Goal: Transaction & Acquisition: Book appointment/travel/reservation

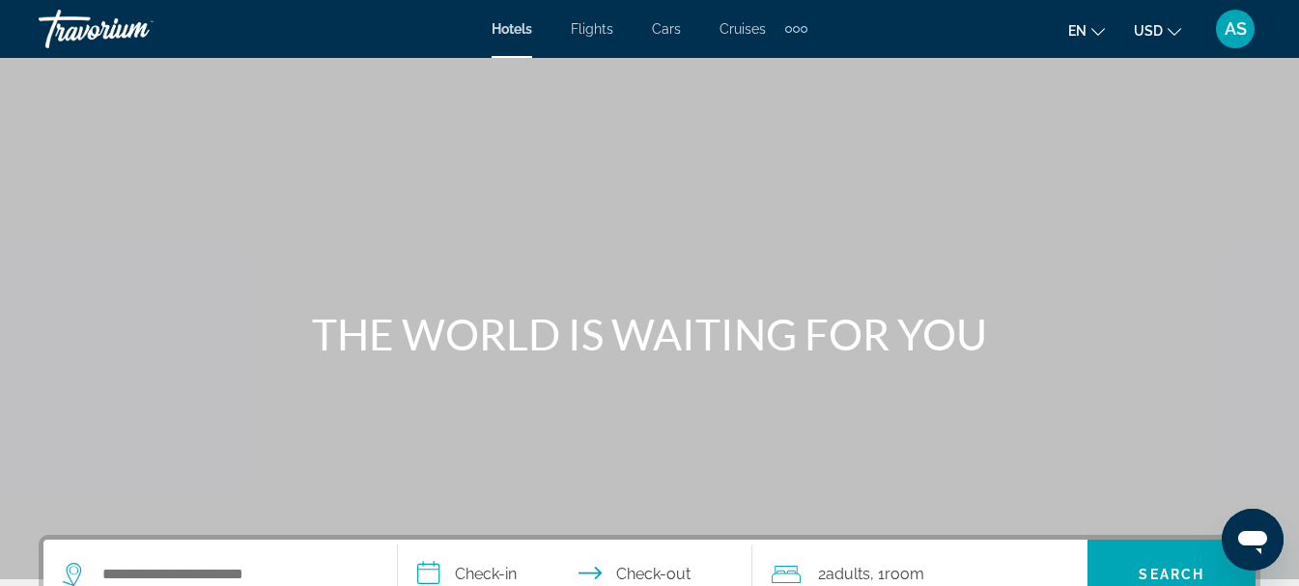
click at [804, 33] on div "Extra navigation items" at bounding box center [796, 28] width 22 height 29
click at [781, 63] on span "Activities" at bounding box center [764, 64] width 56 height 15
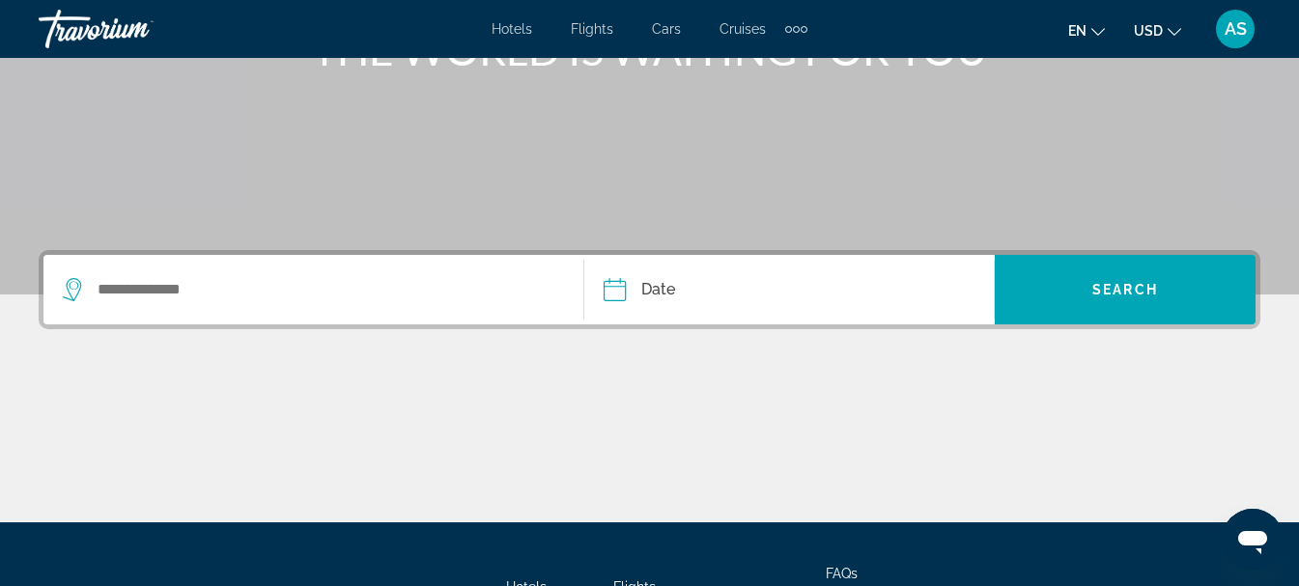
scroll to position [290, 0]
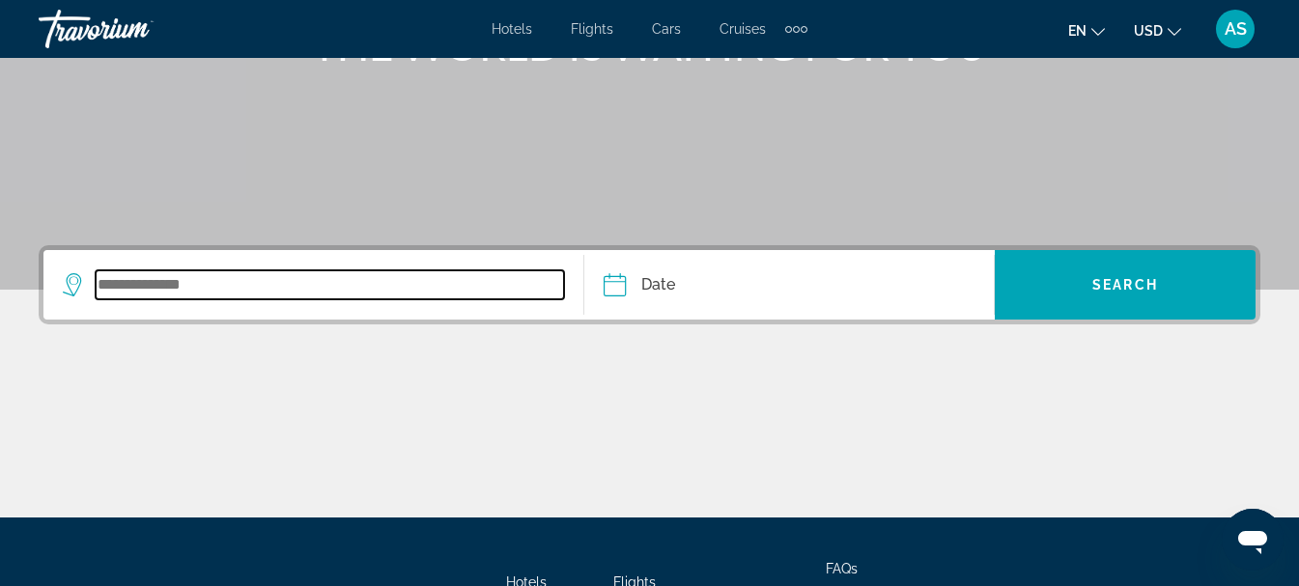
click at [215, 292] on input "Search widget" at bounding box center [330, 284] width 468 height 29
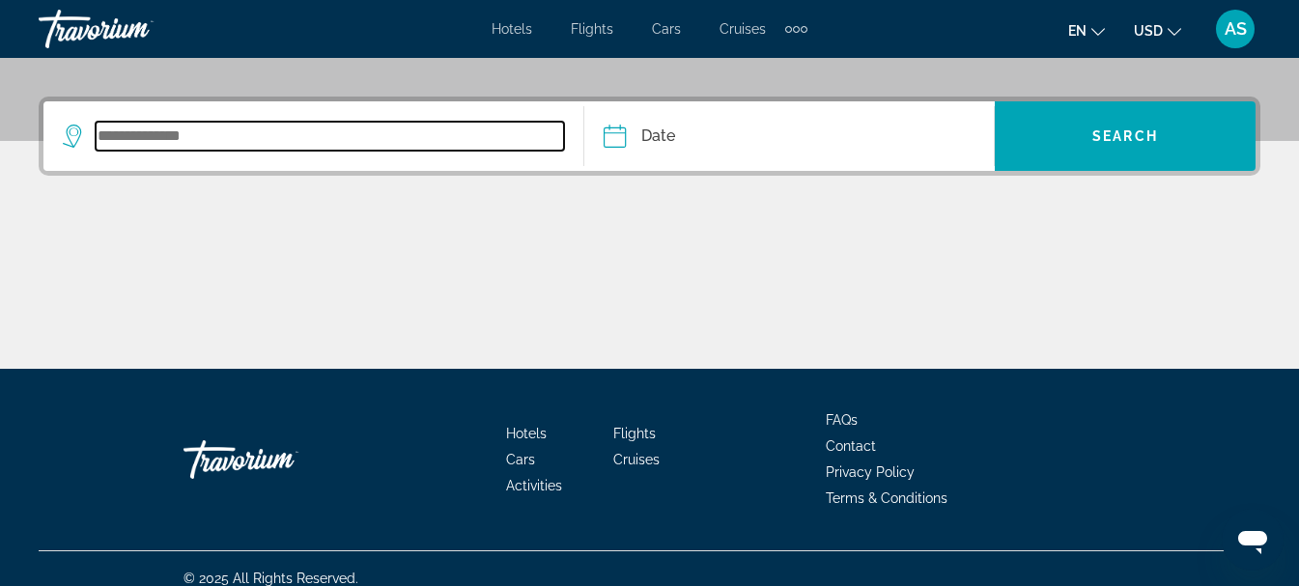
scroll to position [458, 0]
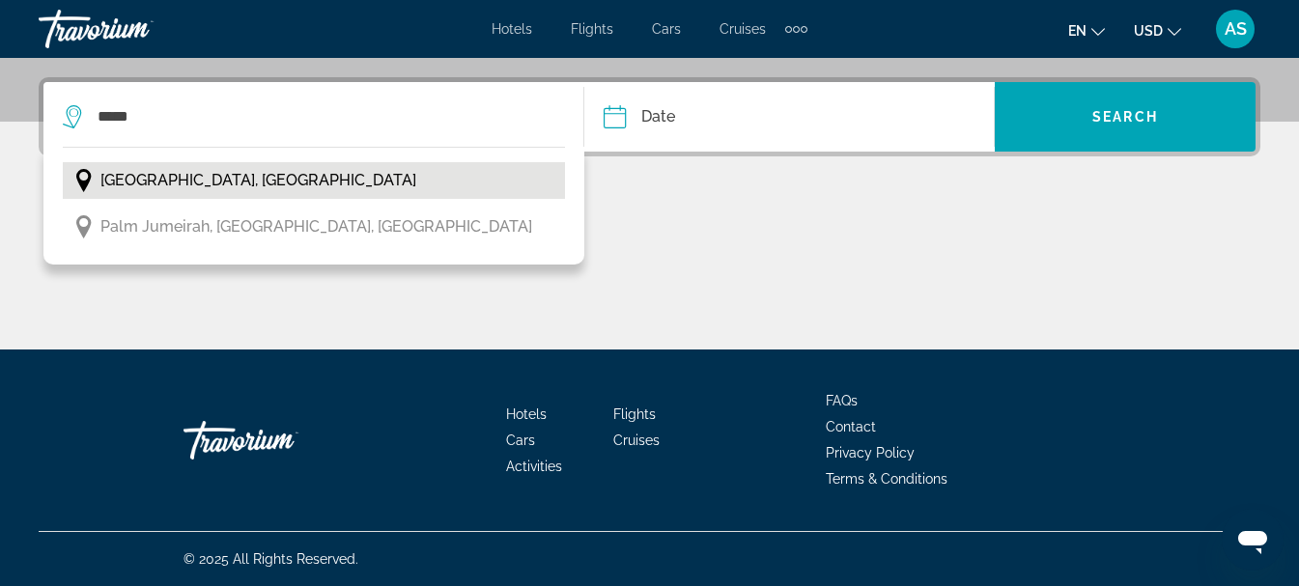
click at [256, 192] on span "[GEOGRAPHIC_DATA], [GEOGRAPHIC_DATA]" at bounding box center [258, 180] width 316 height 27
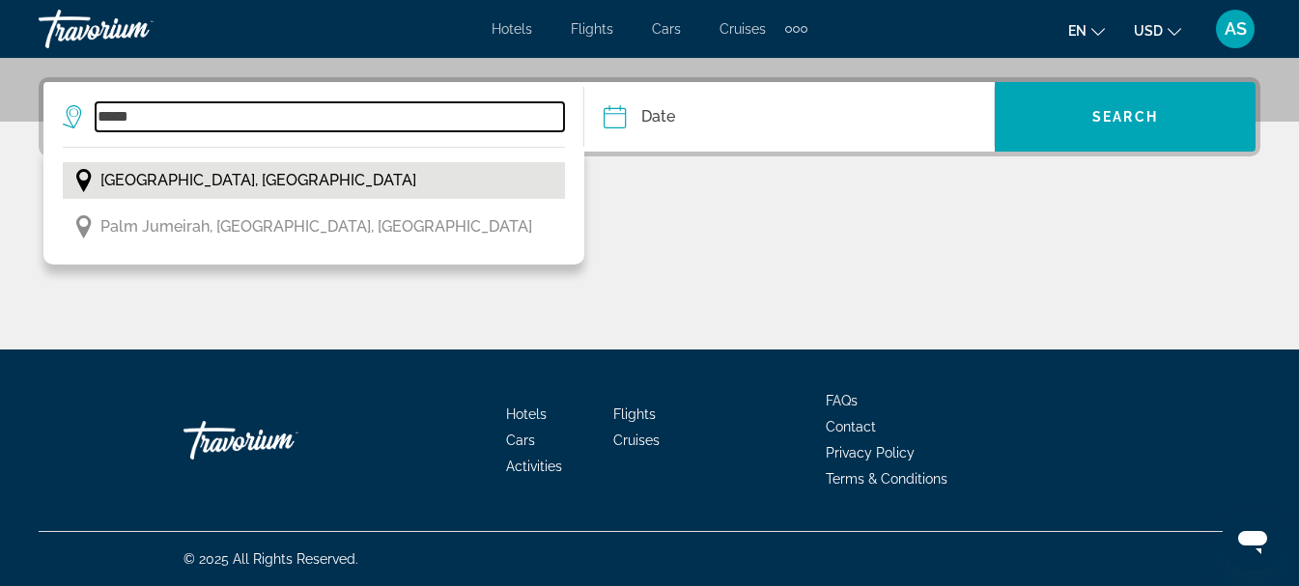
type input "**********"
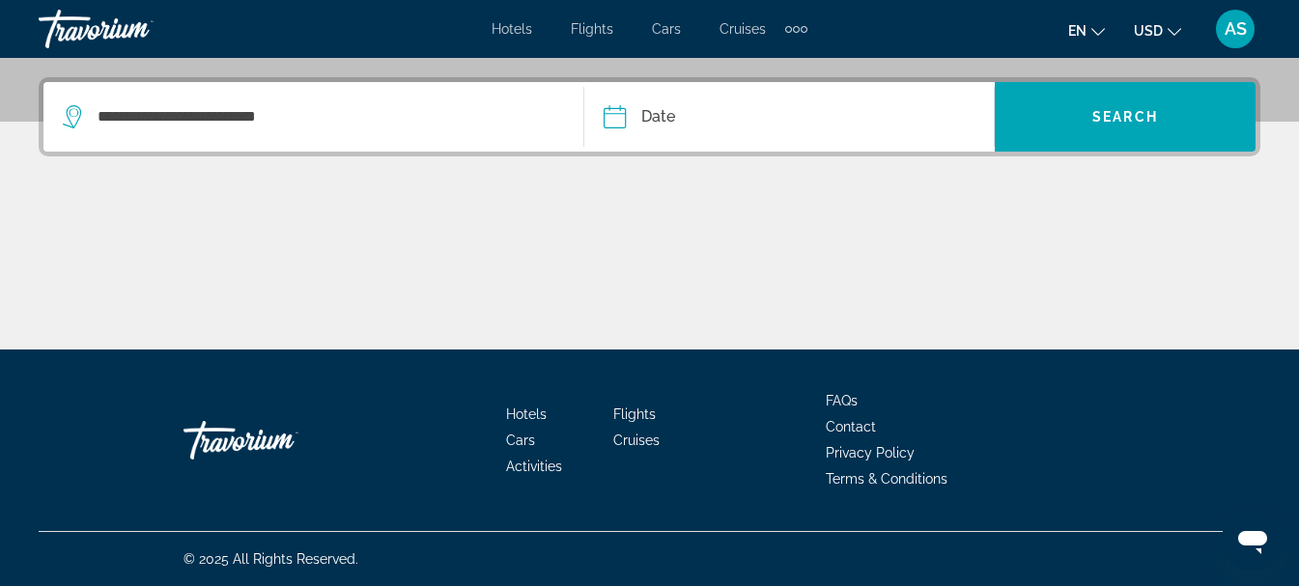
click at [619, 122] on input "Date" at bounding box center [700, 119] width 203 height 75
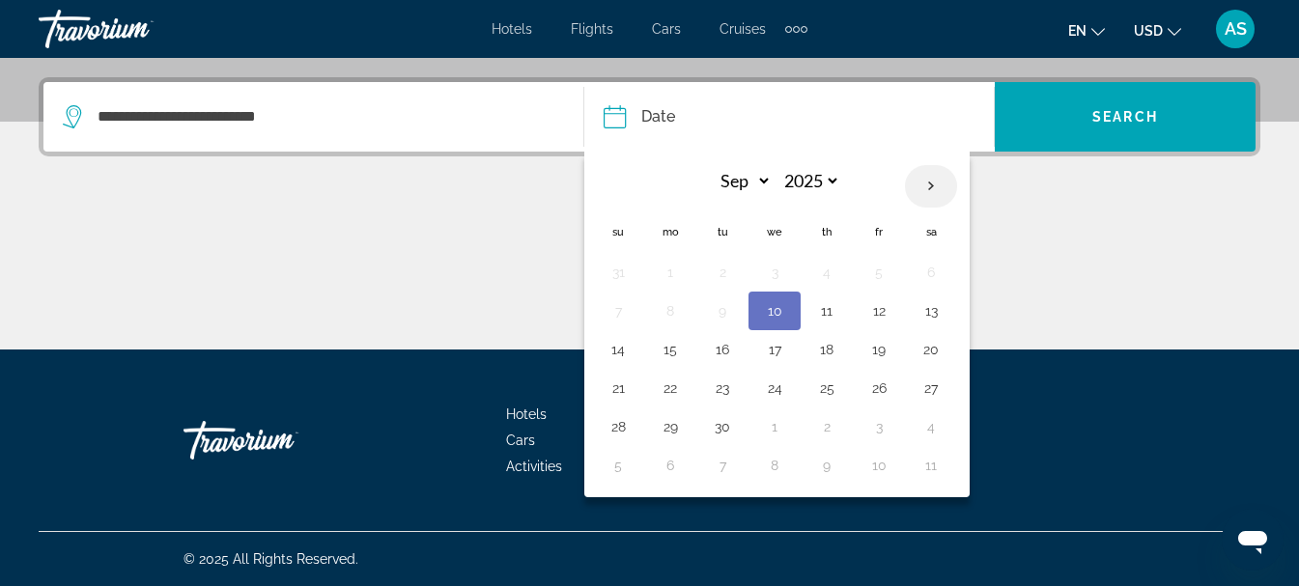
click at [930, 192] on th "Next month" at bounding box center [931, 186] width 52 height 43
select select "**"
click at [615, 355] on button "14" at bounding box center [618, 349] width 31 height 27
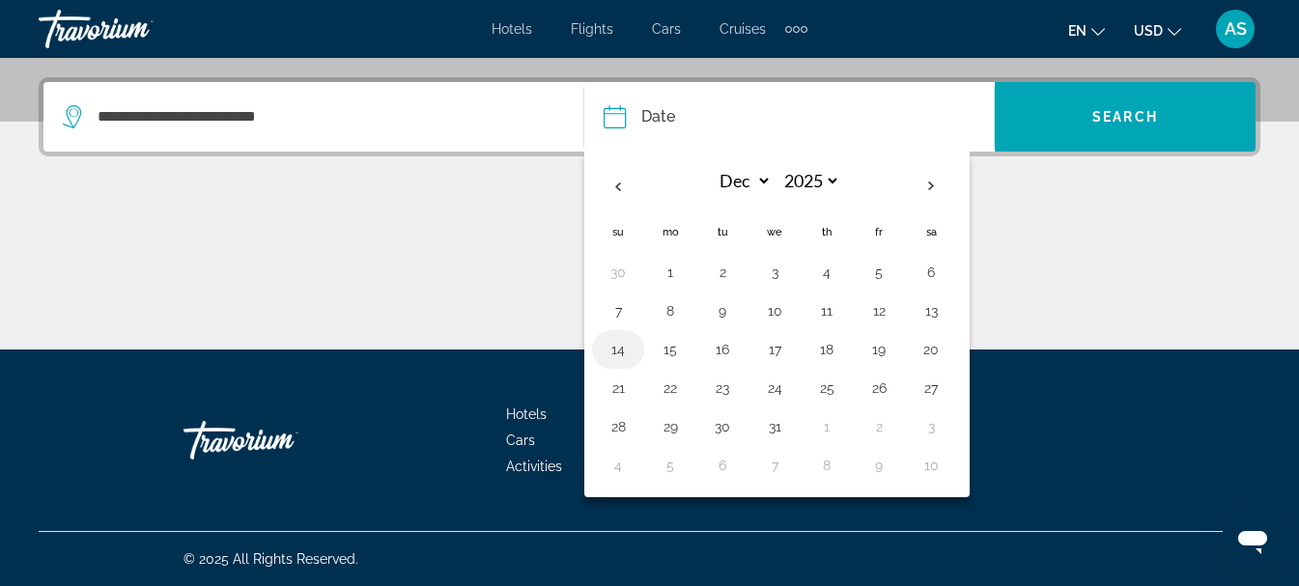
type input "**********"
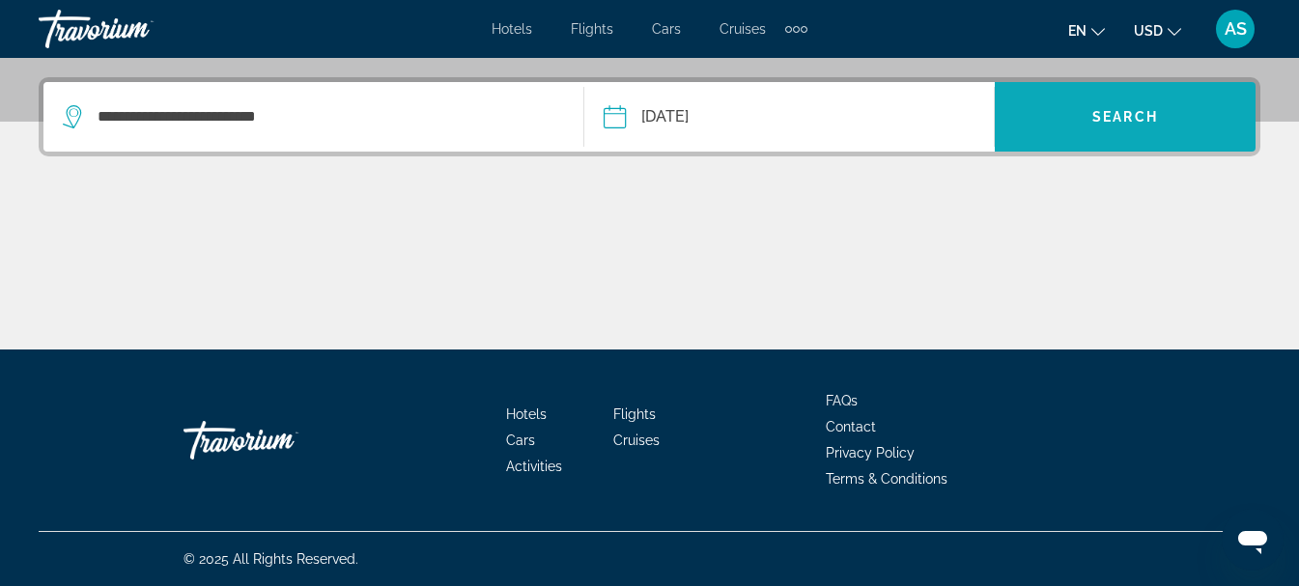
click at [1113, 119] on span "Search" at bounding box center [1125, 116] width 66 height 15
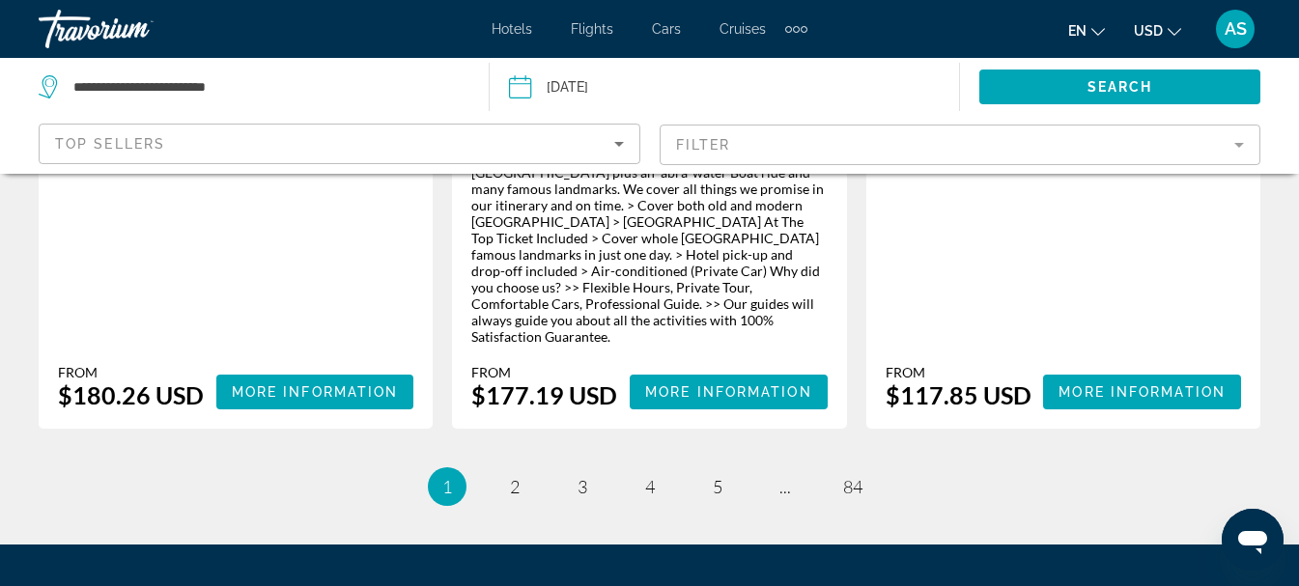
scroll to position [3381, 0]
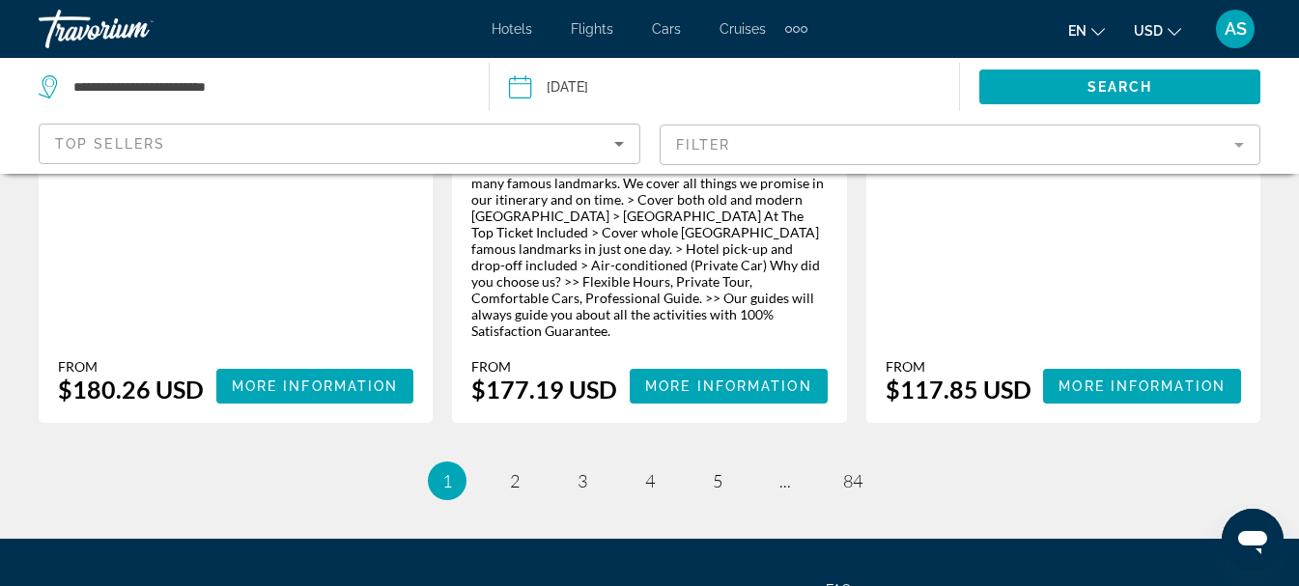
click at [757, 33] on span "Cruises" at bounding box center [743, 28] width 46 height 15
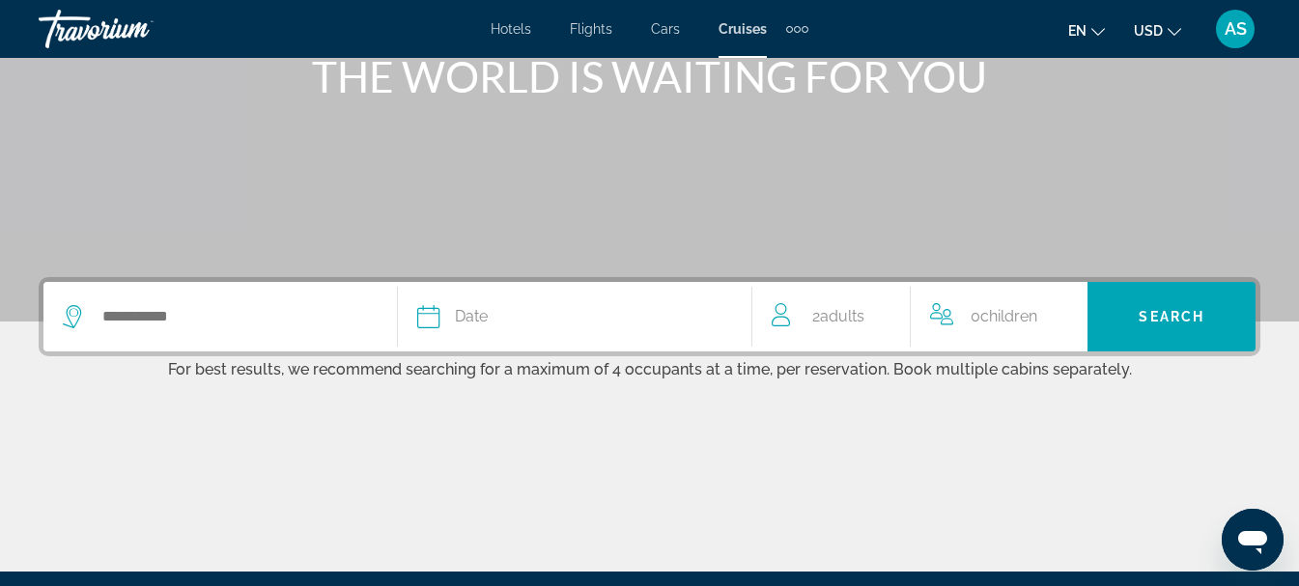
scroll to position [290, 0]
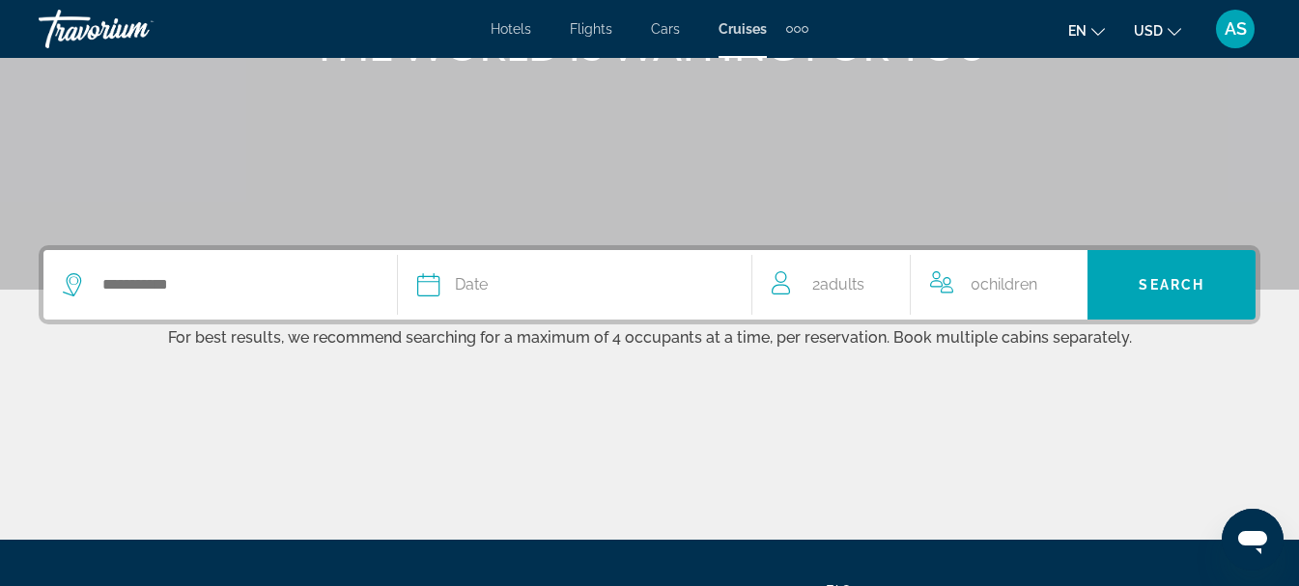
click at [334, 301] on div "Search widget" at bounding box center [220, 285] width 315 height 70
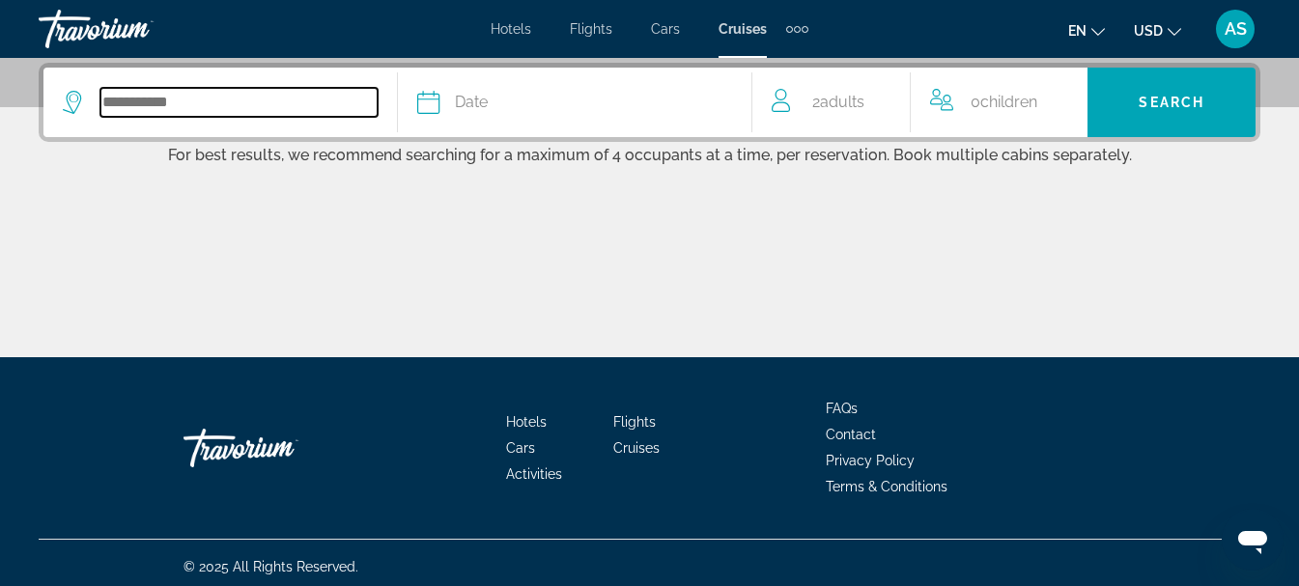
click at [103, 96] on input "Search widget" at bounding box center [238, 102] width 277 height 29
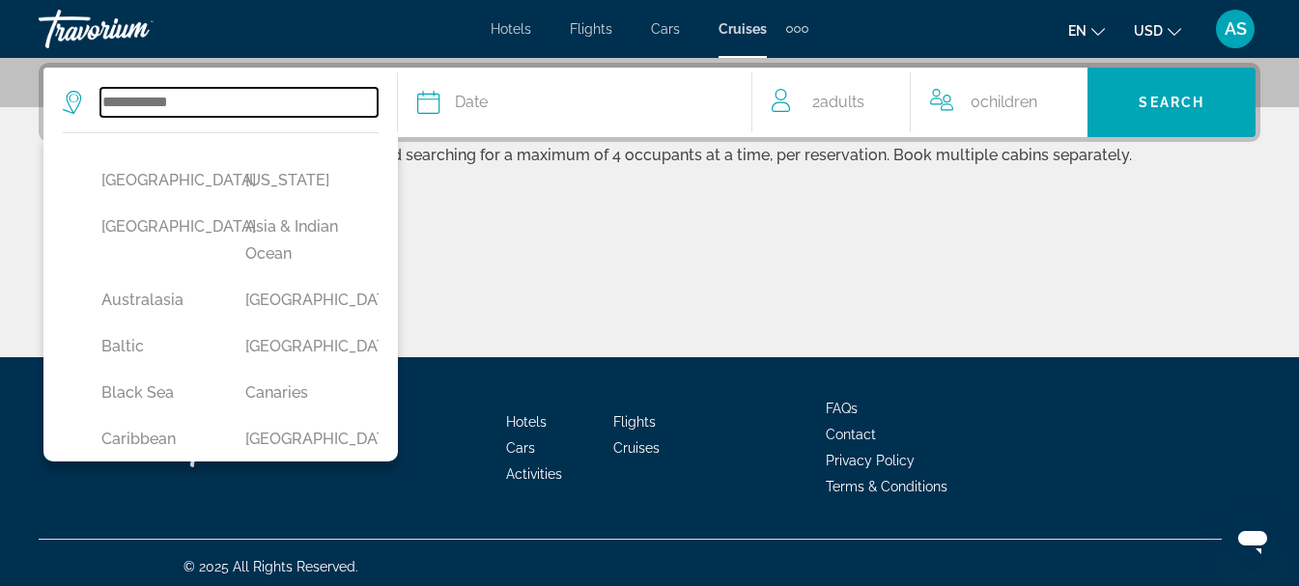
click at [117, 93] on input "Search widget" at bounding box center [238, 102] width 277 height 29
click at [119, 107] on input "Search widget" at bounding box center [238, 102] width 277 height 29
click at [629, 237] on div "Main content" at bounding box center [650, 285] width 1222 height 145
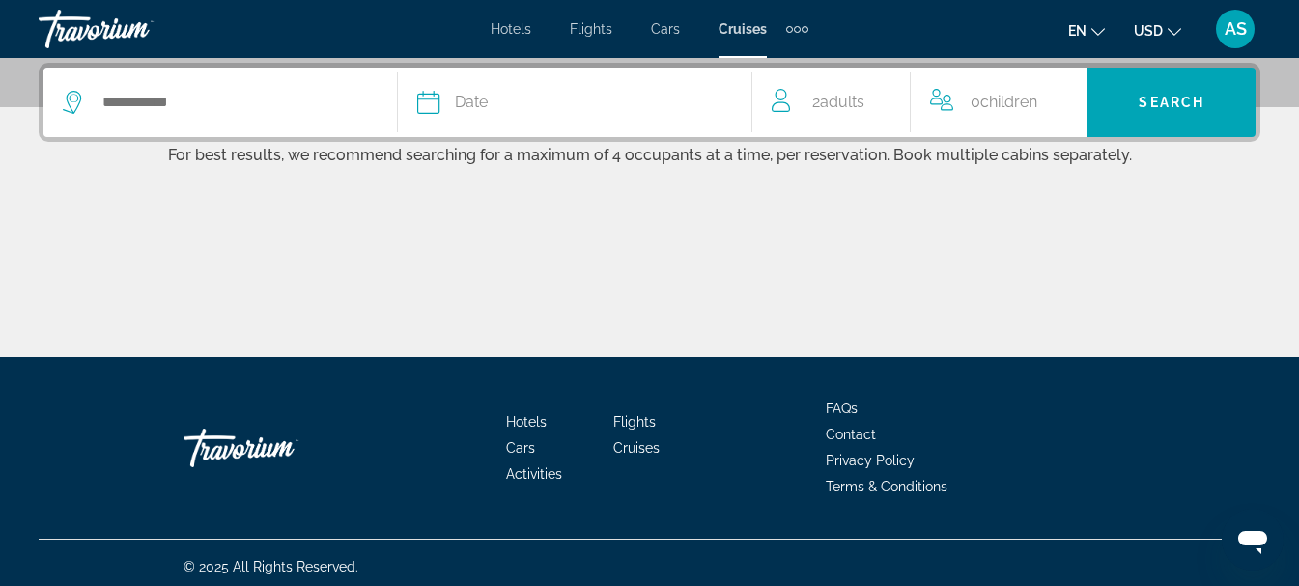
click at [92, 103] on div "Search widget" at bounding box center [220, 102] width 315 height 29
click at [99, 102] on div "Search widget" at bounding box center [220, 102] width 315 height 29
click at [108, 101] on input "Search widget" at bounding box center [238, 102] width 277 height 29
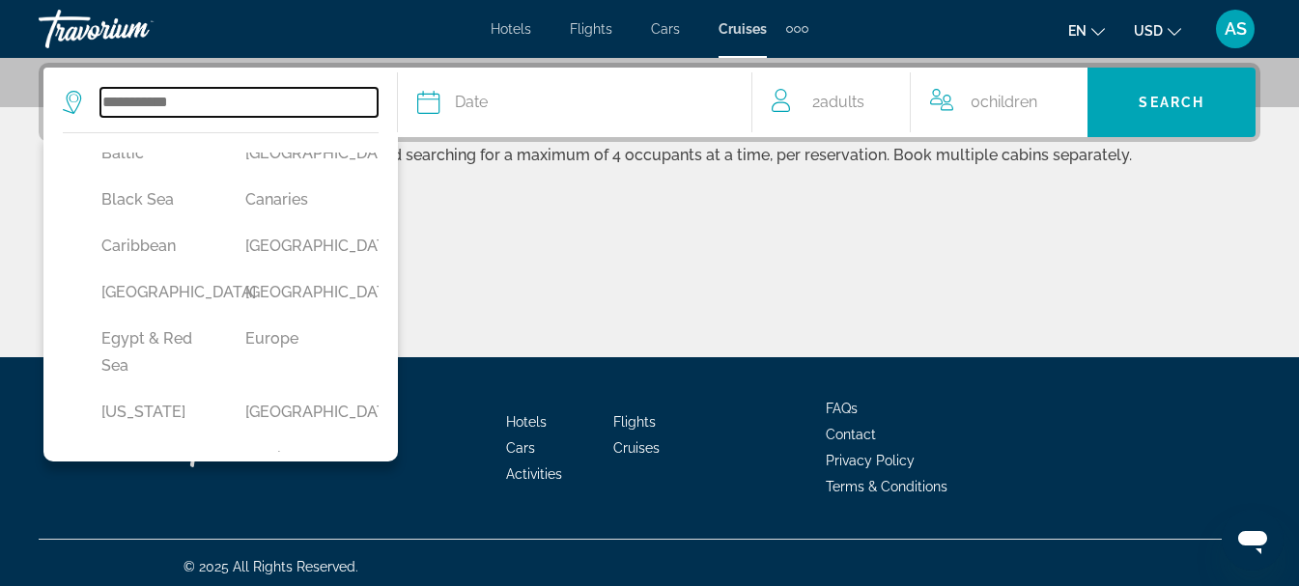
scroll to position [290, 0]
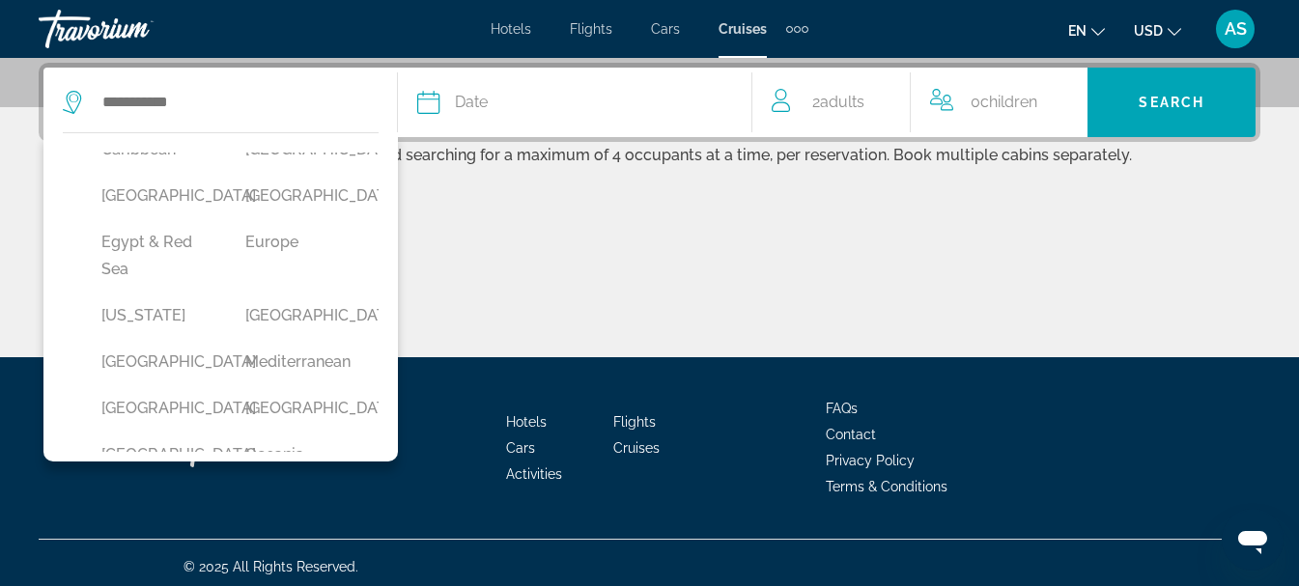
click at [557, 231] on div "Main content" at bounding box center [650, 285] width 1222 height 145
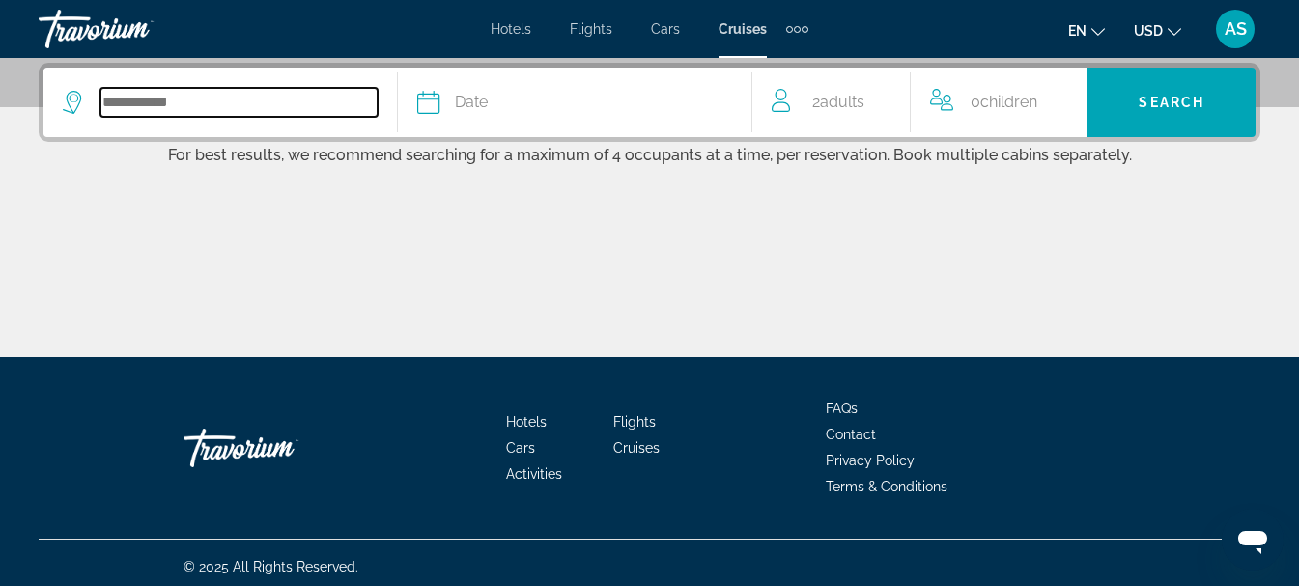
click at [337, 110] on input "Search widget" at bounding box center [238, 102] width 277 height 29
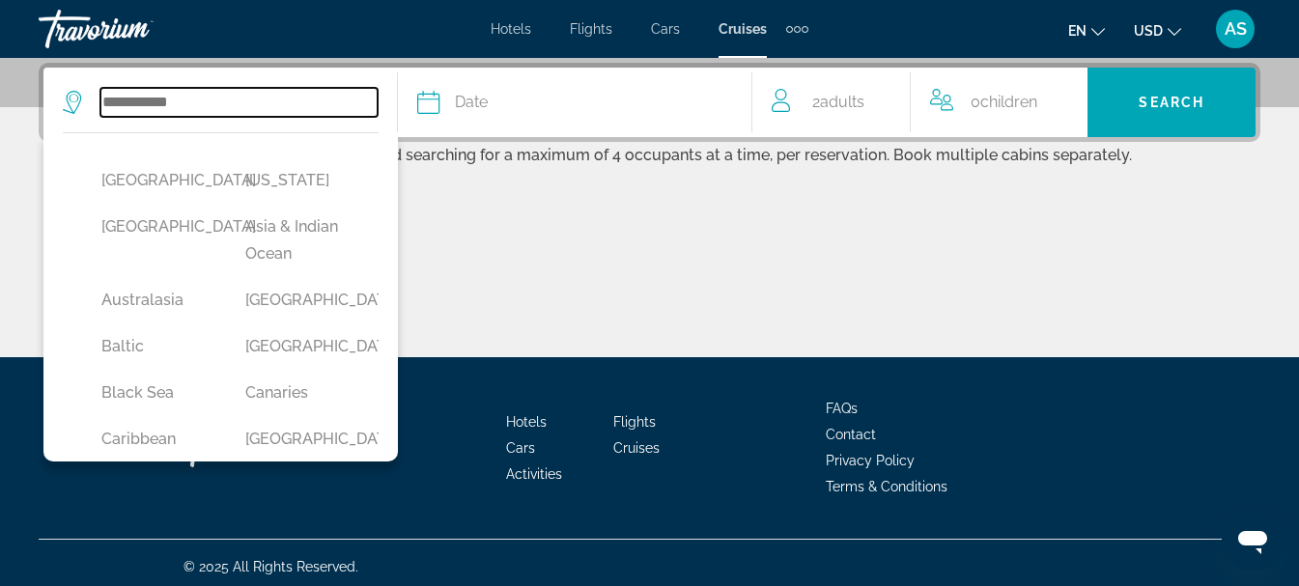
click at [254, 103] on input "Search widget" at bounding box center [238, 102] width 277 height 29
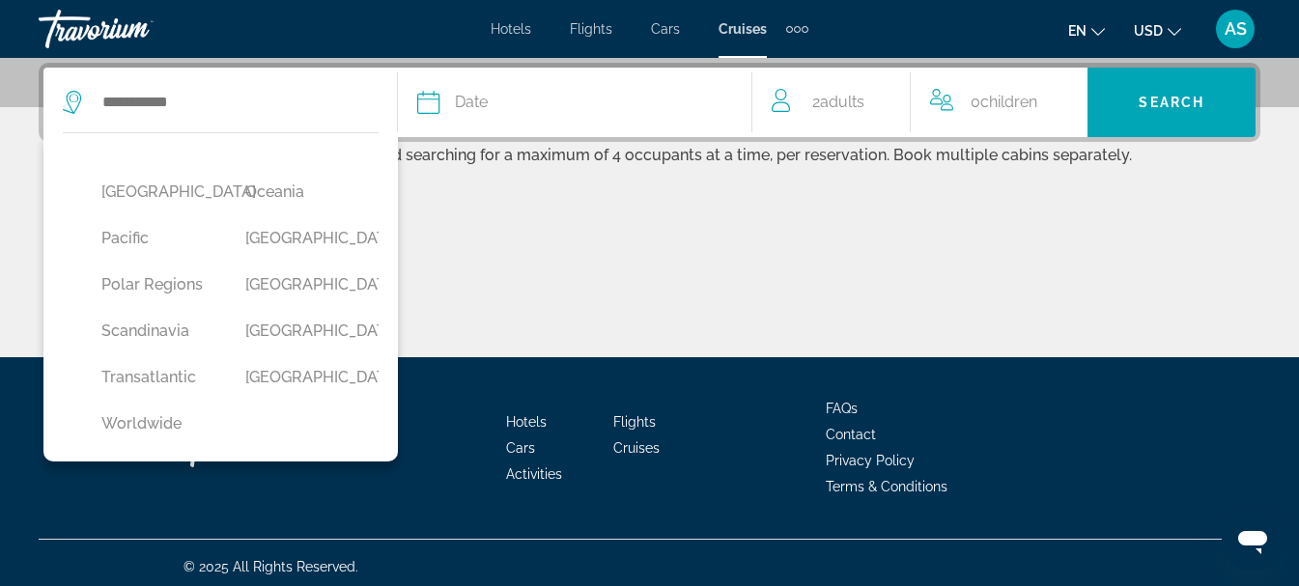
scroll to position [769, 0]
click at [637, 272] on div "Main content" at bounding box center [650, 285] width 1222 height 145
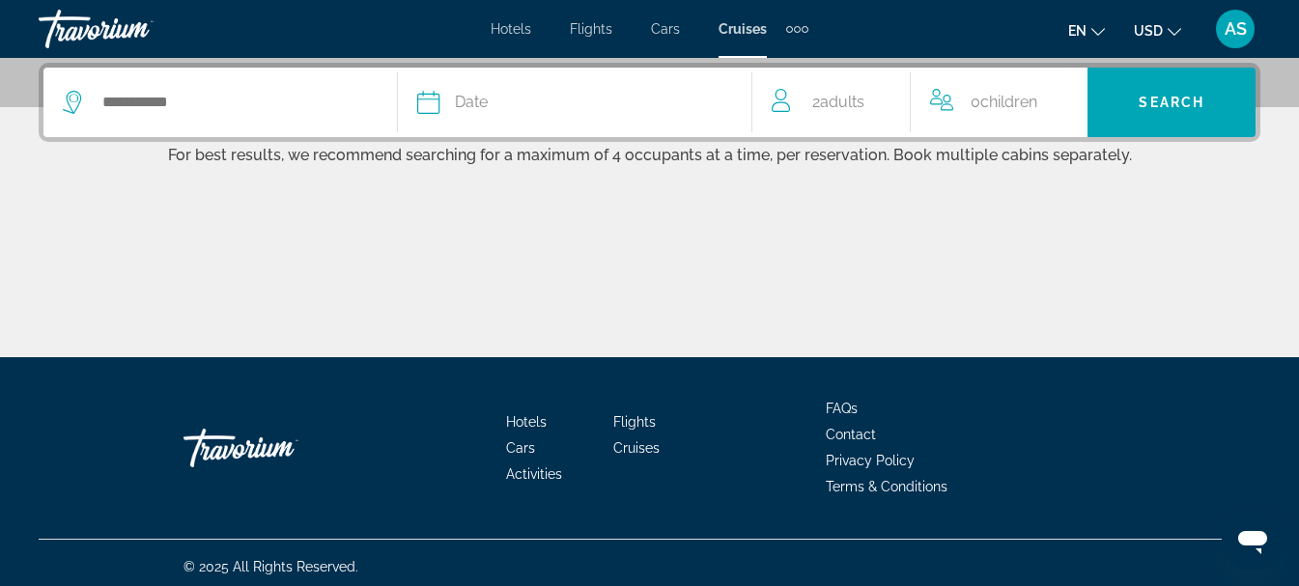
drag, startPoint x: 193, startPoint y: 99, endPoint x: 158, endPoint y: 198, distance: 104.5
click at [158, 198] on div "Date January February March April May June July August September October Novemb…" at bounding box center [649, 210] width 1299 height 295
click at [92, 99] on div "Search widget" at bounding box center [220, 102] width 315 height 29
click at [86, 99] on div "Search widget" at bounding box center [220, 102] width 315 height 29
click at [75, 99] on icon "Search widget" at bounding box center [74, 102] width 23 height 23
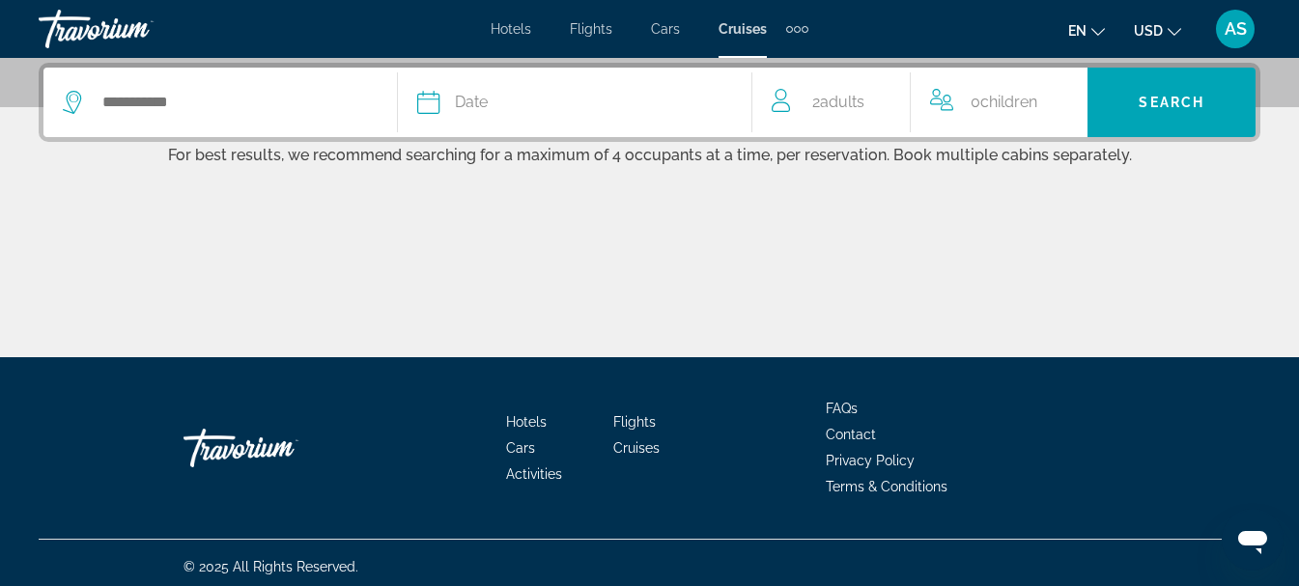
click at [84, 99] on icon "Search widget" at bounding box center [74, 102] width 23 height 23
click at [269, 98] on input "Search widget" at bounding box center [238, 102] width 277 height 29
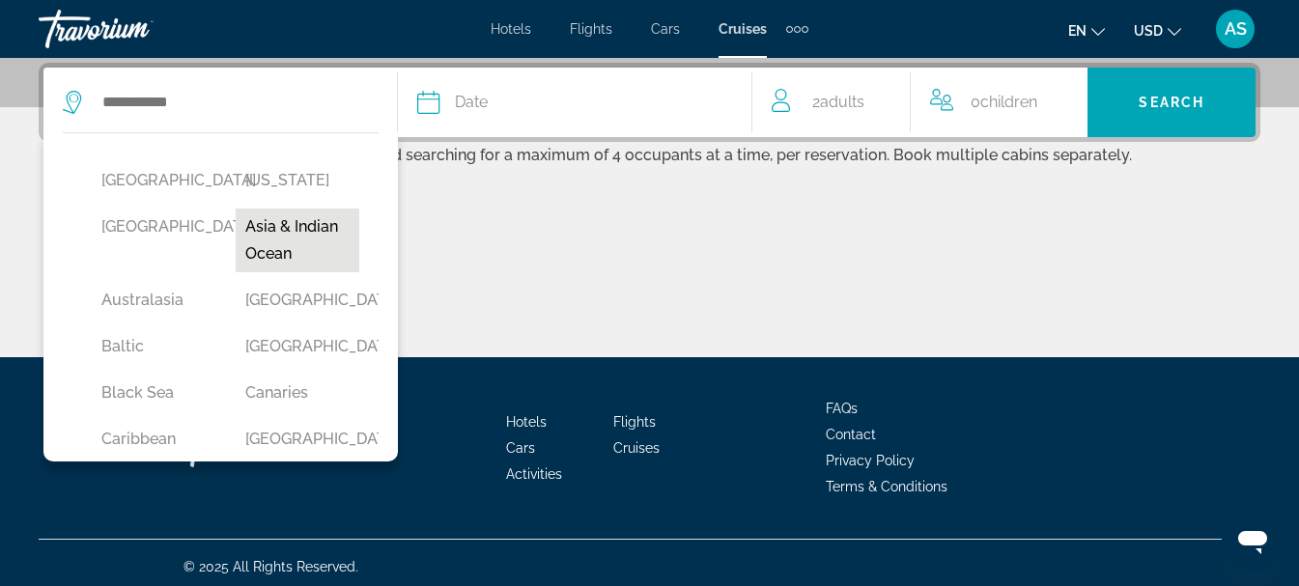
click at [274, 230] on button "Asia & Indian Ocean" at bounding box center [298, 241] width 125 height 64
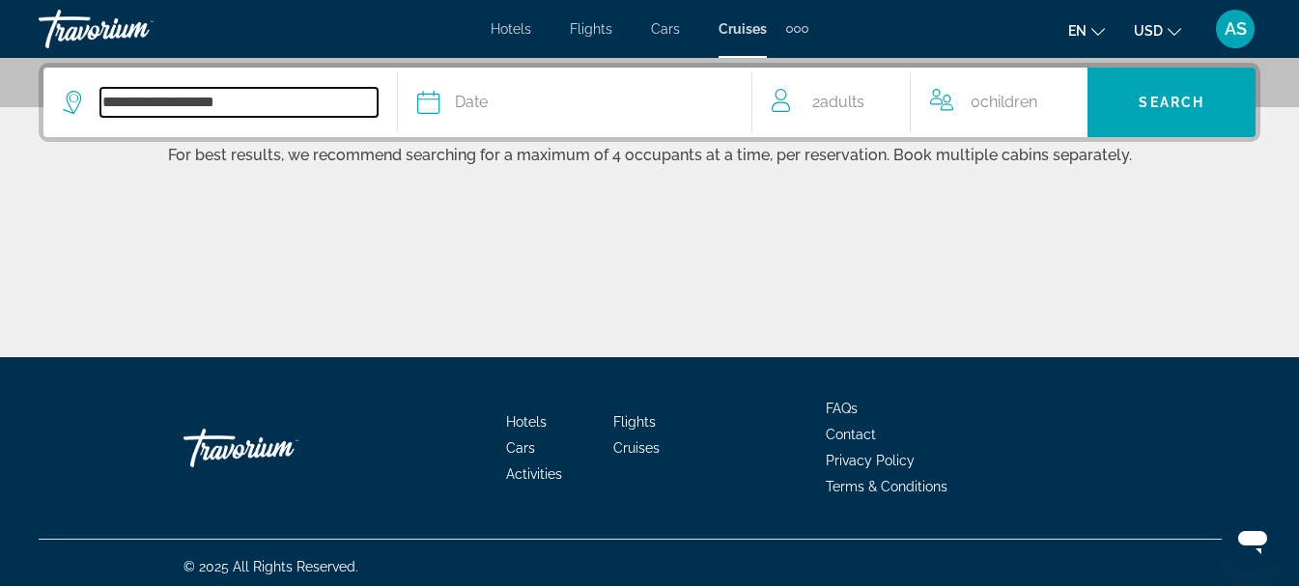
click at [227, 109] on input "**********" at bounding box center [238, 102] width 277 height 29
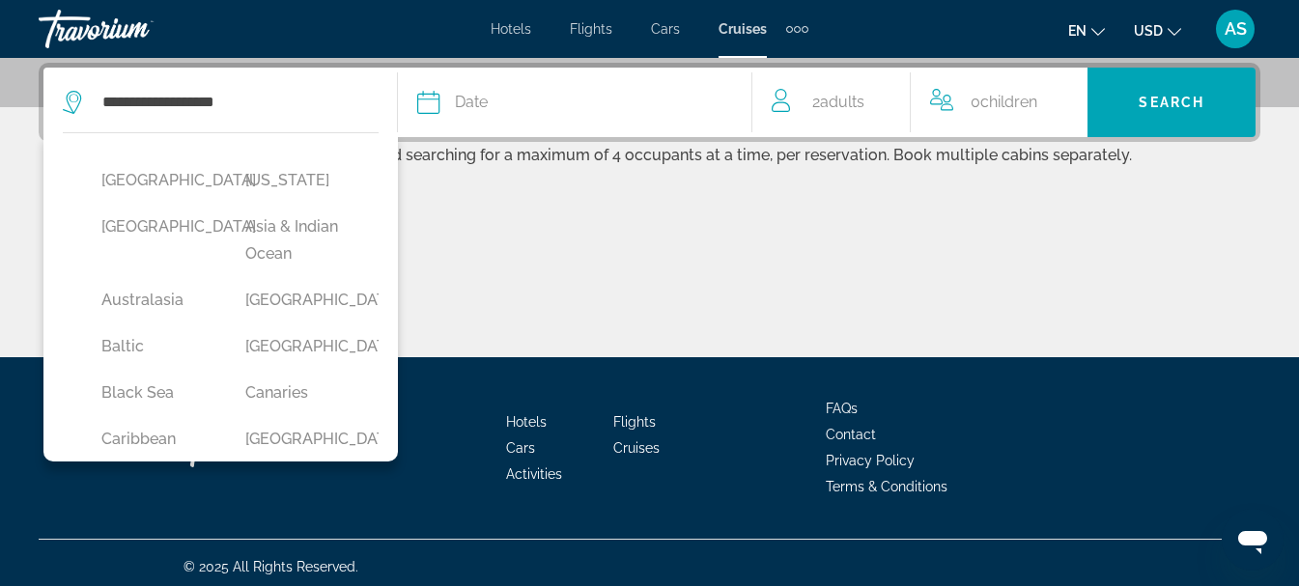
scroll to position [23, 0]
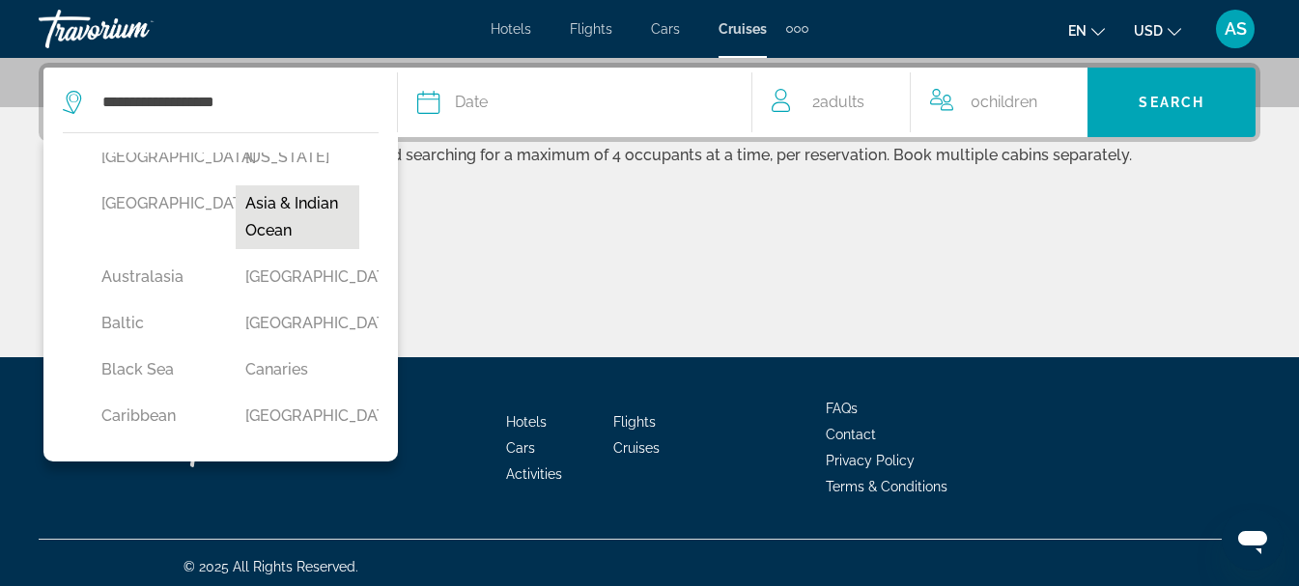
click at [318, 222] on button "Asia & Indian Ocean" at bounding box center [298, 217] width 125 height 64
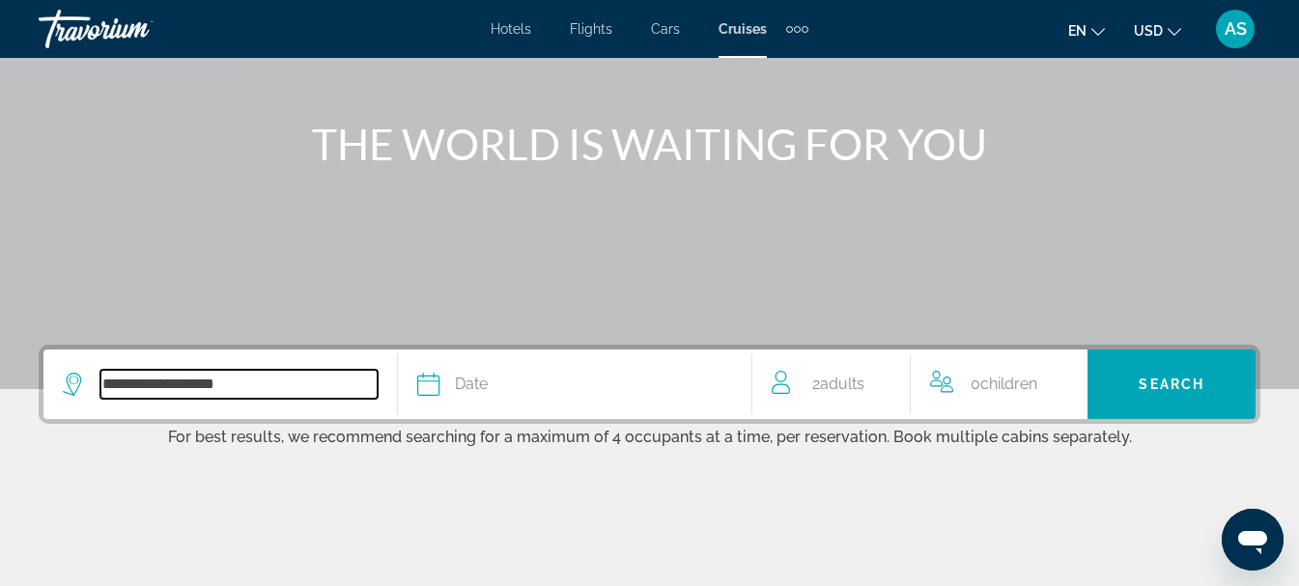
scroll to position [287, 0]
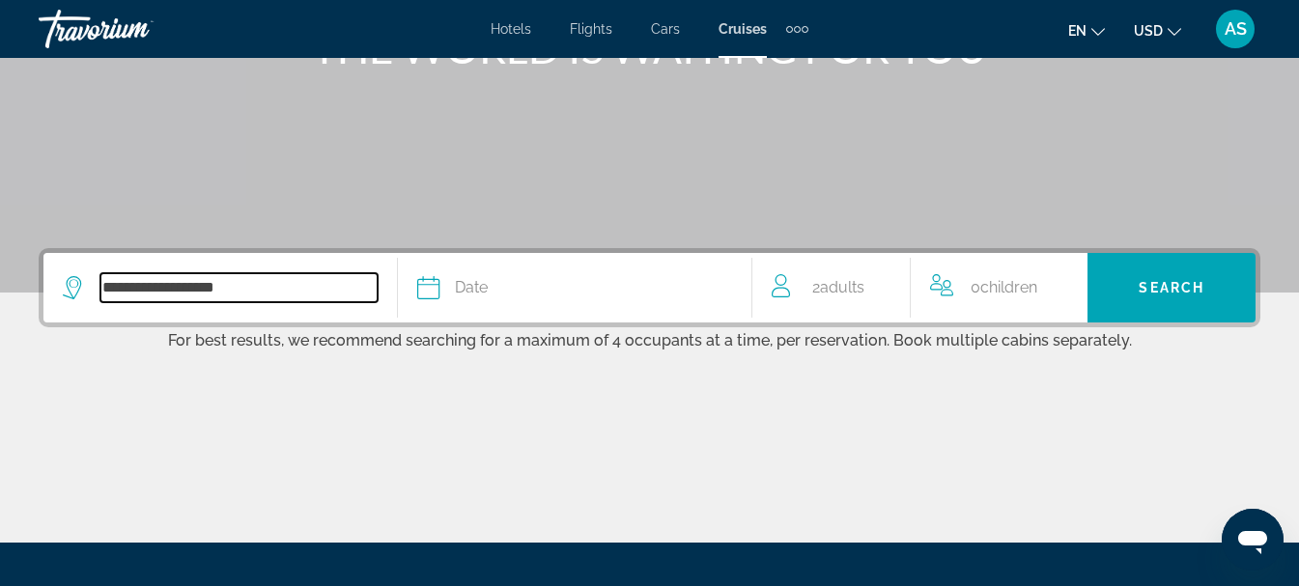
click at [328, 288] on input "**********" at bounding box center [238, 287] width 277 height 29
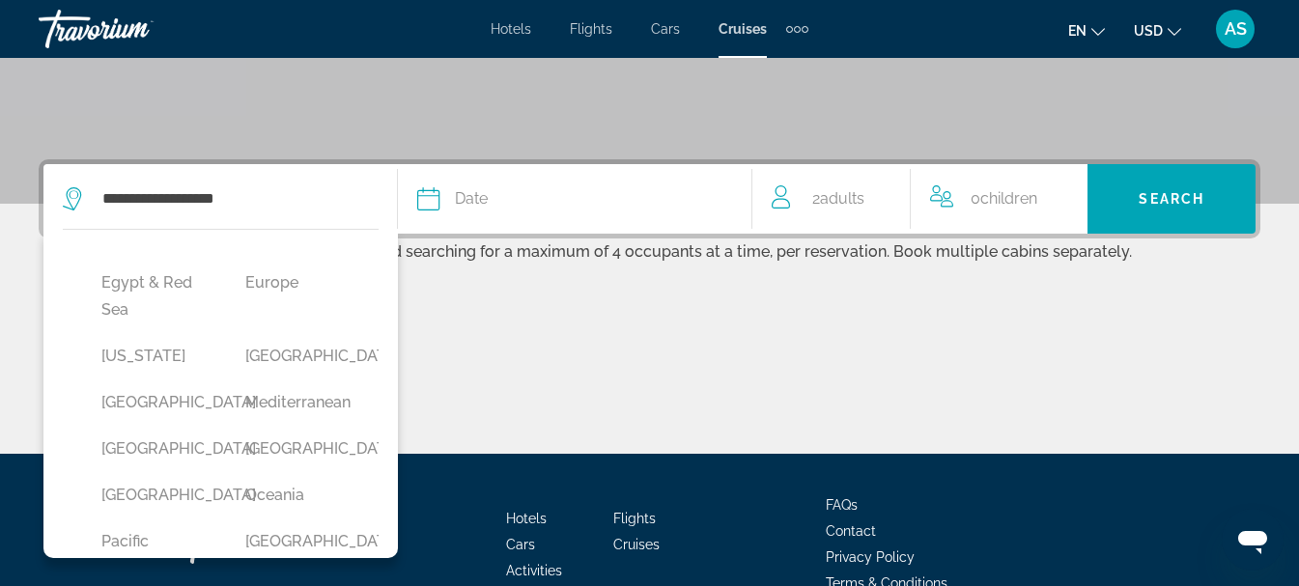
scroll to position [334, 0]
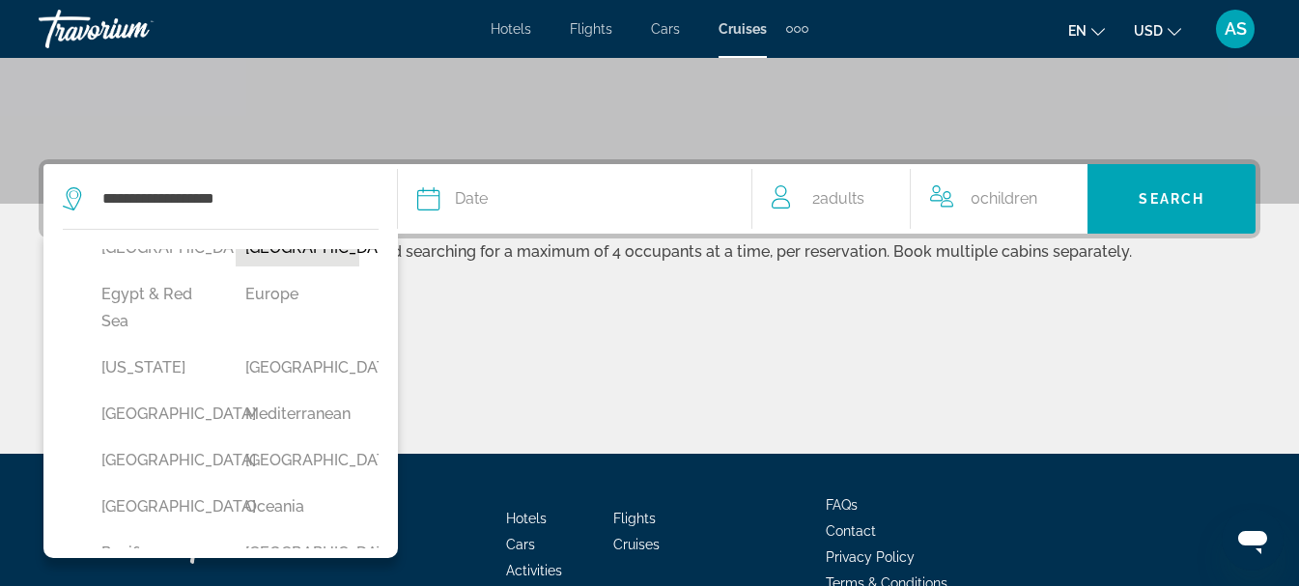
click at [310, 267] on button "[GEOGRAPHIC_DATA]" at bounding box center [298, 248] width 125 height 37
type input "**********"
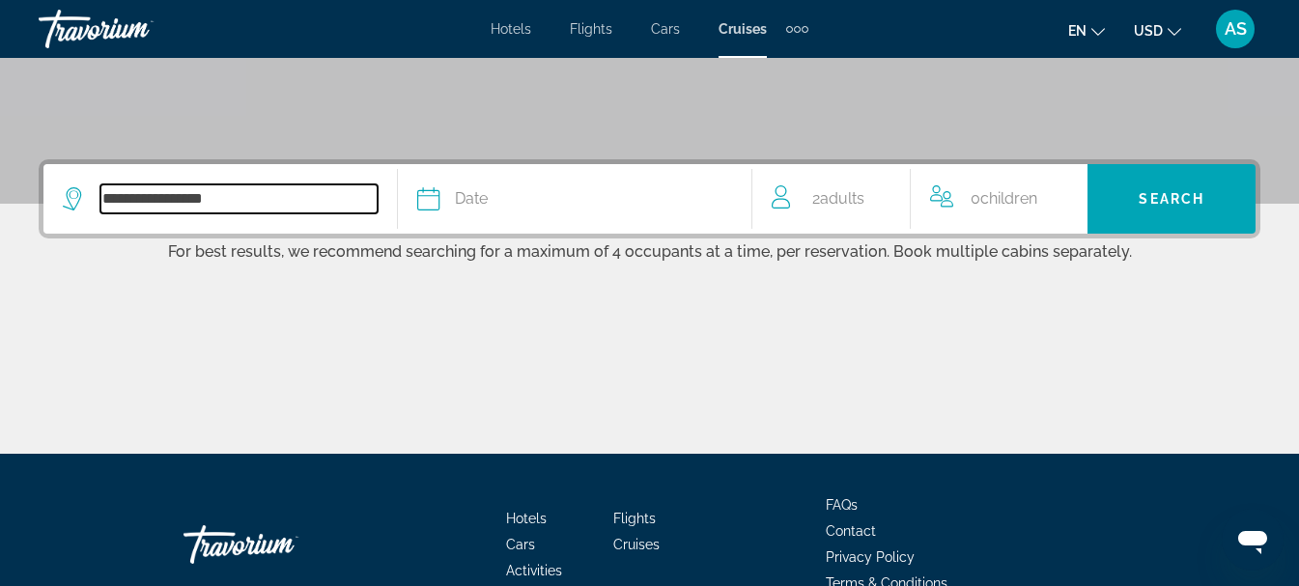
scroll to position [472, 0]
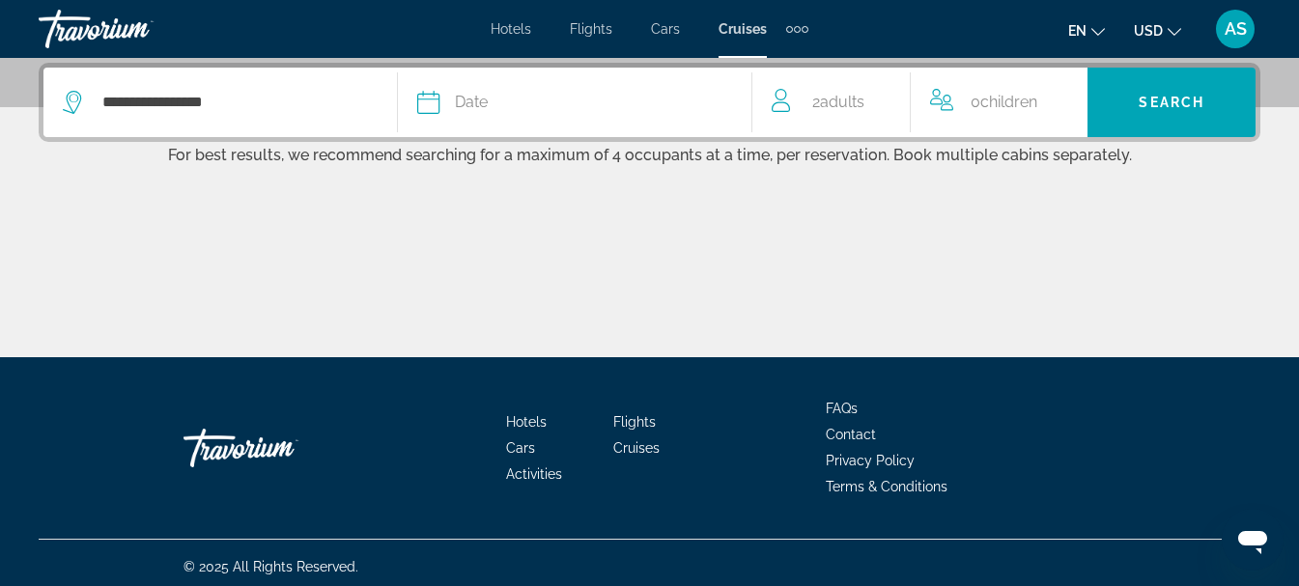
click at [426, 103] on icon "Search widget" at bounding box center [428, 102] width 23 height 23
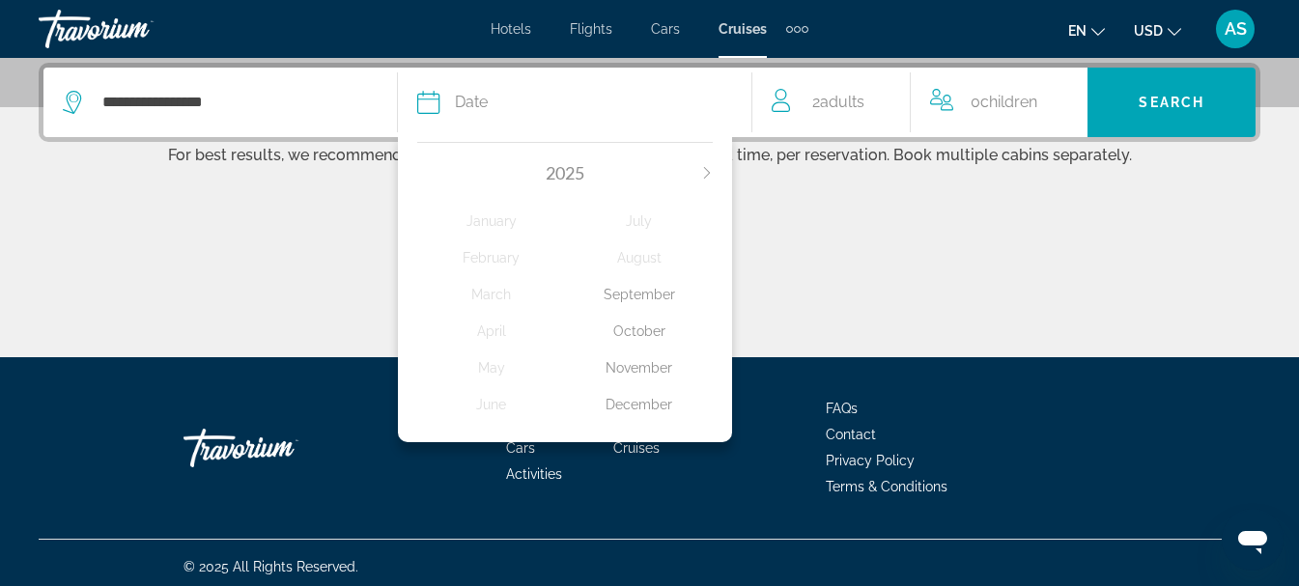
click at [621, 401] on div "December" at bounding box center [639, 404] width 148 height 35
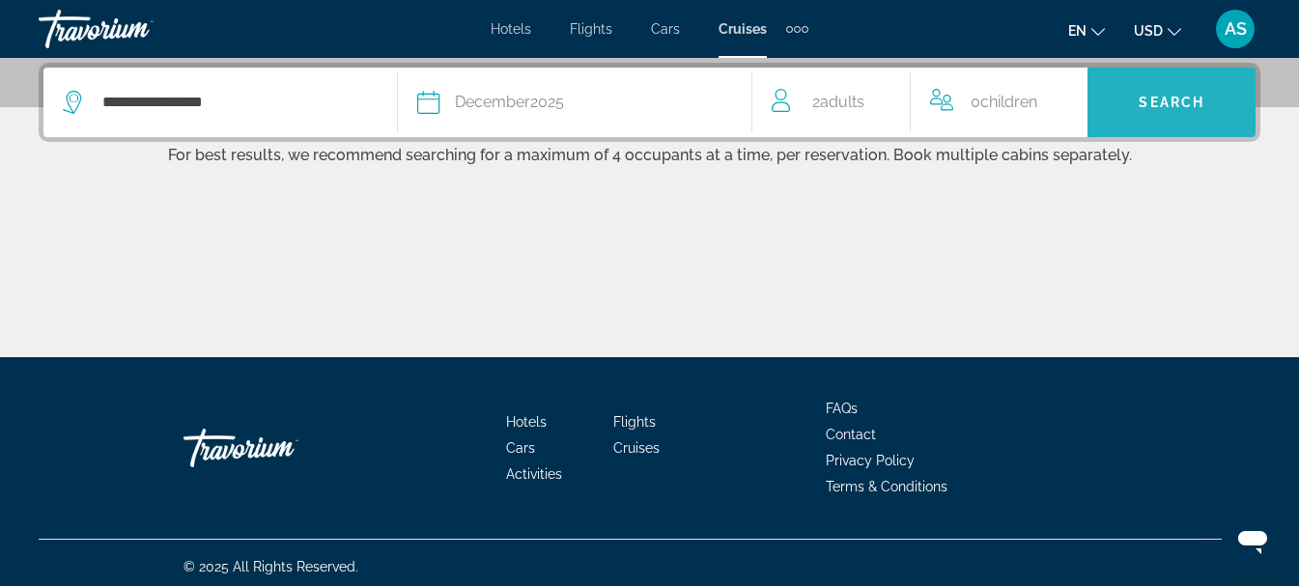
click at [1167, 102] on span "Search" at bounding box center [1172, 102] width 66 height 15
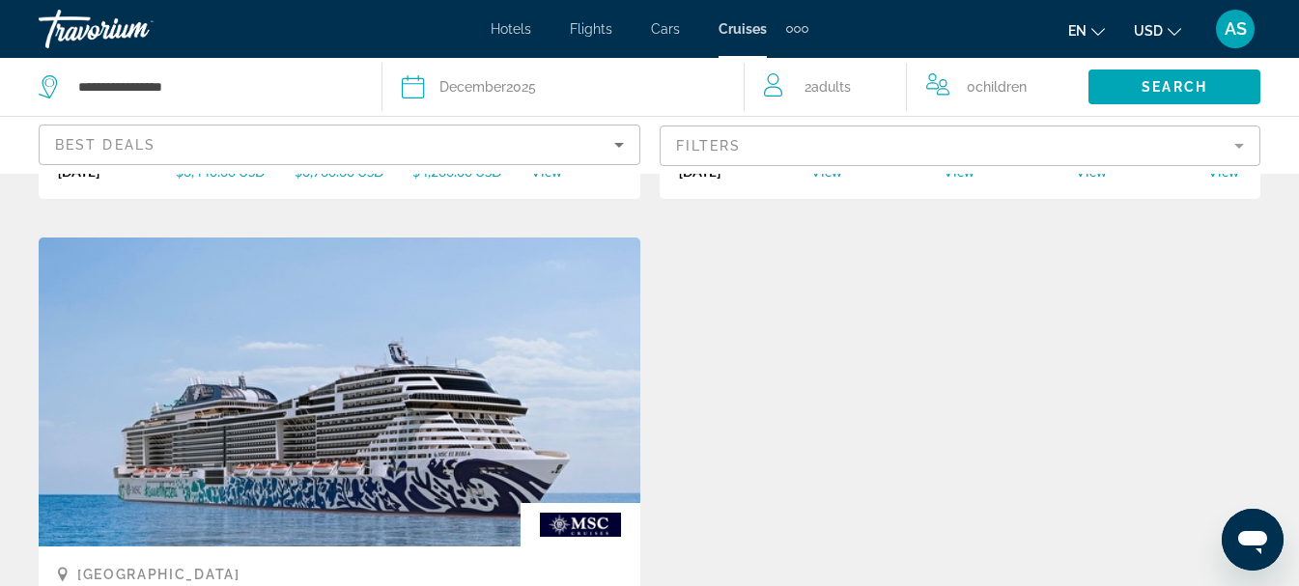
scroll to position [966, 0]
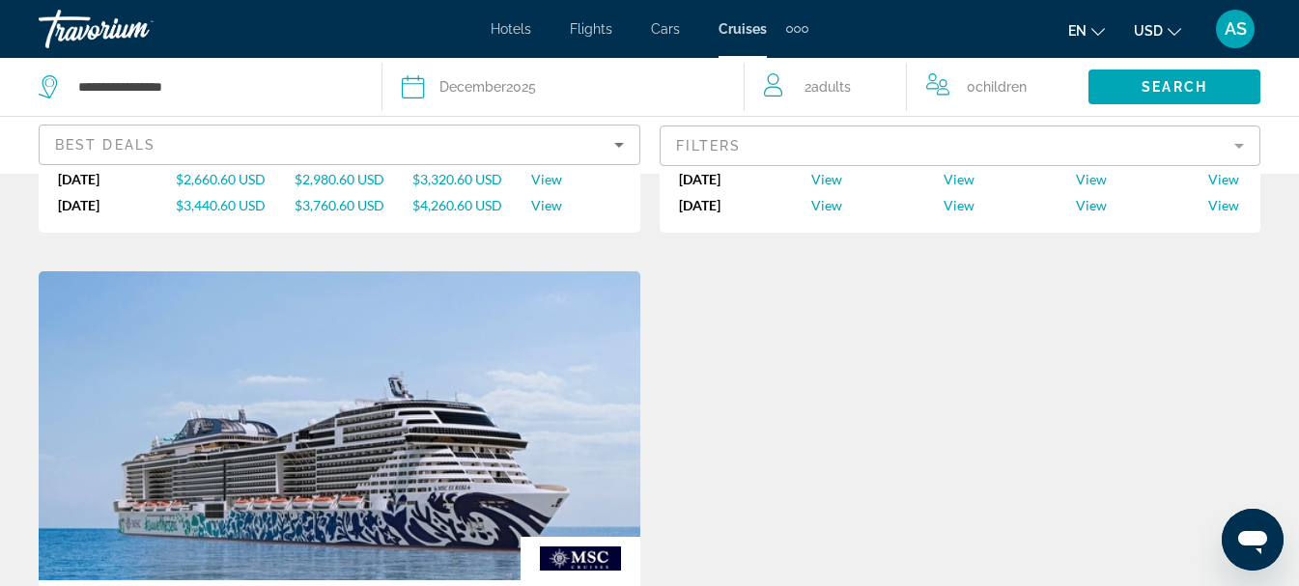
click at [669, 30] on span "Cars" at bounding box center [665, 28] width 29 height 15
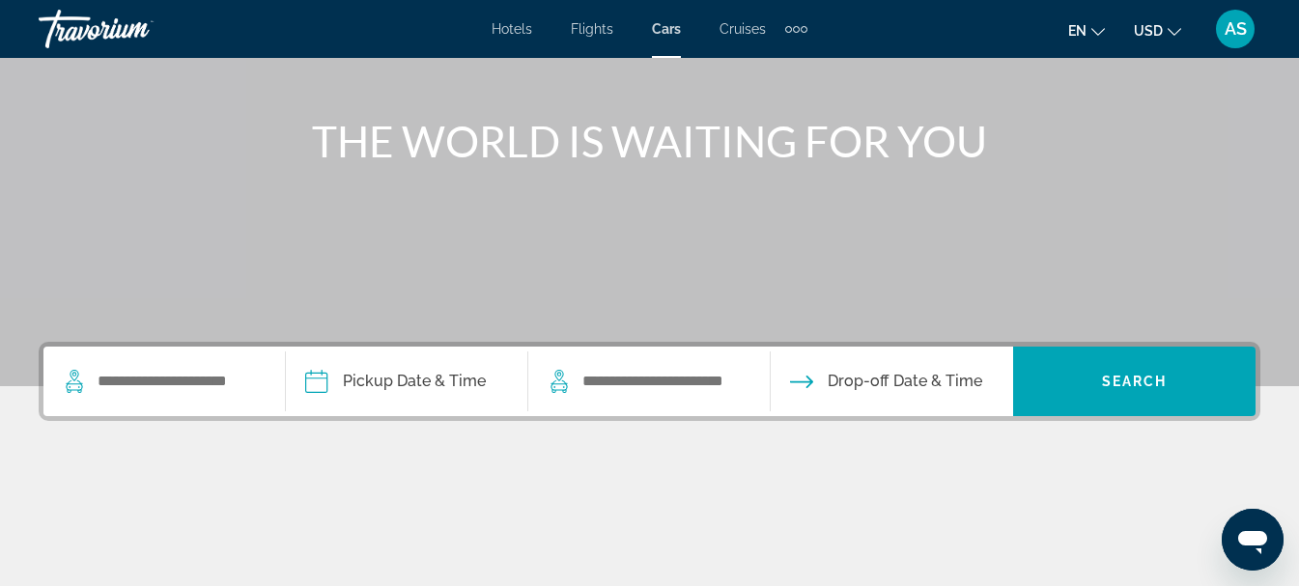
scroll to position [265, 0]
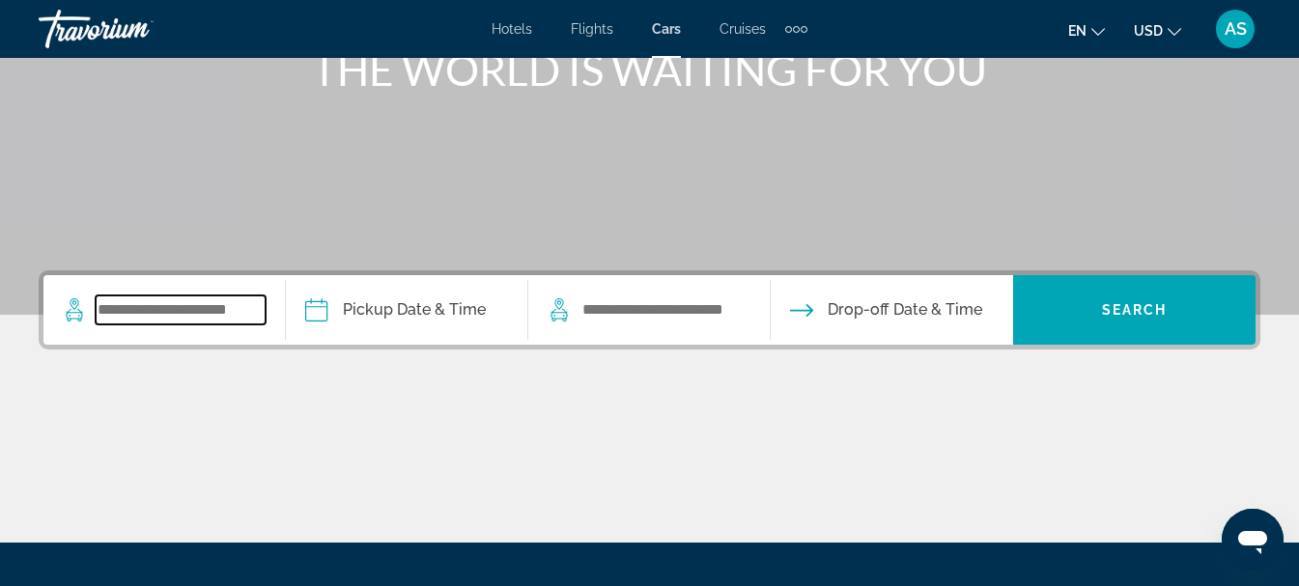
drag, startPoint x: 94, startPoint y: 308, endPoint x: 109, endPoint y: 307, distance: 15.5
click at [109, 307] on input "Search widget" at bounding box center [181, 310] width 170 height 29
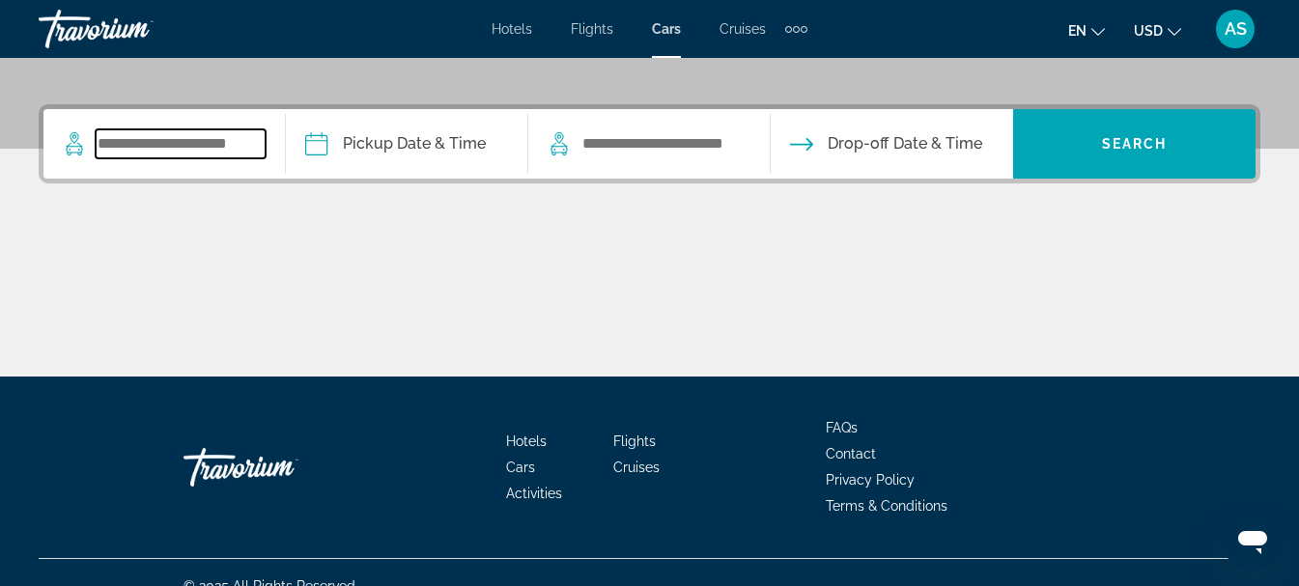
scroll to position [458, 0]
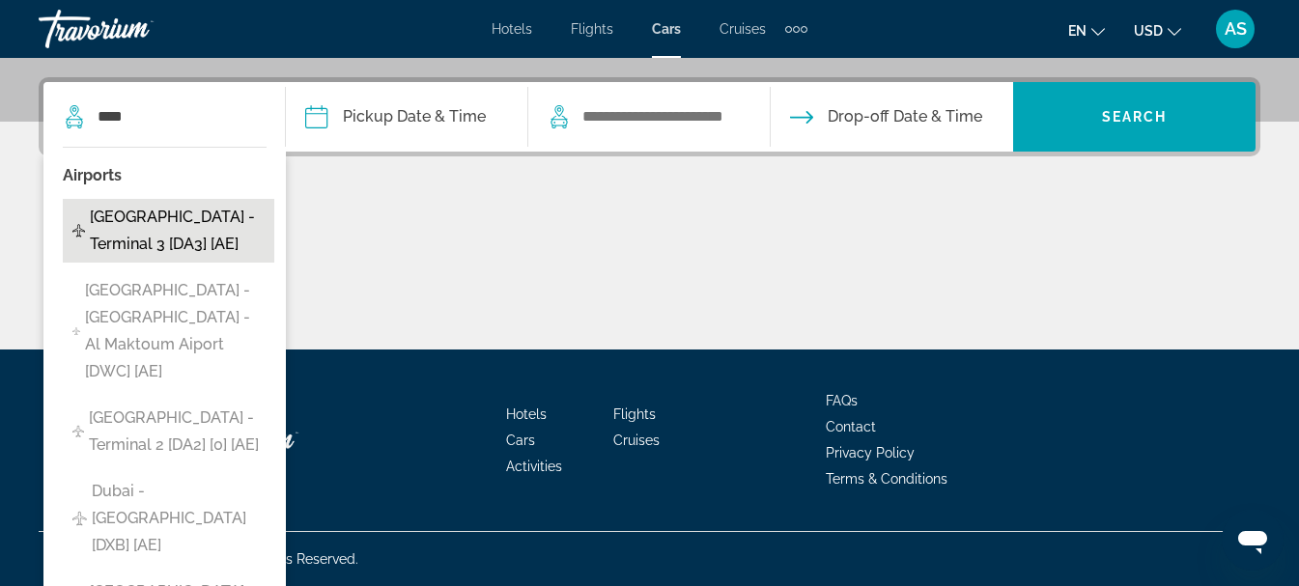
click at [183, 246] on span "[GEOGRAPHIC_DATA] - Terminal 3 [DA3] [AE]" at bounding box center [177, 231] width 175 height 54
type input "**********"
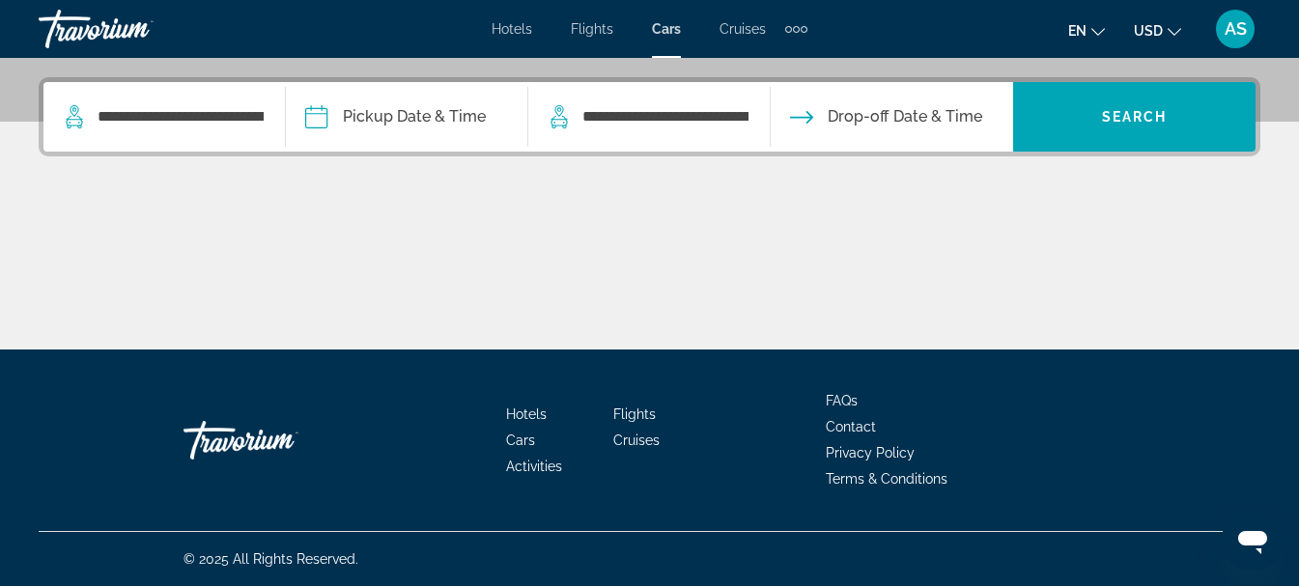
click at [318, 121] on input "Pickup date" at bounding box center [406, 119] width 250 height 75
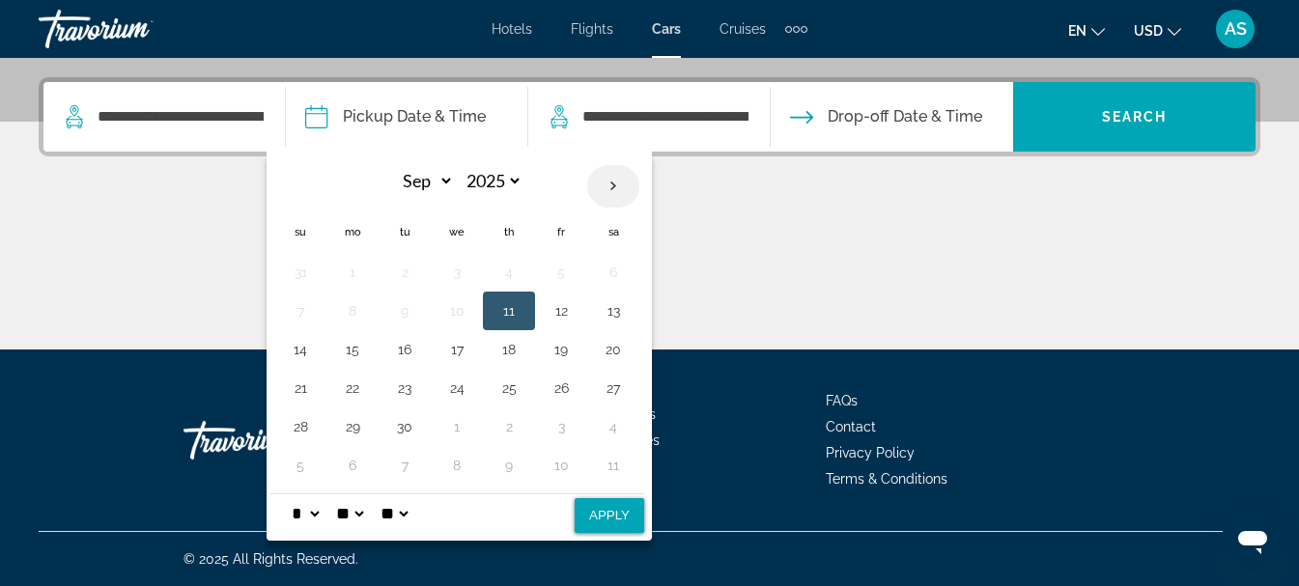
click at [632, 187] on th "Next month" at bounding box center [613, 186] width 52 height 43
select select "**"
click at [364, 354] on button "15" at bounding box center [352, 349] width 31 height 27
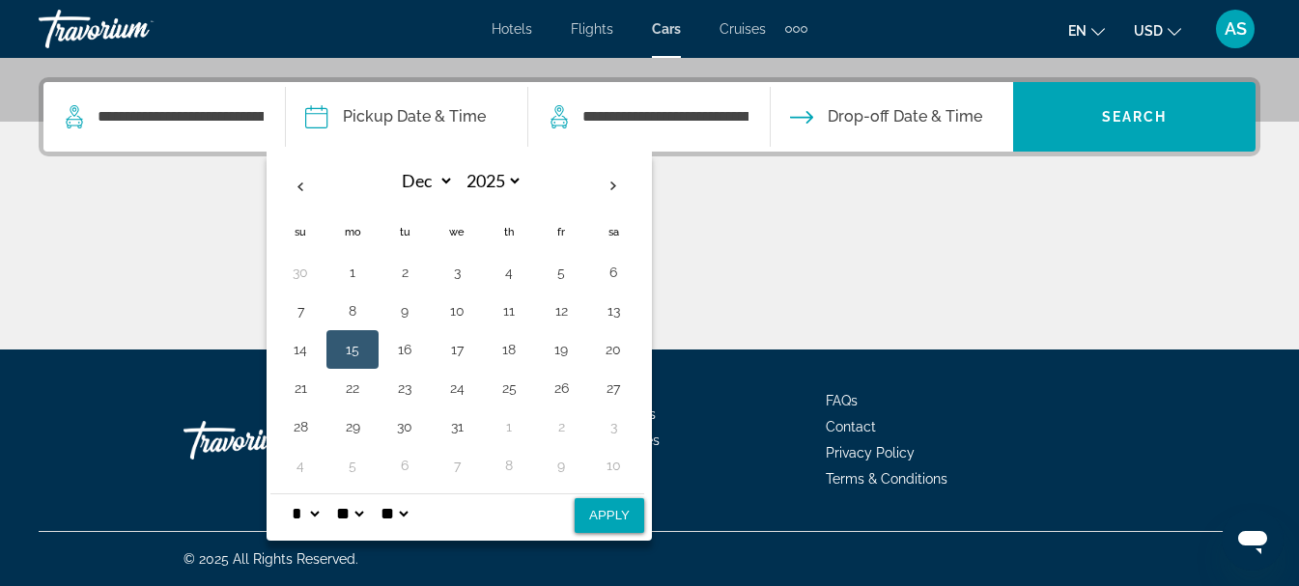
click at [623, 520] on button "Apply" at bounding box center [610, 515] width 70 height 35
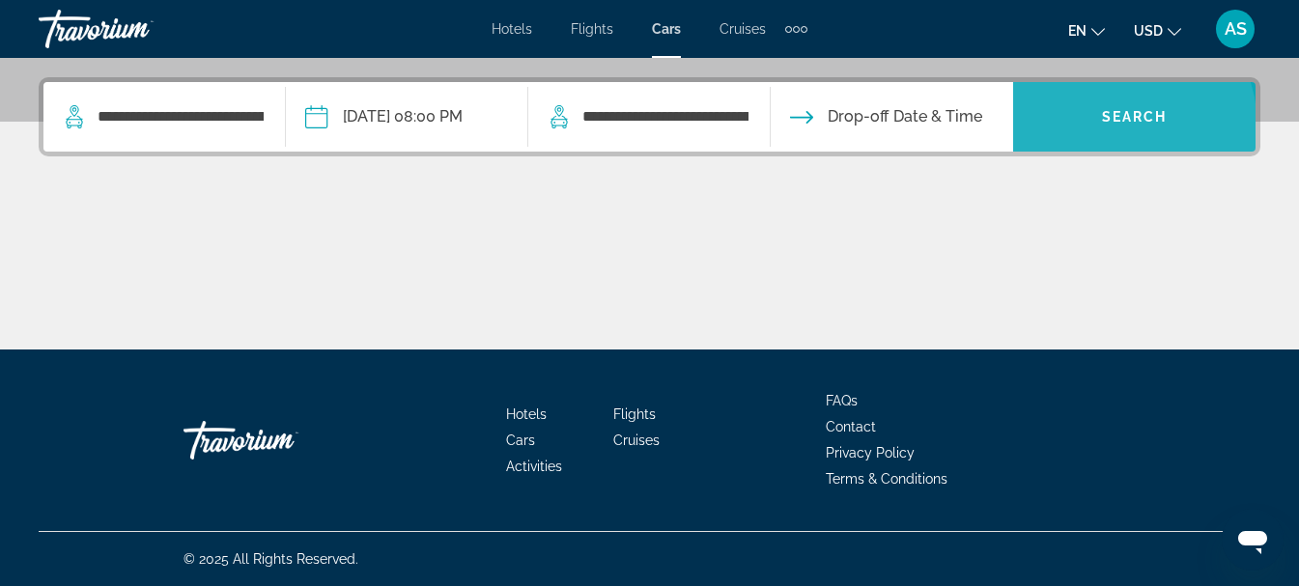
click at [1107, 128] on span "Search widget" at bounding box center [1134, 117] width 242 height 46
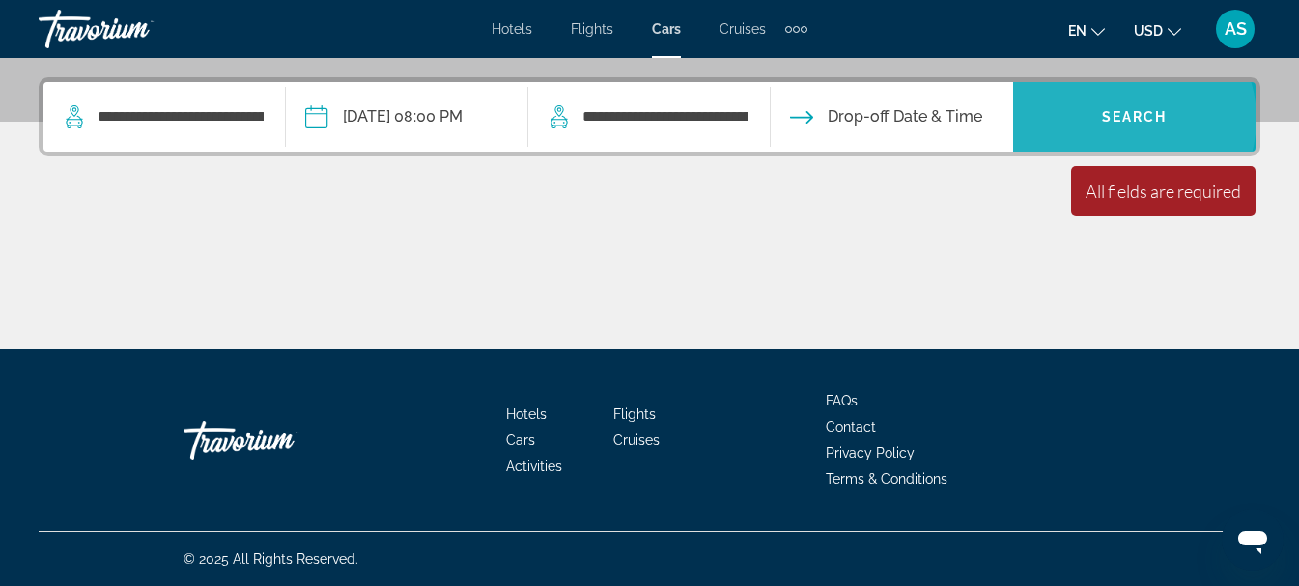
click at [1128, 119] on span "Search" at bounding box center [1135, 116] width 66 height 15
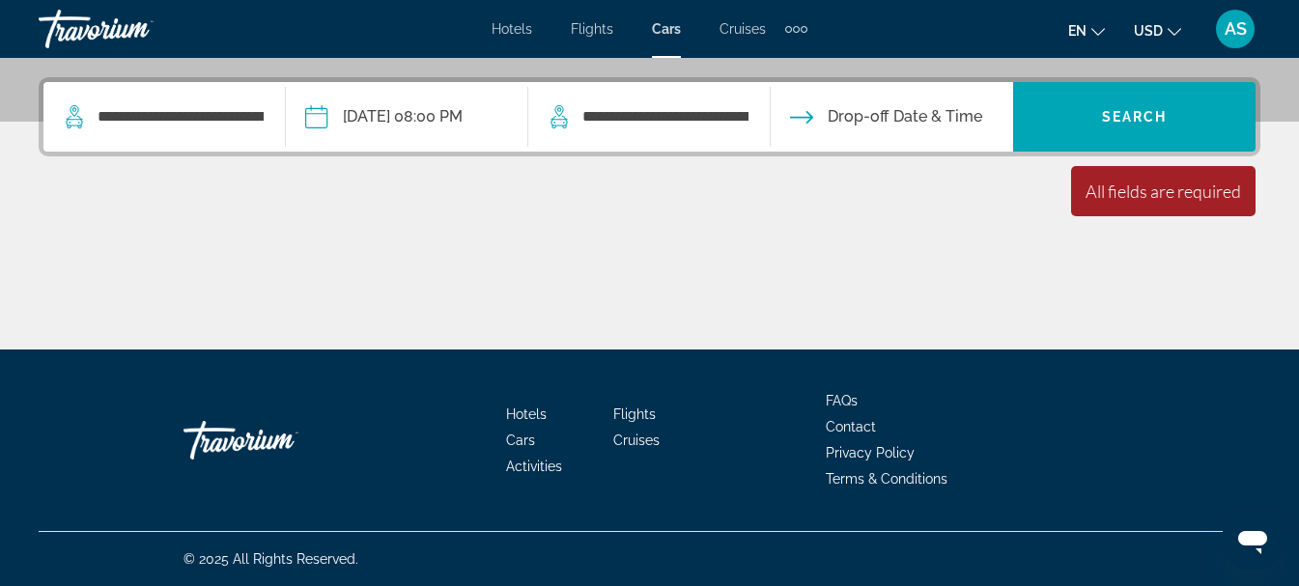
click at [330, 125] on input "**********" at bounding box center [406, 119] width 250 height 75
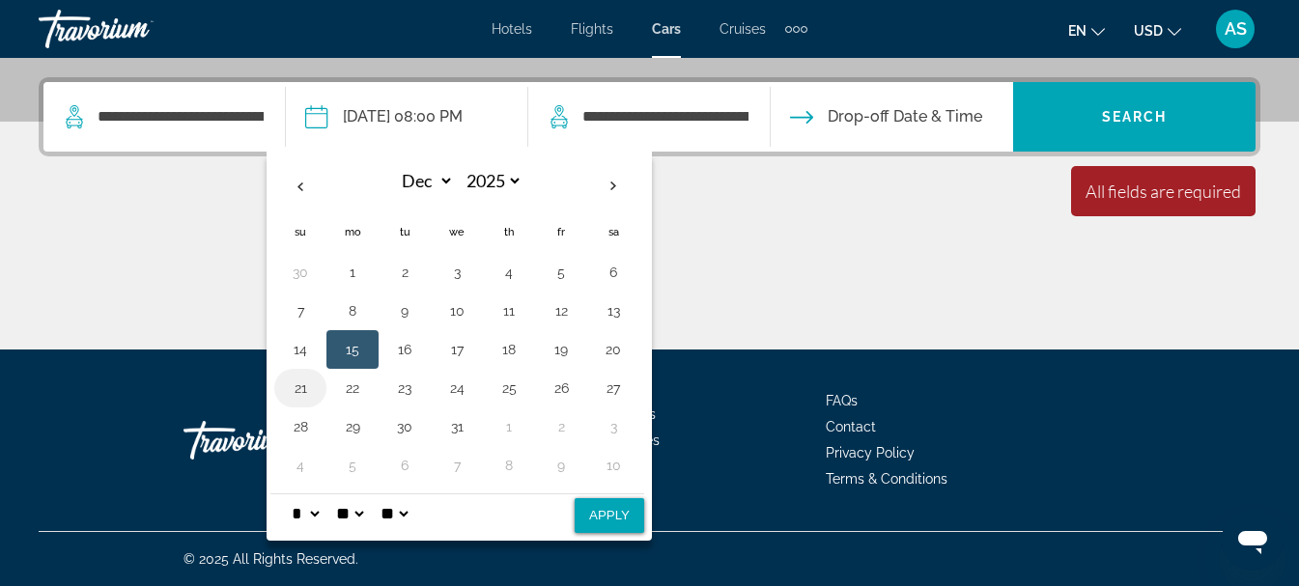
click at [308, 393] on button "21" at bounding box center [300, 388] width 31 height 27
click at [600, 507] on button "Apply" at bounding box center [610, 515] width 70 height 35
type input "**********"
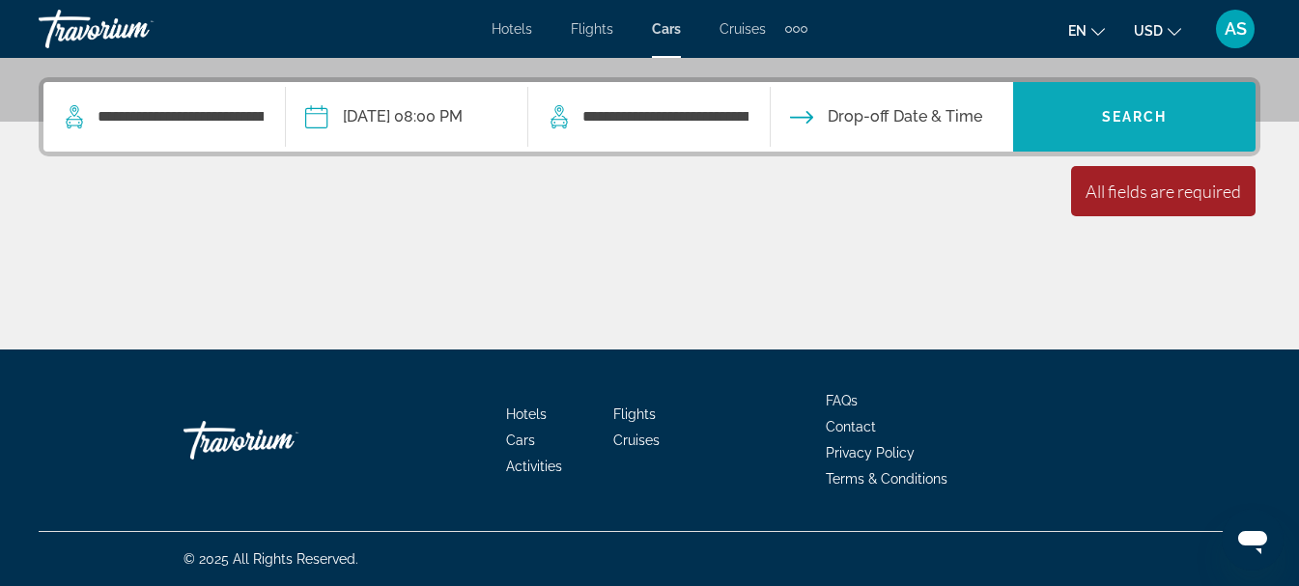
click at [1128, 112] on span "Search" at bounding box center [1135, 116] width 66 height 15
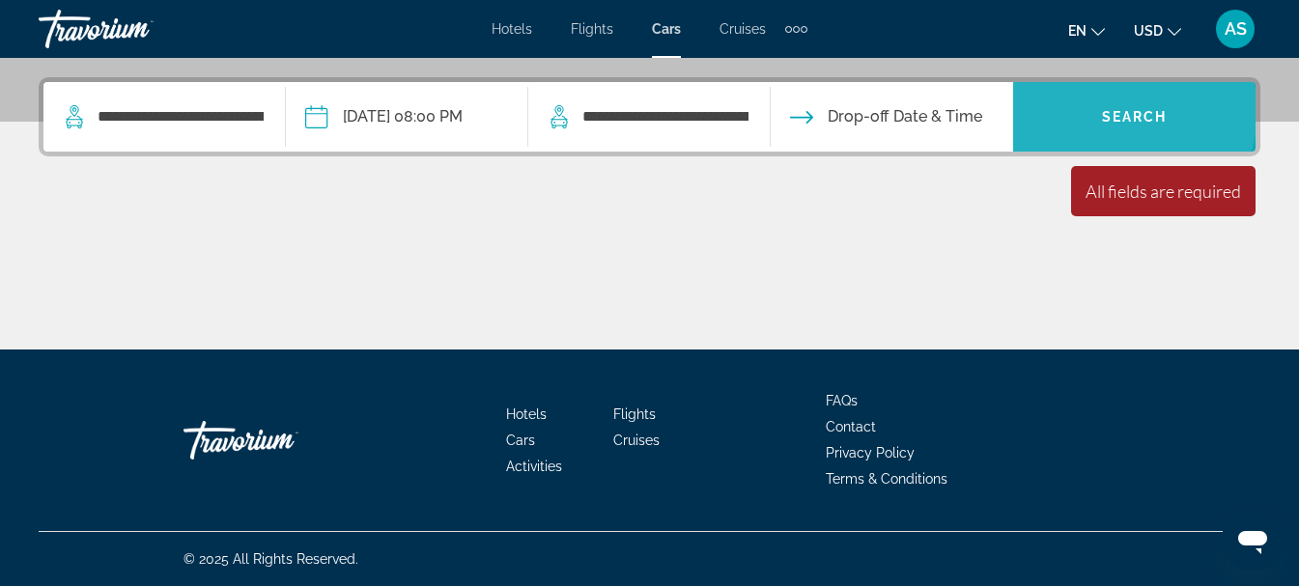
click at [1128, 112] on span "Search" at bounding box center [1135, 116] width 66 height 15
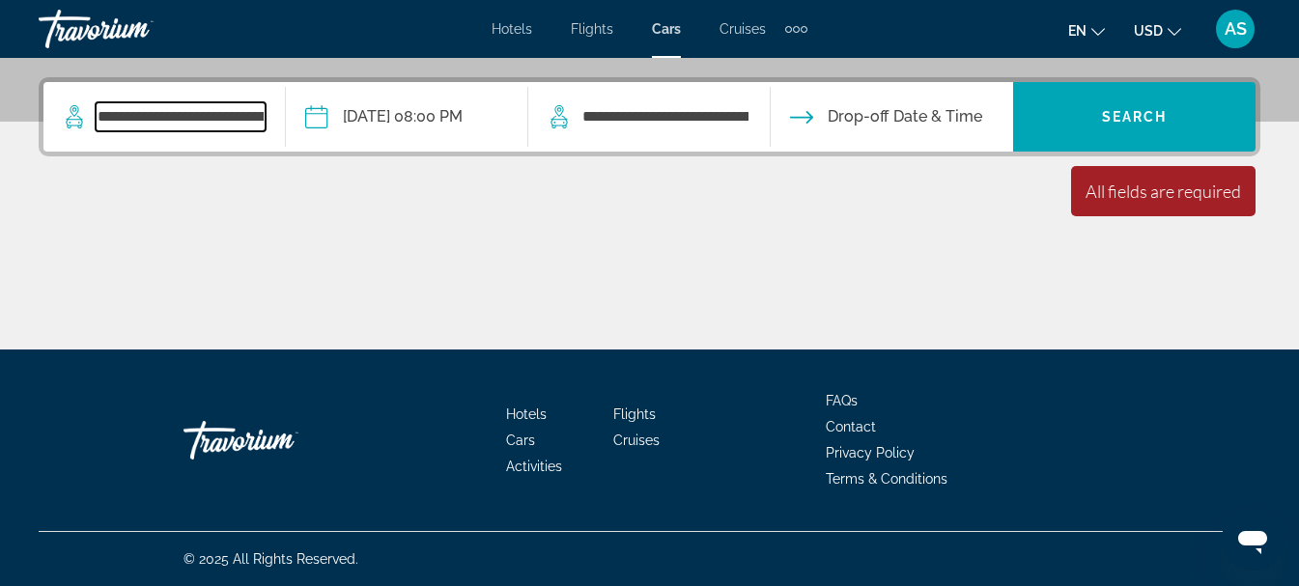
click at [266, 114] on input "**********" at bounding box center [181, 116] width 170 height 29
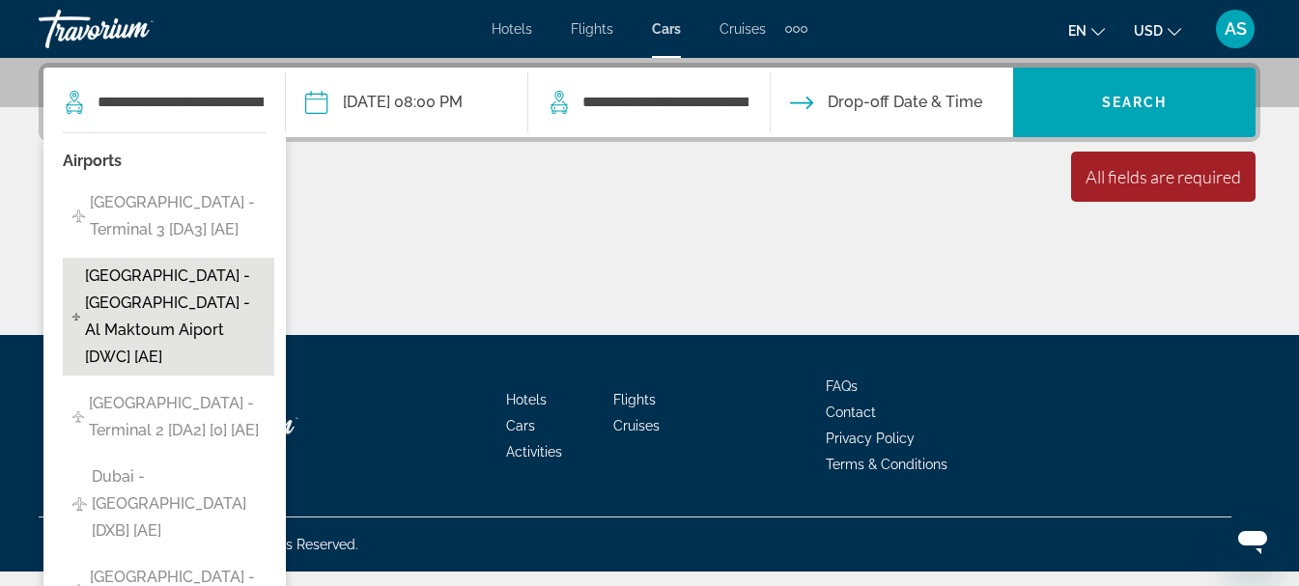
click at [173, 300] on span "[GEOGRAPHIC_DATA] - [GEOGRAPHIC_DATA] - Al Maktoum Aiport [DWC] [AE]" at bounding box center [175, 317] width 180 height 108
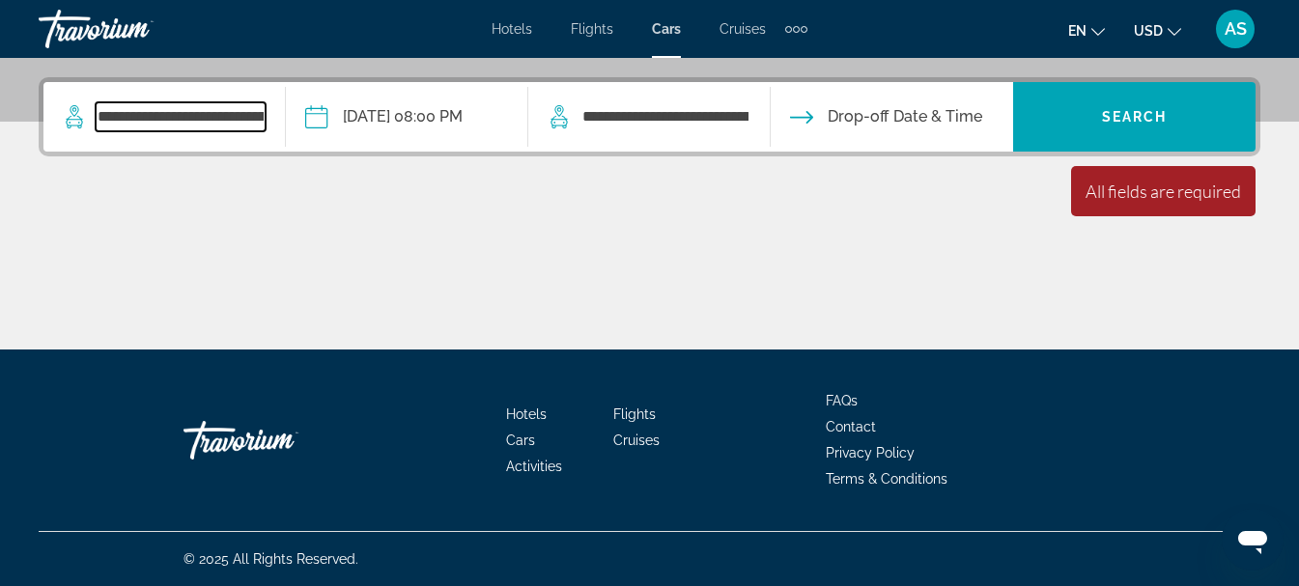
scroll to position [458, 0]
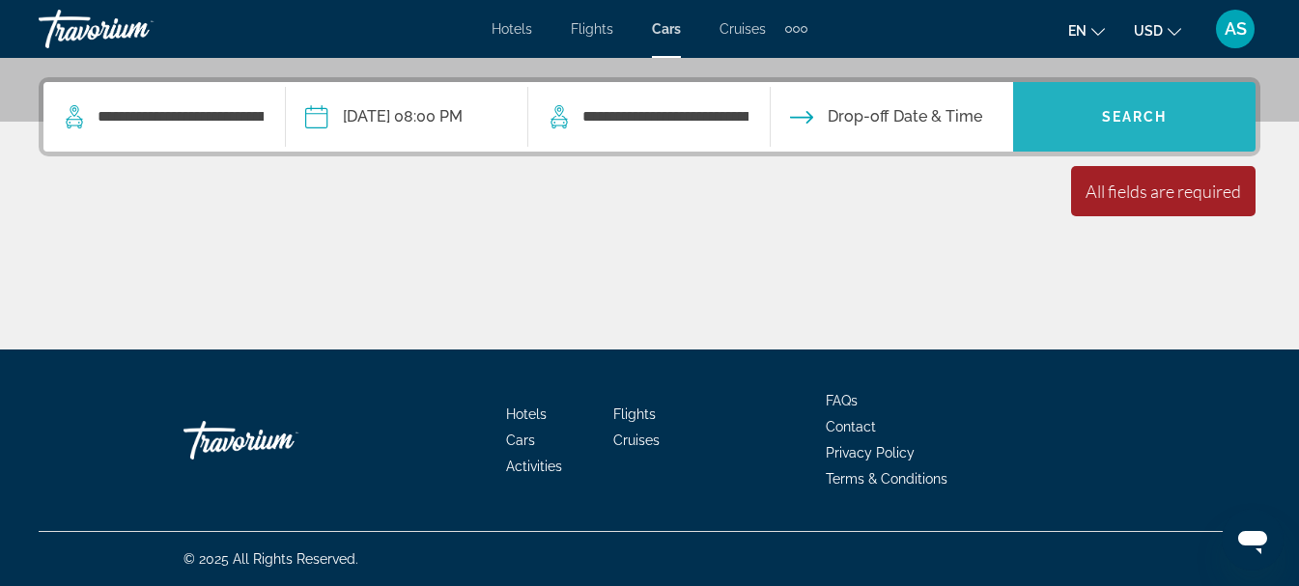
click at [1179, 124] on span "Search widget" at bounding box center [1134, 117] width 242 height 46
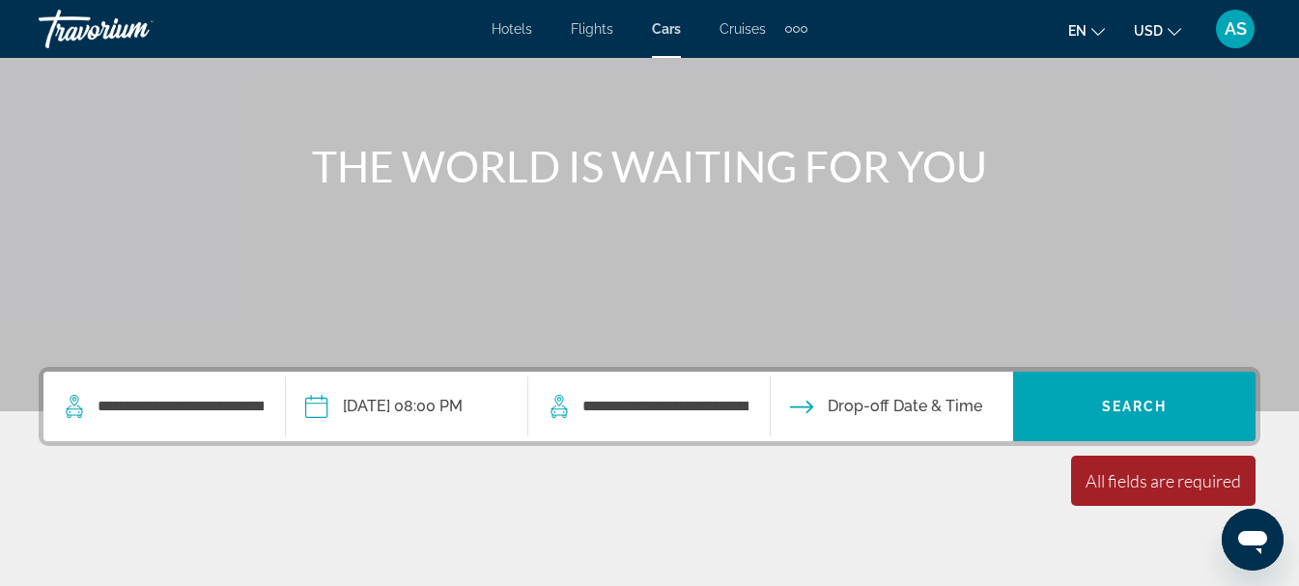
scroll to position [265, 0]
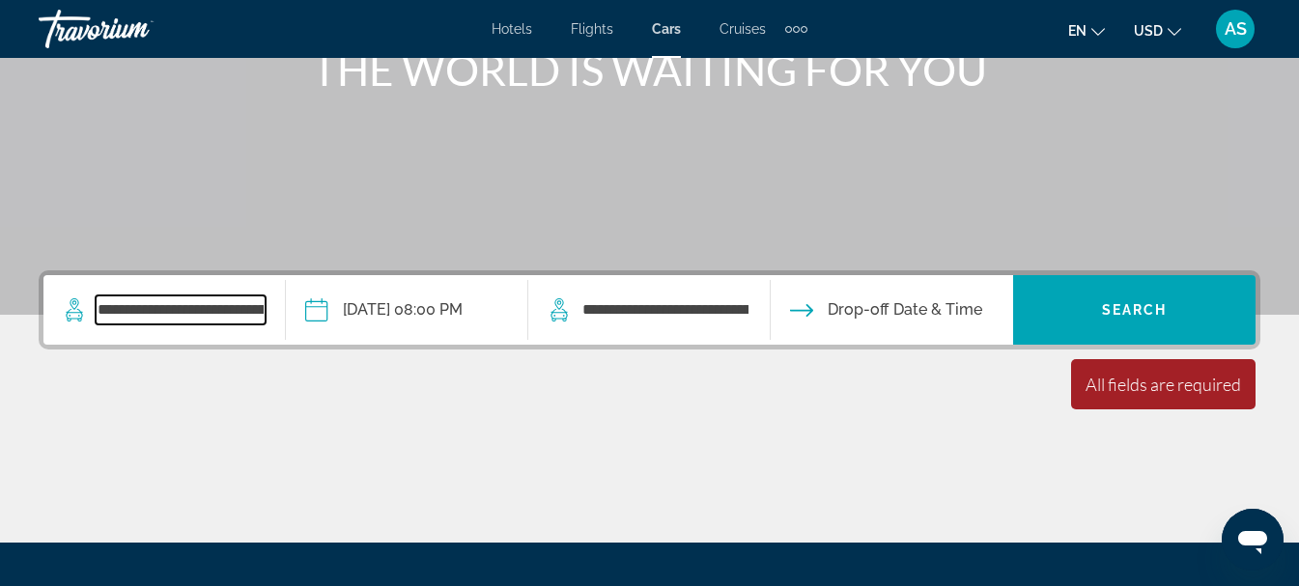
click at [265, 319] on input "**********" at bounding box center [181, 310] width 170 height 29
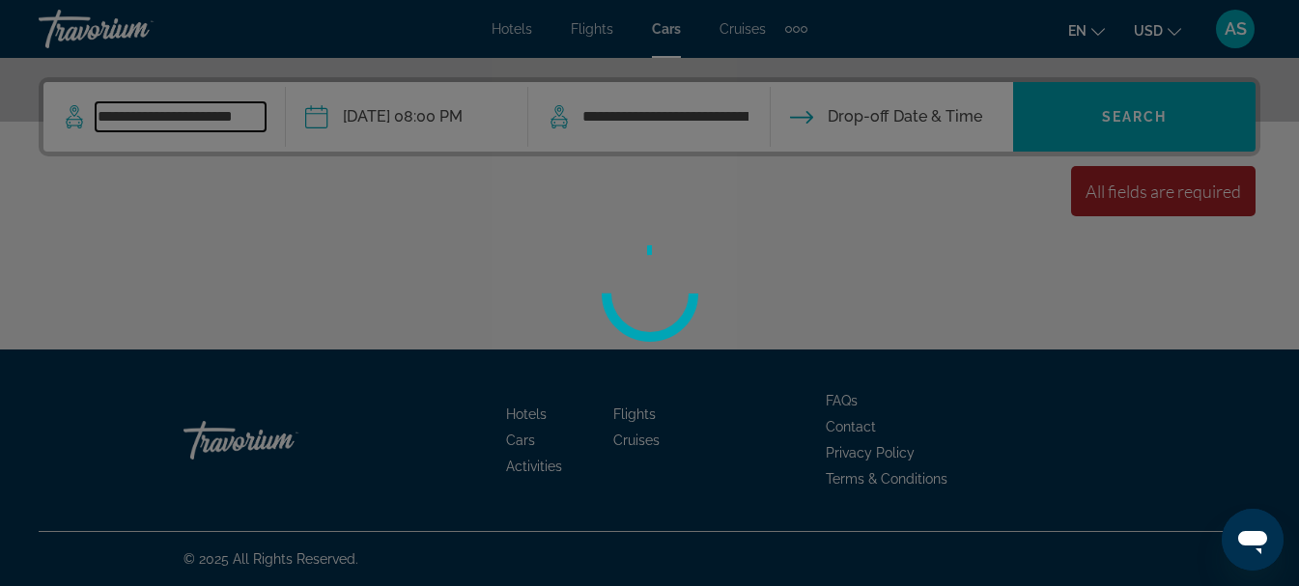
scroll to position [458, 0]
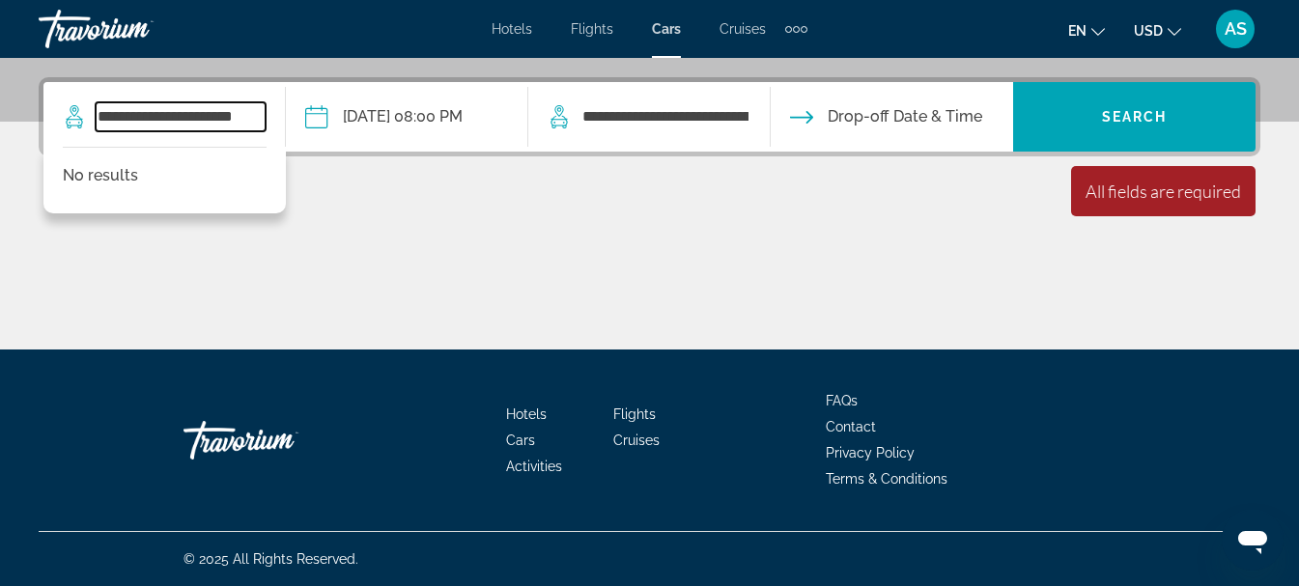
click at [266, 114] on input "**********" at bounding box center [181, 116] width 170 height 29
type input "*******"
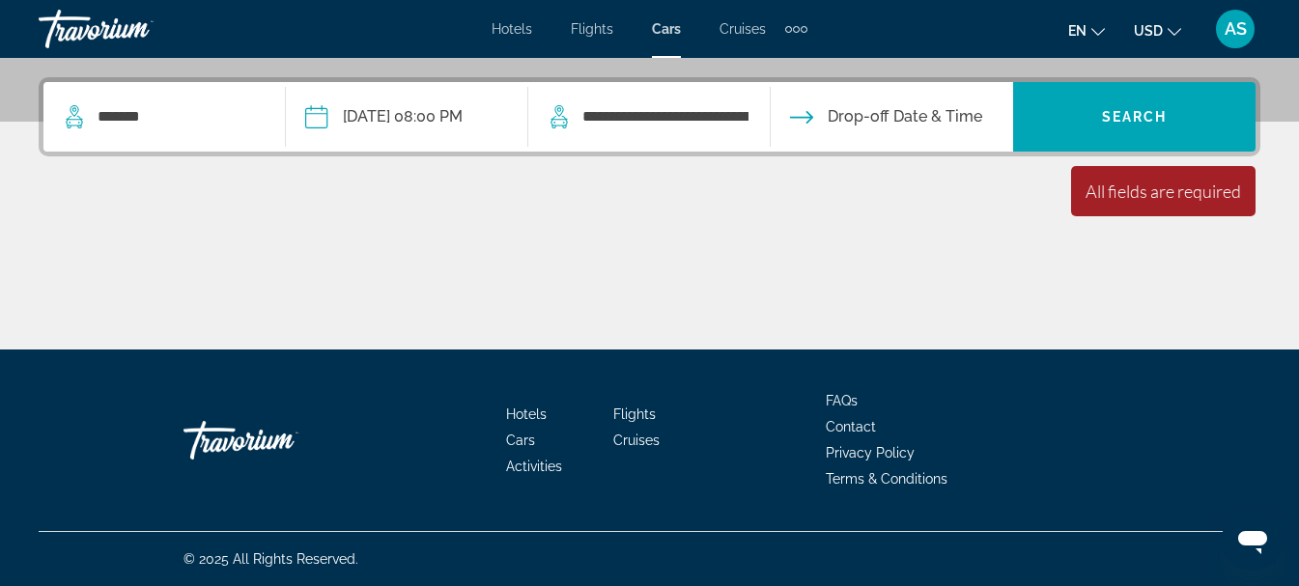
click at [563, 123] on icon "Search widget" at bounding box center [559, 116] width 23 height 23
click at [770, 127] on app-cars-destinations-search "**********" at bounding box center [649, 117] width 242 height 70
drag, startPoint x: 770, startPoint y: 116, endPoint x: 611, endPoint y: 123, distance: 158.6
click at [611, 123] on app-cars-destinations-search "**********" at bounding box center [649, 117] width 242 height 70
click at [554, 109] on icon "Search widget" at bounding box center [559, 116] width 23 height 23
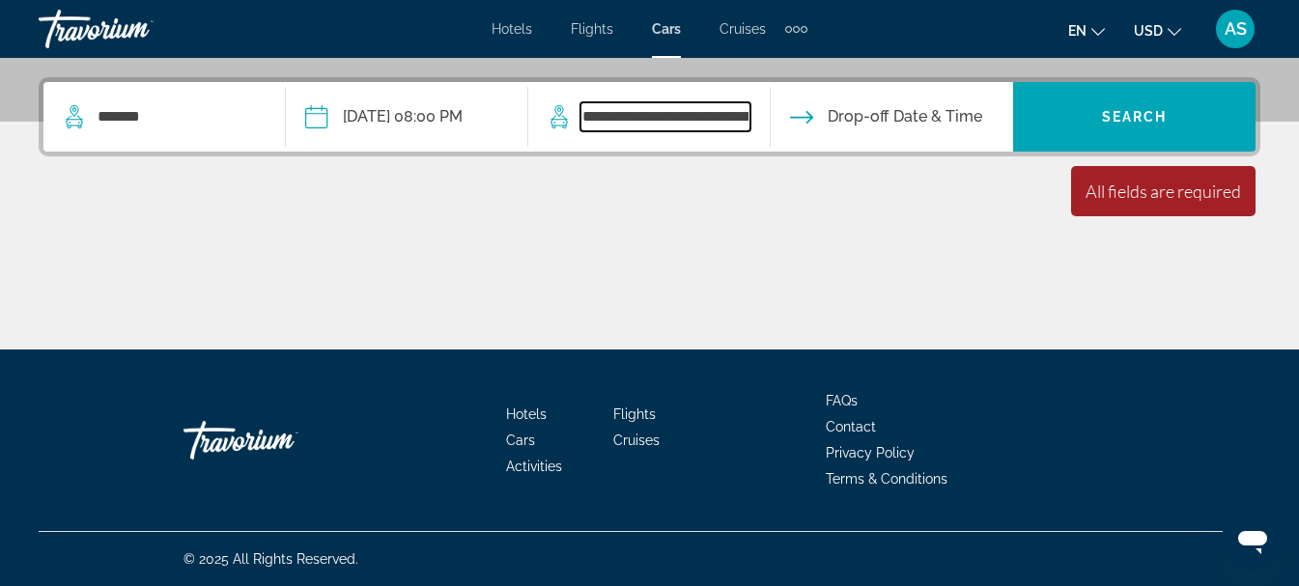
click at [599, 120] on input "**********" at bounding box center [666, 116] width 170 height 29
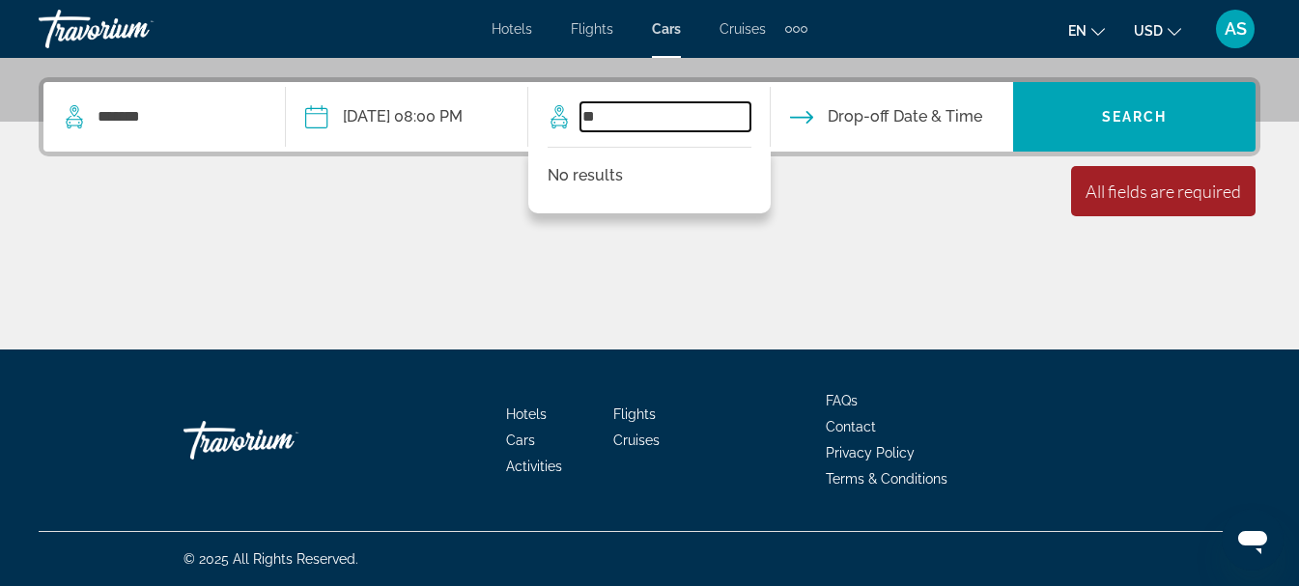
type input "*"
click at [599, 120] on input "*" at bounding box center [666, 116] width 170 height 29
click at [622, 117] on input "*" at bounding box center [666, 116] width 170 height 29
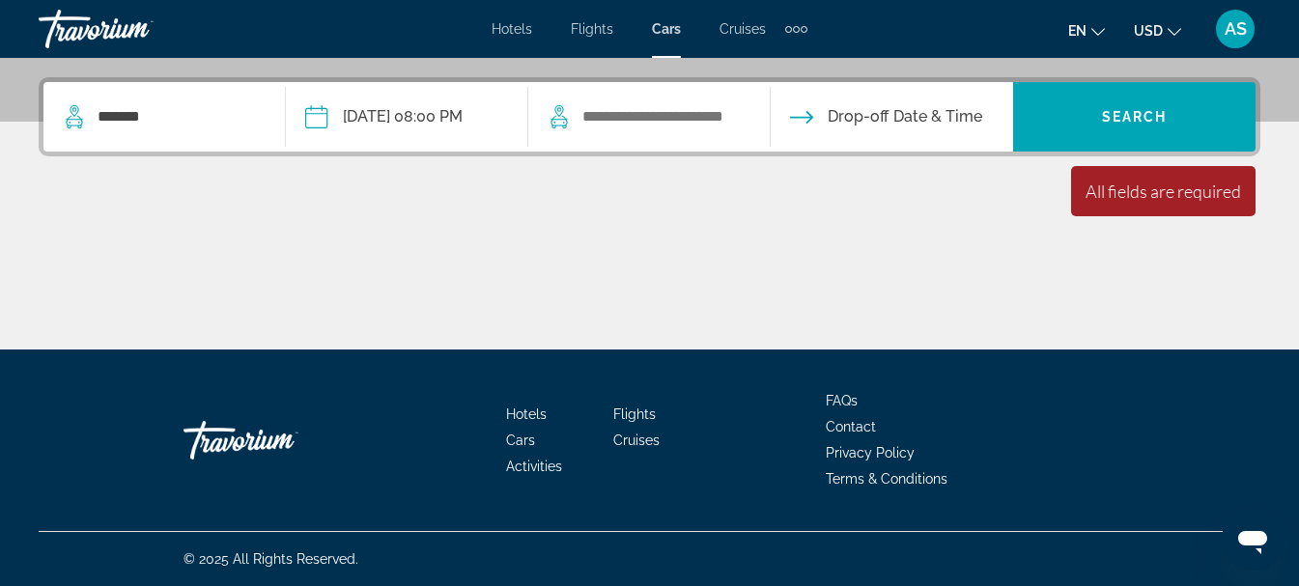
click at [161, 165] on div "**********" at bounding box center [649, 213] width 1299 height 272
click at [320, 118] on input "**********" at bounding box center [406, 119] width 250 height 75
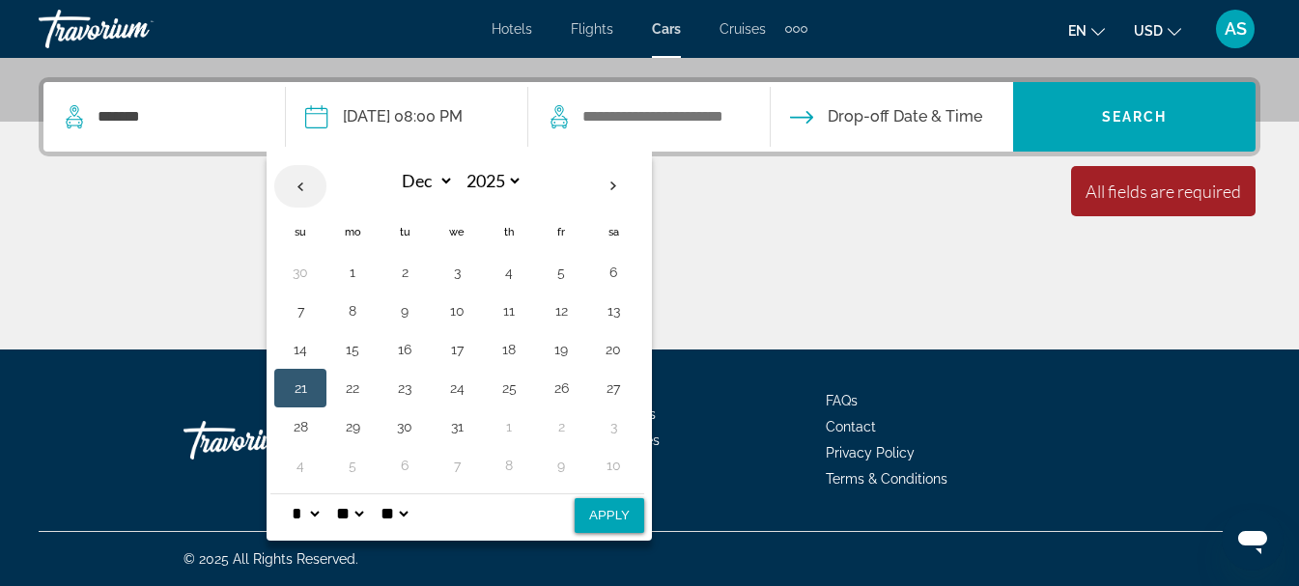
click at [310, 190] on th "Previous month" at bounding box center [300, 186] width 52 height 43
select select "*"
click at [298, 355] on button "12" at bounding box center [300, 349] width 31 height 27
click at [71, 247] on div "Main content" at bounding box center [650, 277] width 1222 height 145
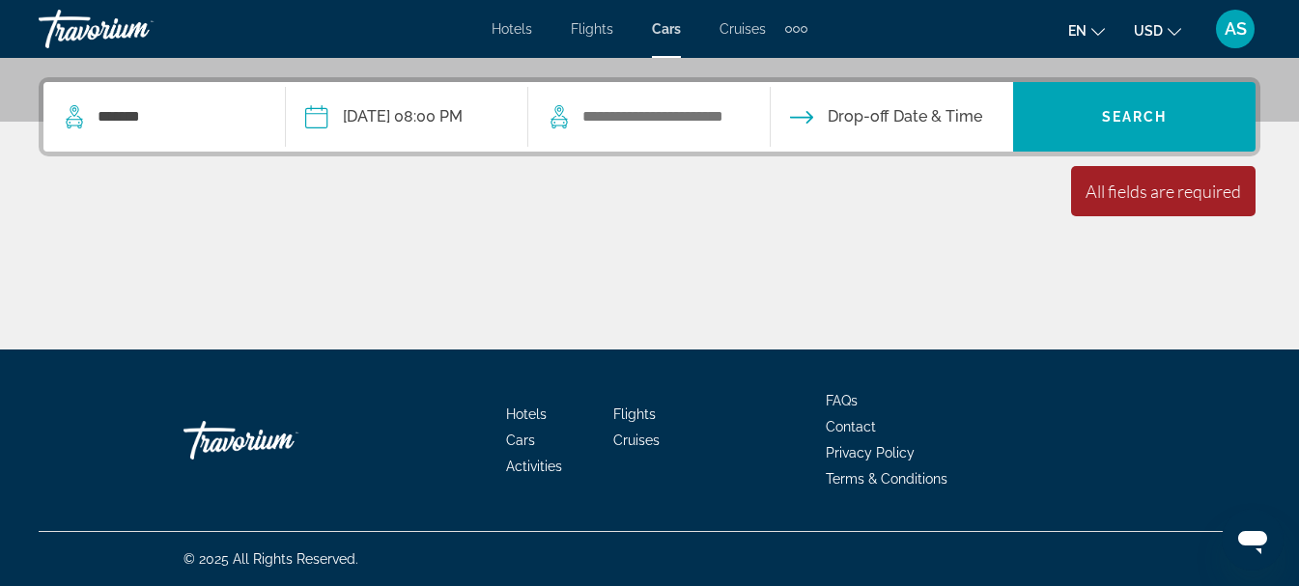
click at [909, 121] on input "Drop-off date" at bounding box center [891, 119] width 250 height 75
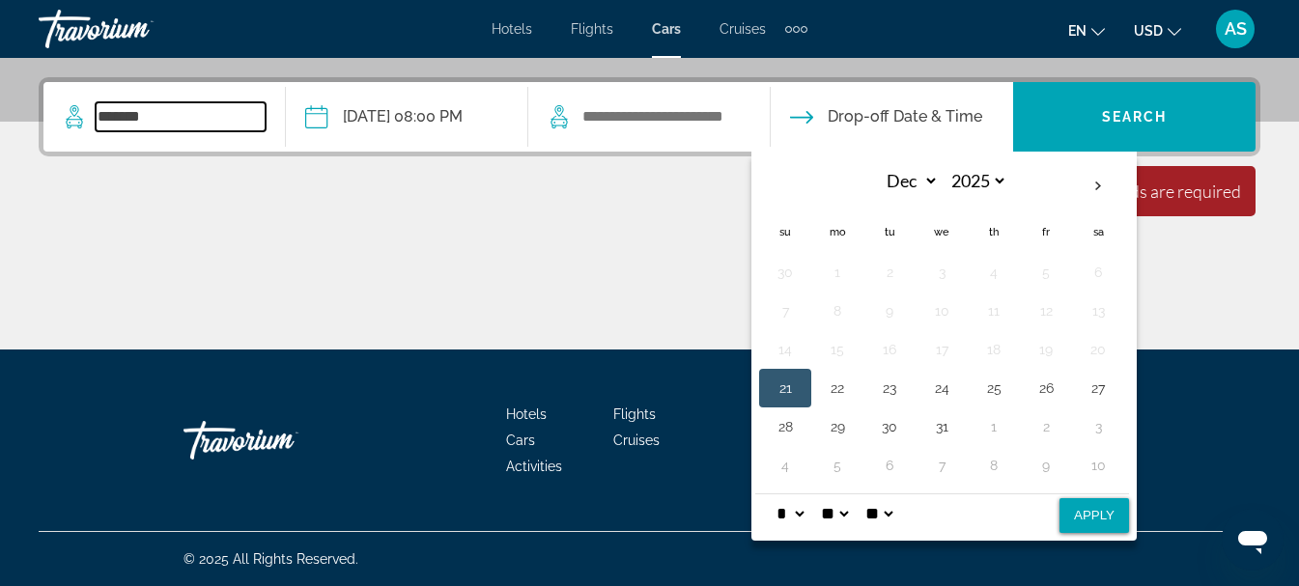
click at [199, 114] on input "*******" at bounding box center [181, 116] width 170 height 29
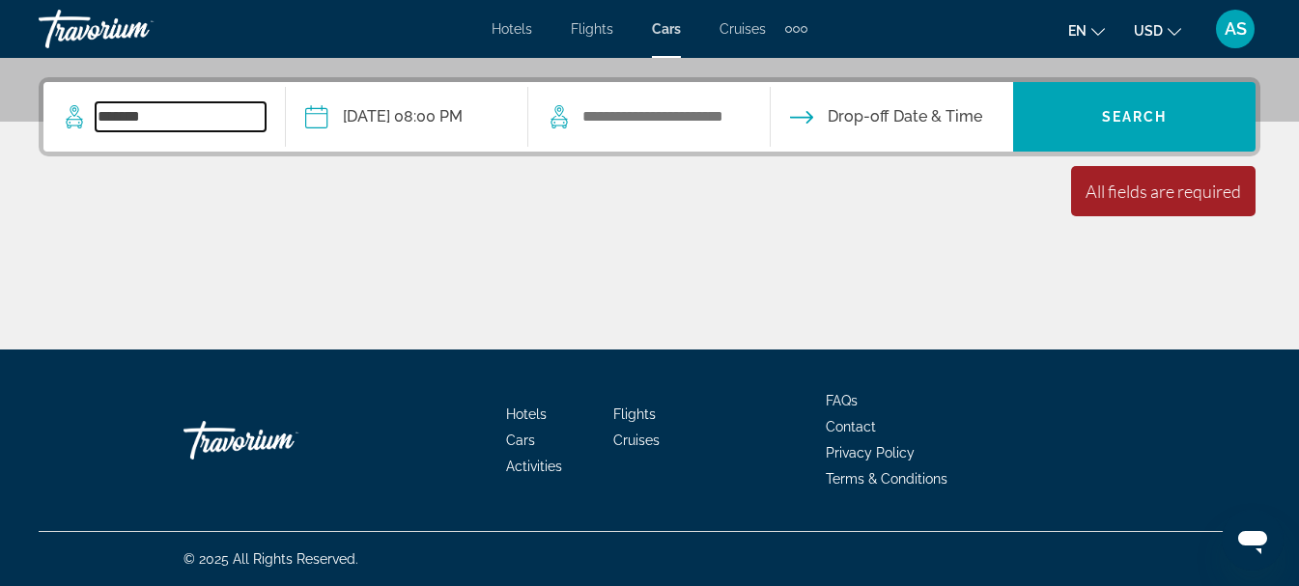
click at [155, 124] on input "*******" at bounding box center [181, 116] width 170 height 29
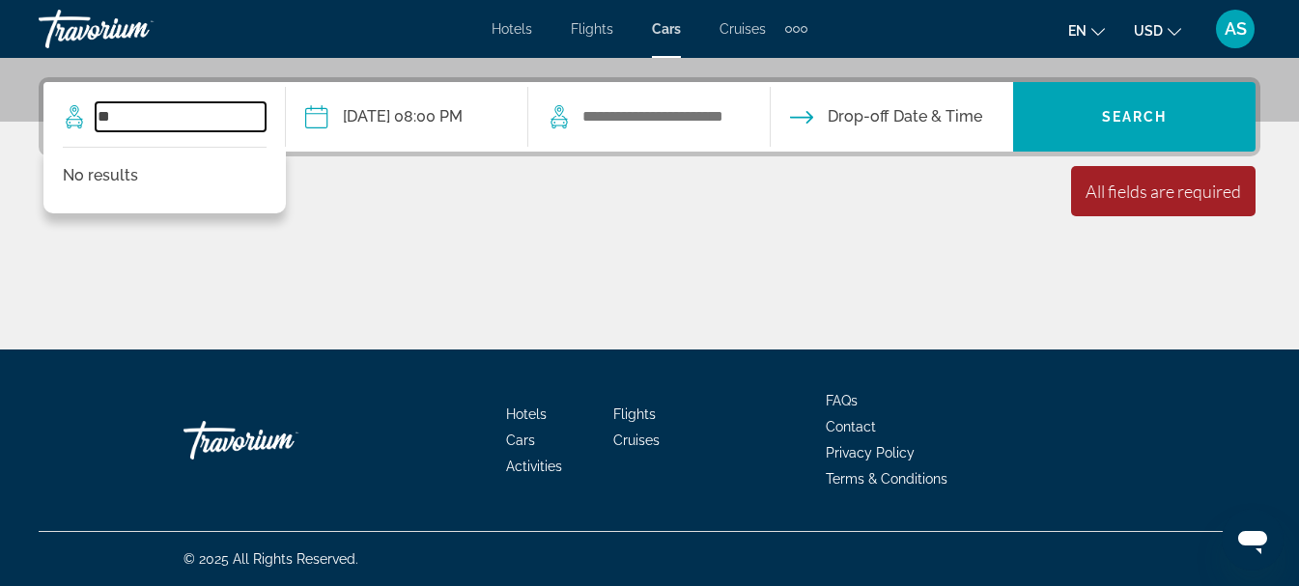
type input "*"
click at [336, 122] on input "**********" at bounding box center [406, 119] width 250 height 75
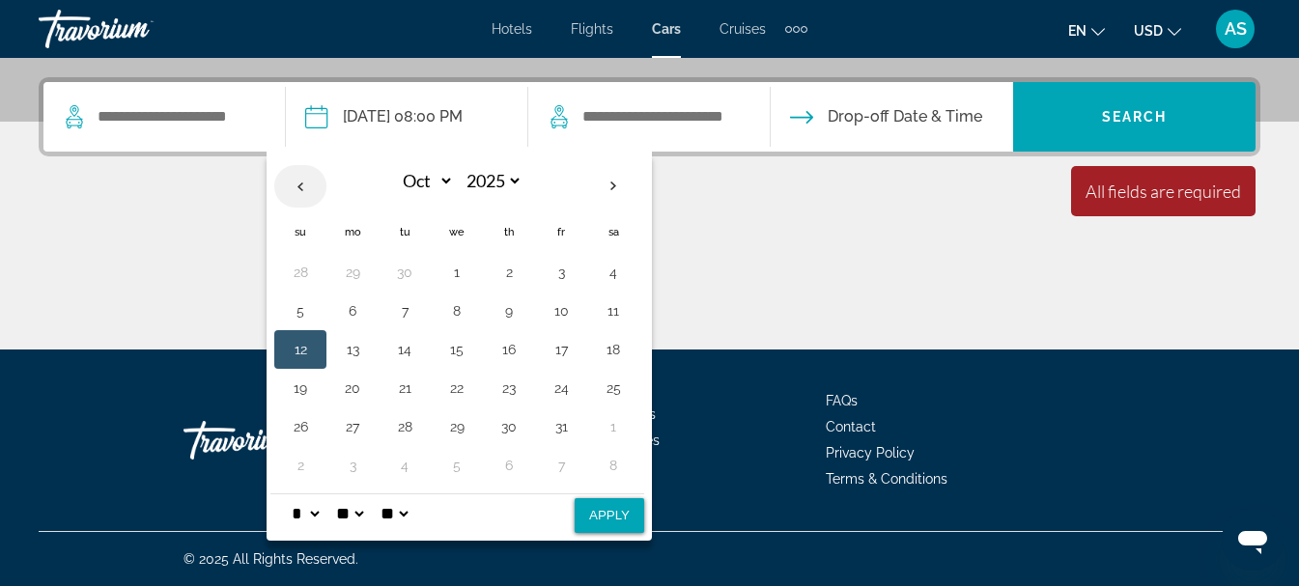
click at [310, 185] on th "Previous month" at bounding box center [300, 186] width 52 height 43
select select "*"
click at [310, 185] on th "Pickup date: Dec 21, 2025 08:00 PM" at bounding box center [300, 187] width 52 height 46
click at [229, 225] on div "Main content" at bounding box center [650, 277] width 1222 height 145
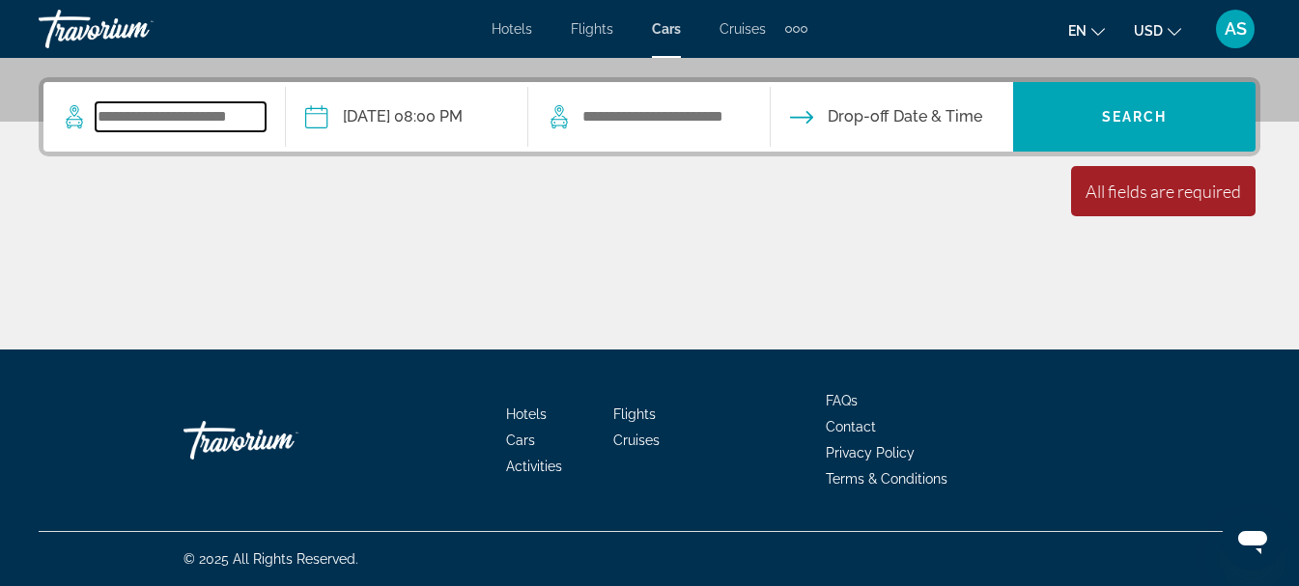
click at [261, 128] on input "Search widget" at bounding box center [181, 116] width 170 height 29
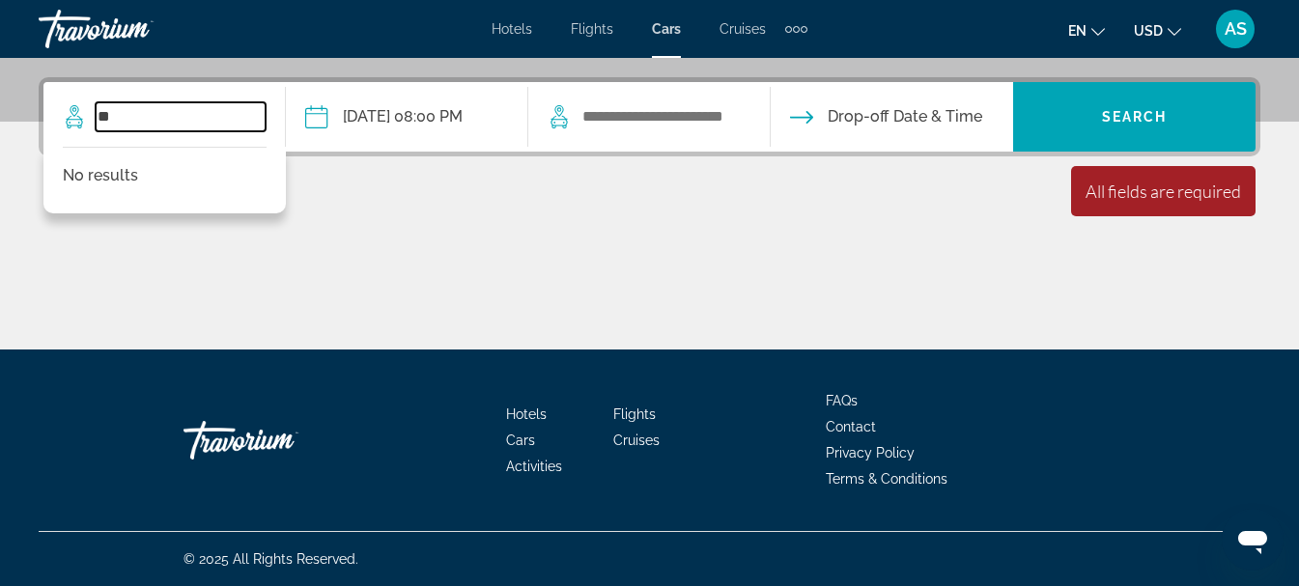
type input "*"
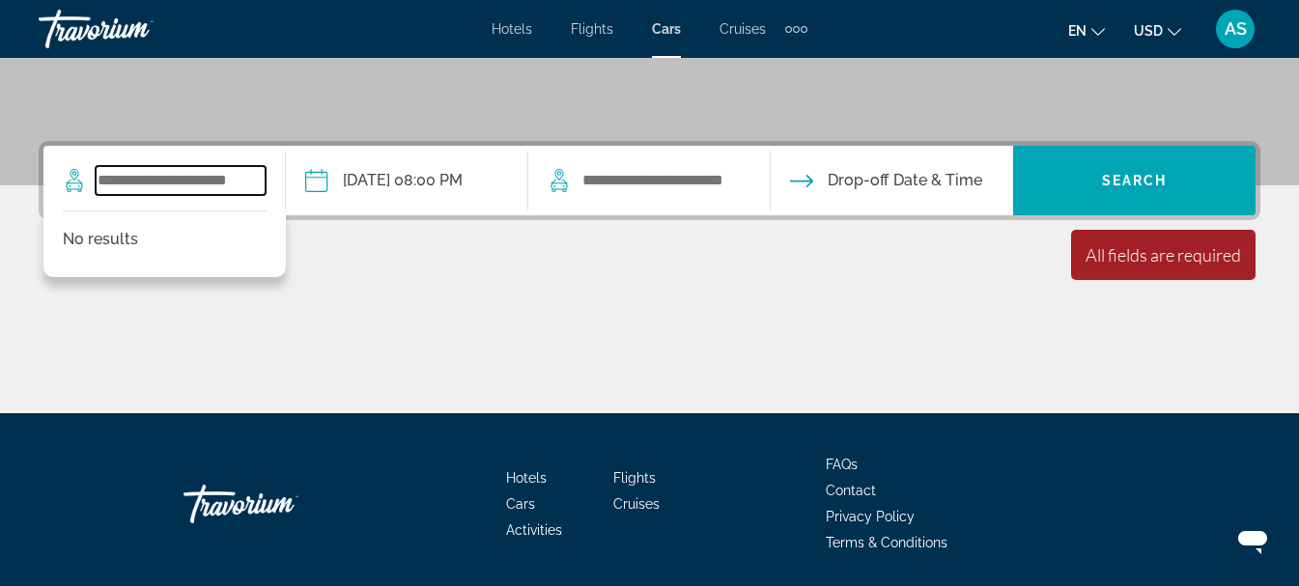
scroll to position [361, 0]
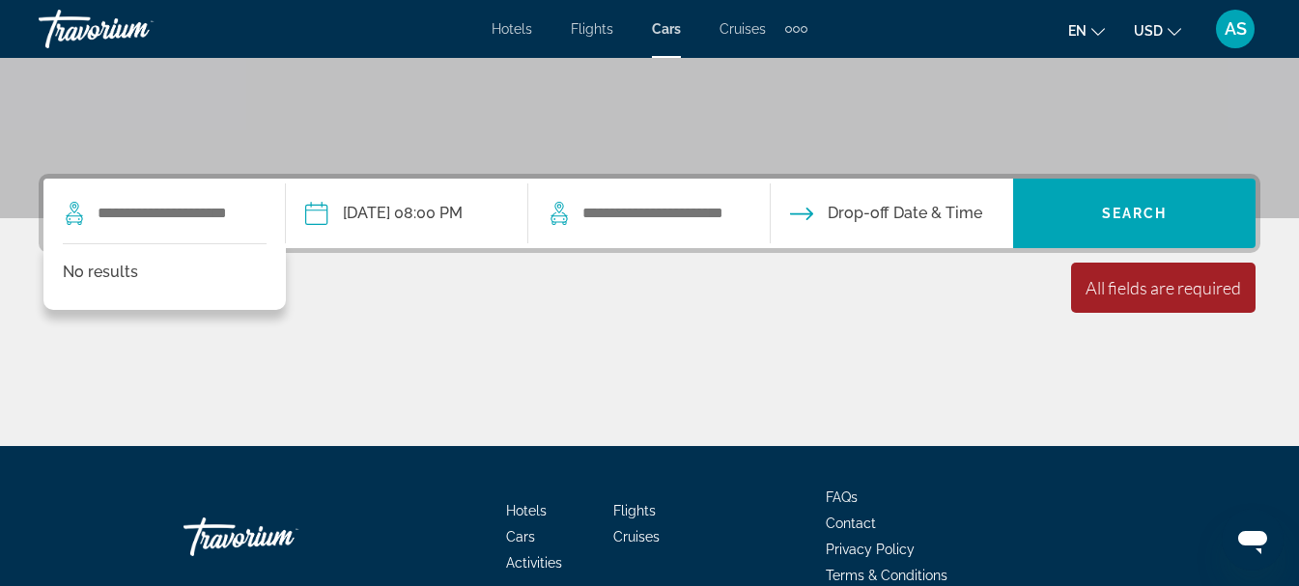
click at [319, 205] on input "**********" at bounding box center [406, 216] width 250 height 75
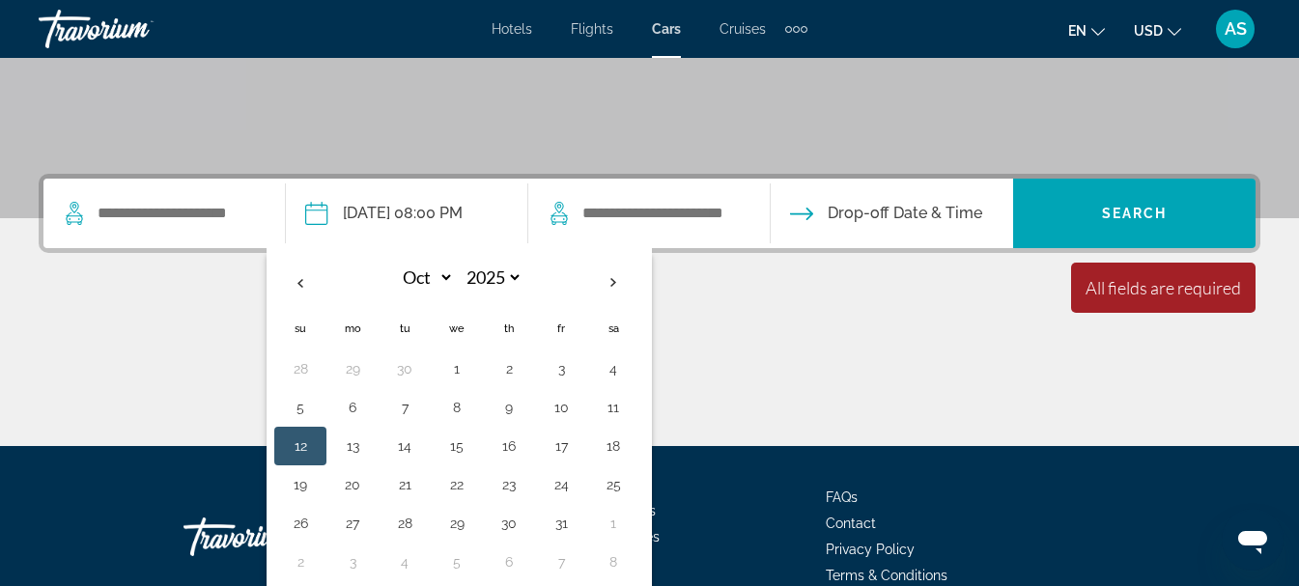
scroll to position [458, 0]
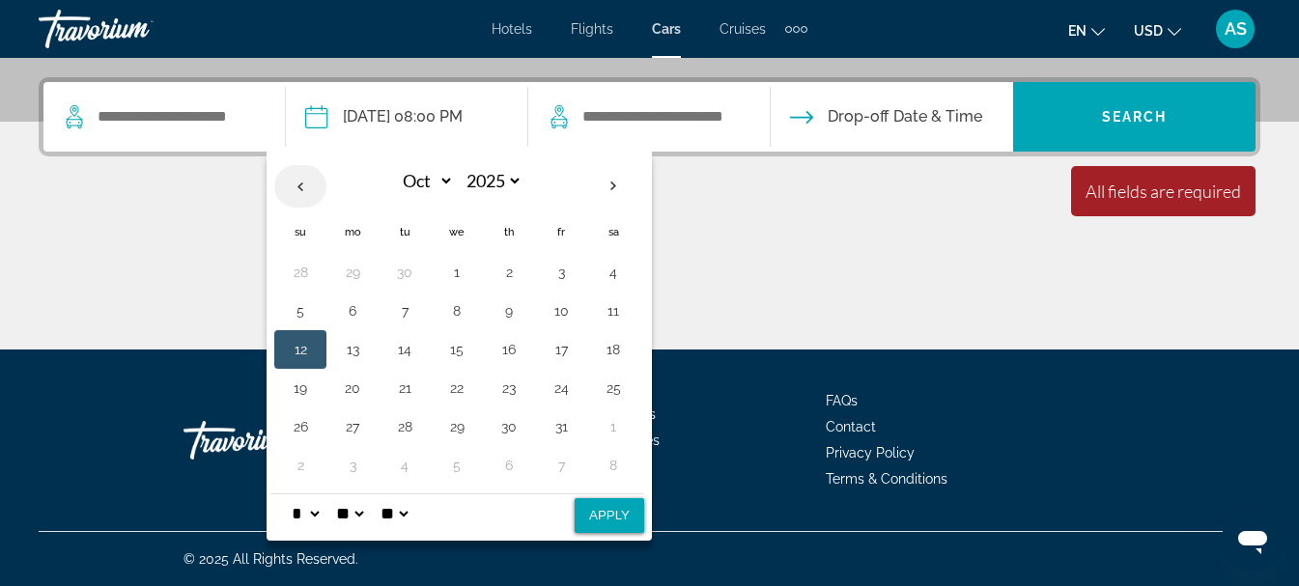
click at [313, 185] on th "Previous month" at bounding box center [300, 186] width 52 height 43
select select "*"
click at [313, 390] on button "21" at bounding box center [300, 388] width 31 height 27
click at [600, 515] on button "Apply" at bounding box center [610, 515] width 70 height 35
type input "**********"
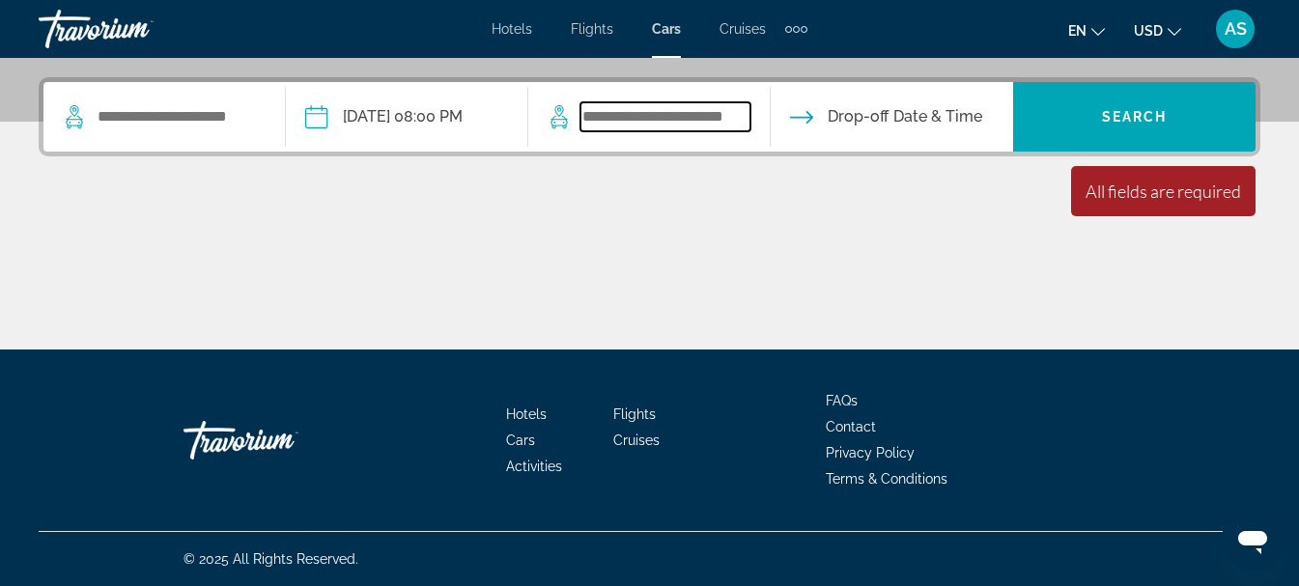
click at [746, 127] on input "Search widget" at bounding box center [666, 116] width 170 height 29
click at [103, 115] on input "Search widget" at bounding box center [181, 116] width 170 height 29
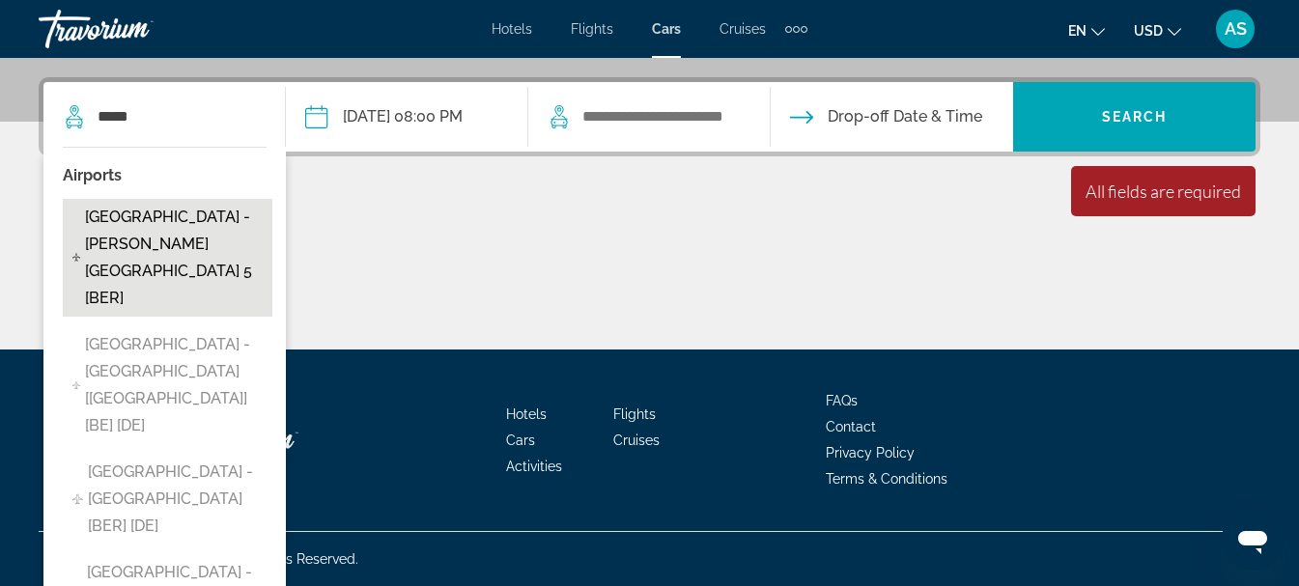
click at [128, 215] on span "[GEOGRAPHIC_DATA] - [PERSON_NAME][GEOGRAPHIC_DATA] 5 [BER]" at bounding box center [174, 258] width 178 height 108
type input "**********"
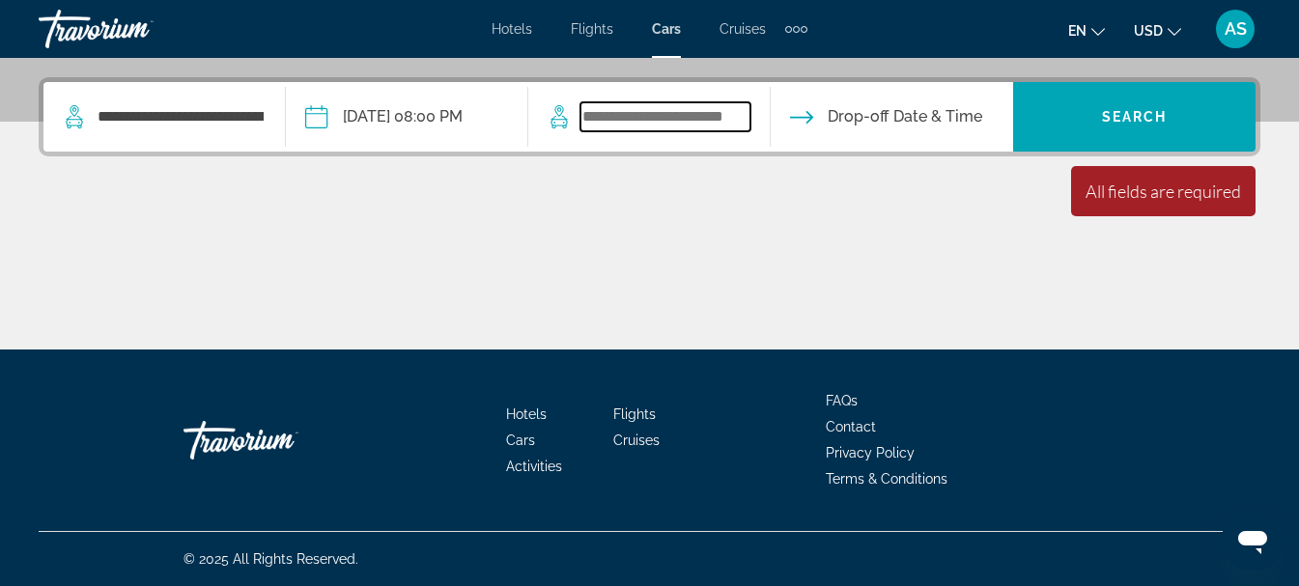
click at [718, 128] on input "Search widget" at bounding box center [666, 116] width 170 height 29
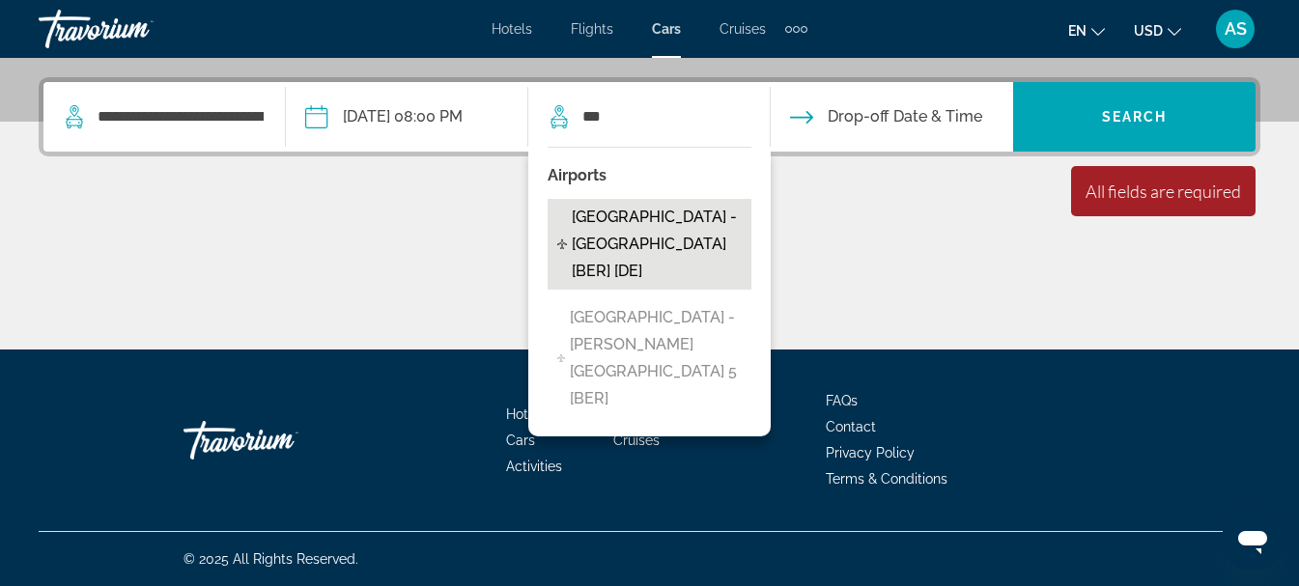
click at [645, 248] on span "[GEOGRAPHIC_DATA] - [GEOGRAPHIC_DATA] [BER] [DE]" at bounding box center [657, 244] width 170 height 81
type input "**********"
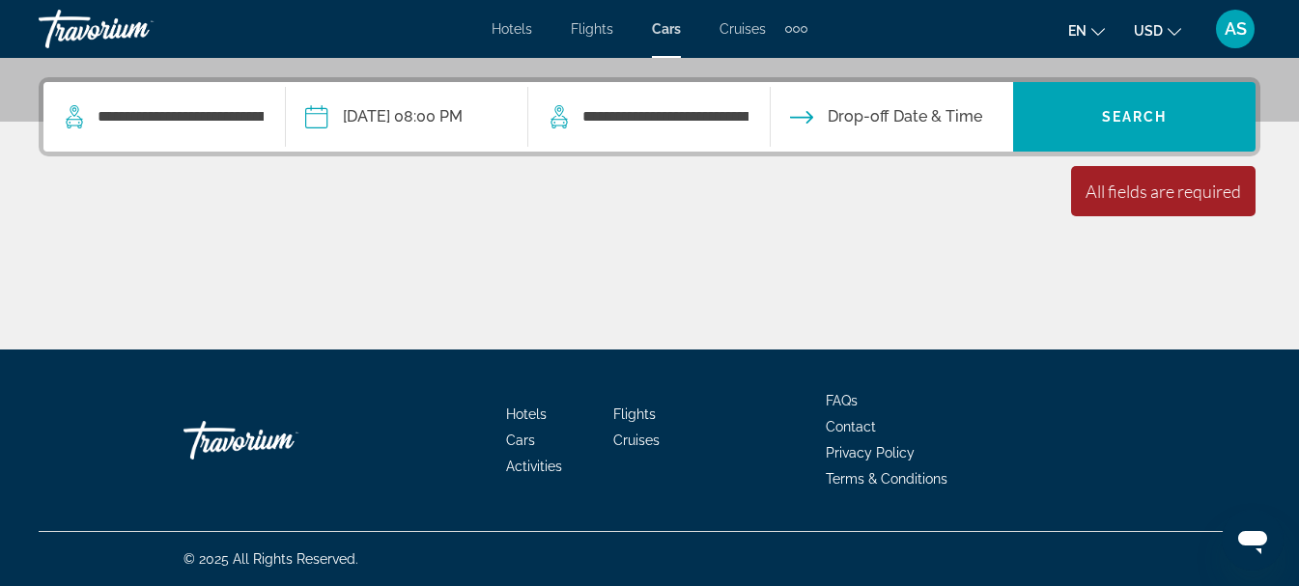
click at [954, 125] on input "Drop-off date" at bounding box center [891, 119] width 250 height 75
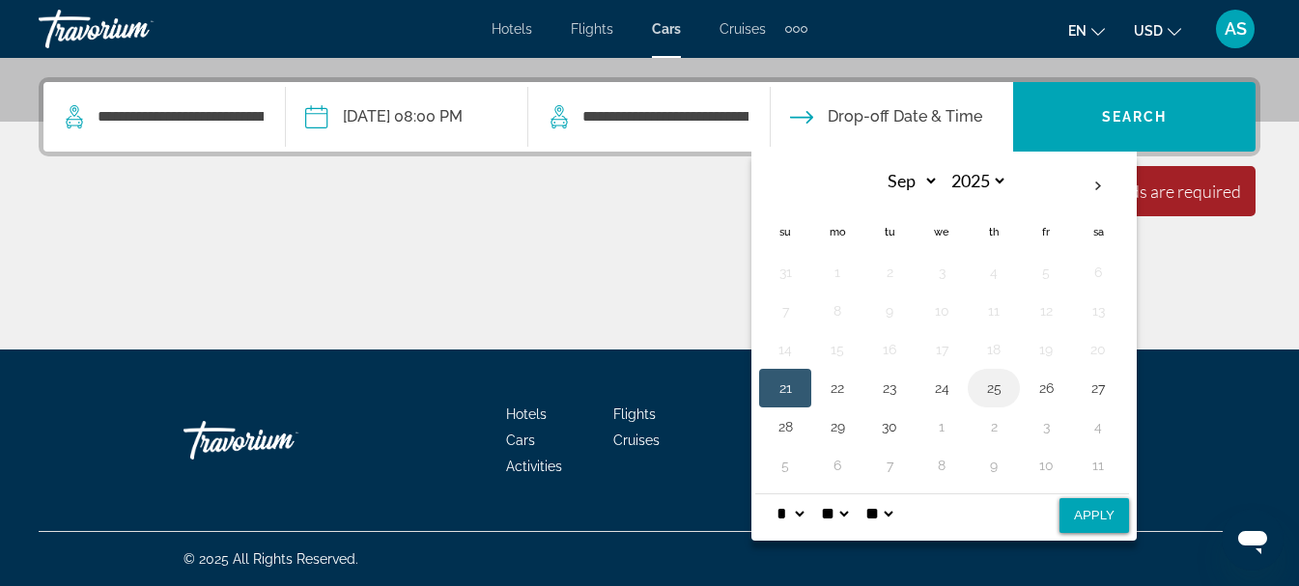
click at [1007, 383] on button "25" at bounding box center [994, 388] width 31 height 27
click at [1092, 511] on button "Apply" at bounding box center [1095, 515] width 70 height 35
type input "**********"
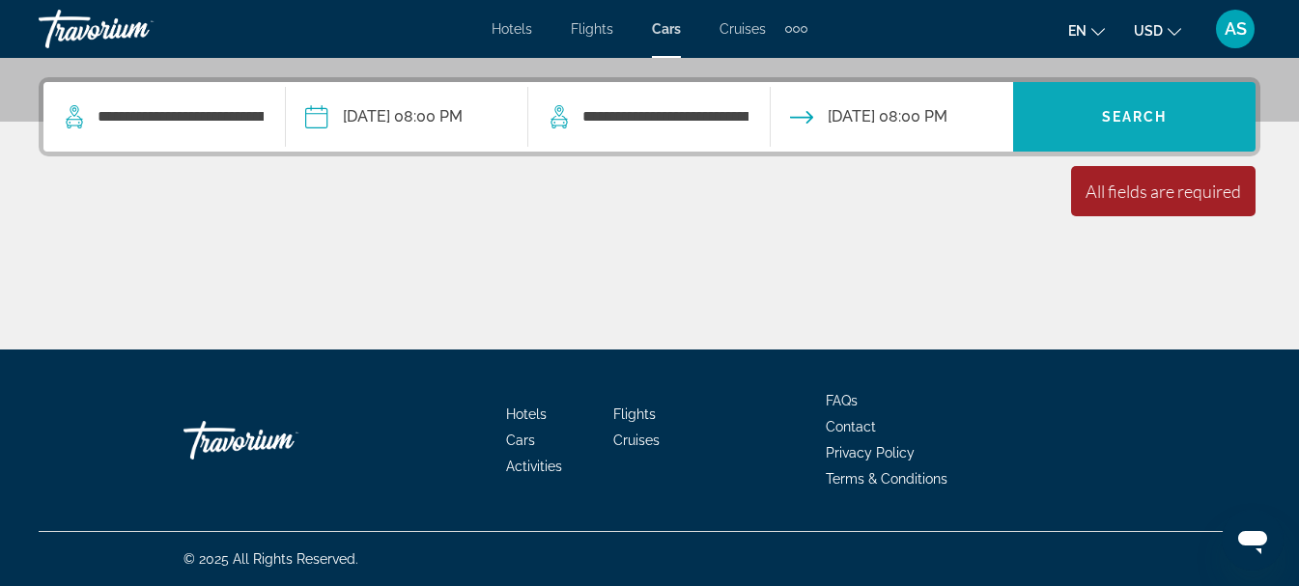
click at [1205, 124] on span "Search widget" at bounding box center [1134, 117] width 242 height 46
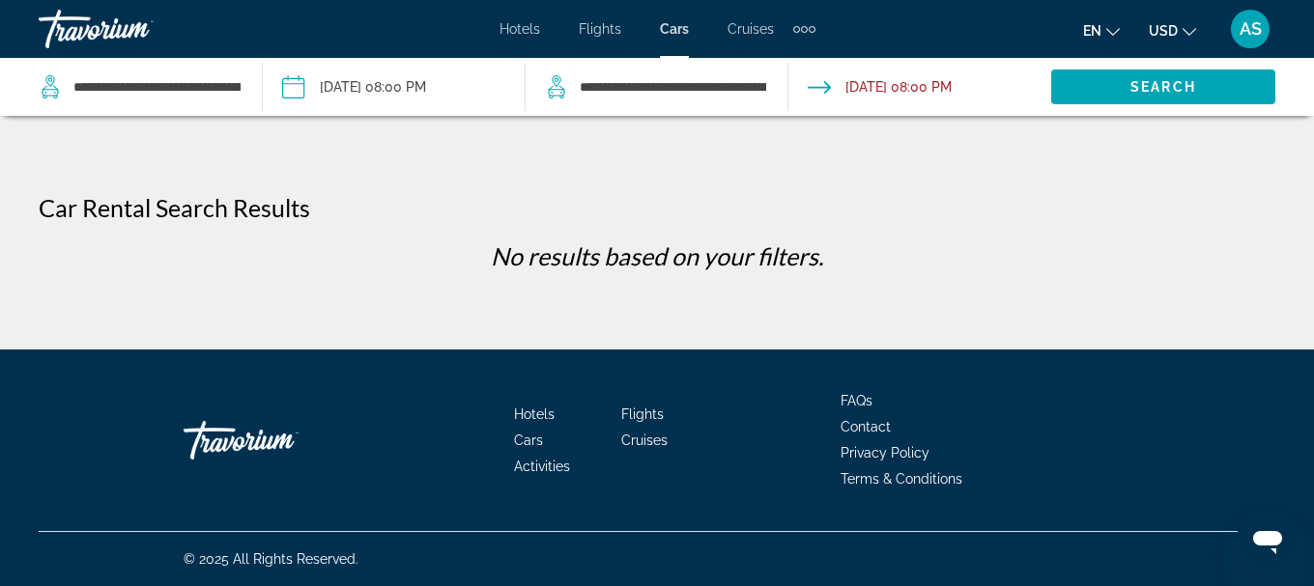
click at [773, 93] on app-cars-destinations-search "**********" at bounding box center [656, 87] width 263 height 58
click at [763, 84] on input "**********" at bounding box center [673, 86] width 190 height 29
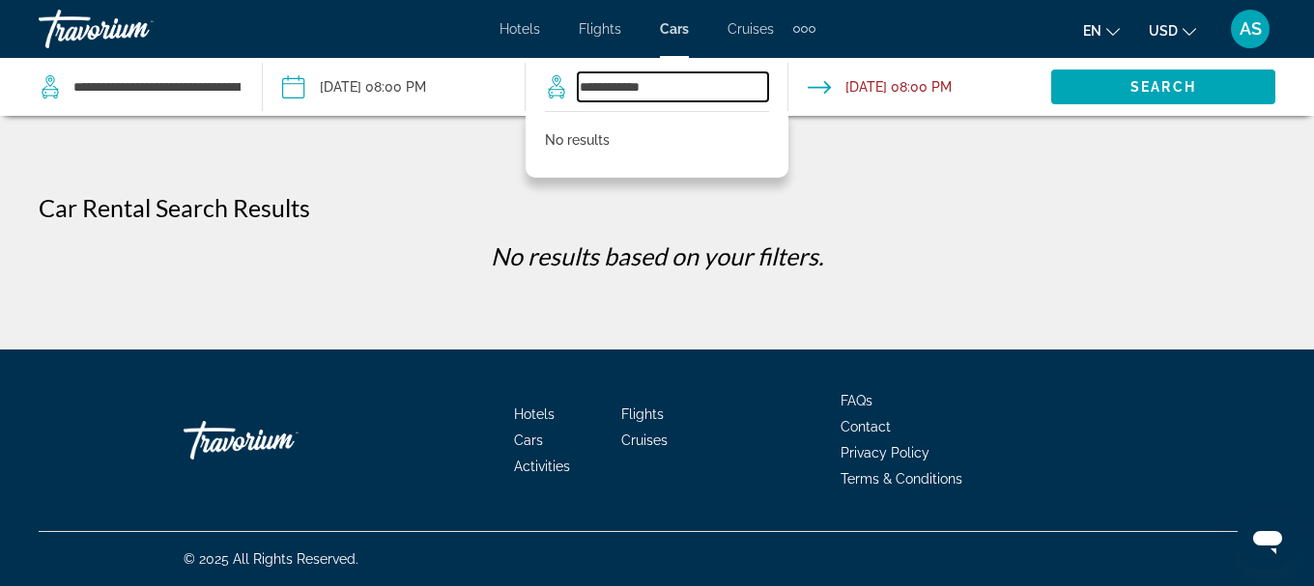
click at [682, 99] on input "**********" at bounding box center [673, 86] width 190 height 29
type input "*"
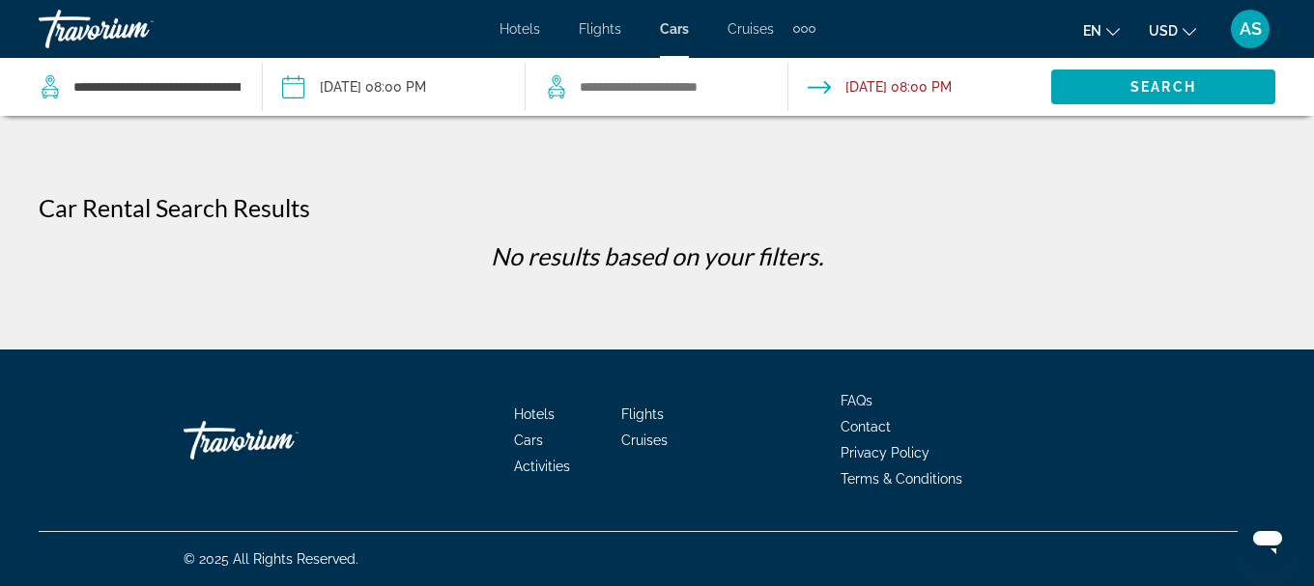
click at [247, 89] on app-cars-destinations-search "**********" at bounding box center [131, 87] width 263 height 58
click at [248, 89] on app-cars-destinations-search "**********" at bounding box center [131, 87] width 263 height 58
click at [241, 87] on input "**********" at bounding box center [156, 86] width 171 height 29
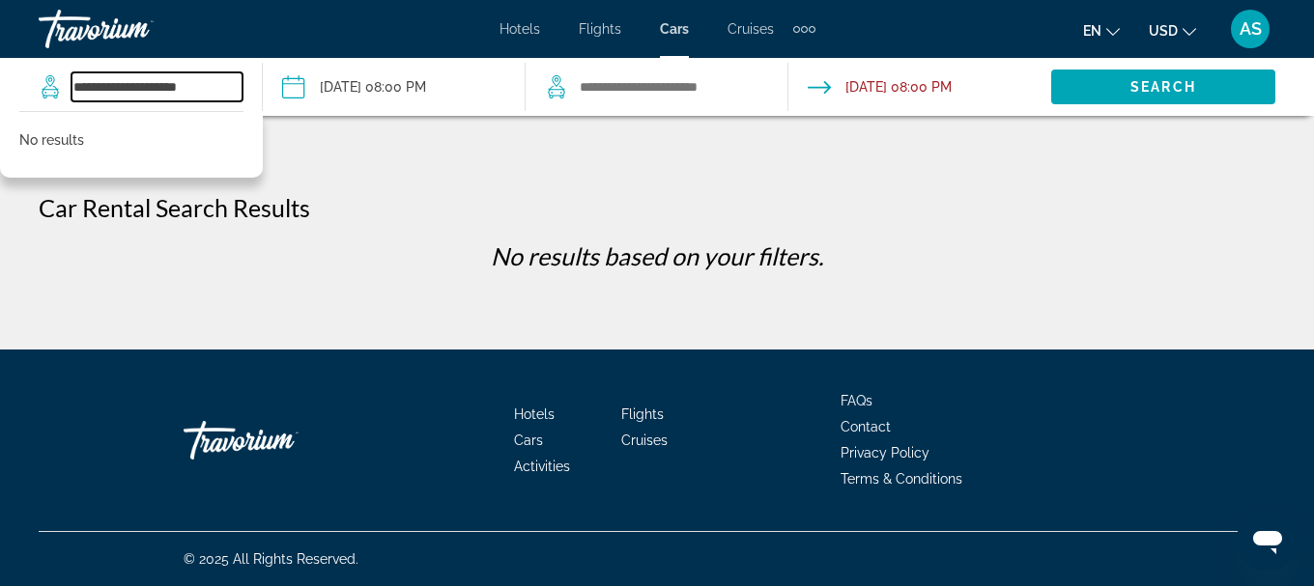
click at [232, 87] on input "**********" at bounding box center [156, 86] width 171 height 29
type input "*"
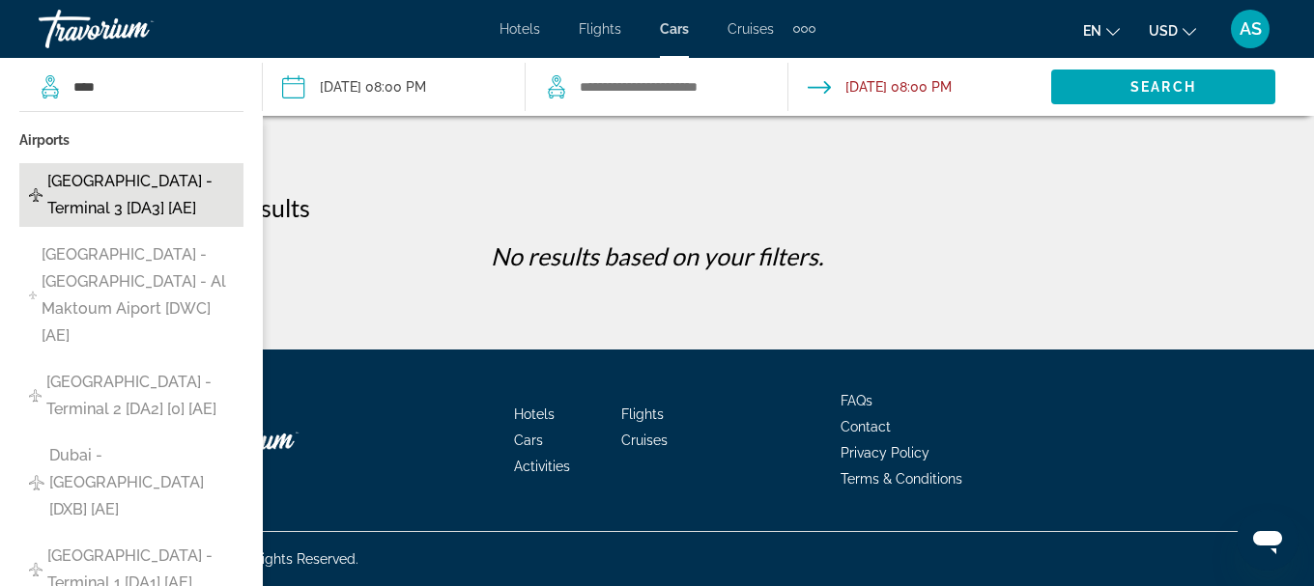
click at [91, 185] on span "[GEOGRAPHIC_DATA] - Terminal 3 [DA3] [AE]" at bounding box center [140, 195] width 186 height 54
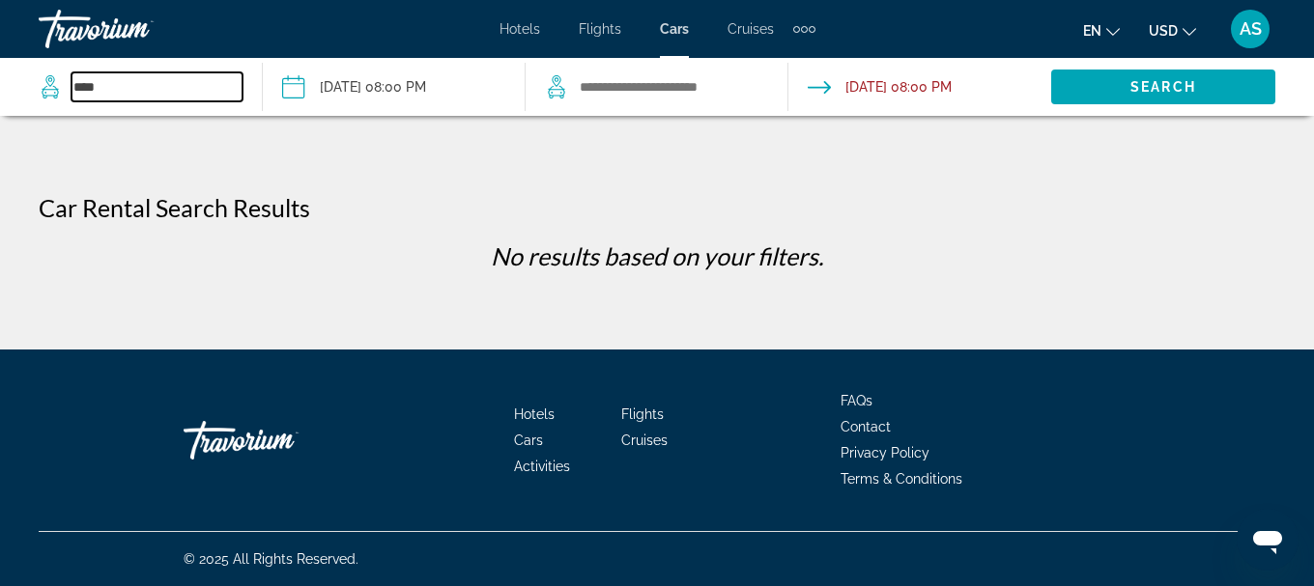
type input "**********"
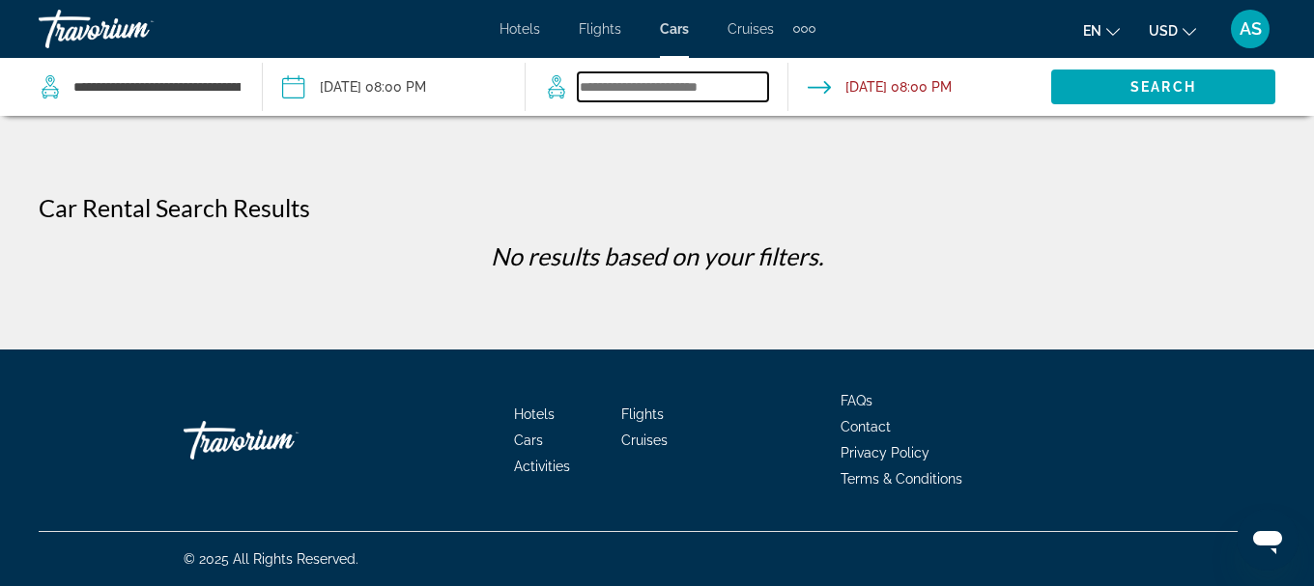
click at [737, 82] on input "Search widget" at bounding box center [673, 86] width 190 height 29
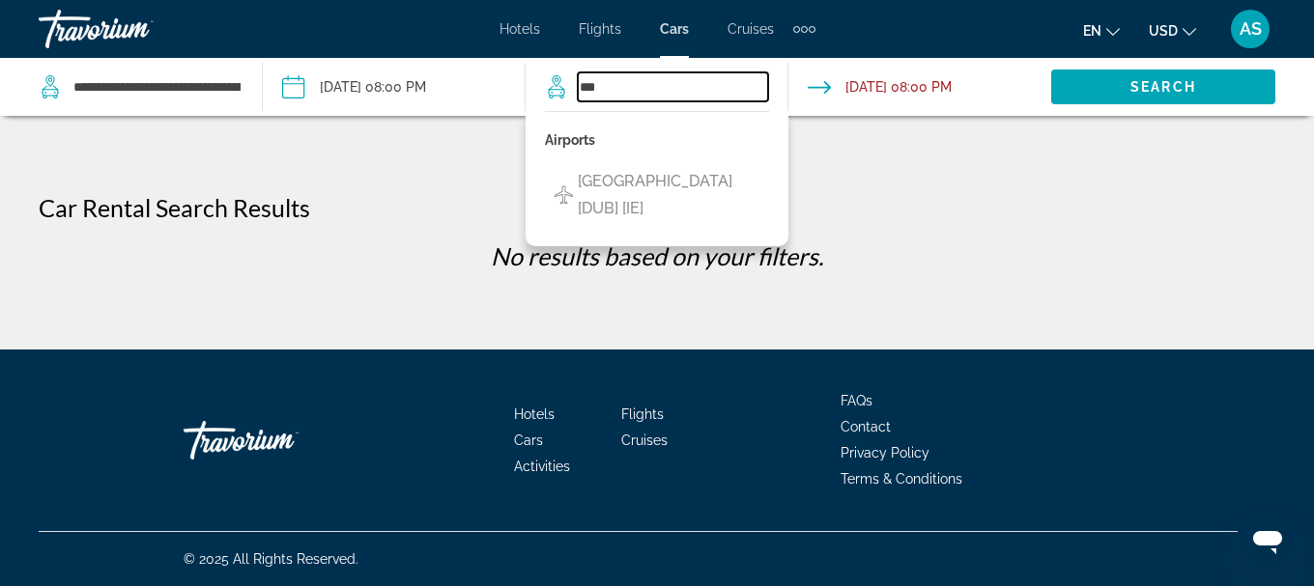
click at [636, 95] on input "***" at bounding box center [673, 86] width 190 height 29
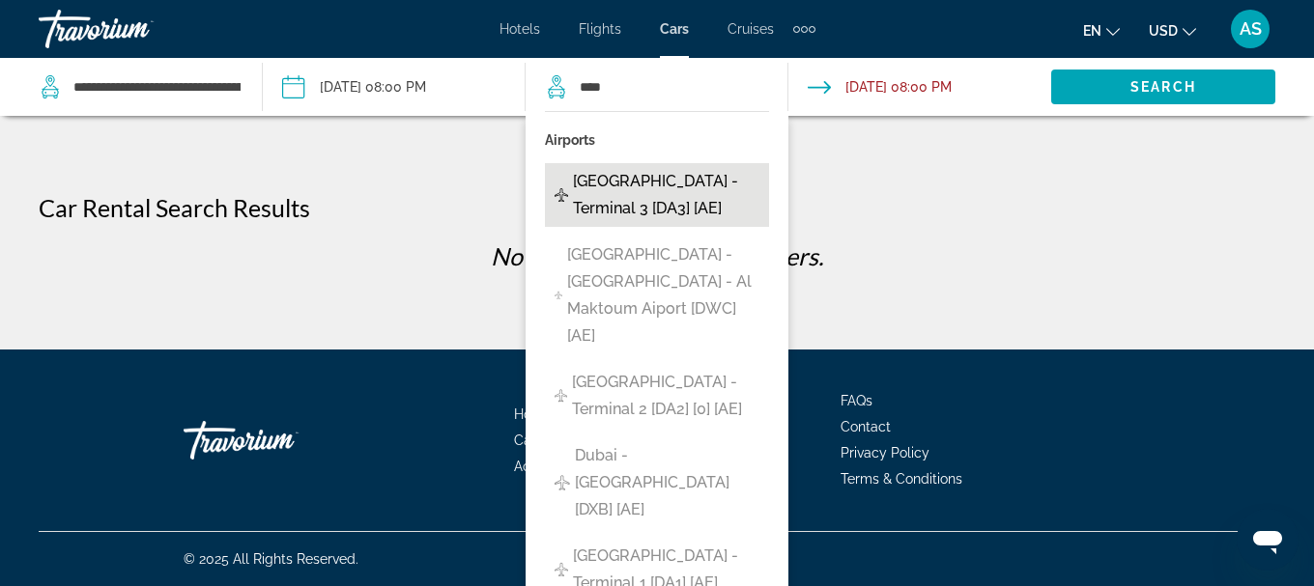
click at [633, 196] on span "[GEOGRAPHIC_DATA] - Terminal 3 [DA3] [AE]" at bounding box center [666, 195] width 186 height 54
type input "**********"
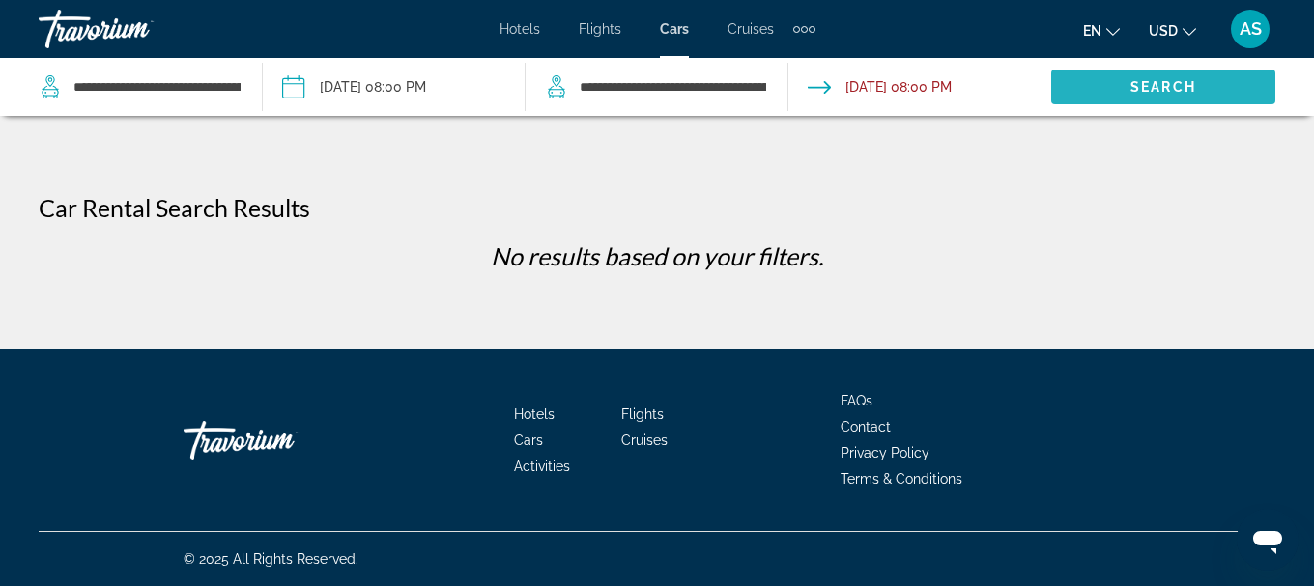
click at [1216, 87] on span "Search widget" at bounding box center [1163, 87] width 224 height 46
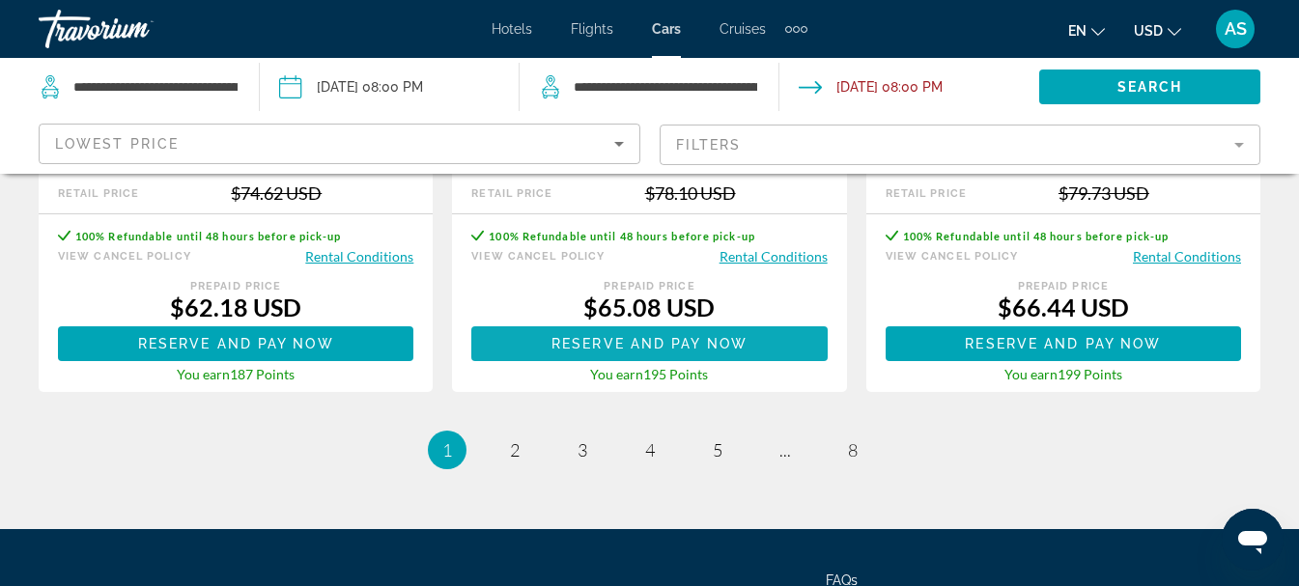
scroll to position [3290, 0]
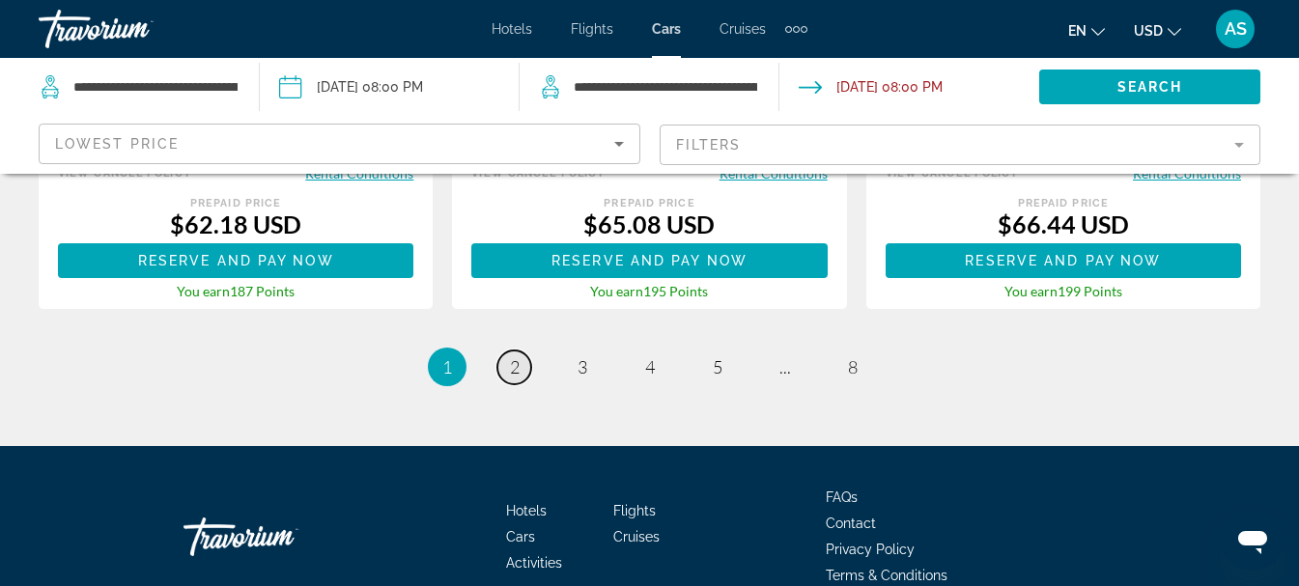
click at [515, 368] on span "2" at bounding box center [515, 366] width 10 height 21
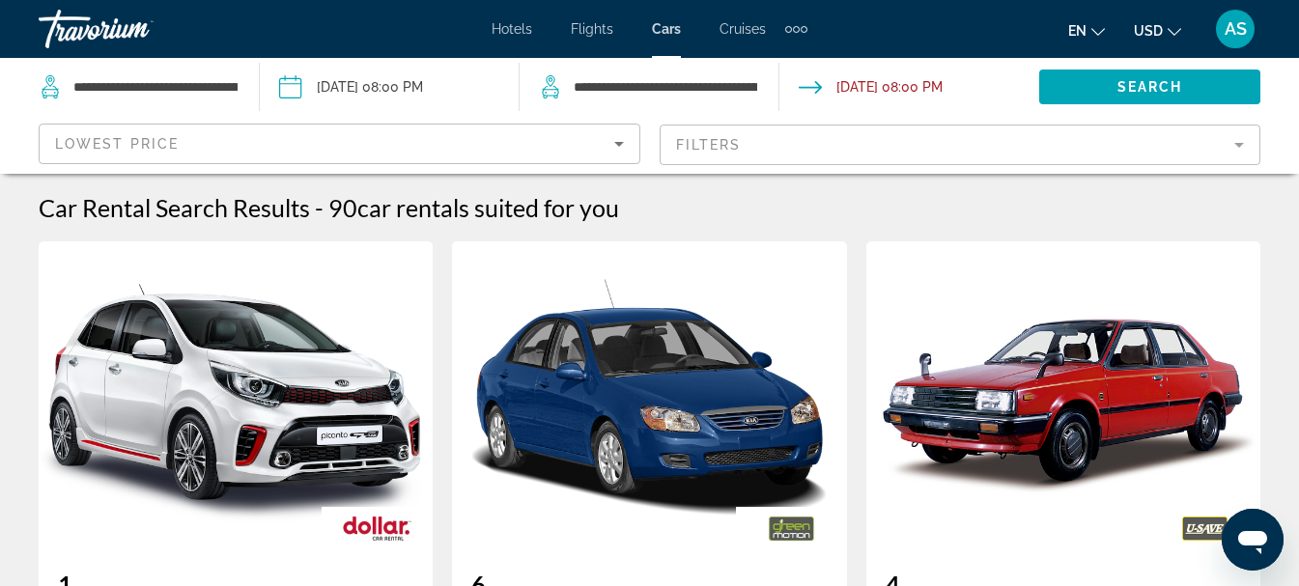
click at [515, 36] on span "Hotels" at bounding box center [512, 28] width 41 height 15
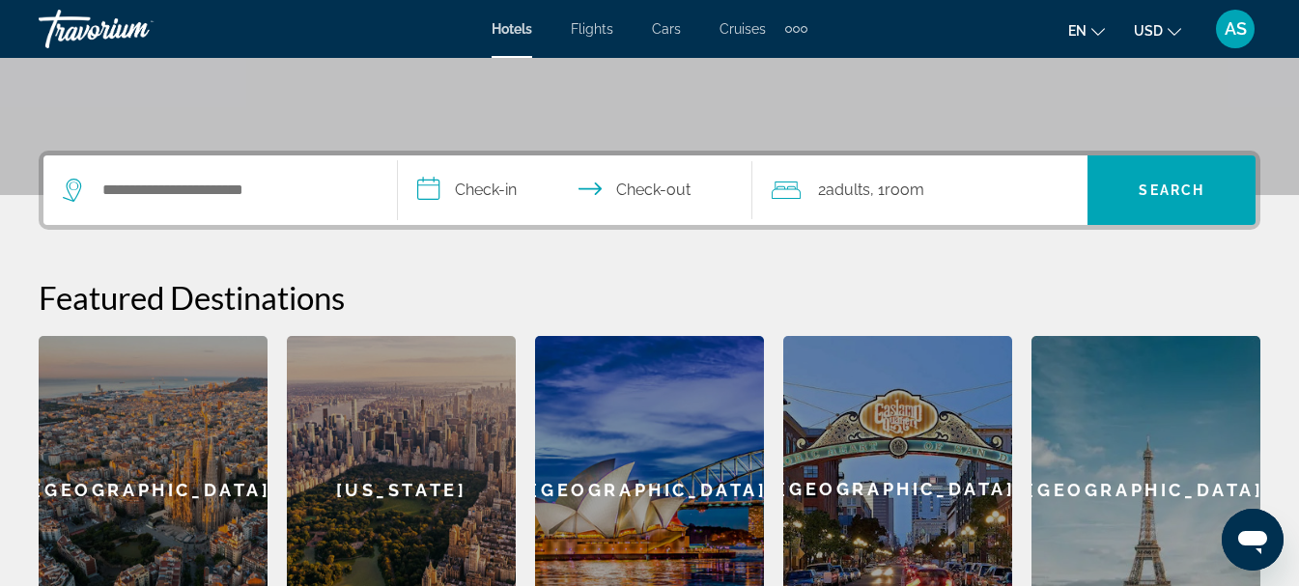
scroll to position [386, 0]
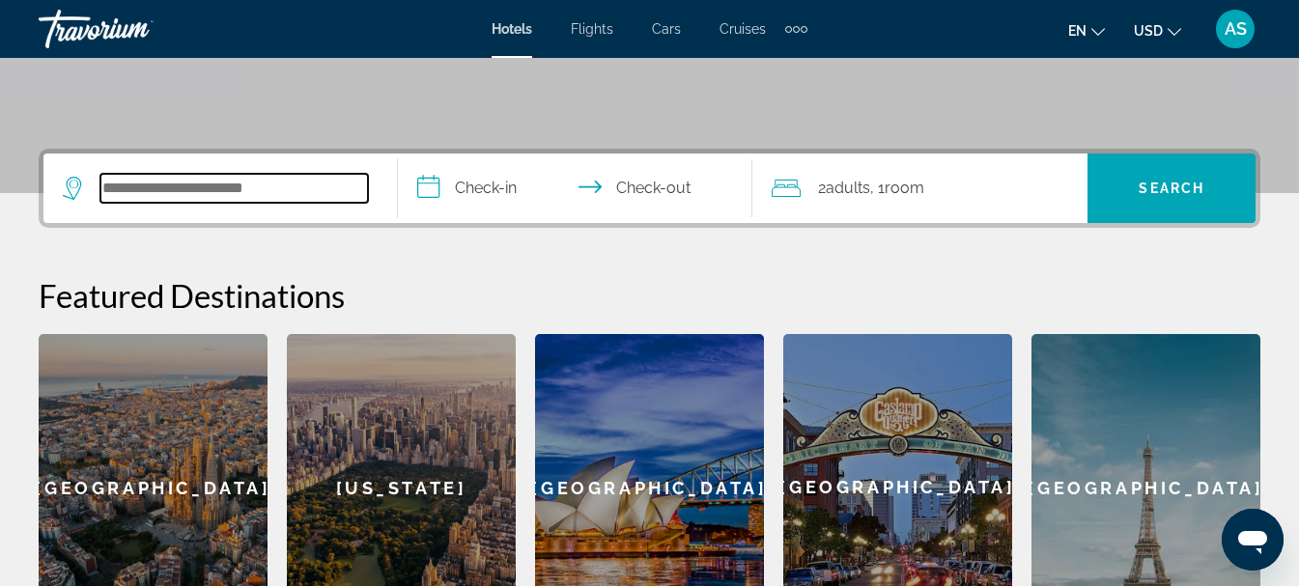
click at [197, 184] on input "Search widget" at bounding box center [234, 188] width 268 height 29
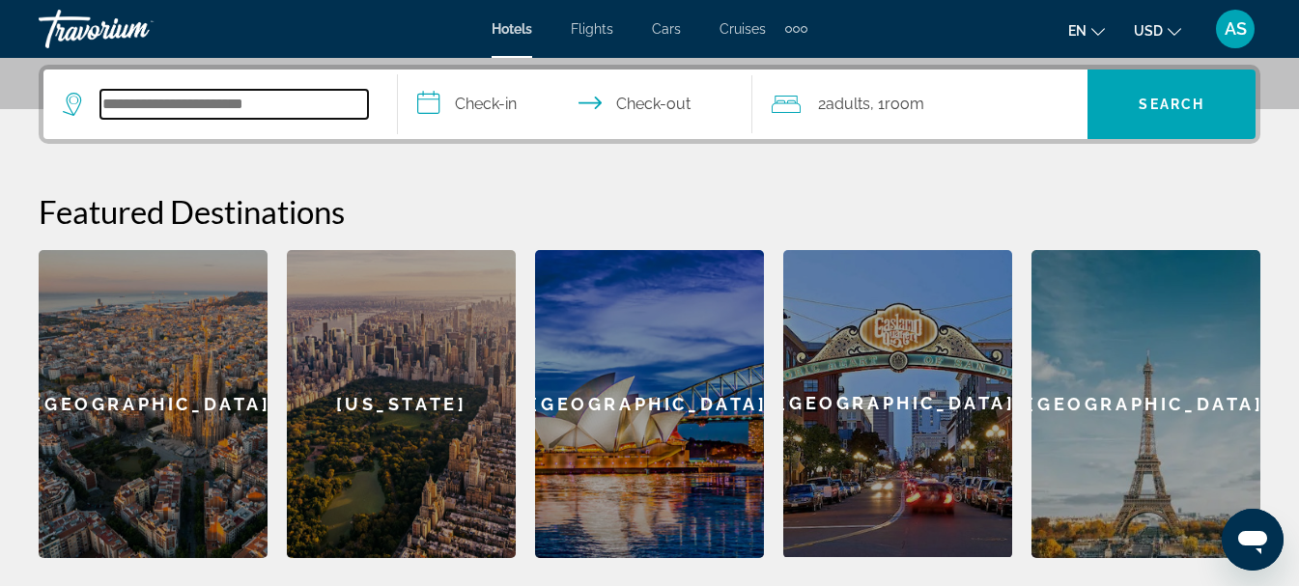
scroll to position [472, 0]
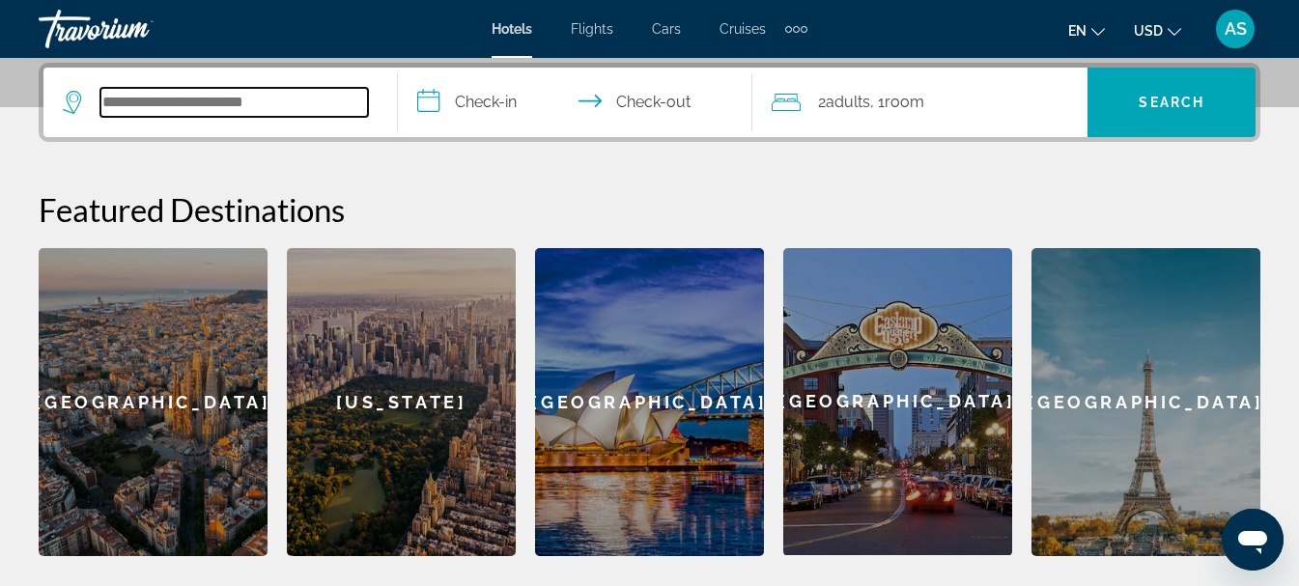
type input "*"
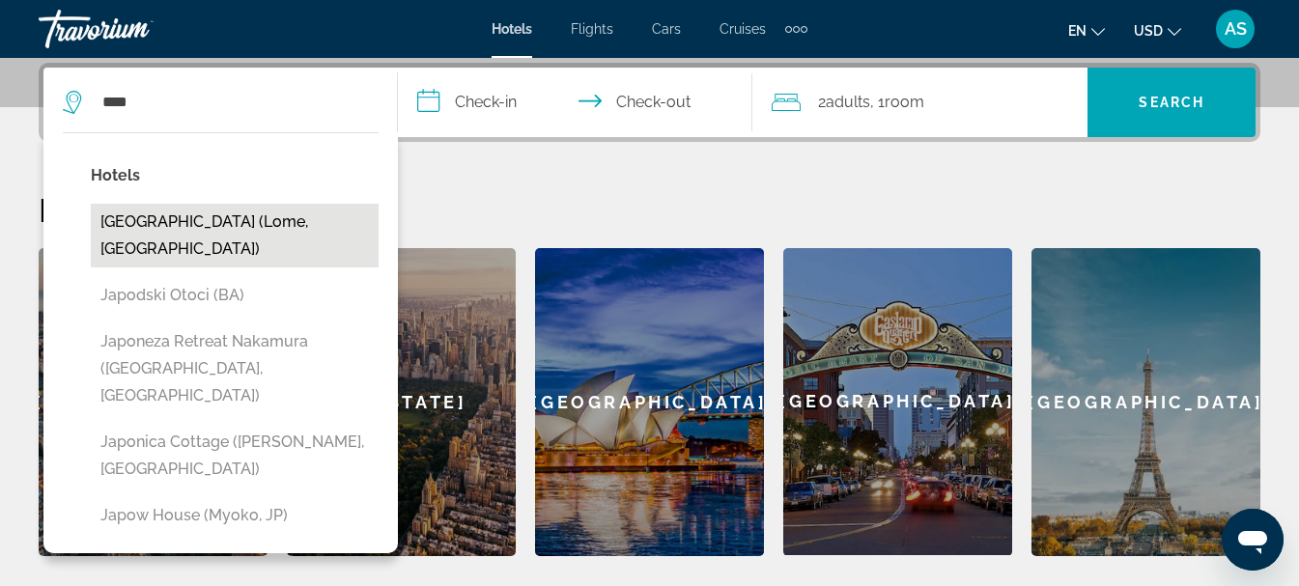
click at [155, 224] on button "[GEOGRAPHIC_DATA] (Lome, [GEOGRAPHIC_DATA])" at bounding box center [235, 236] width 288 height 64
type input "**********"
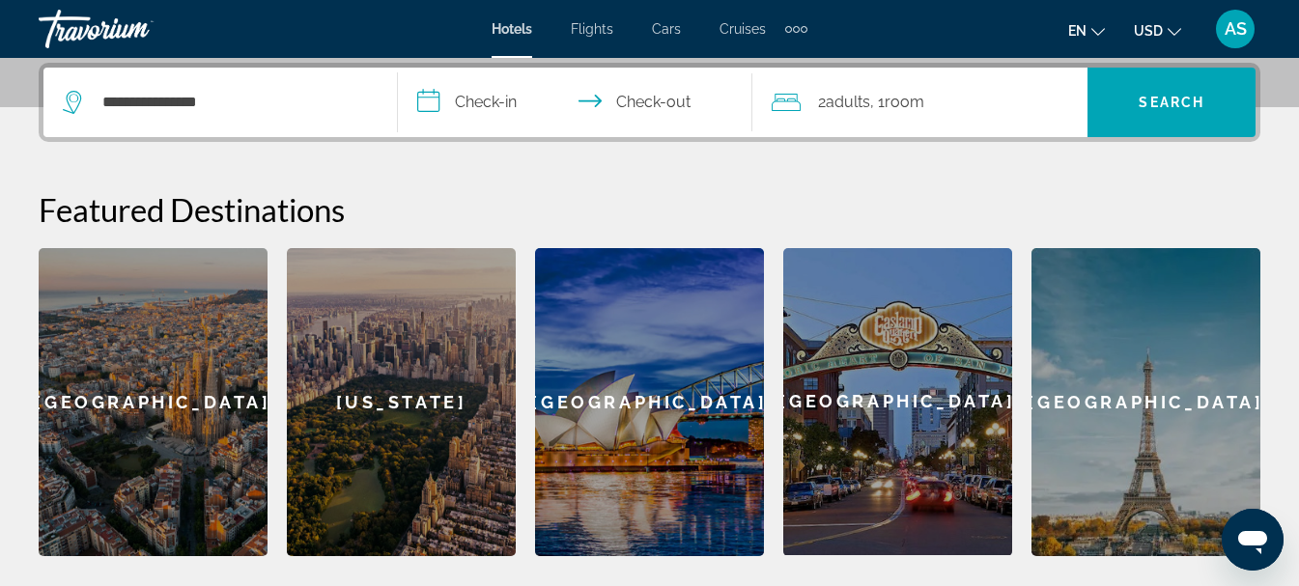
click at [437, 104] on input "**********" at bounding box center [579, 105] width 362 height 75
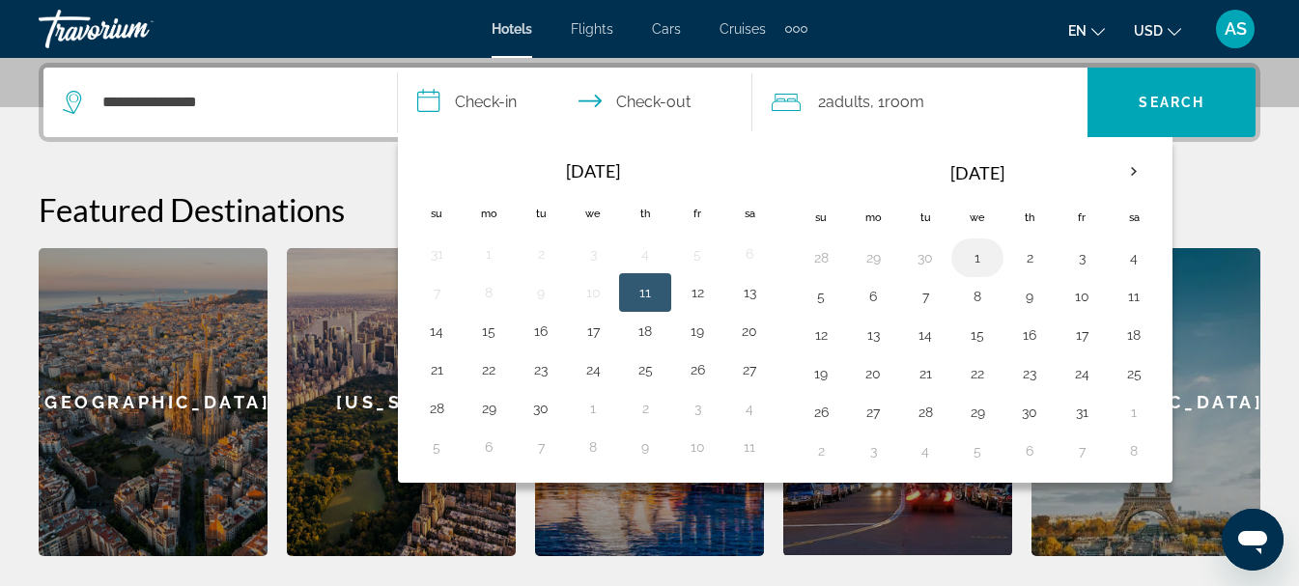
click at [980, 261] on button "1" at bounding box center [977, 257] width 31 height 27
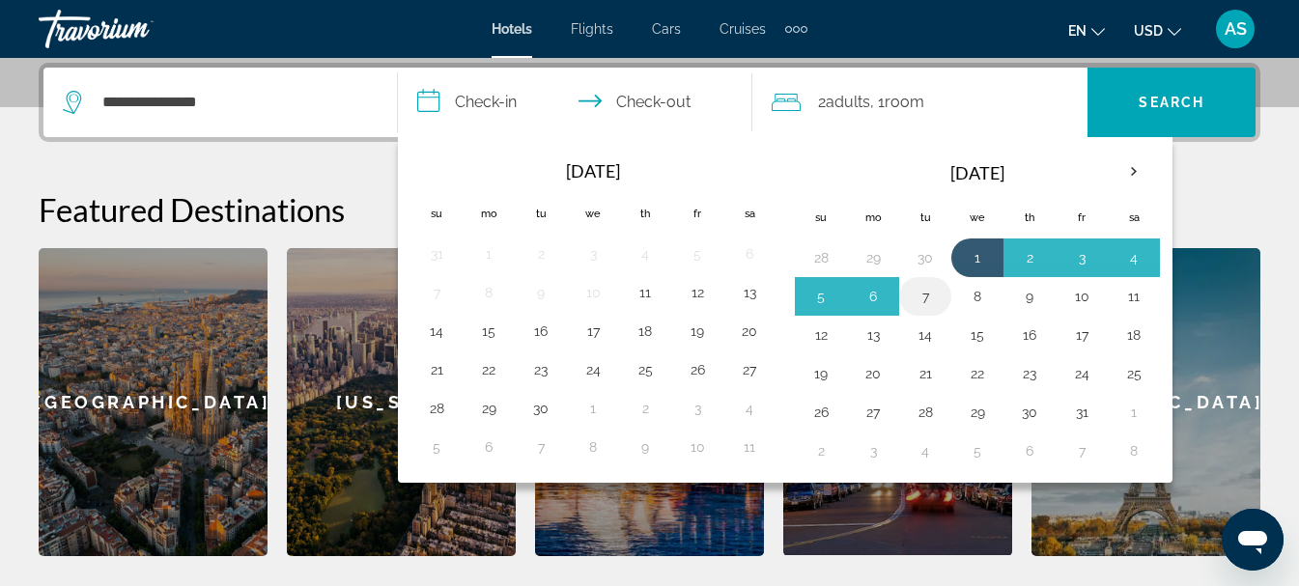
click at [936, 298] on button "7" at bounding box center [925, 296] width 31 height 27
type input "**********"
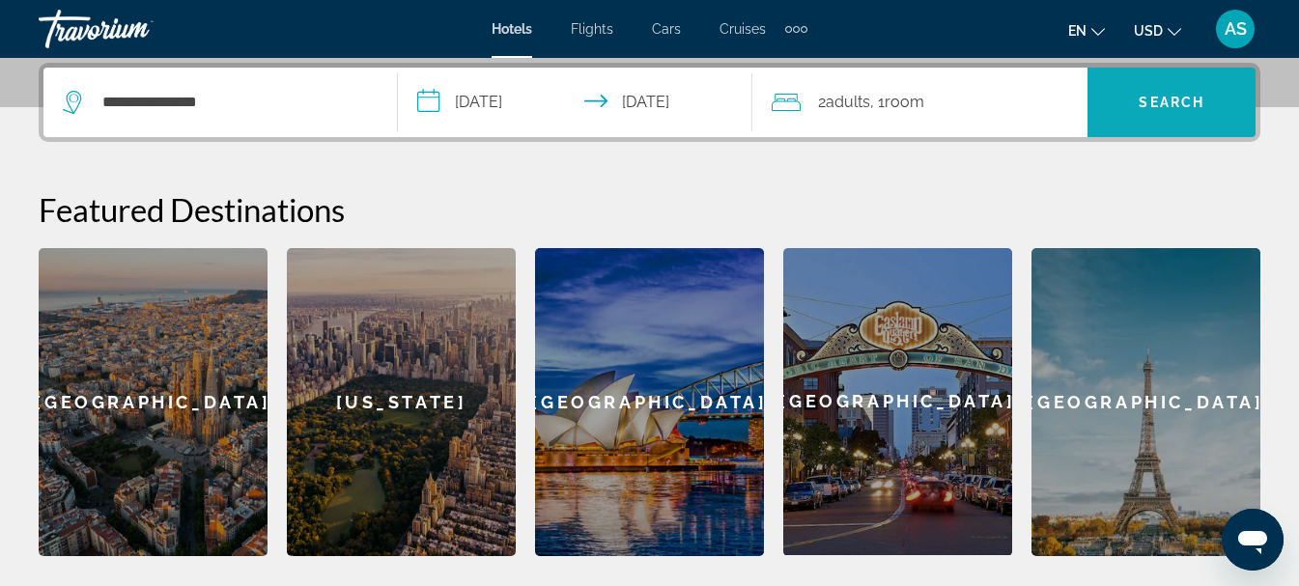
click at [1151, 108] on span "Search" at bounding box center [1172, 102] width 66 height 15
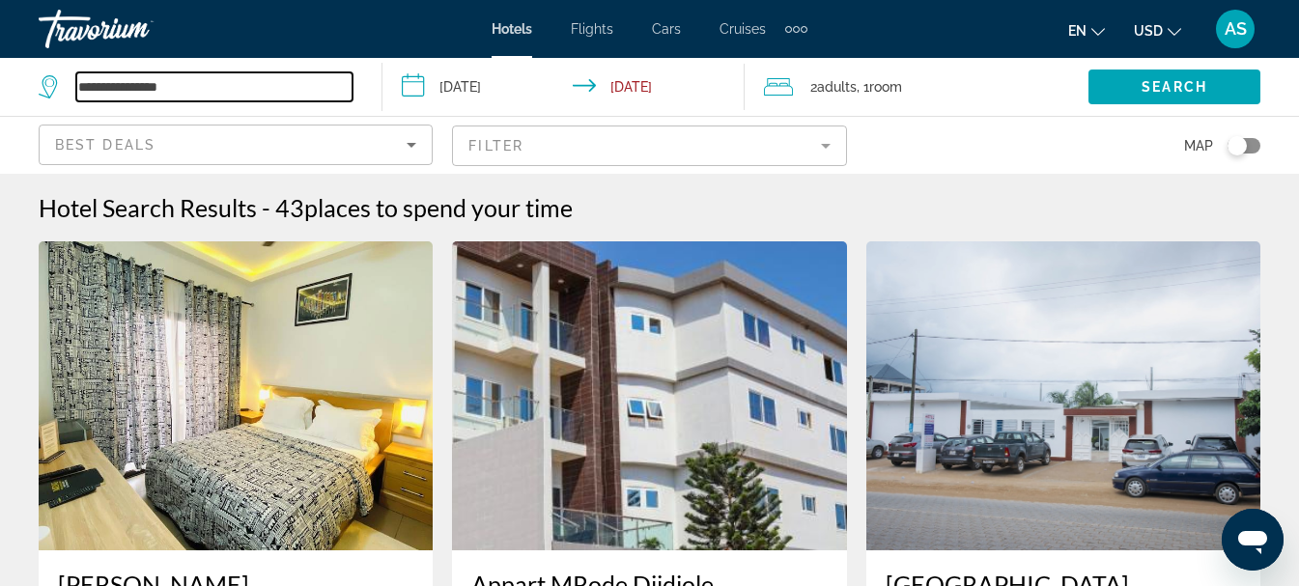
click at [350, 94] on input "**********" at bounding box center [214, 86] width 276 height 29
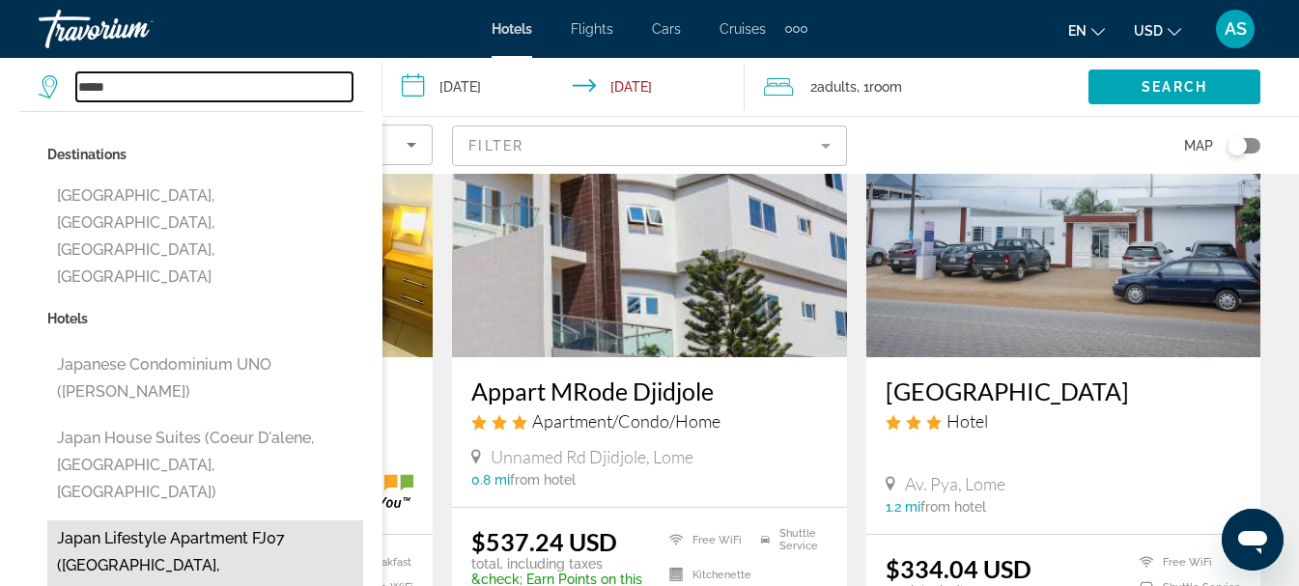
scroll to position [290, 0]
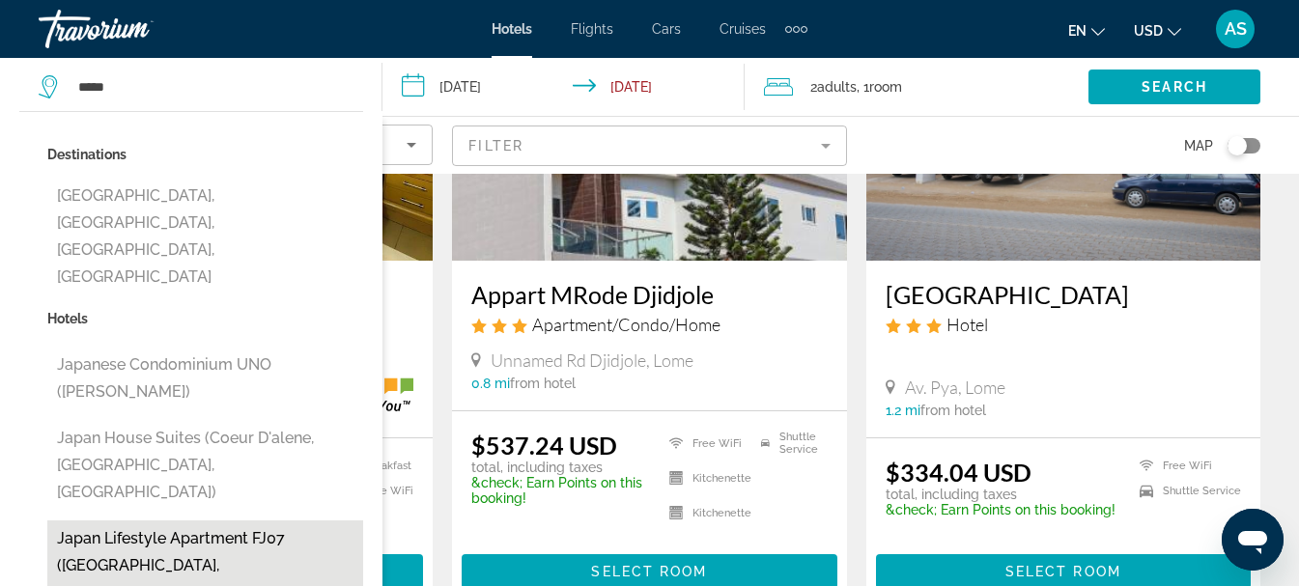
click at [133, 521] on button "Japan Lifestyle Apartment FJ07 ([GEOGRAPHIC_DATA], [GEOGRAPHIC_DATA])" at bounding box center [205, 566] width 316 height 91
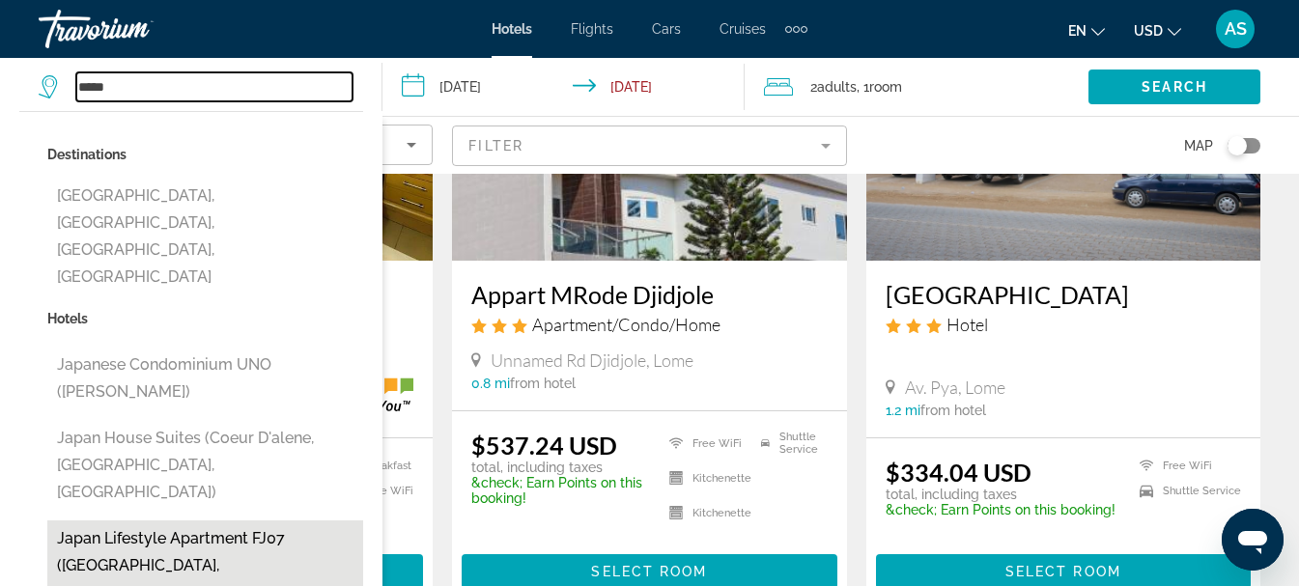
type input "**********"
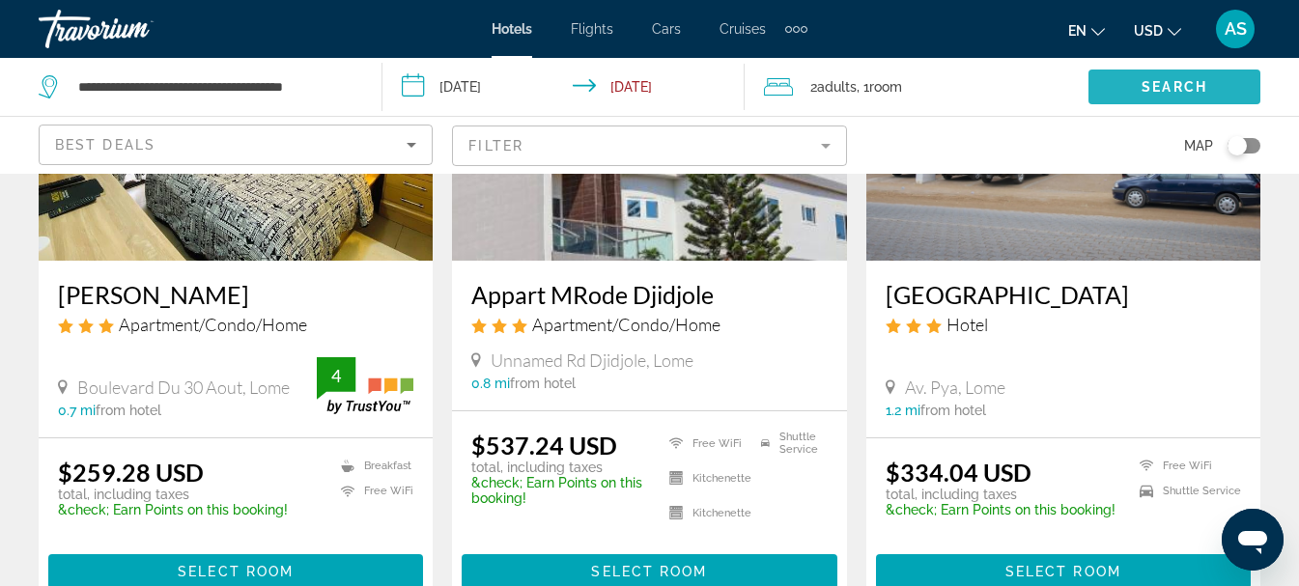
click at [1205, 92] on span "Search" at bounding box center [1175, 86] width 66 height 15
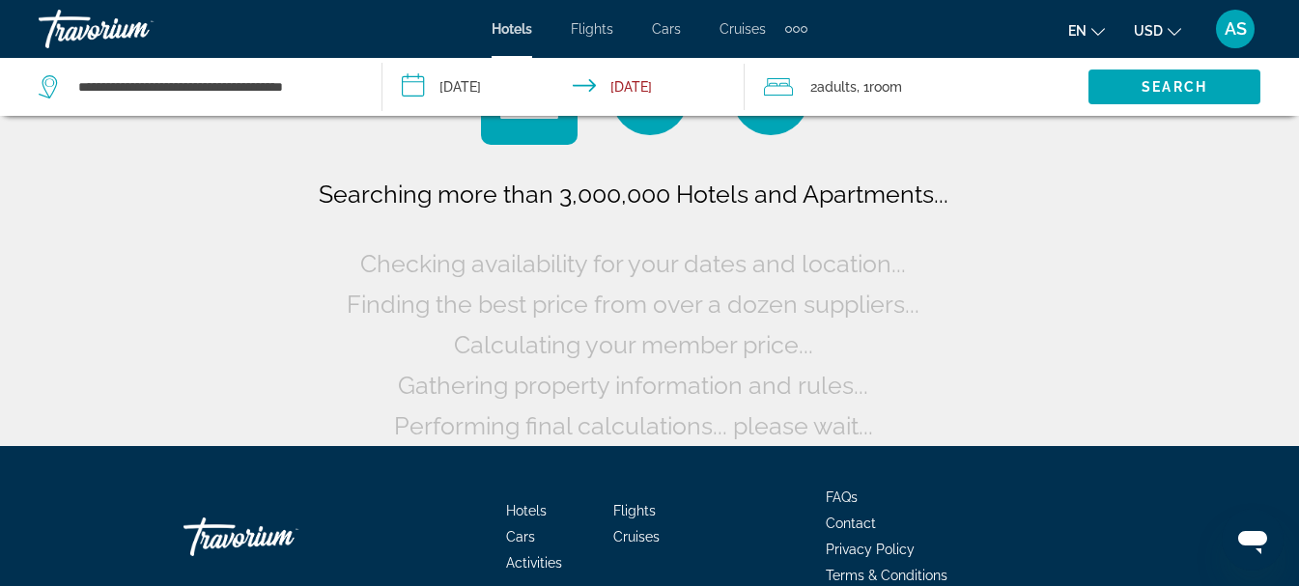
scroll to position [0, 0]
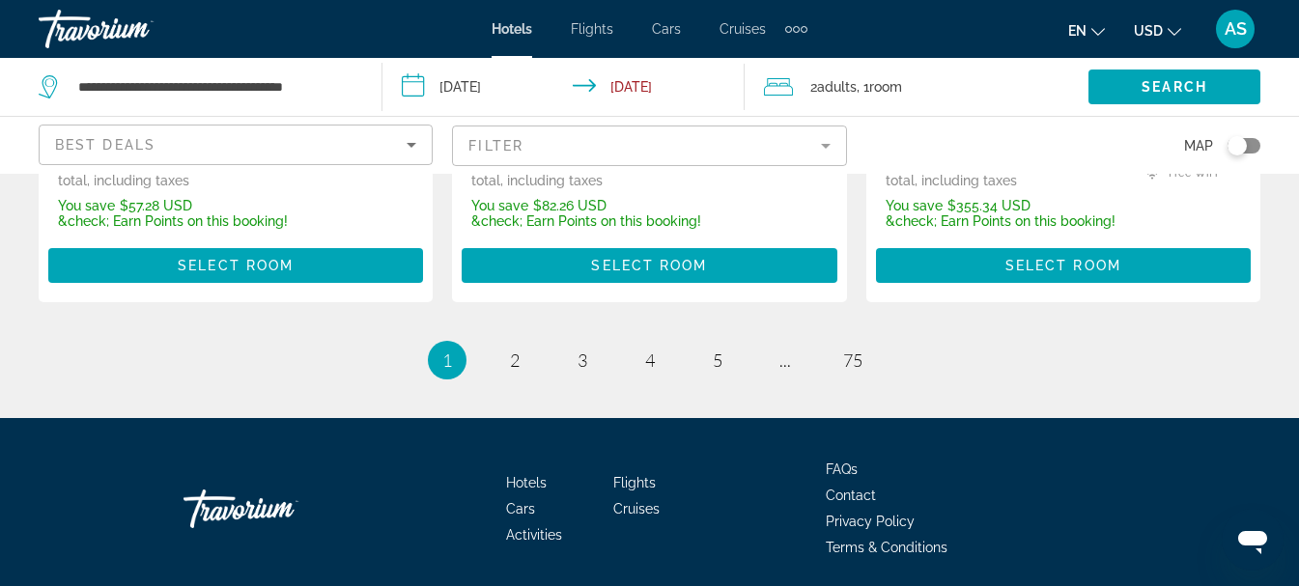
scroll to position [2885, 0]
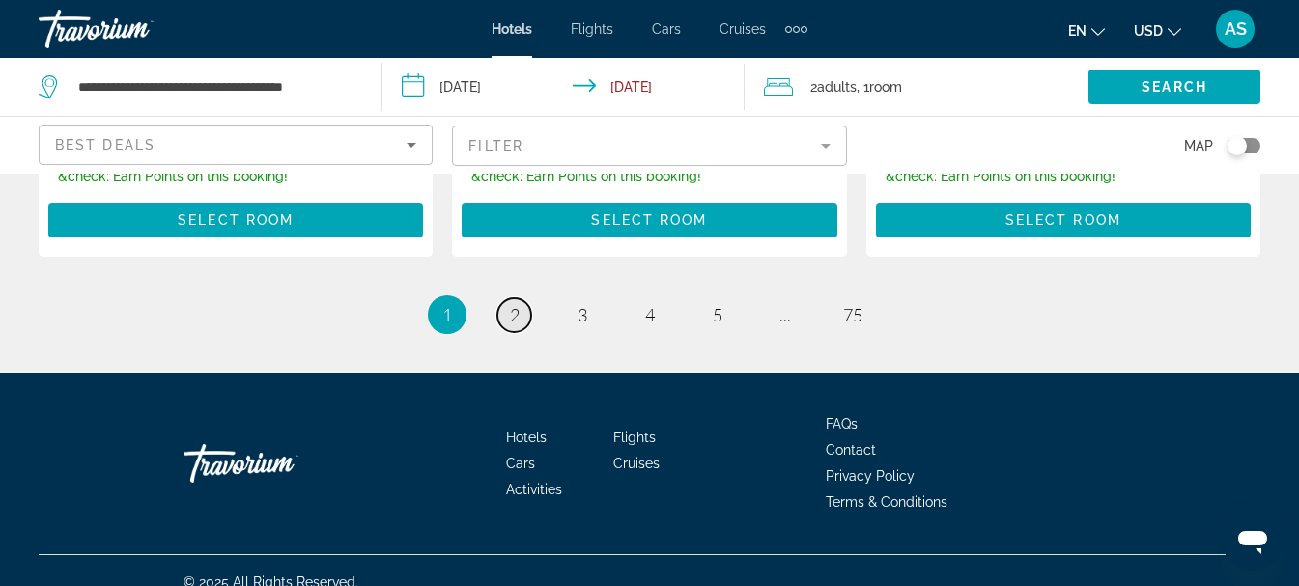
click at [518, 304] on span "2" at bounding box center [515, 314] width 10 height 21
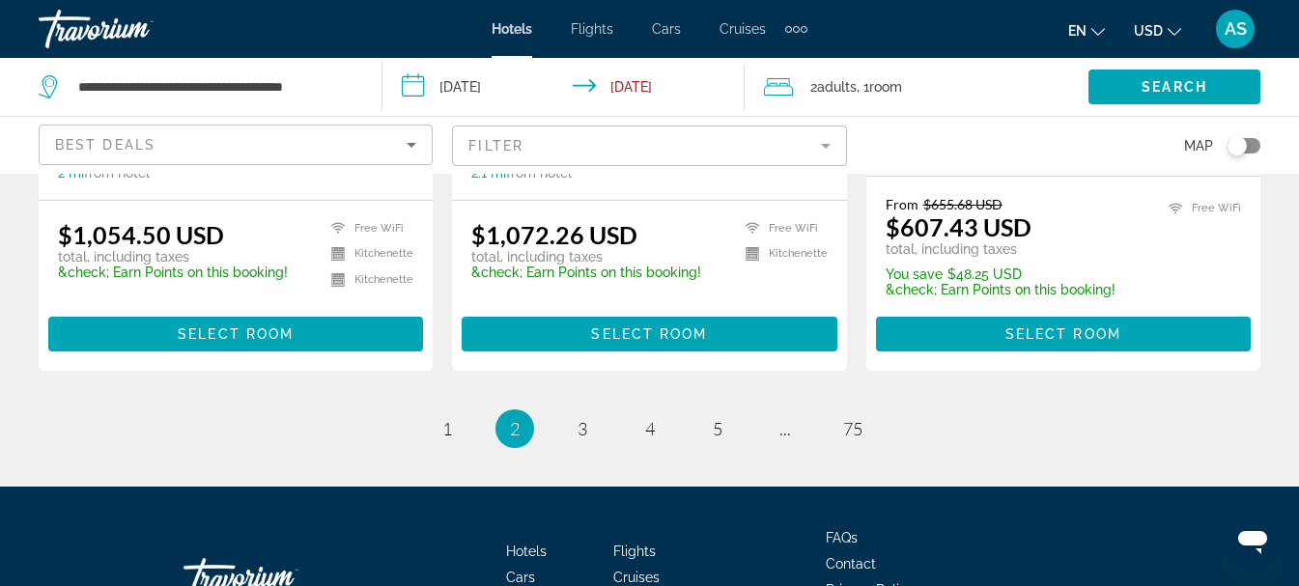
scroll to position [2733, 0]
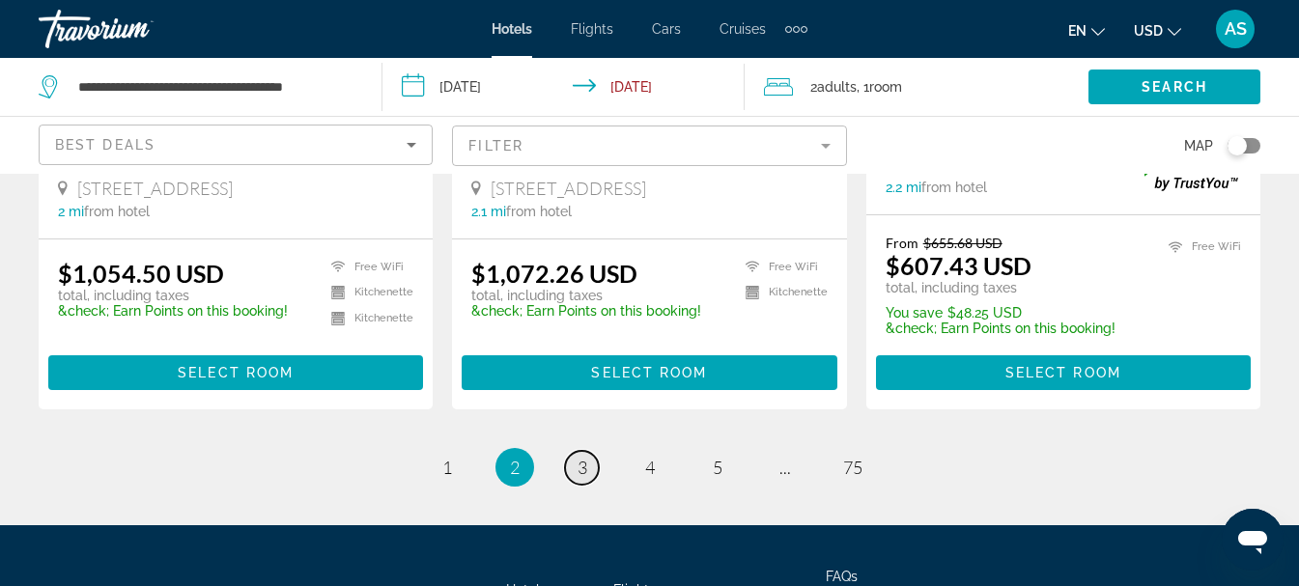
click at [591, 451] on link "page 3" at bounding box center [582, 468] width 34 height 34
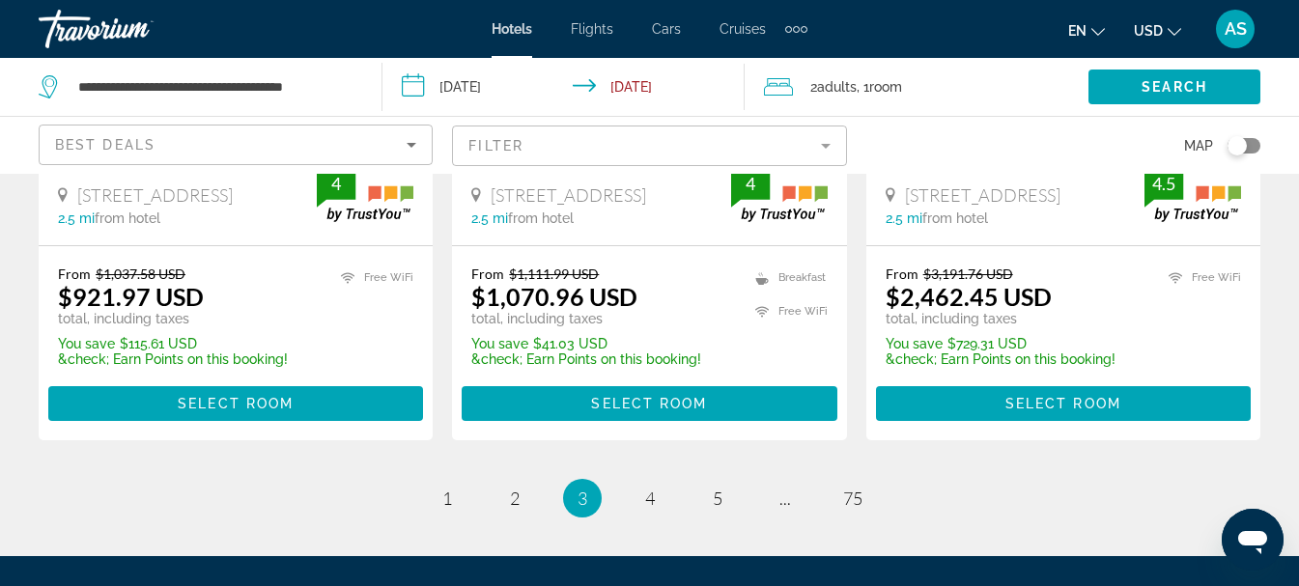
scroll to position [2896, 0]
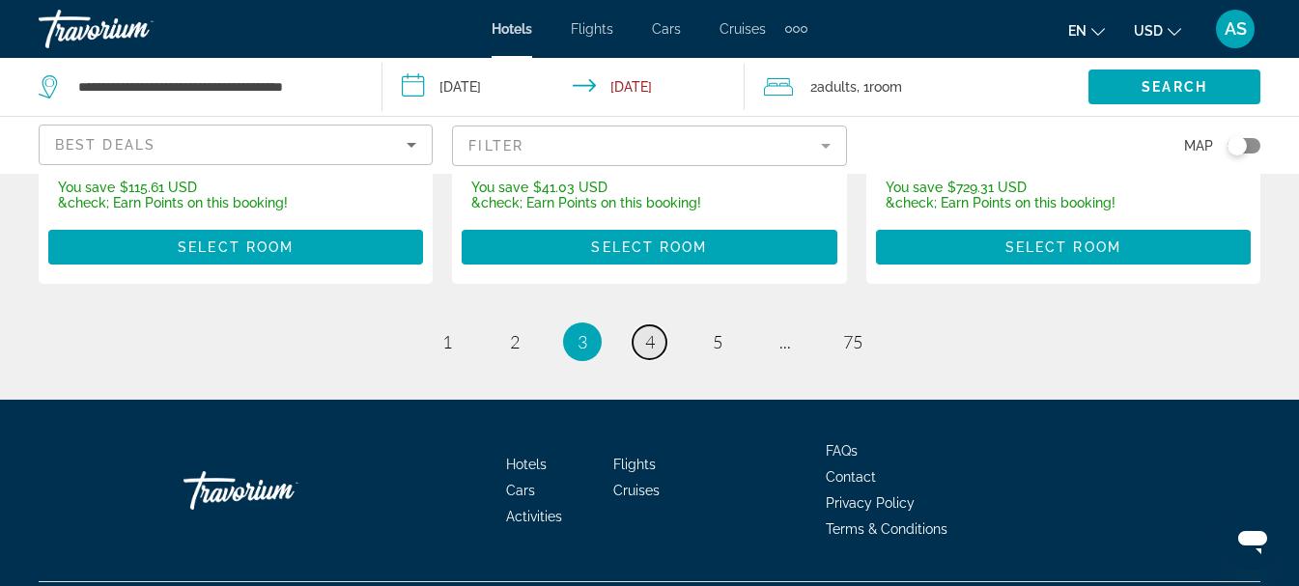
click at [645, 331] on span "4" at bounding box center [650, 341] width 10 height 21
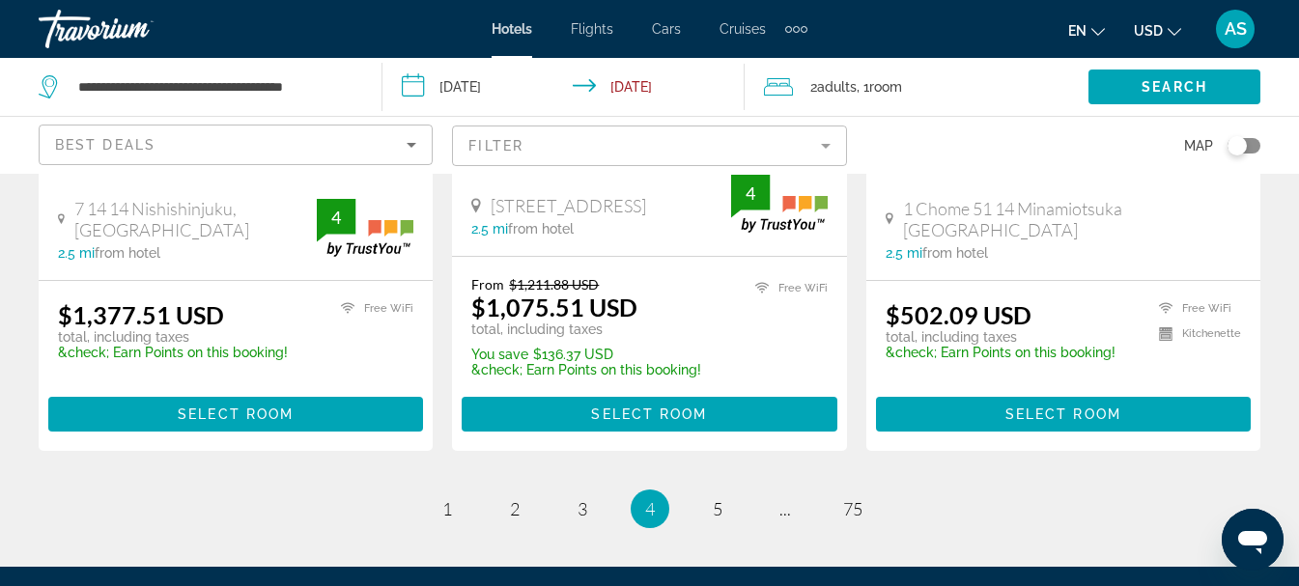
scroll to position [2801, 0]
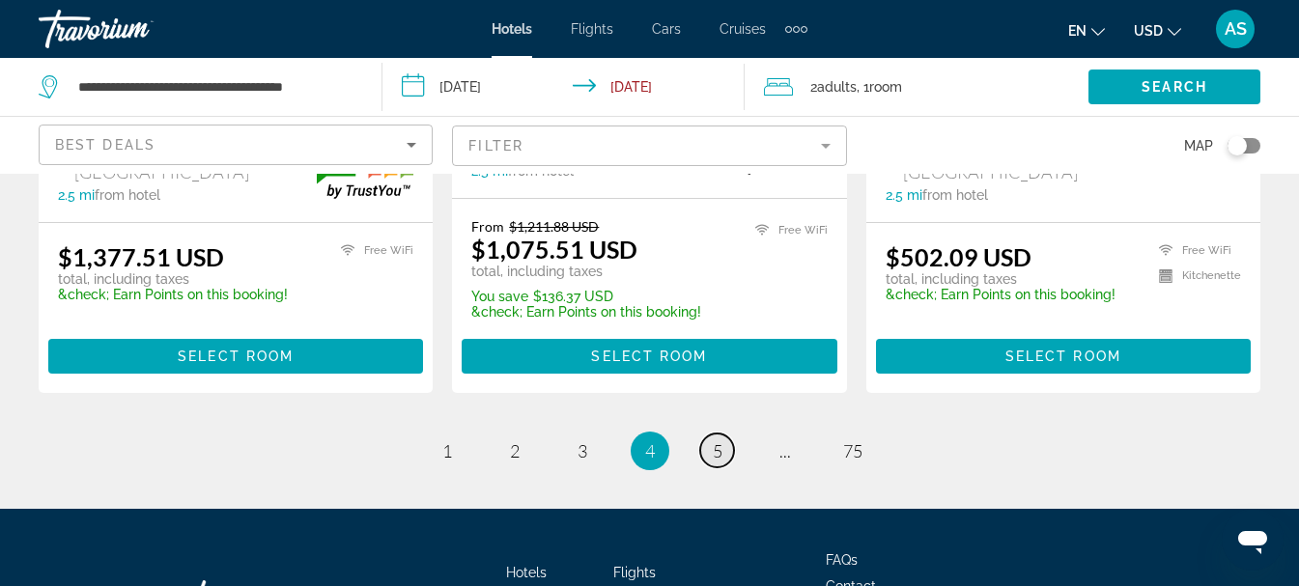
click at [709, 436] on link "page 5" at bounding box center [717, 451] width 34 height 34
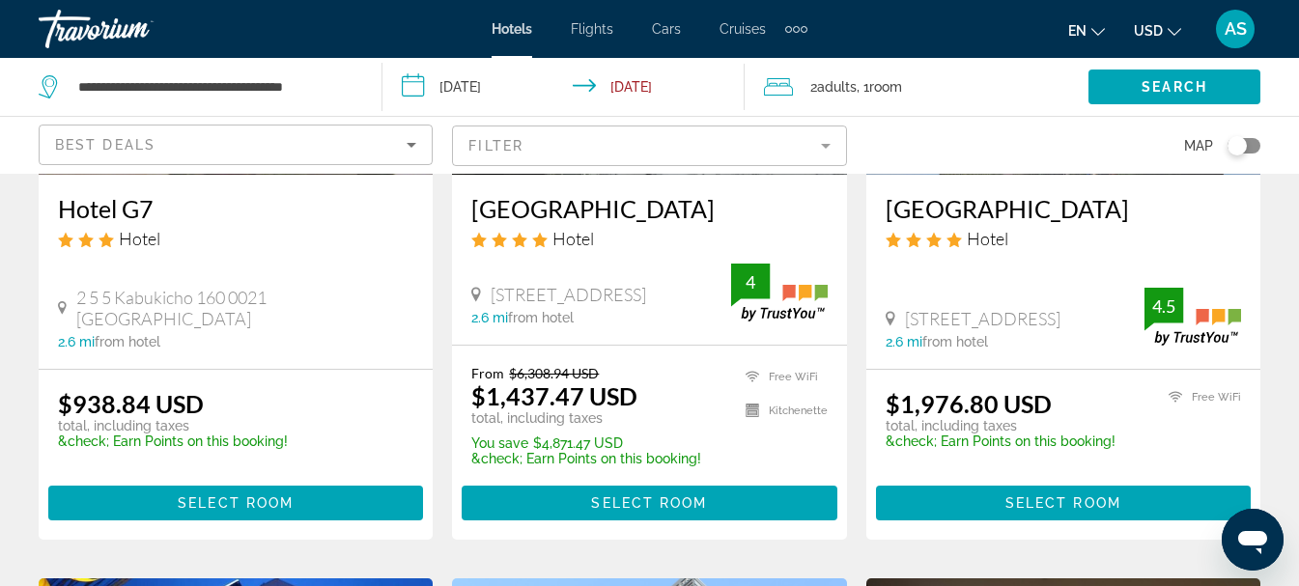
scroll to position [1642, 0]
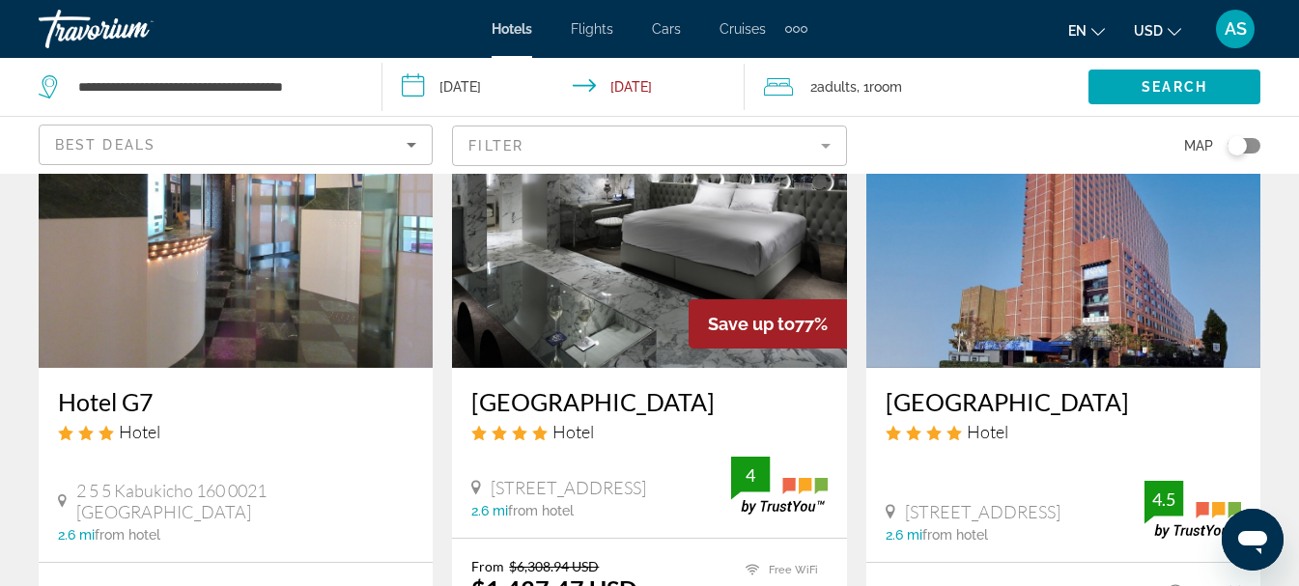
click at [723, 299] on div "Save up to 77%" at bounding box center [768, 323] width 158 height 49
click at [609, 404] on h3 "[GEOGRAPHIC_DATA]" at bounding box center [648, 401] width 355 height 29
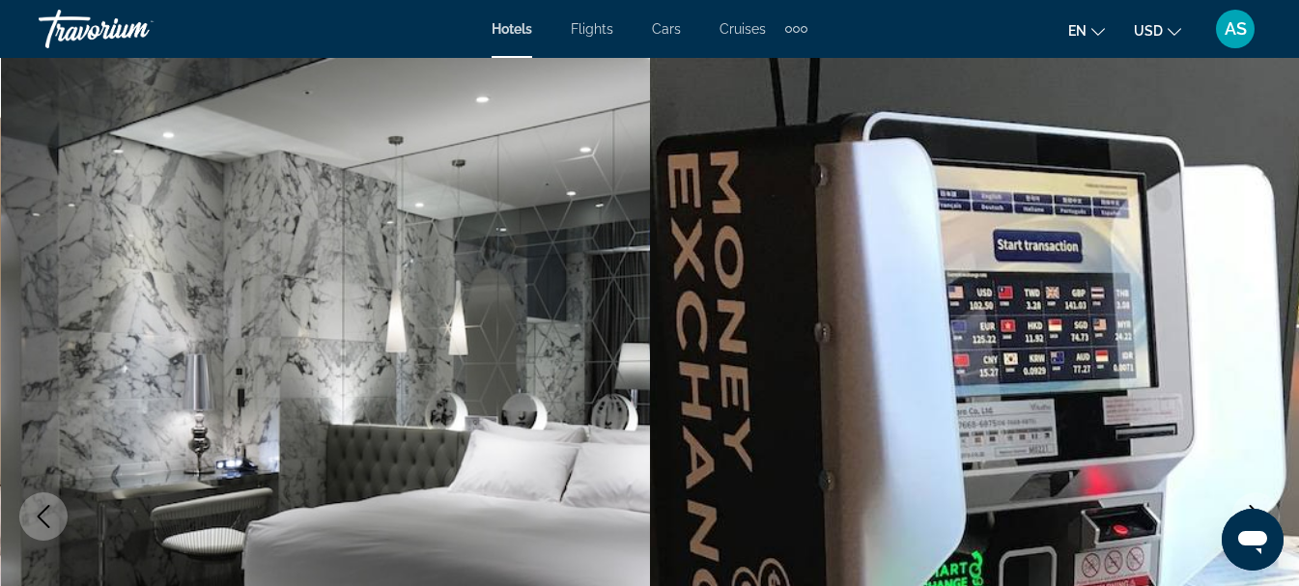
scroll to position [97, 0]
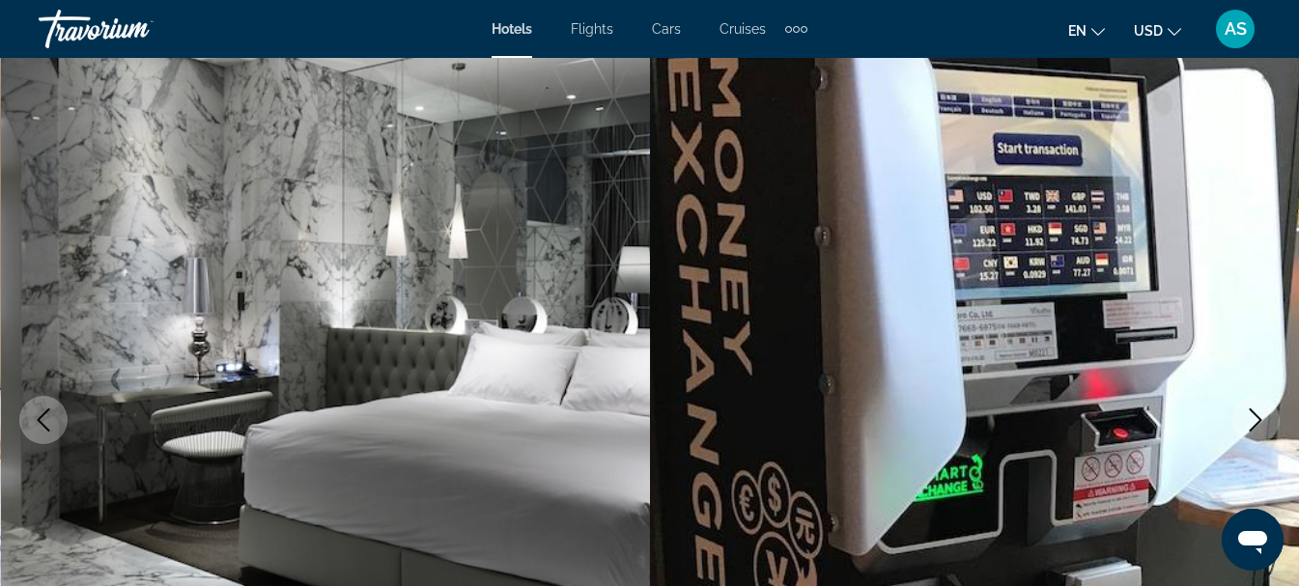
click at [1261, 425] on icon "Next image" at bounding box center [1255, 420] width 23 height 23
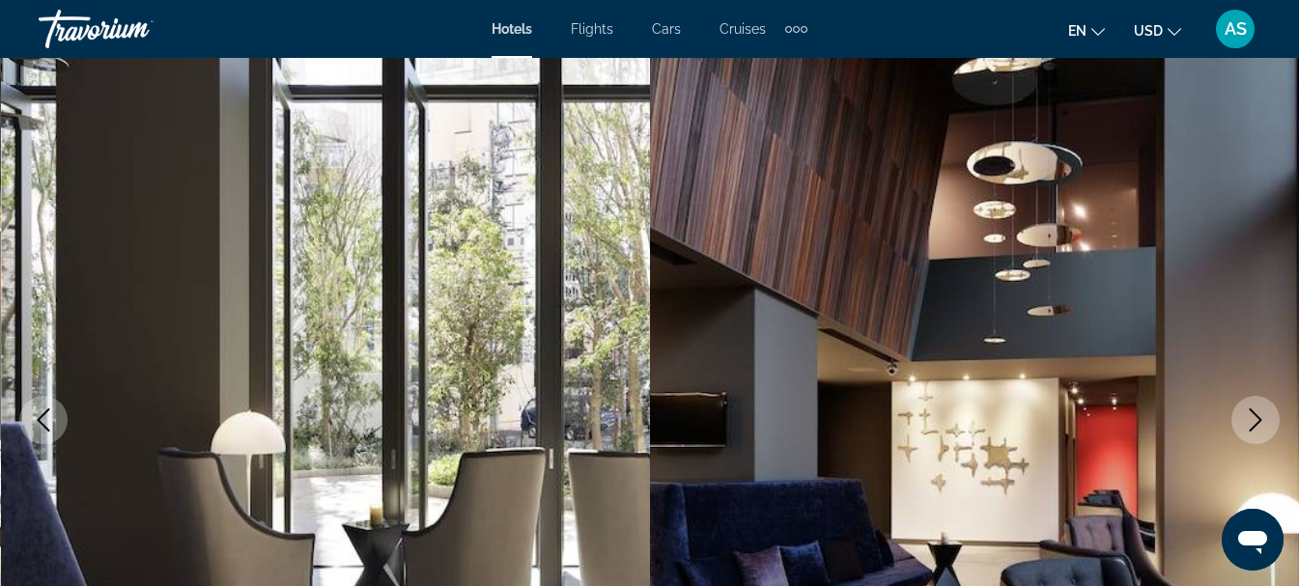
click at [1261, 425] on icon "Next image" at bounding box center [1255, 420] width 23 height 23
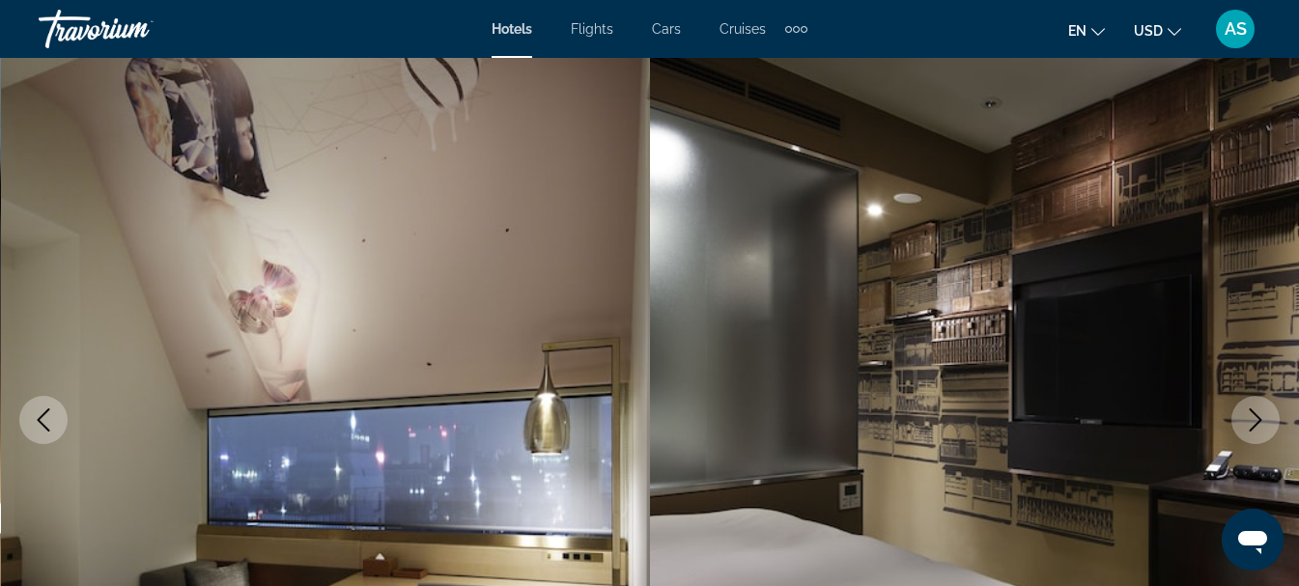
click at [1261, 425] on icon "Next image" at bounding box center [1255, 420] width 23 height 23
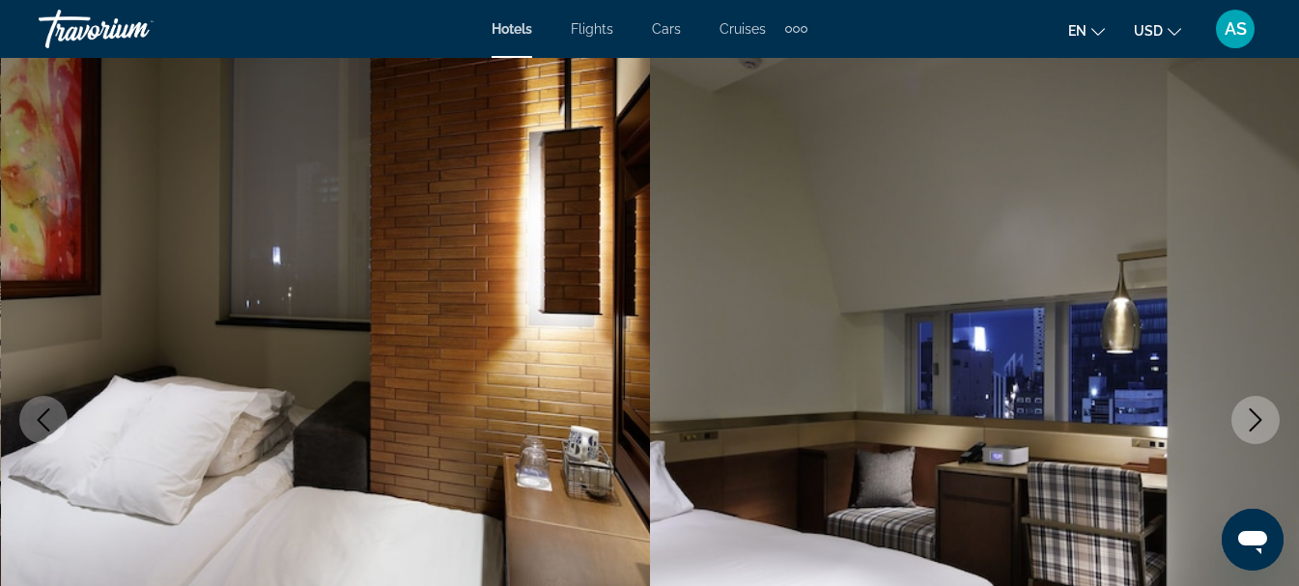
click at [1261, 425] on icon "Next image" at bounding box center [1255, 420] width 23 height 23
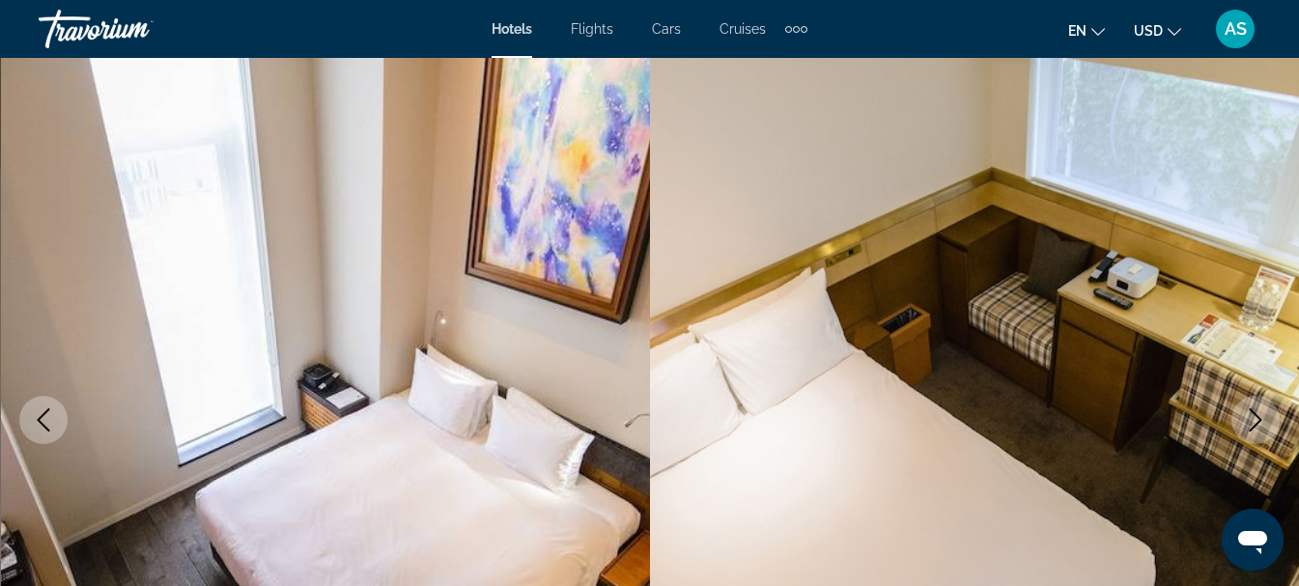
click at [1261, 425] on icon "Next image" at bounding box center [1255, 420] width 23 height 23
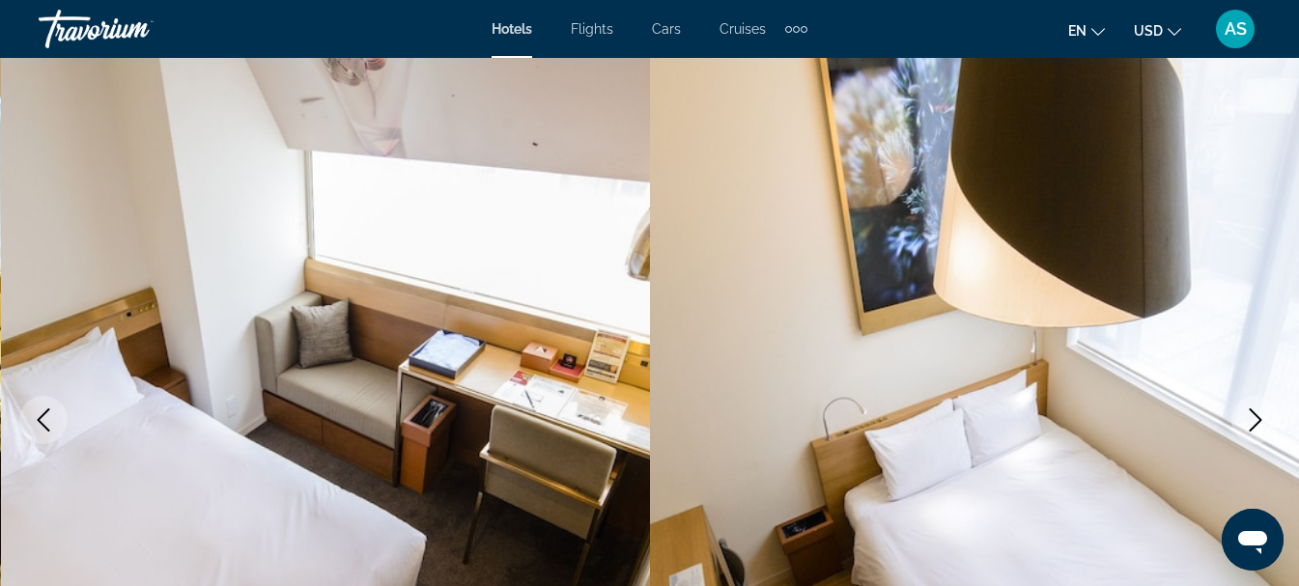
click at [1261, 425] on icon "Next image" at bounding box center [1255, 420] width 23 height 23
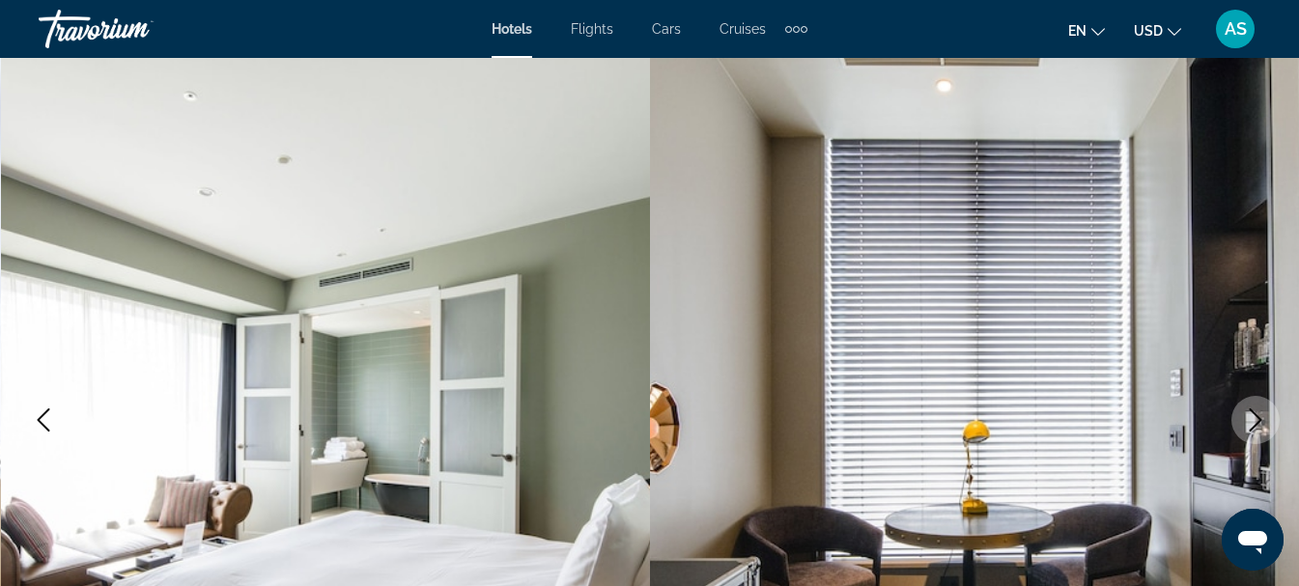
click at [1261, 425] on icon "Next image" at bounding box center [1255, 420] width 23 height 23
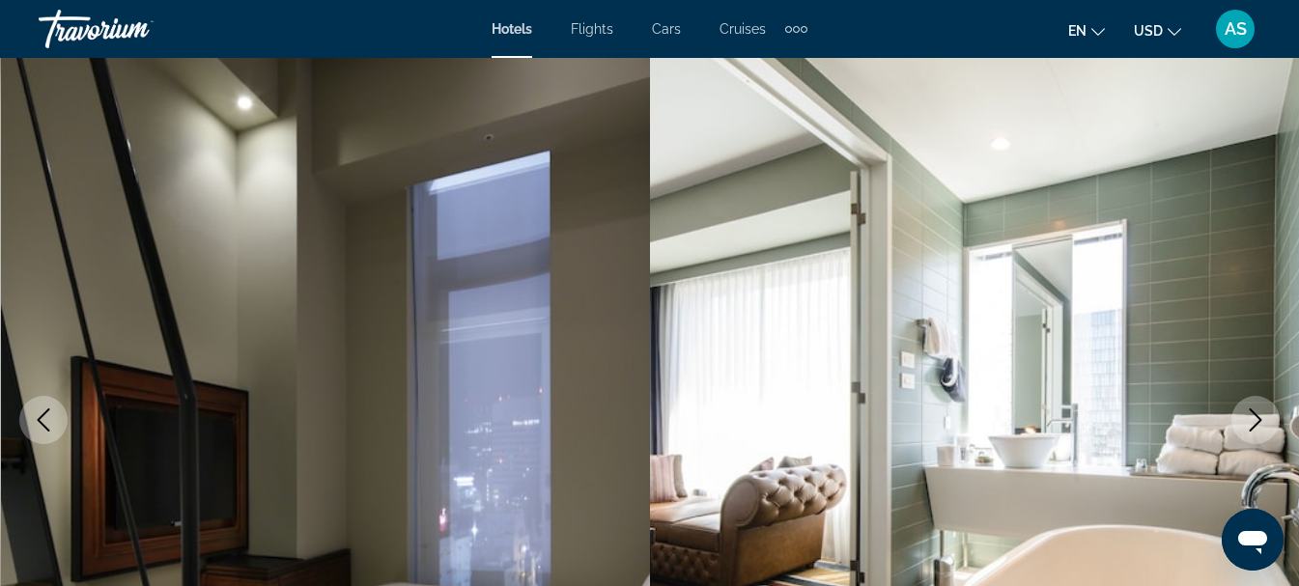
click at [1261, 425] on icon "Next image" at bounding box center [1255, 420] width 23 height 23
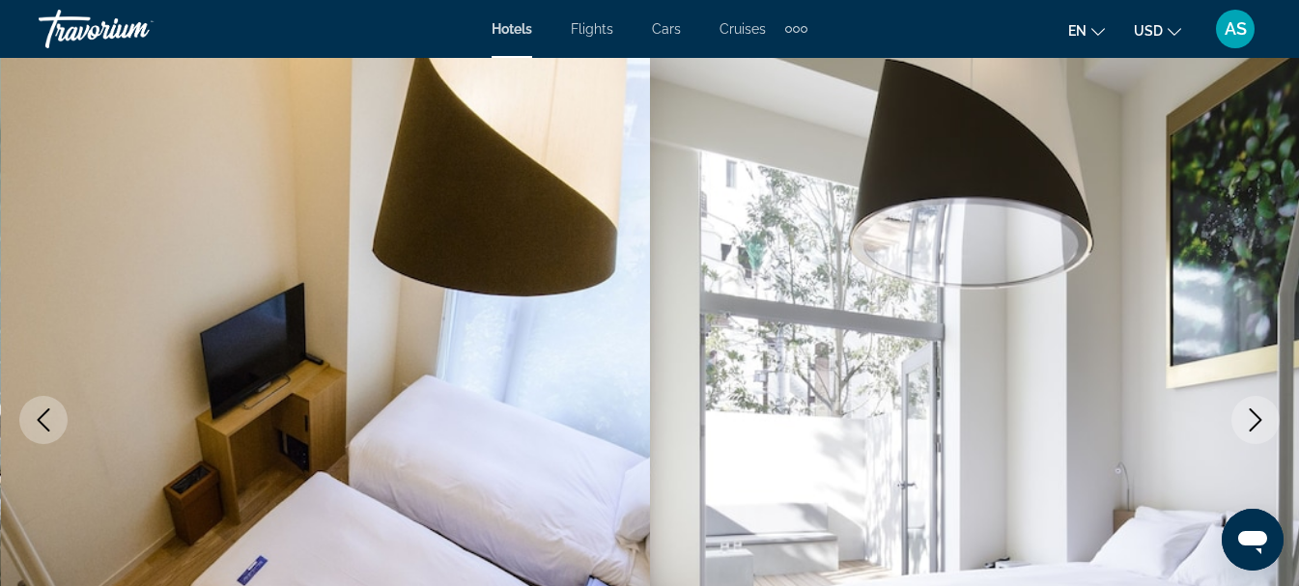
click at [1261, 425] on icon "Next image" at bounding box center [1255, 420] width 23 height 23
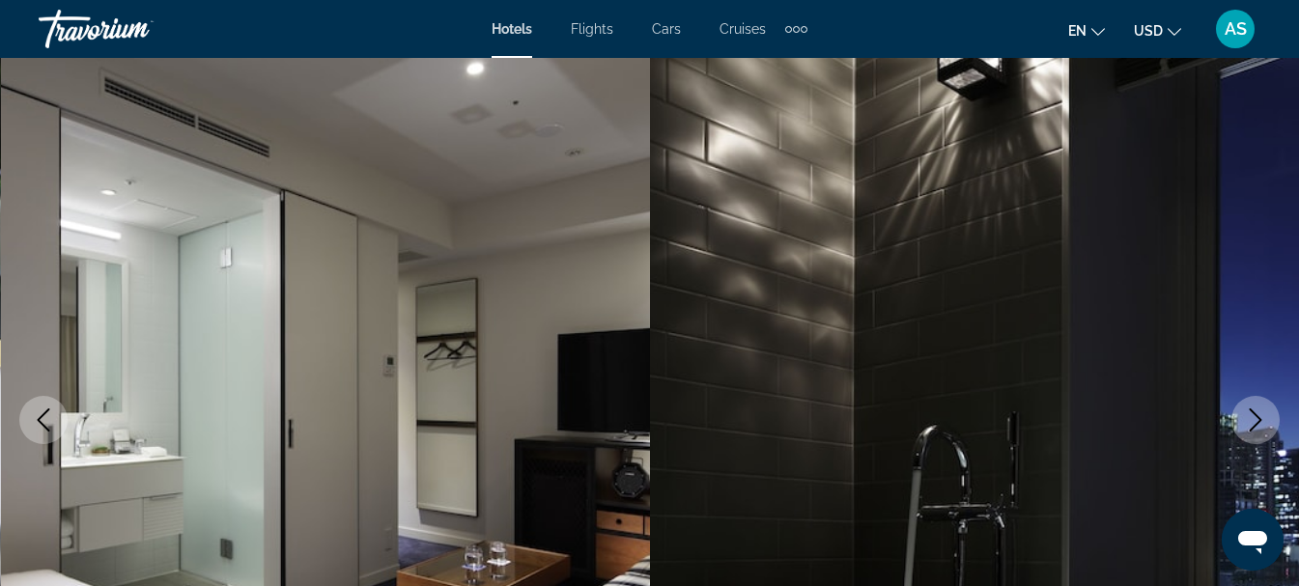
click at [1261, 425] on icon "Next image" at bounding box center [1255, 420] width 23 height 23
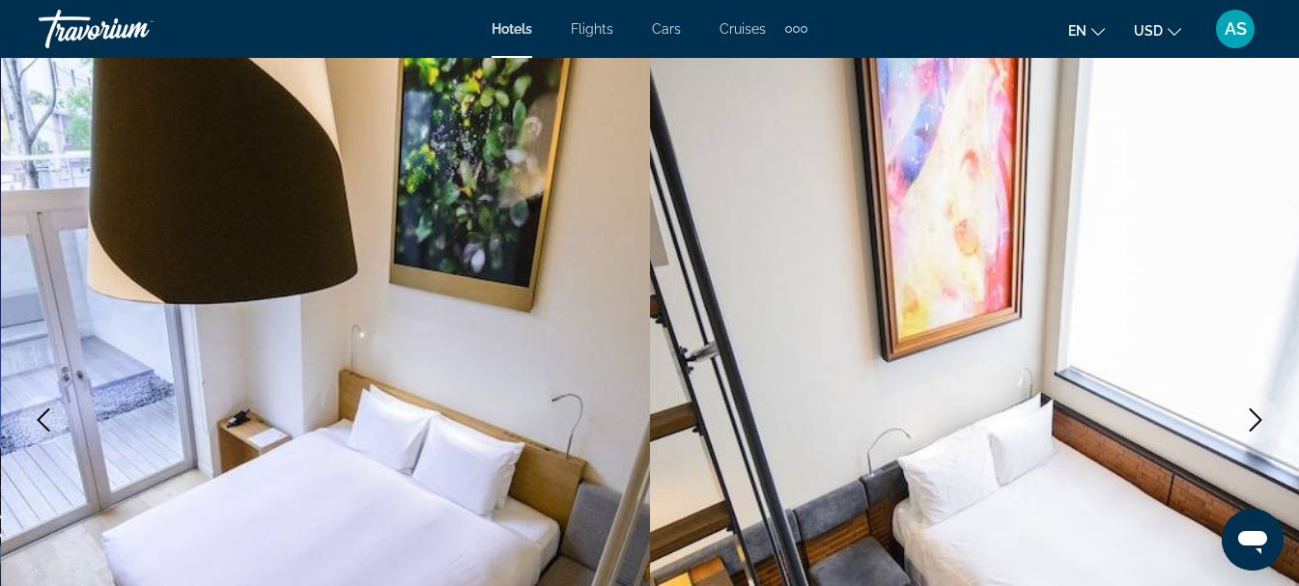
click at [1261, 425] on icon "Next image" at bounding box center [1255, 420] width 23 height 23
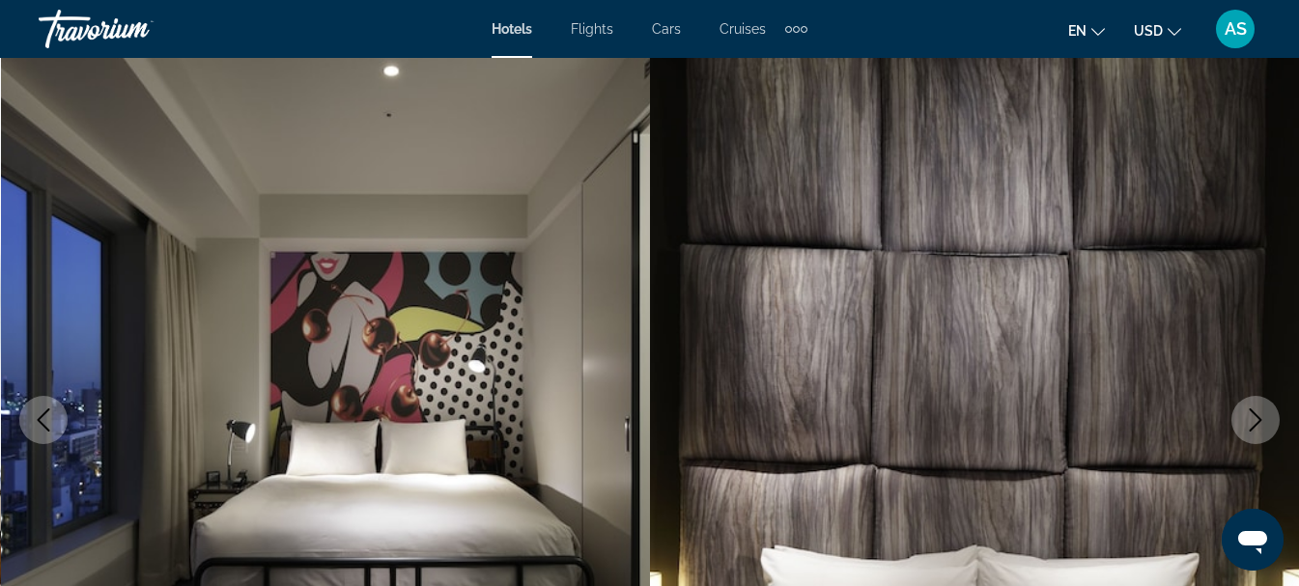
click at [1261, 425] on icon "Next image" at bounding box center [1255, 420] width 23 height 23
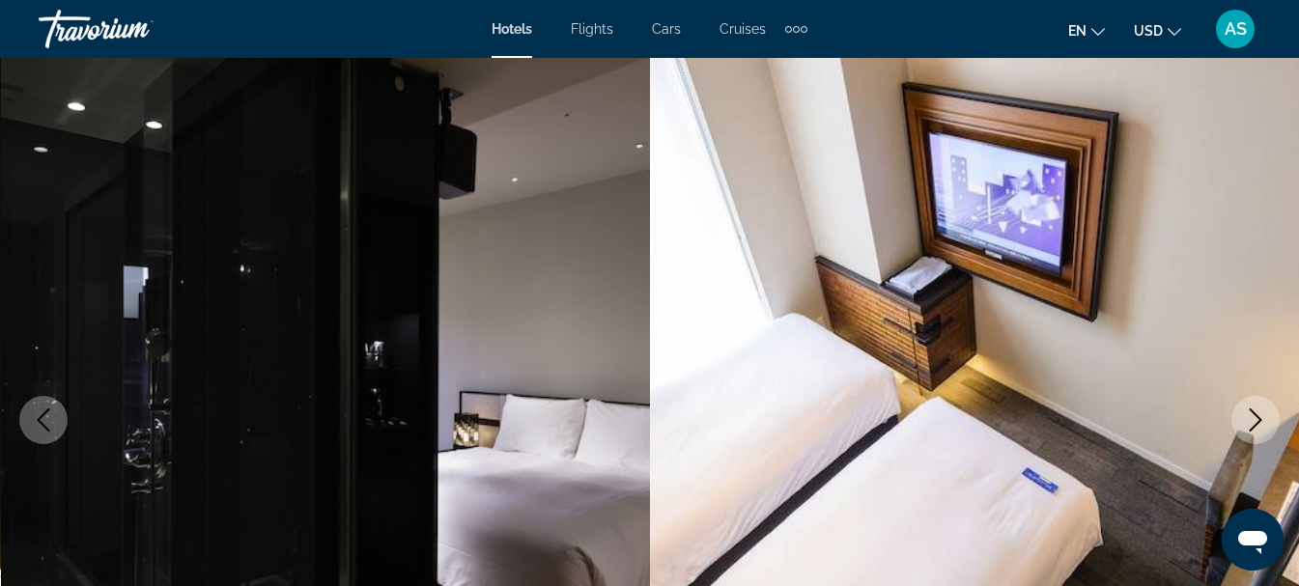
click at [1261, 425] on icon "Next image" at bounding box center [1255, 420] width 23 height 23
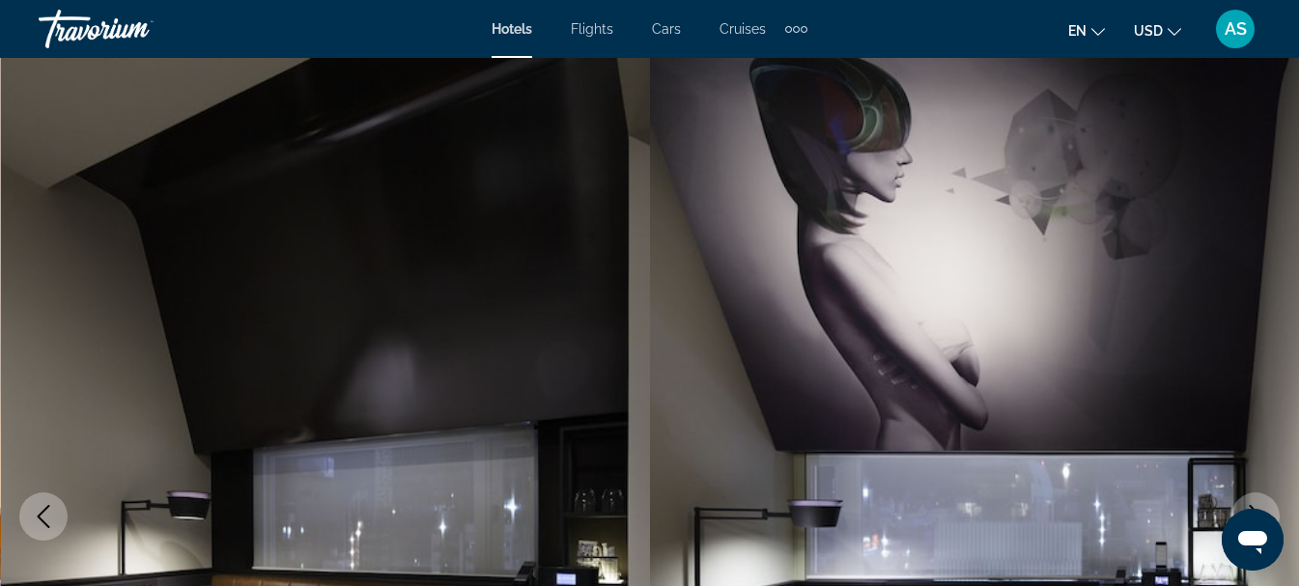
scroll to position [193, 0]
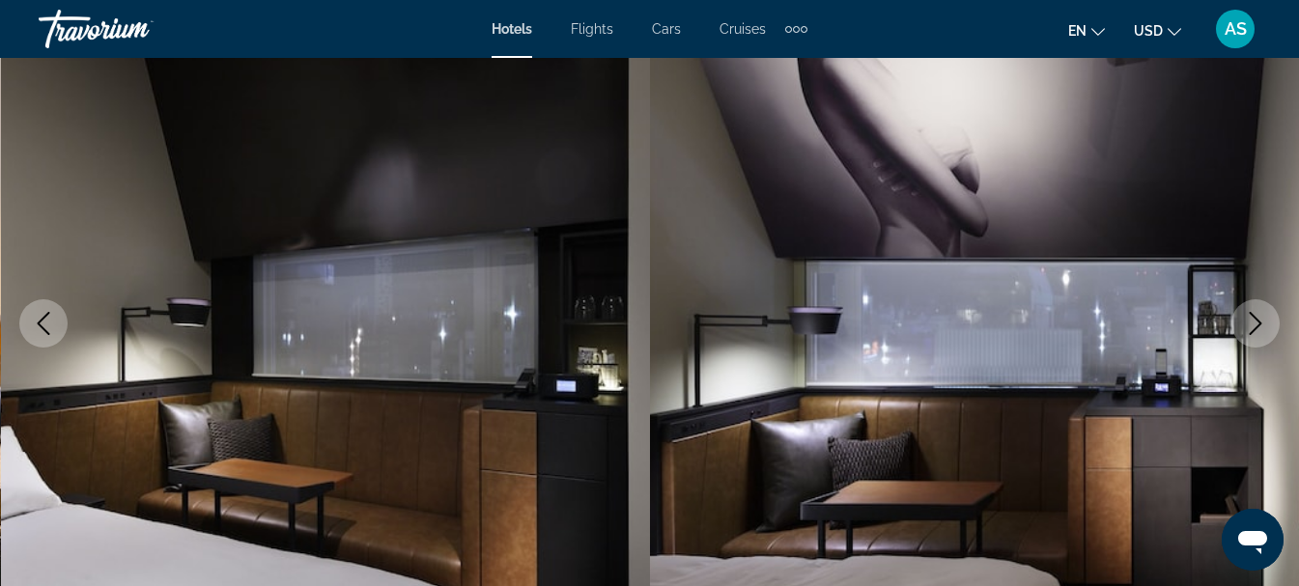
click at [1262, 337] on button "Next image" at bounding box center [1256, 323] width 48 height 48
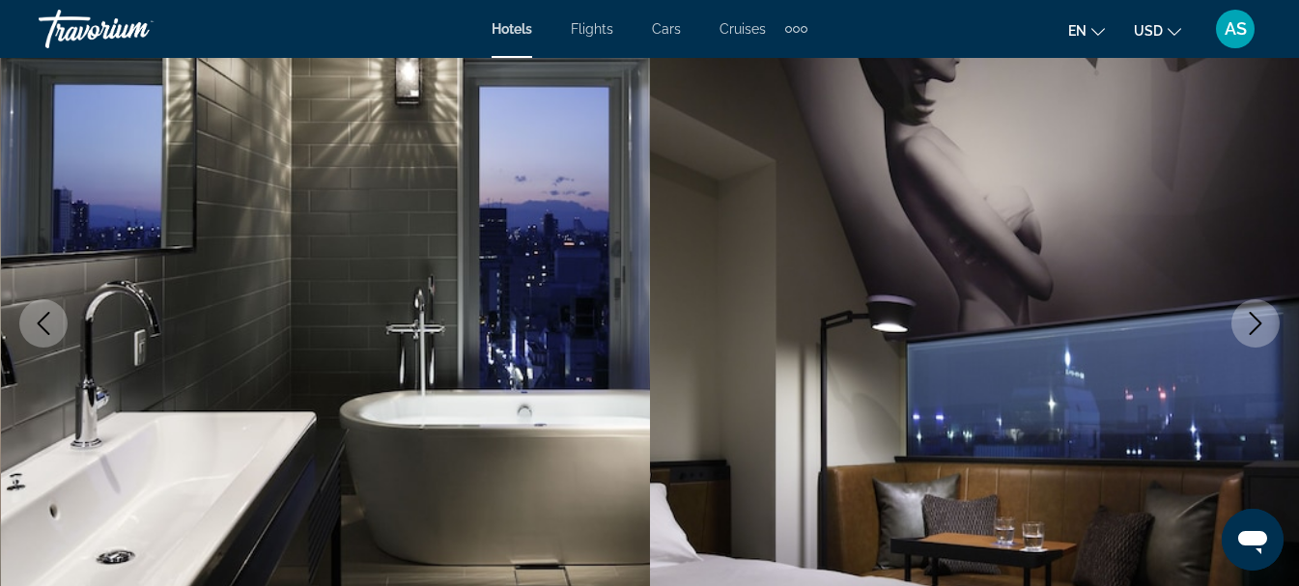
click at [1262, 337] on button "Next image" at bounding box center [1256, 323] width 48 height 48
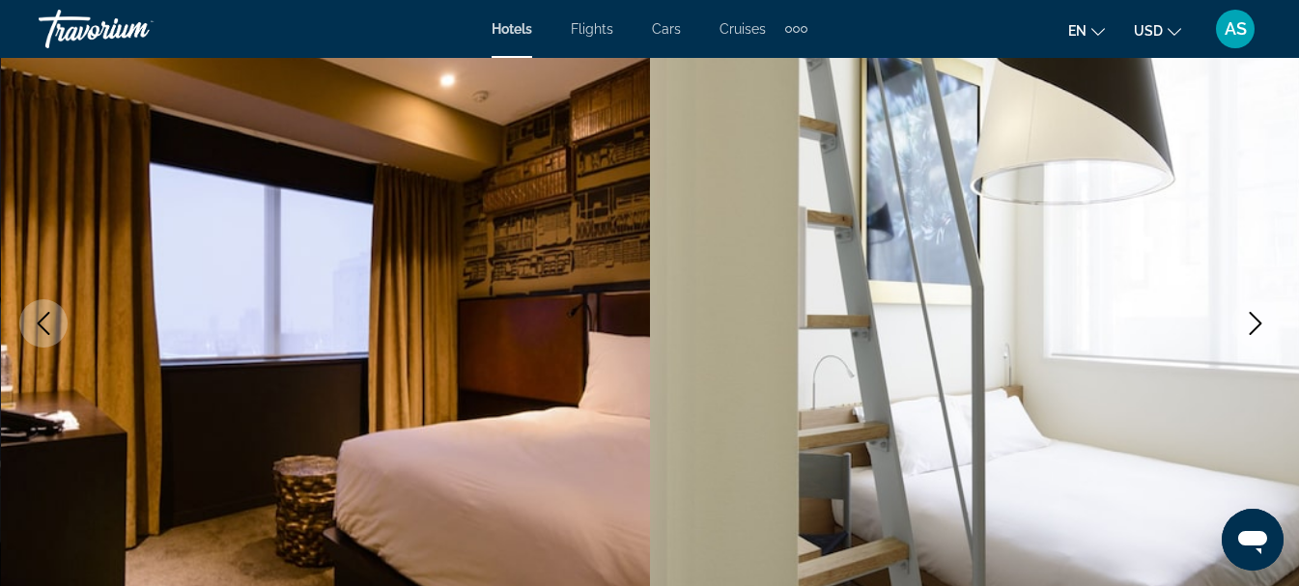
click at [1262, 337] on button "Next image" at bounding box center [1256, 323] width 48 height 48
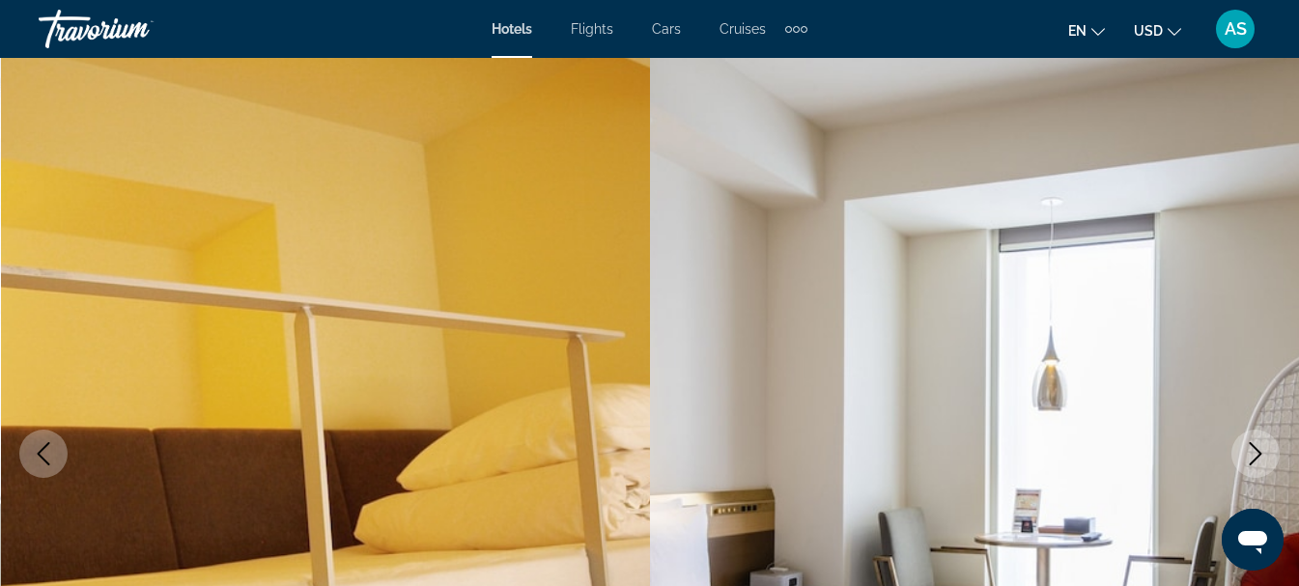
scroll to position [0, 0]
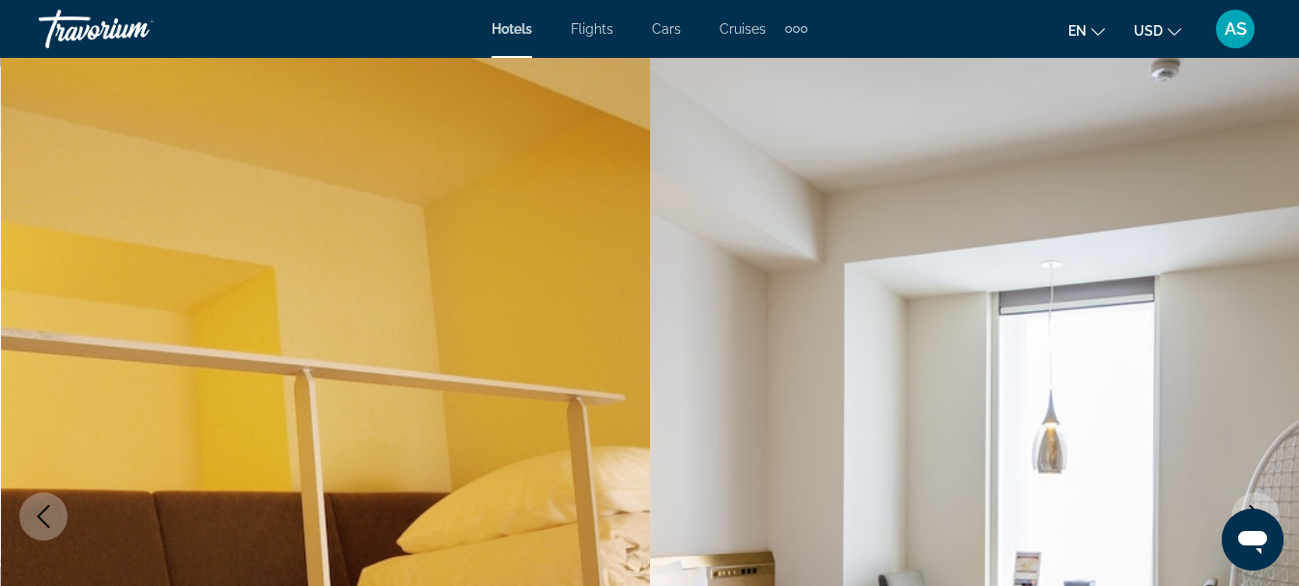
click at [54, 526] on icon "Previous image" at bounding box center [43, 516] width 23 height 23
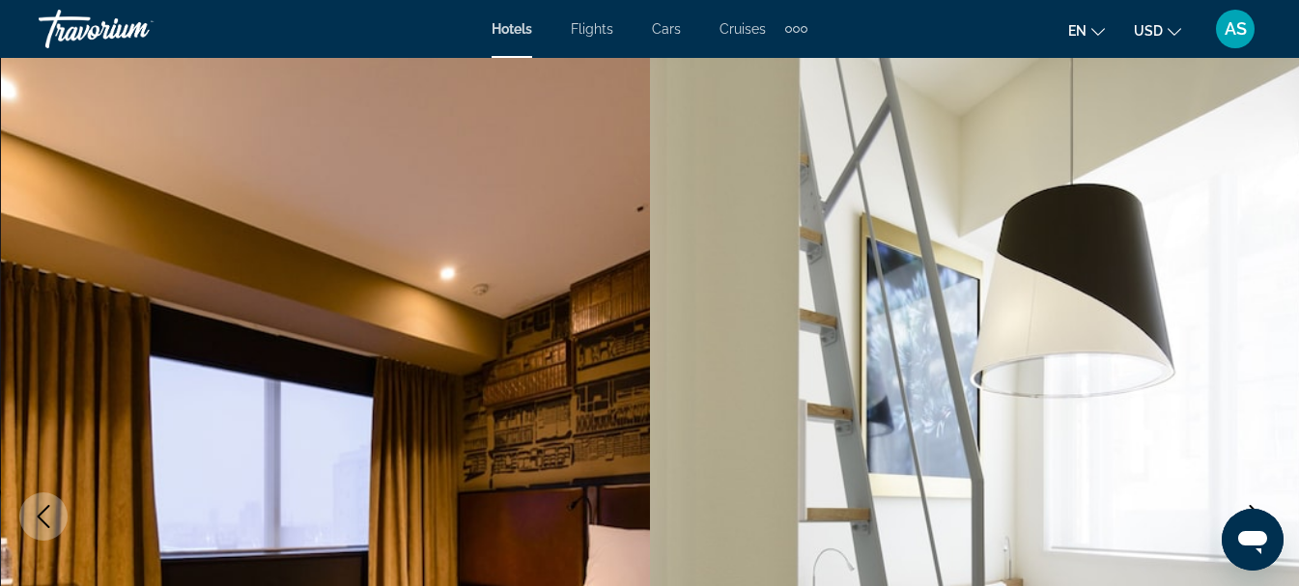
click at [54, 526] on icon "Previous image" at bounding box center [43, 516] width 23 height 23
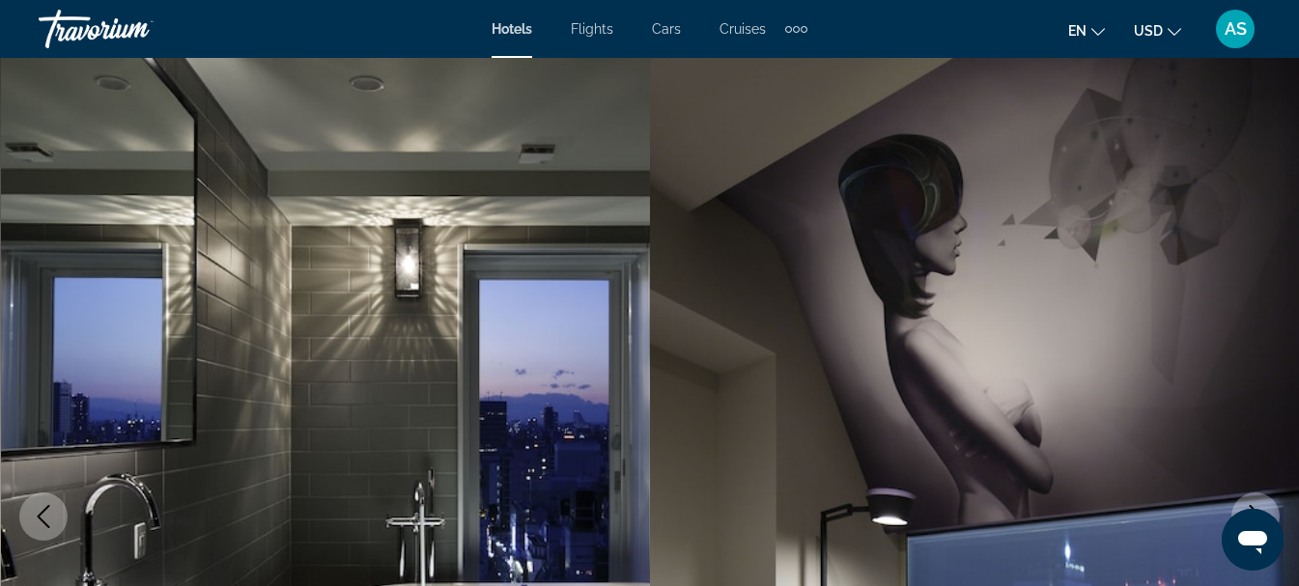
click at [54, 526] on icon "Previous image" at bounding box center [43, 516] width 23 height 23
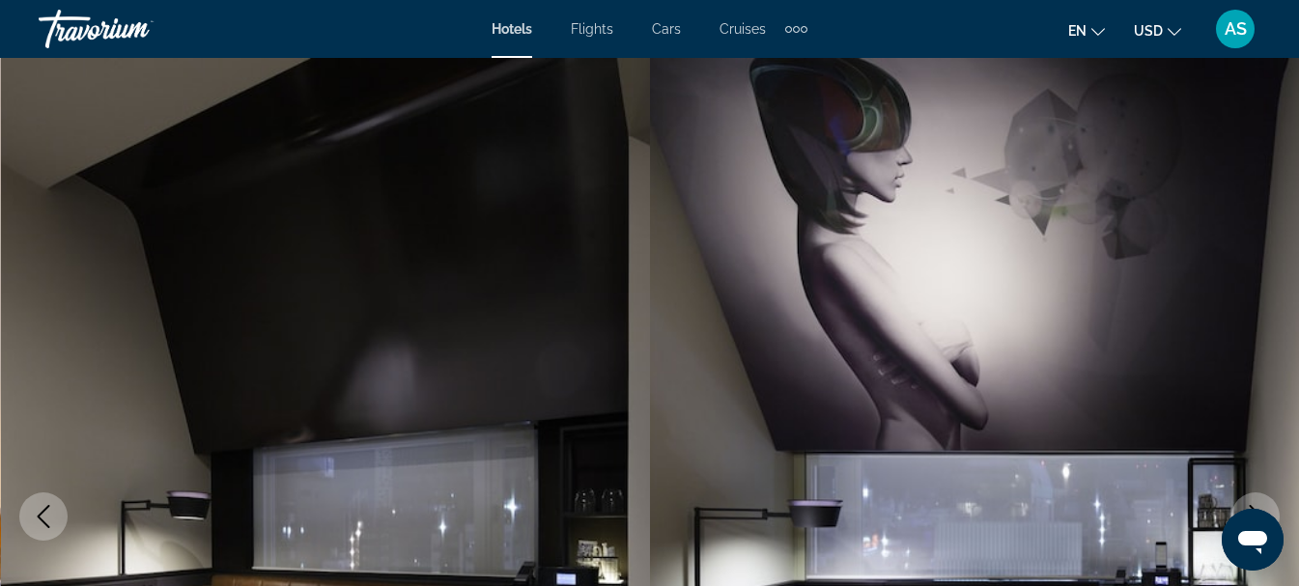
click at [54, 526] on icon "Previous image" at bounding box center [43, 516] width 23 height 23
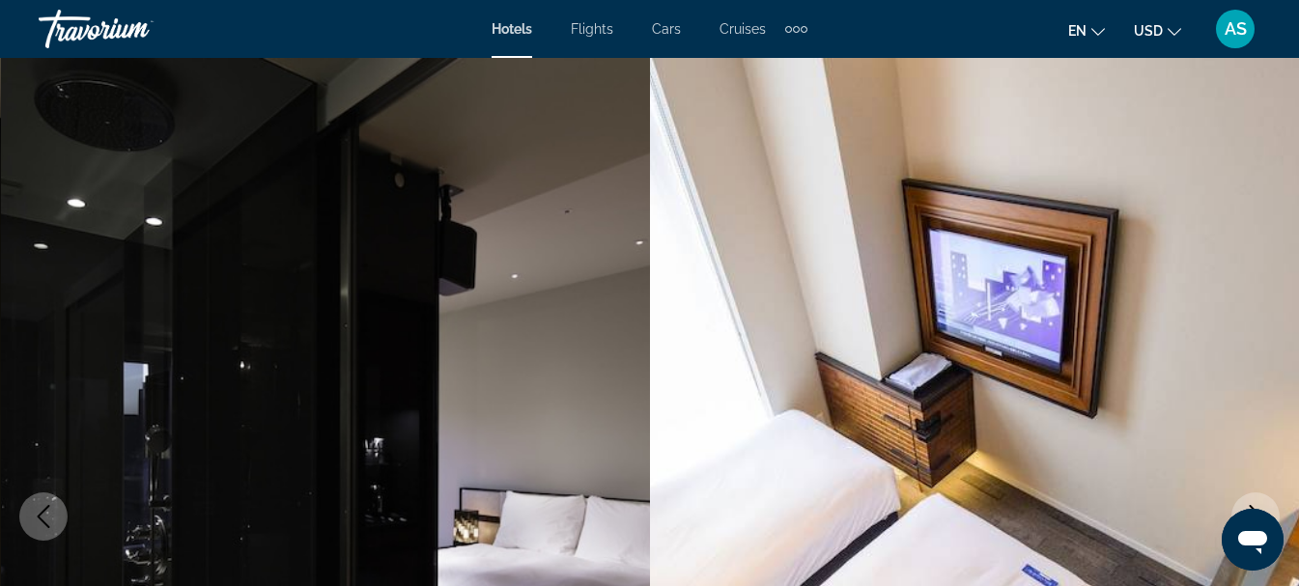
click at [54, 526] on icon "Previous image" at bounding box center [43, 516] width 23 height 23
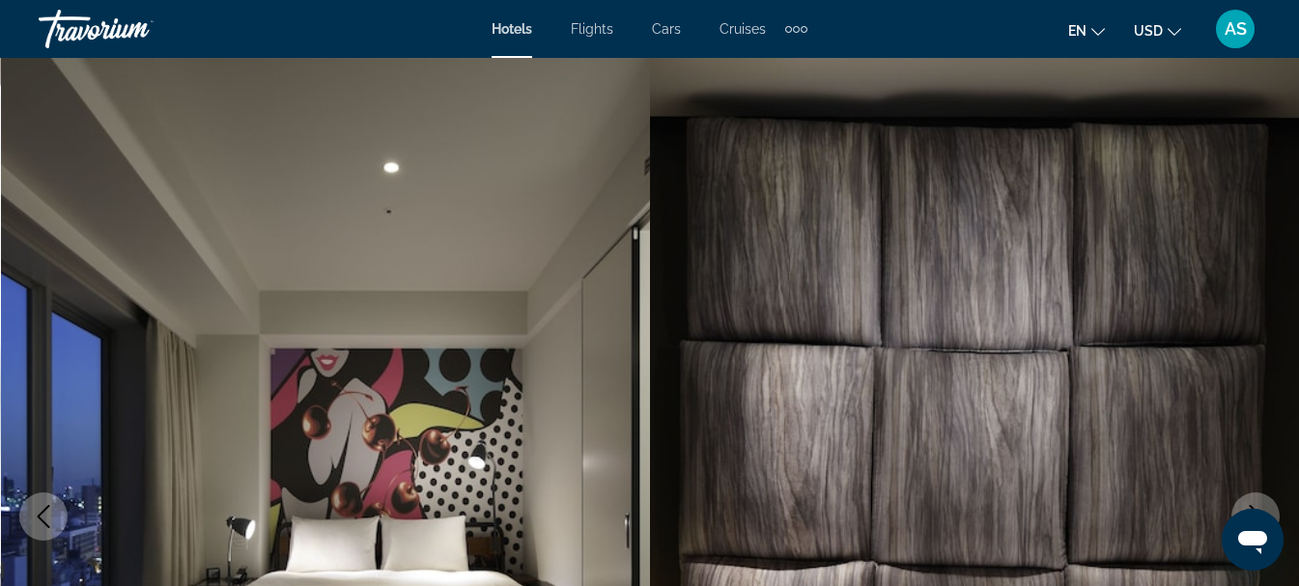
click at [54, 526] on icon "Previous image" at bounding box center [43, 516] width 23 height 23
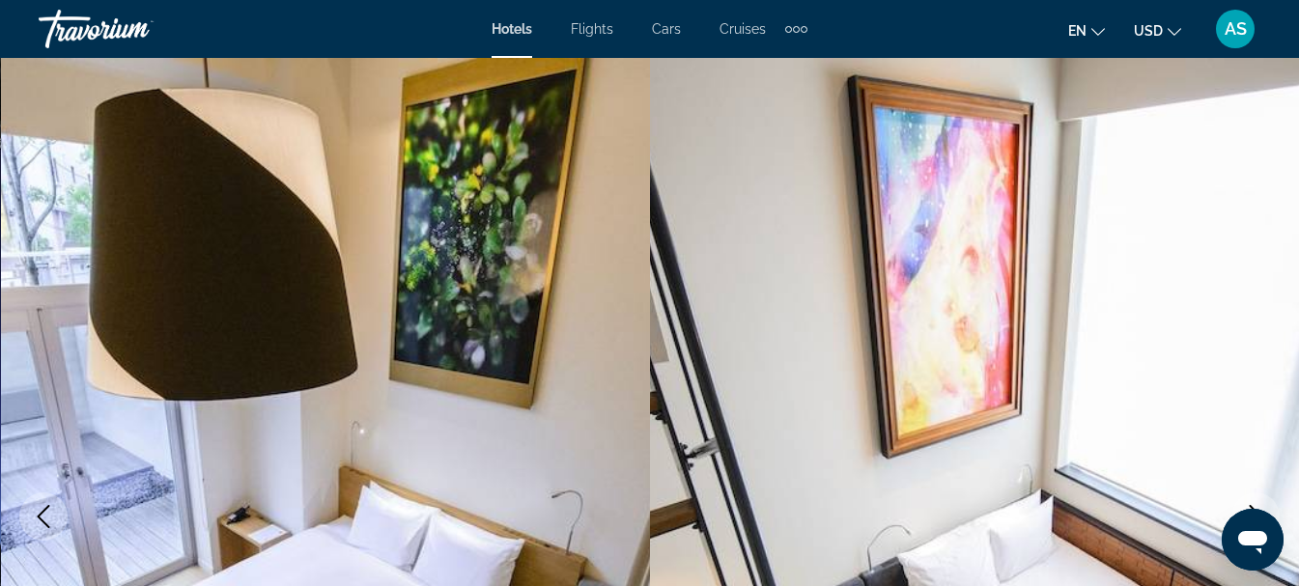
click at [54, 526] on icon "Previous image" at bounding box center [43, 516] width 23 height 23
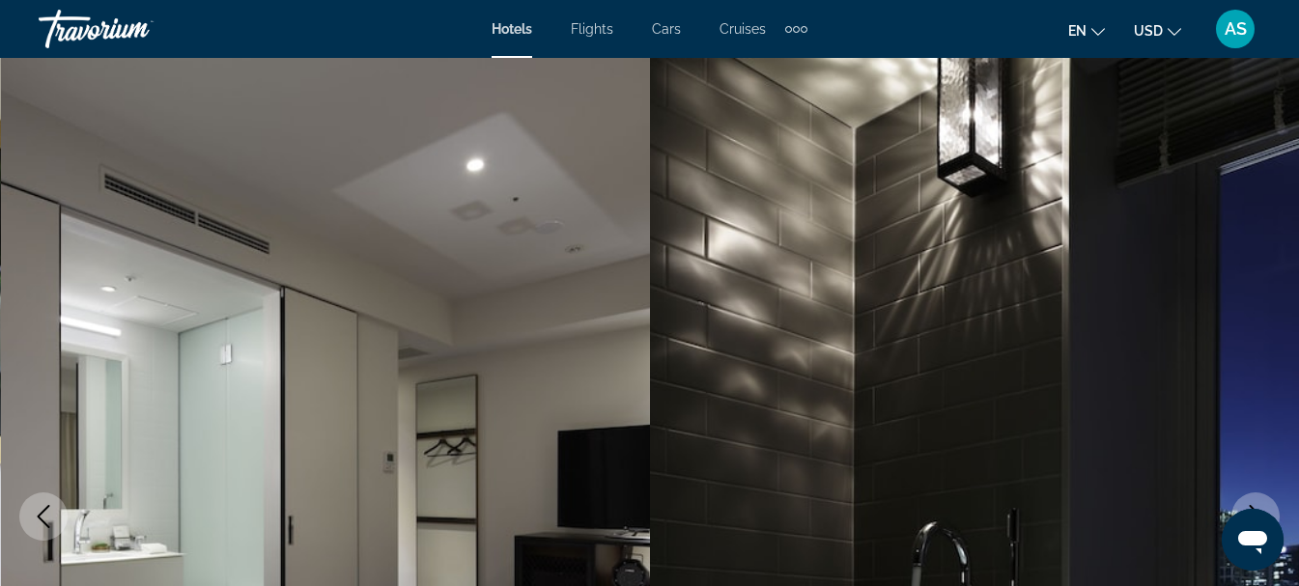
click at [54, 526] on icon "Previous image" at bounding box center [43, 516] width 23 height 23
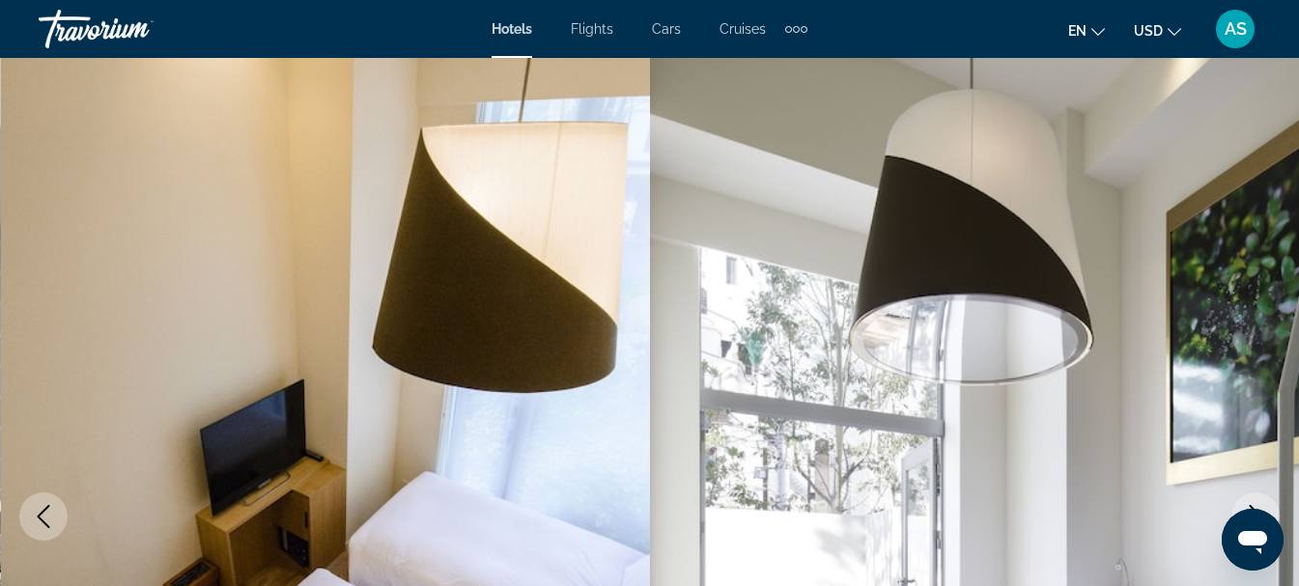
click at [54, 526] on icon "Previous image" at bounding box center [43, 516] width 23 height 23
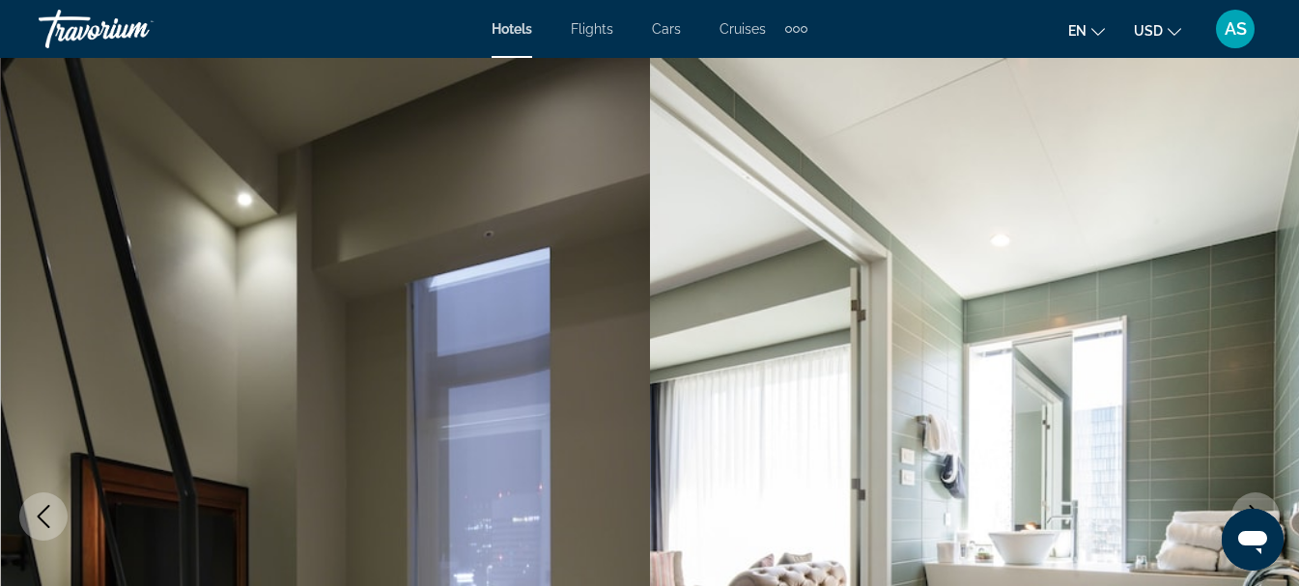
click at [54, 526] on icon "Previous image" at bounding box center [43, 516] width 23 height 23
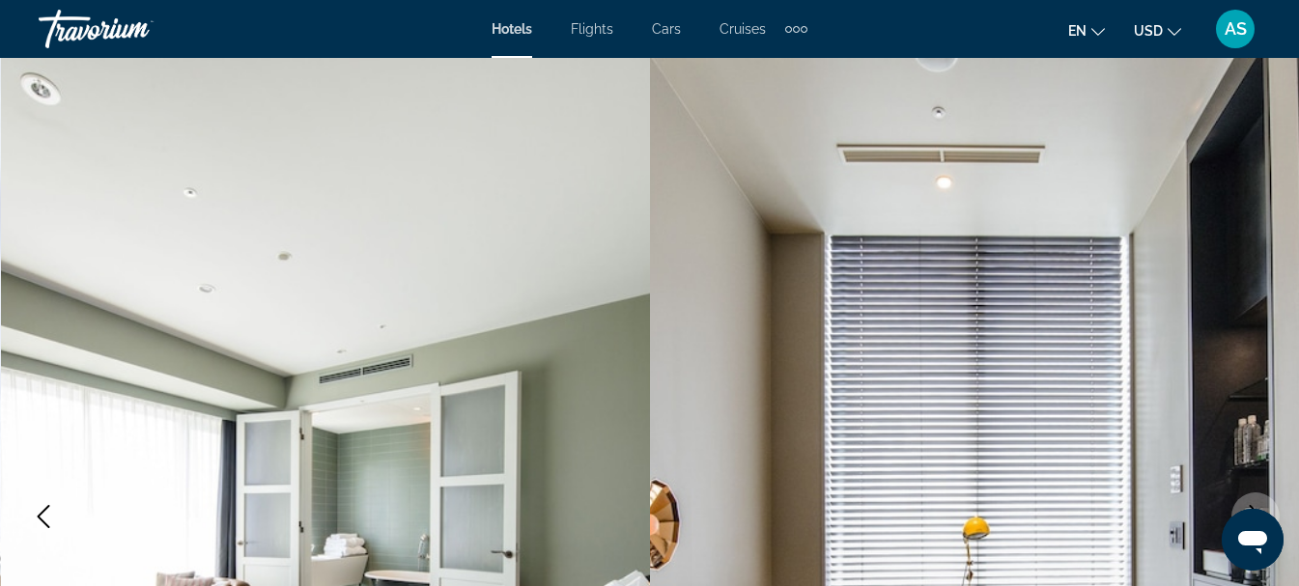
click at [54, 526] on icon "Previous image" at bounding box center [43, 516] width 23 height 23
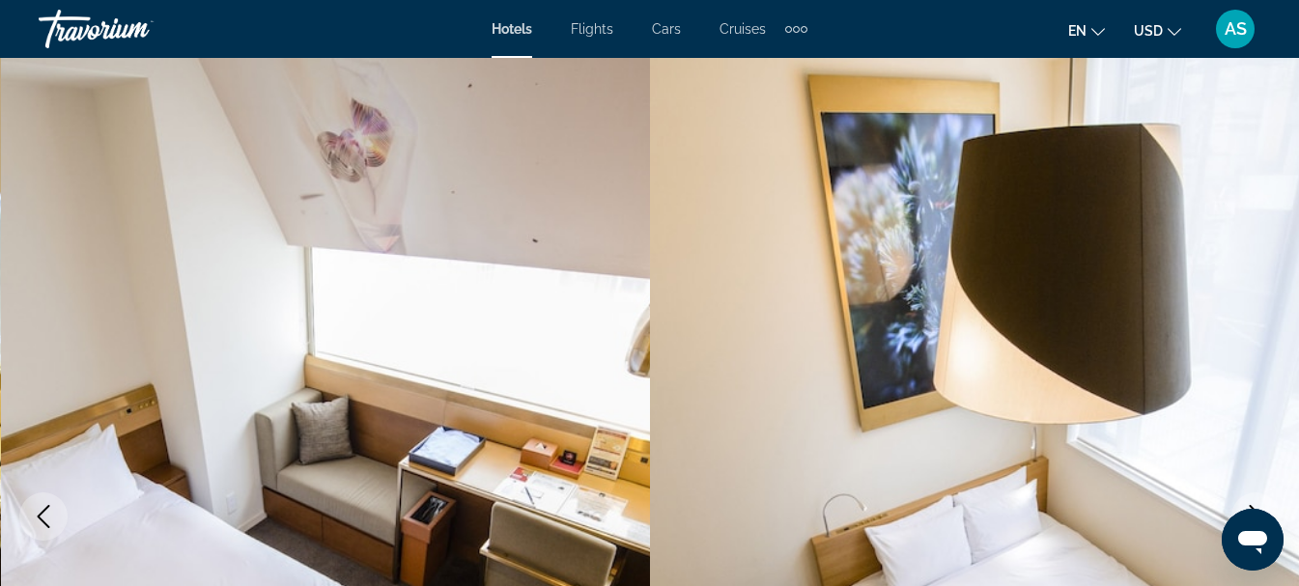
click at [54, 526] on icon "Previous image" at bounding box center [43, 516] width 23 height 23
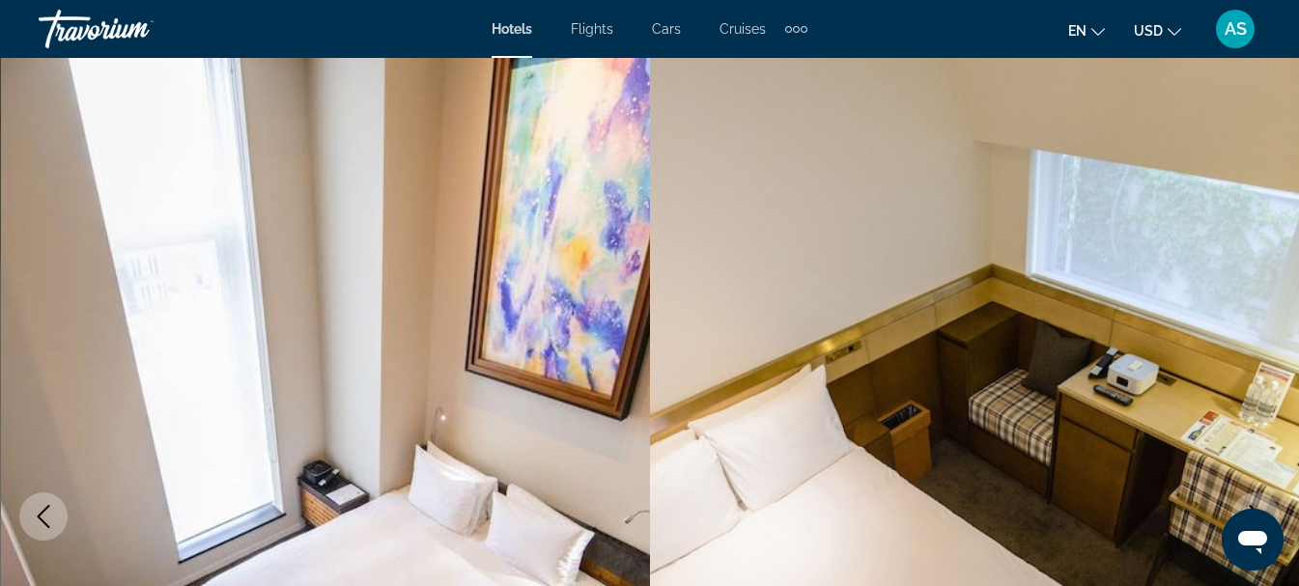
click at [54, 526] on icon "Previous image" at bounding box center [43, 516] width 23 height 23
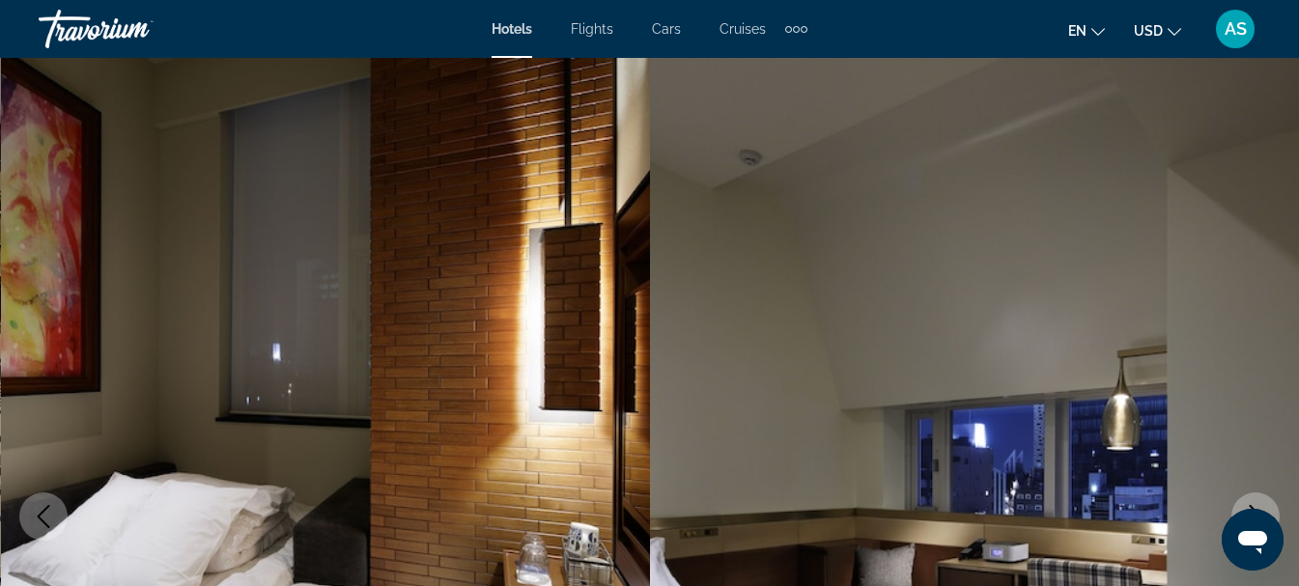
click at [54, 526] on icon "Previous image" at bounding box center [43, 516] width 23 height 23
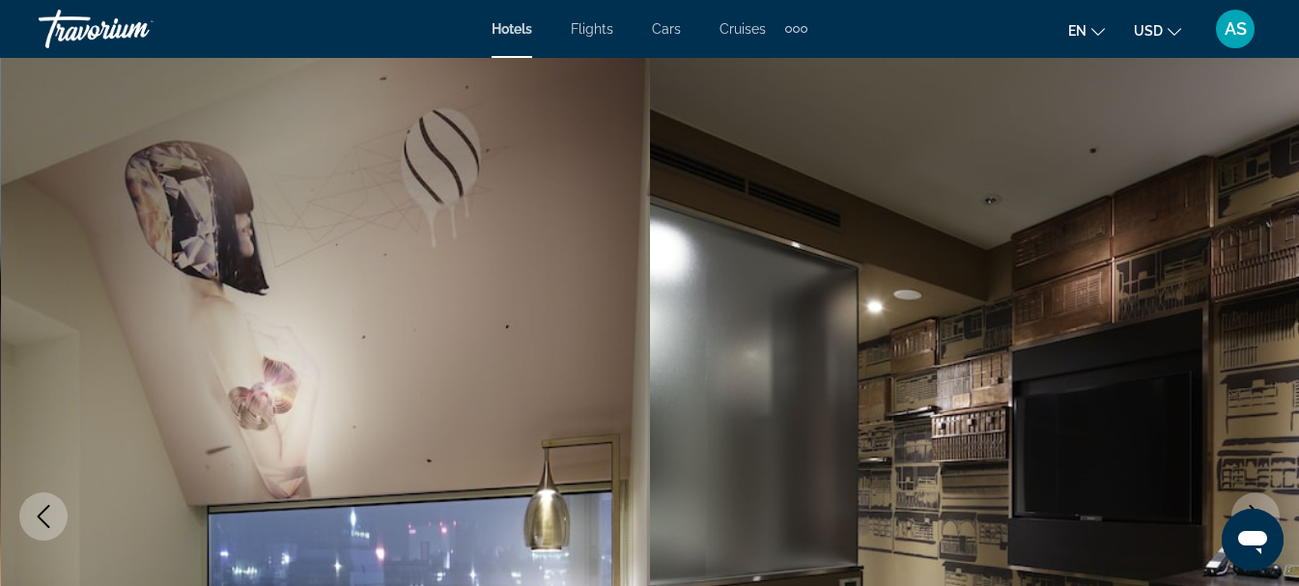
click at [54, 526] on icon "Previous image" at bounding box center [43, 516] width 23 height 23
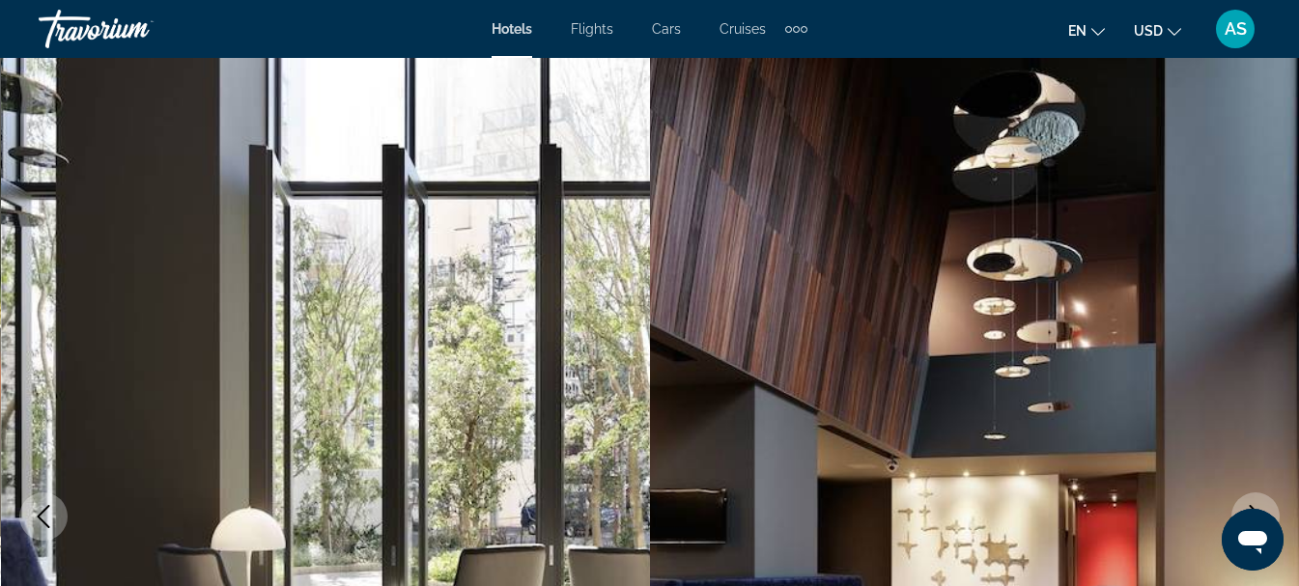
click at [54, 526] on icon "Previous image" at bounding box center [43, 516] width 23 height 23
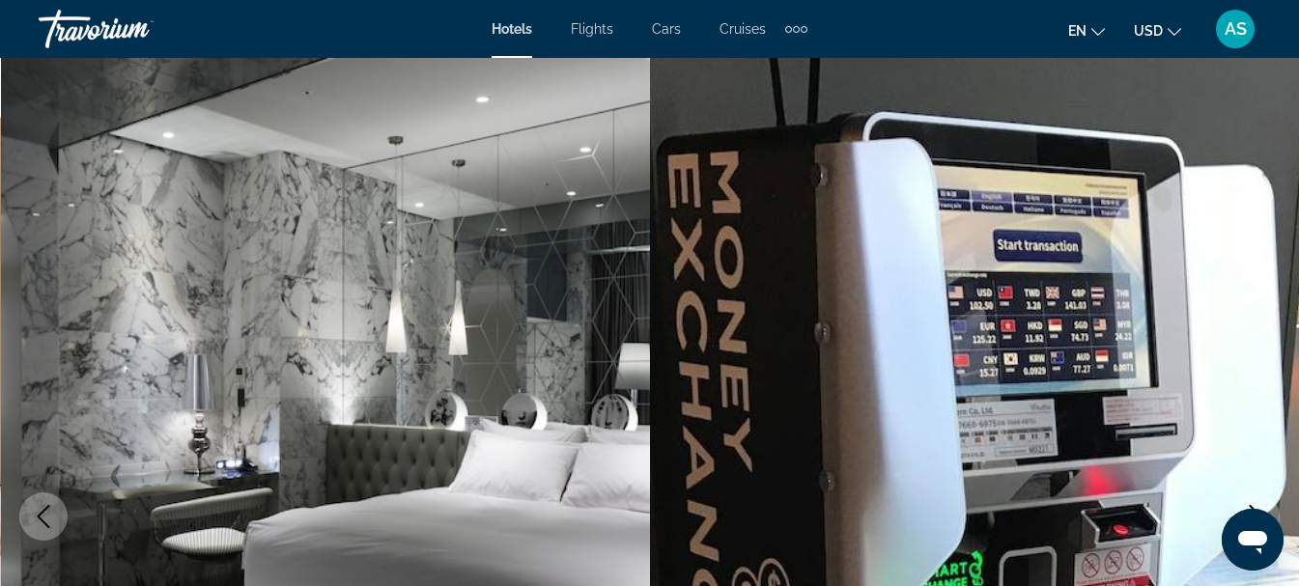
click at [54, 526] on icon "Previous image" at bounding box center [43, 516] width 23 height 23
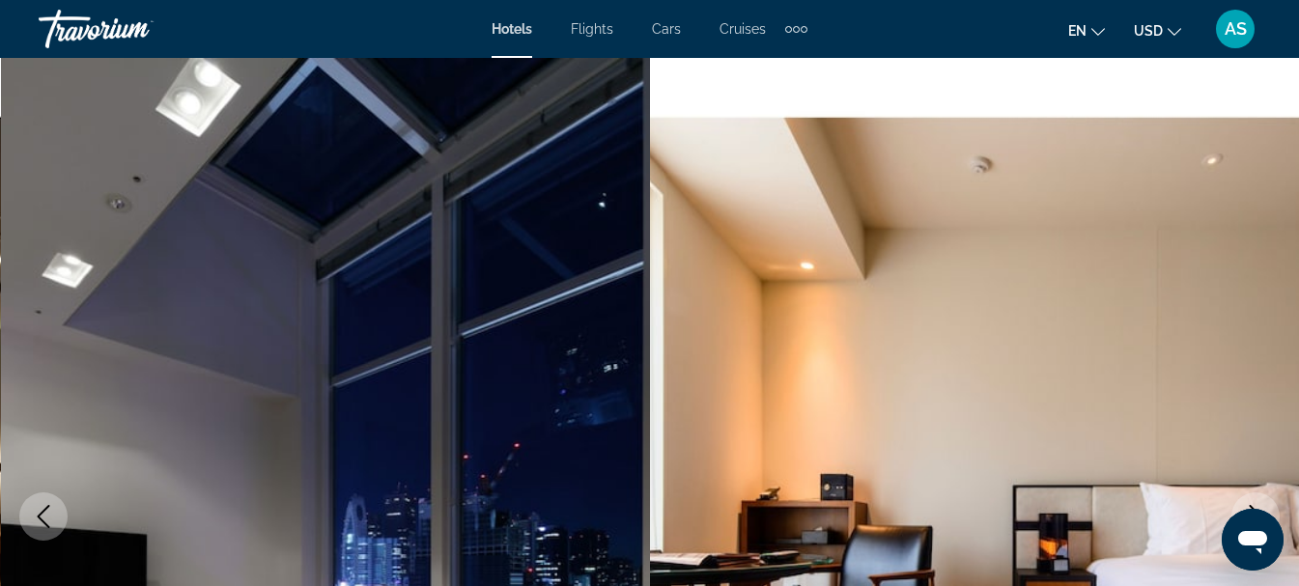
click at [54, 526] on icon "Previous image" at bounding box center [43, 516] width 23 height 23
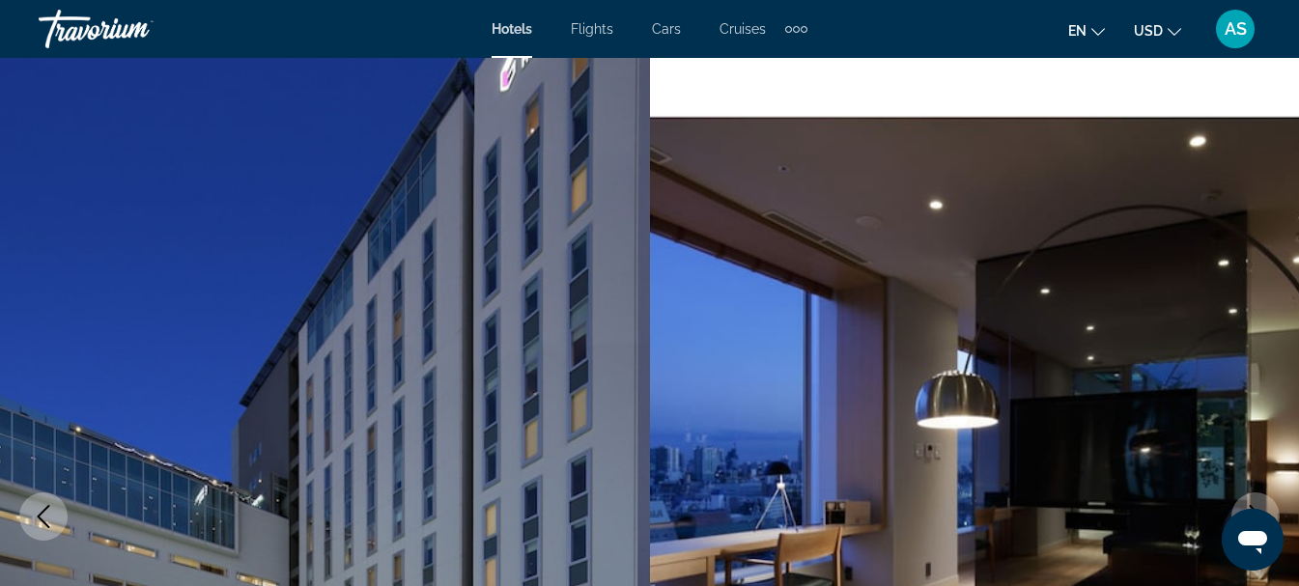
click at [54, 526] on icon "Previous image" at bounding box center [43, 516] width 23 height 23
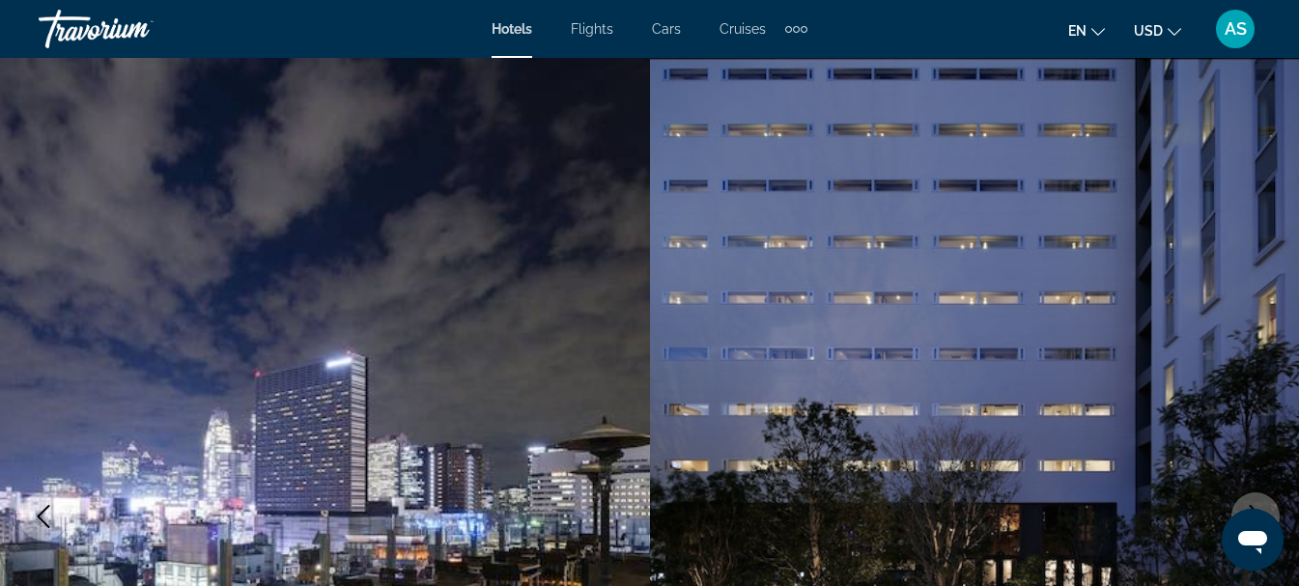
click at [1254, 341] on img "Main content" at bounding box center [975, 517] width 650 height 918
click at [1246, 348] on img "Main content" at bounding box center [975, 517] width 650 height 918
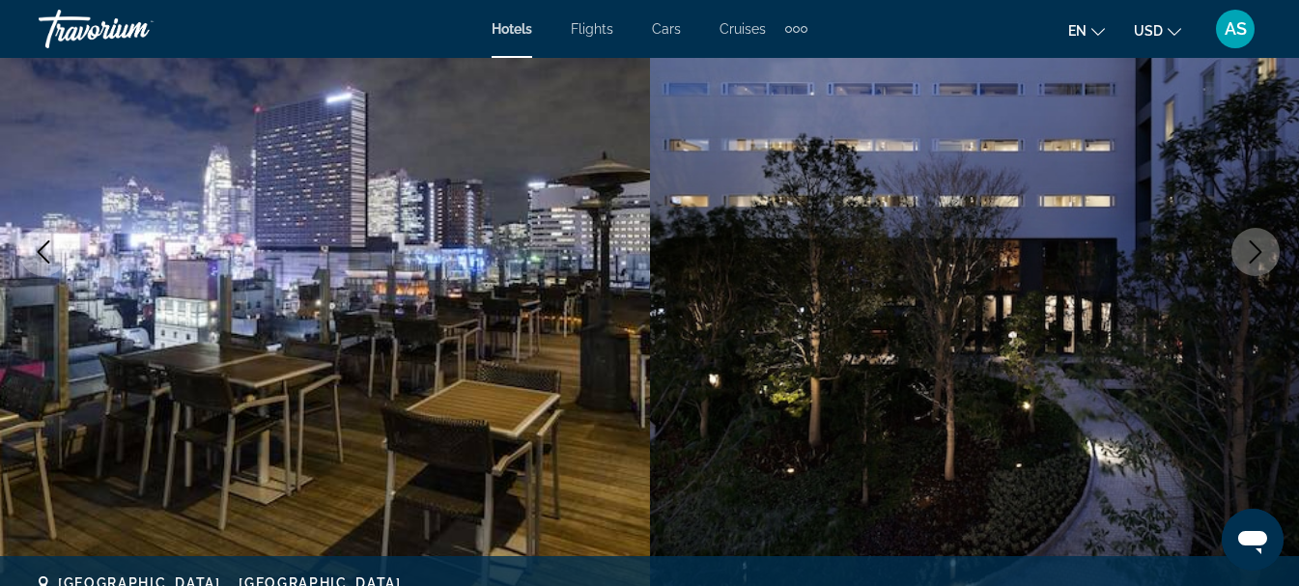
scroll to position [283, 0]
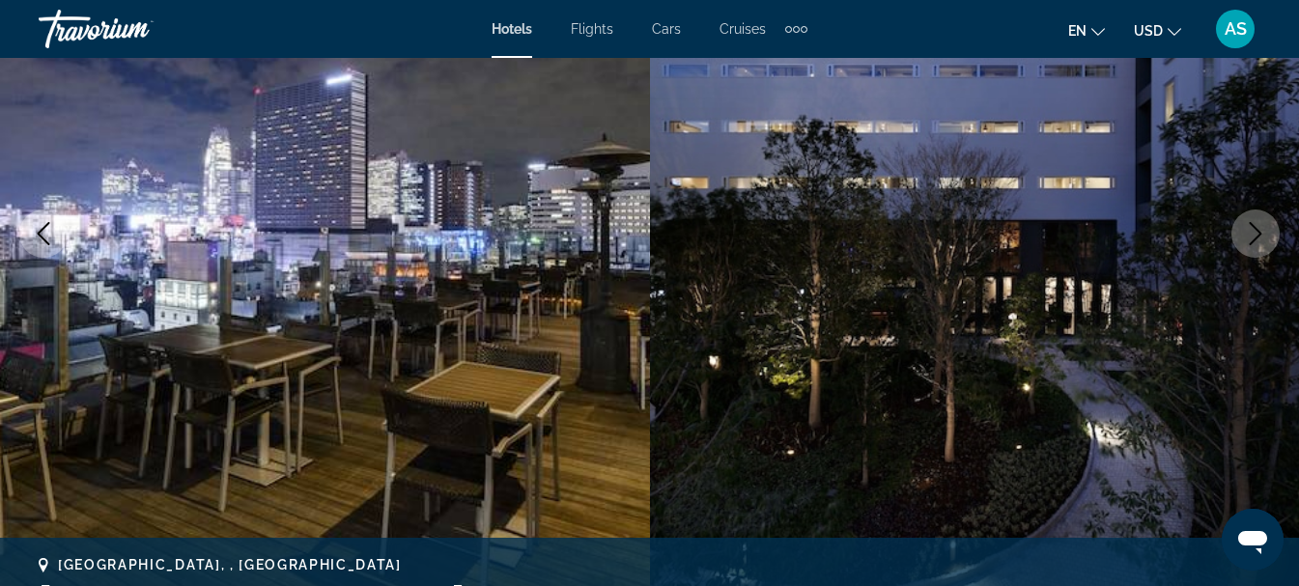
click at [1260, 251] on button "Next image" at bounding box center [1256, 234] width 48 height 48
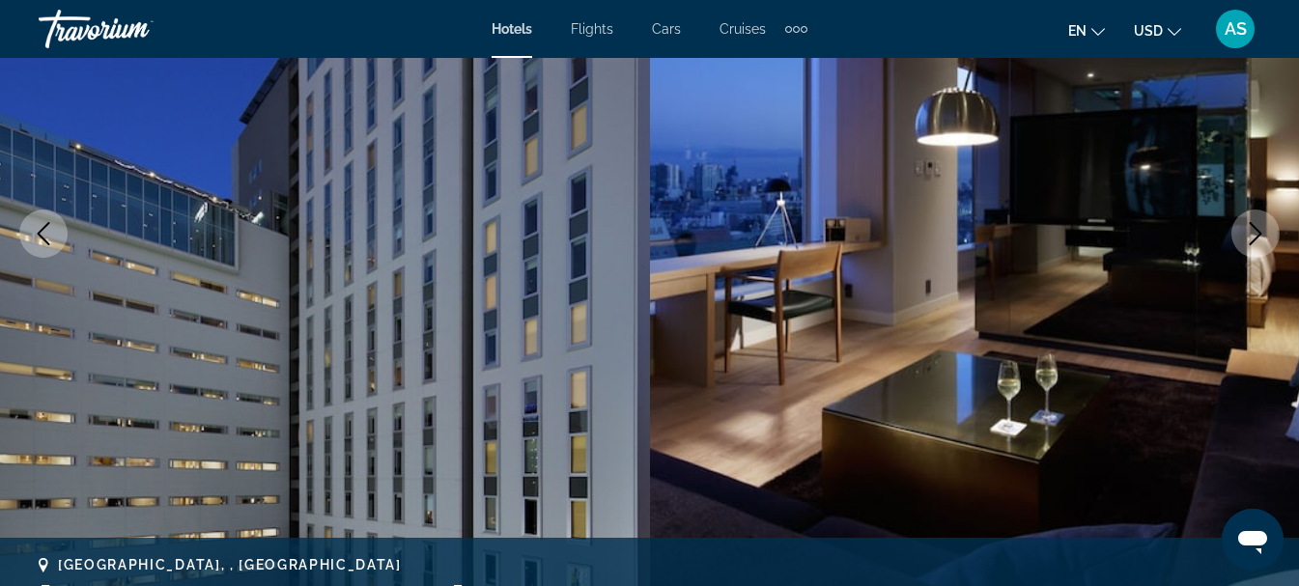
click at [1260, 251] on button "Next image" at bounding box center [1256, 234] width 48 height 48
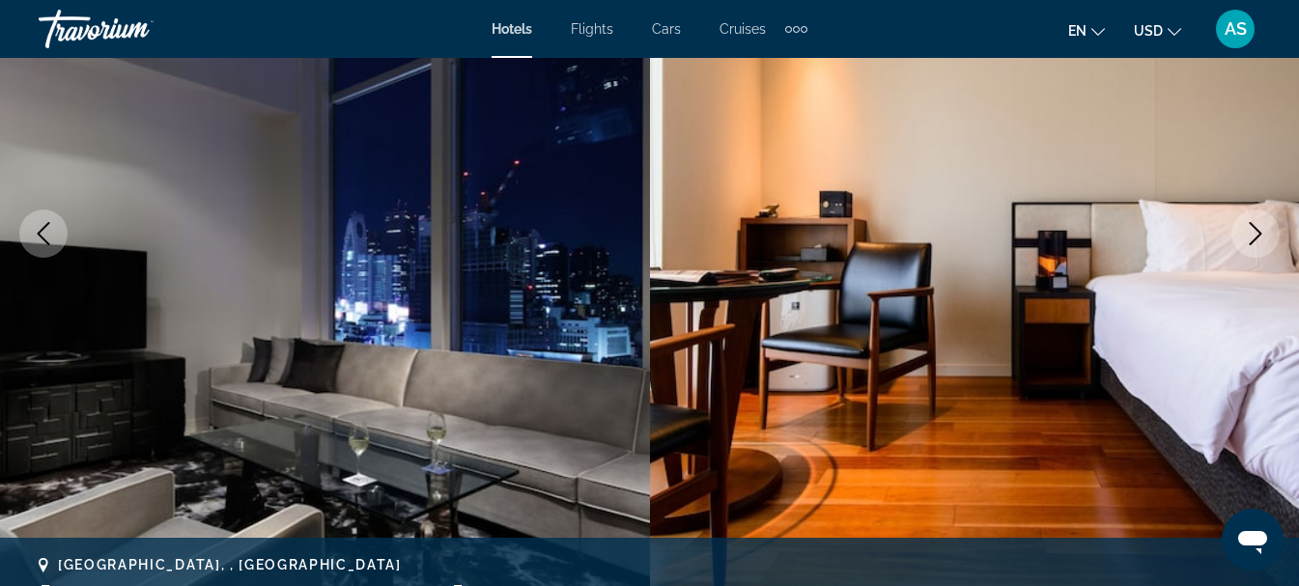
click at [1260, 251] on button "Next image" at bounding box center [1256, 234] width 48 height 48
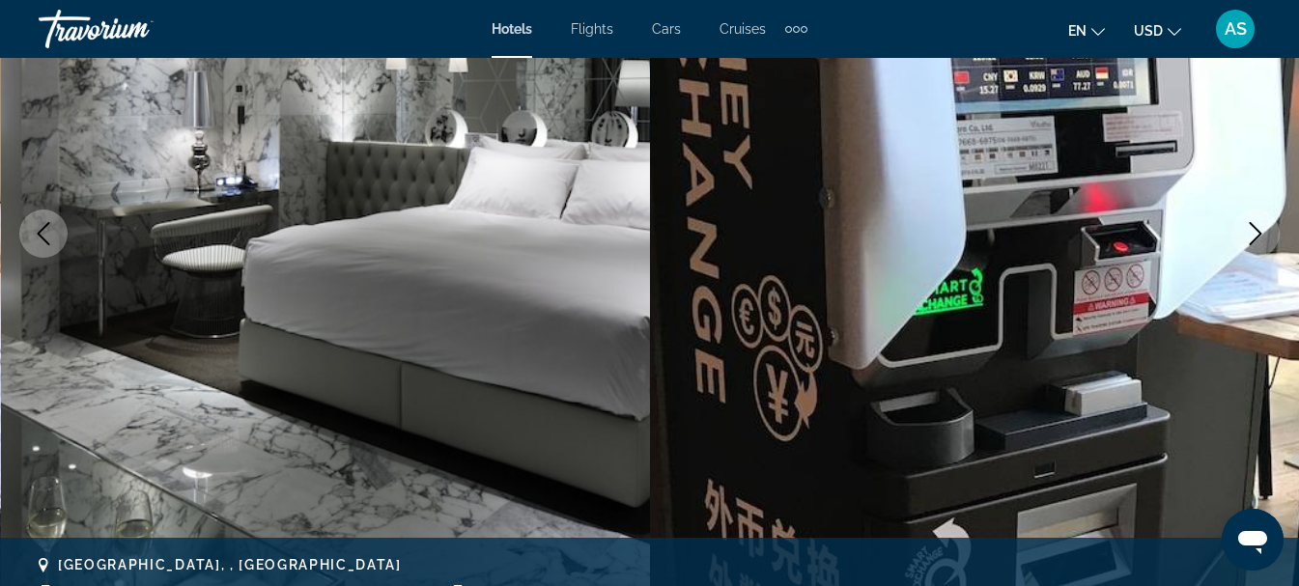
click at [1260, 251] on button "Next image" at bounding box center [1256, 234] width 48 height 48
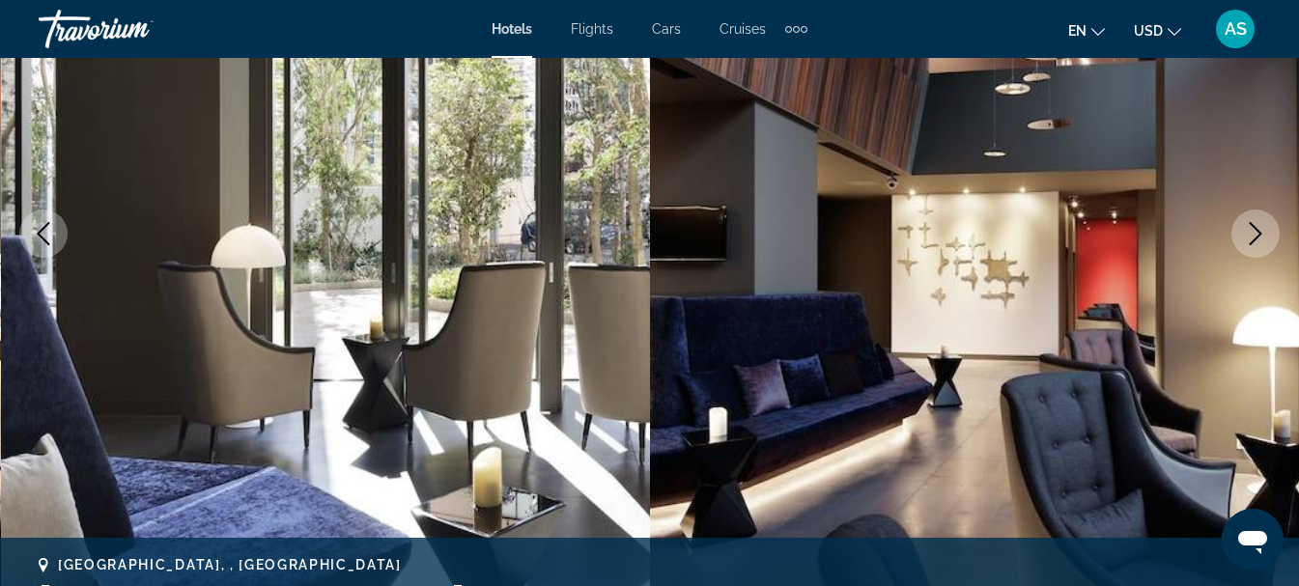
click at [1260, 251] on button "Next image" at bounding box center [1256, 234] width 48 height 48
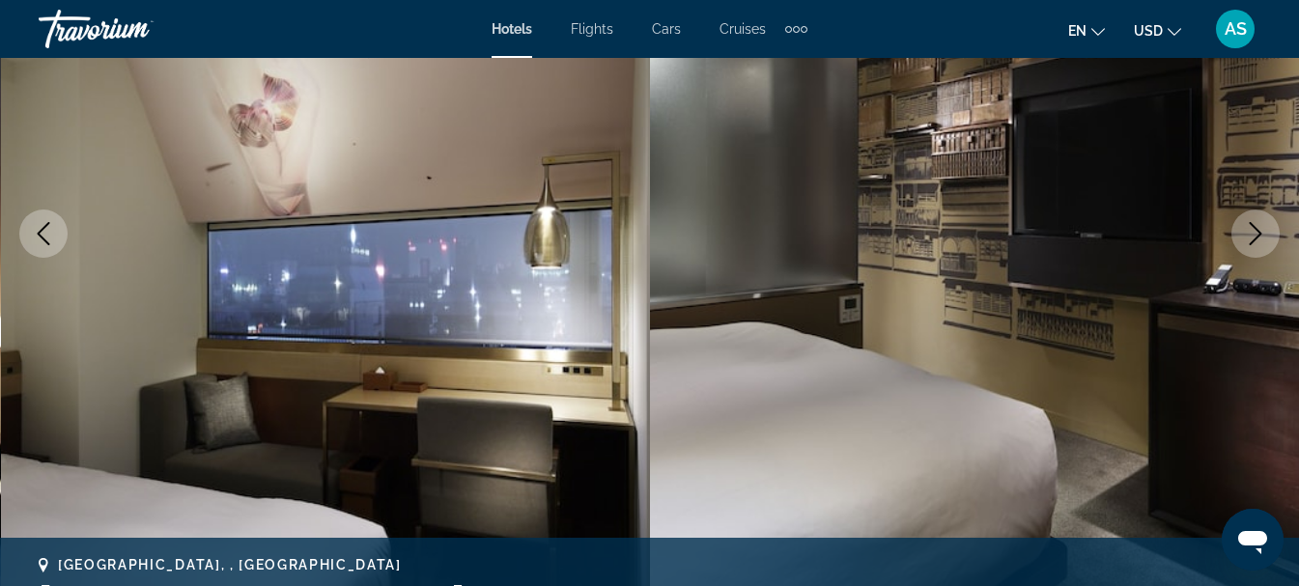
click at [1260, 251] on button "Next image" at bounding box center [1256, 234] width 48 height 48
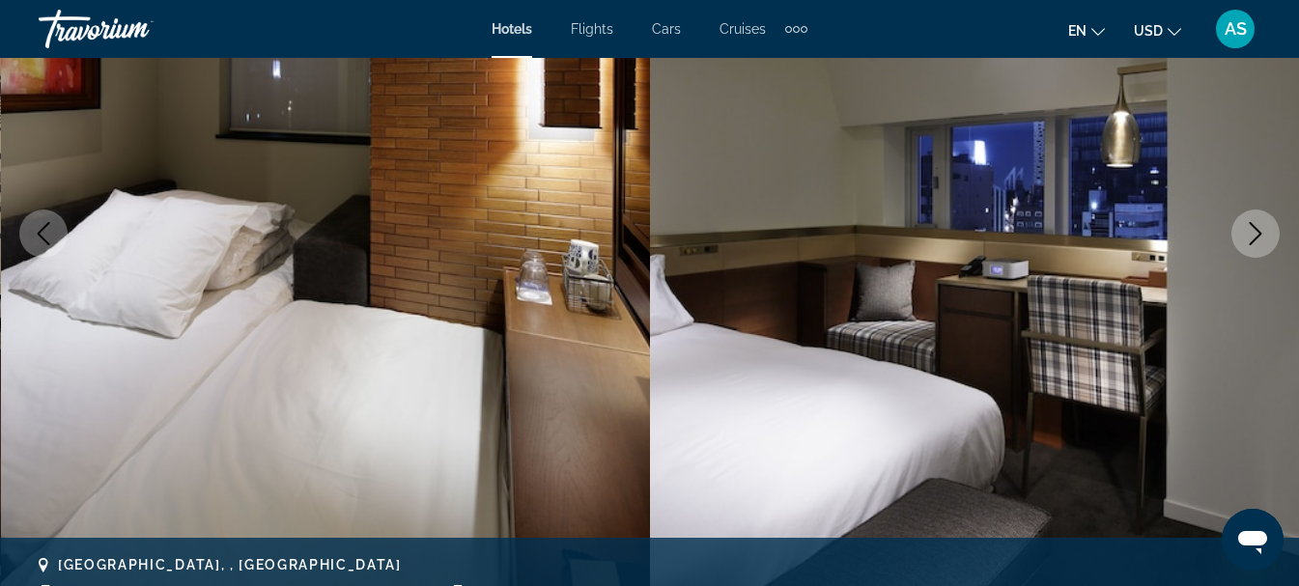
click at [1260, 251] on button "Next image" at bounding box center [1256, 234] width 48 height 48
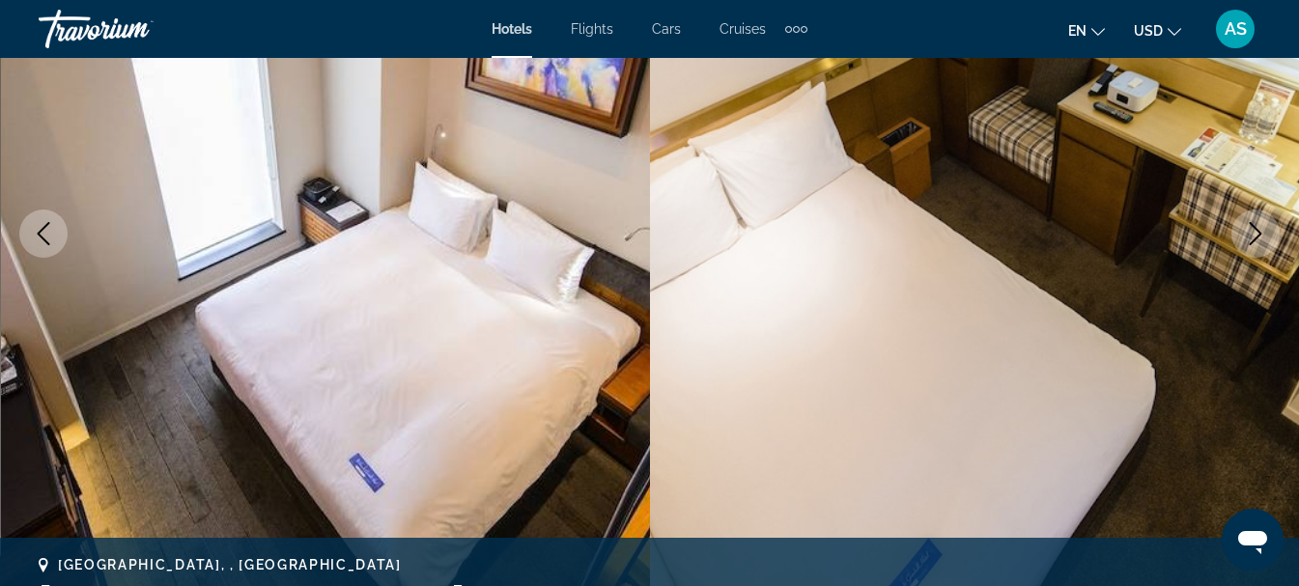
click at [1260, 251] on button "Next image" at bounding box center [1256, 234] width 48 height 48
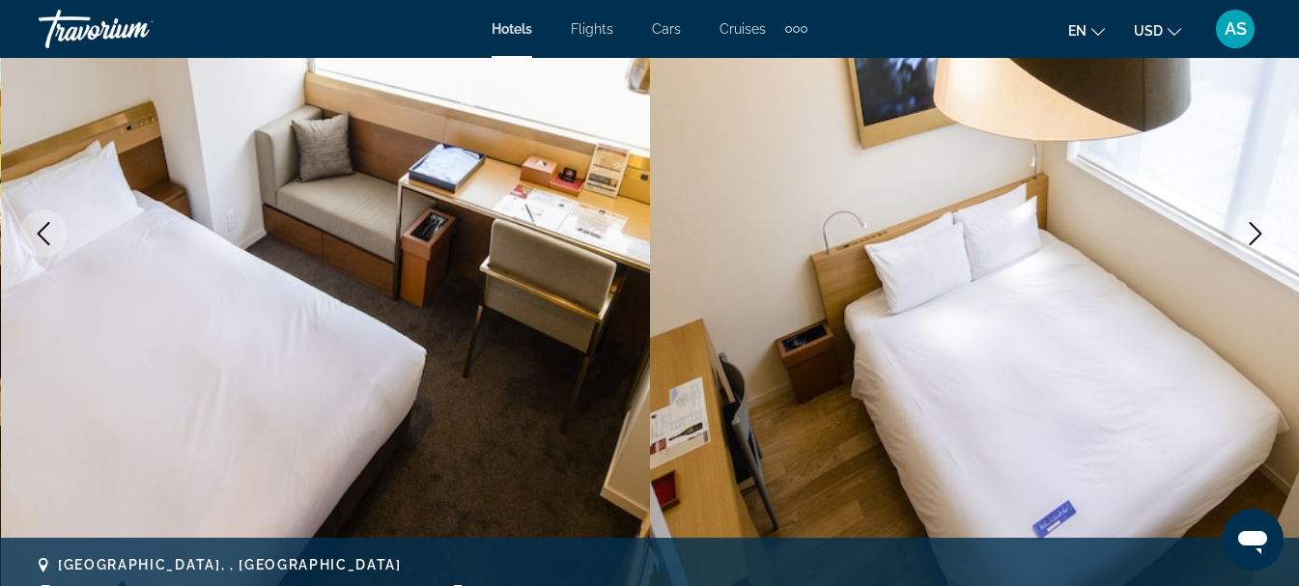
click at [1260, 251] on button "Next image" at bounding box center [1256, 234] width 48 height 48
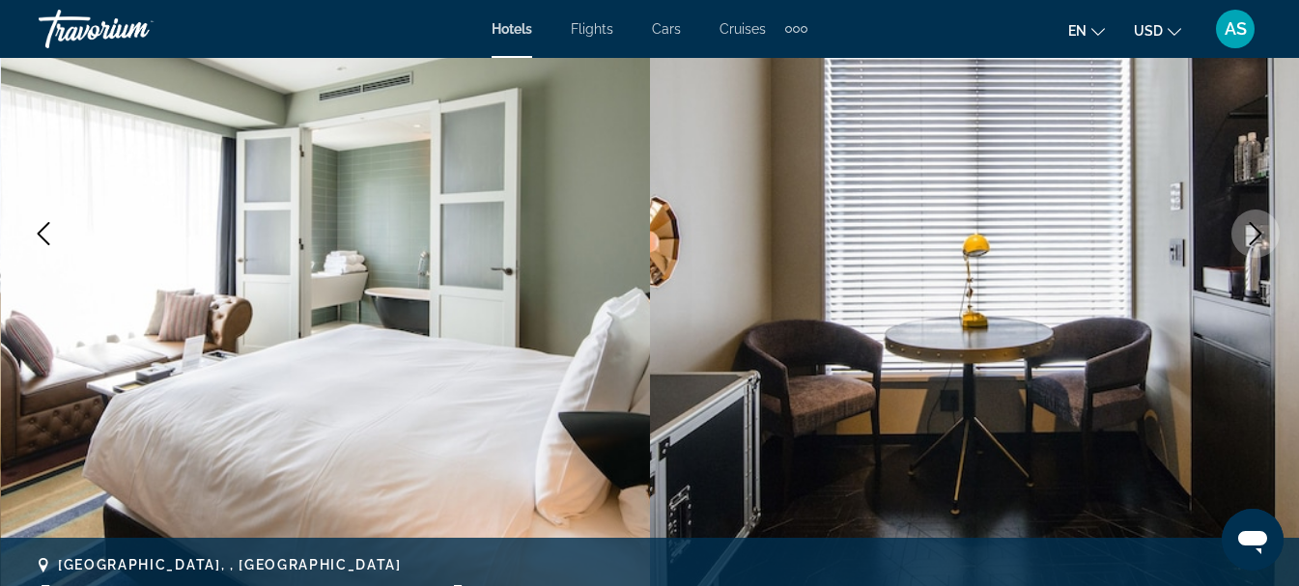
click at [1260, 251] on button "Next image" at bounding box center [1256, 234] width 48 height 48
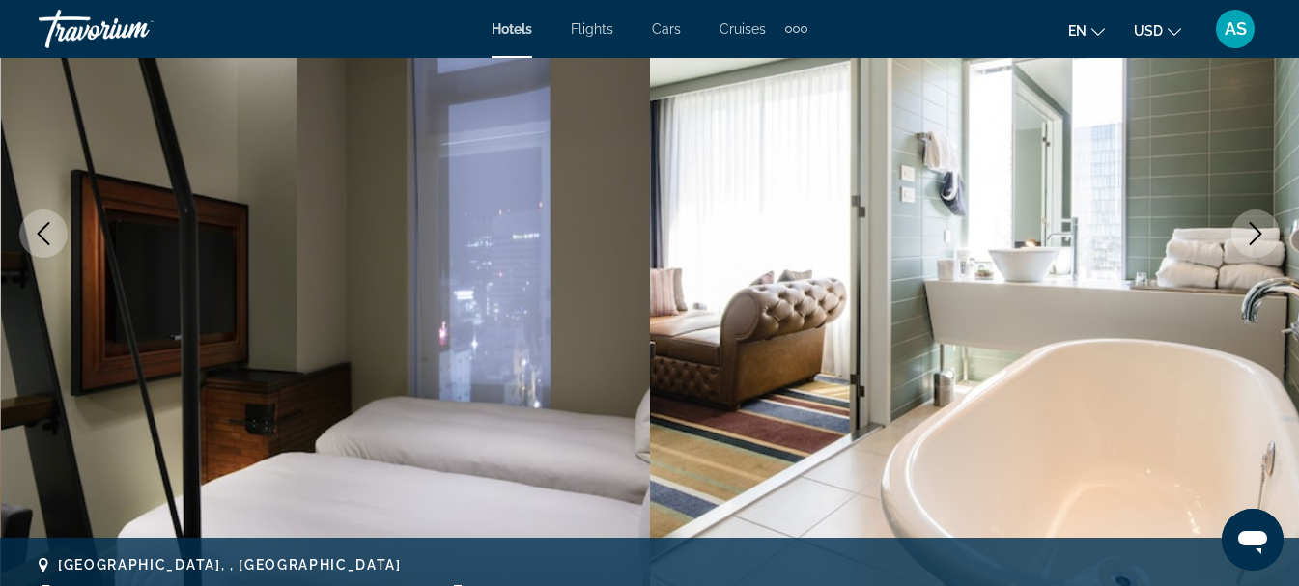
click at [1260, 251] on button "Next image" at bounding box center [1256, 234] width 48 height 48
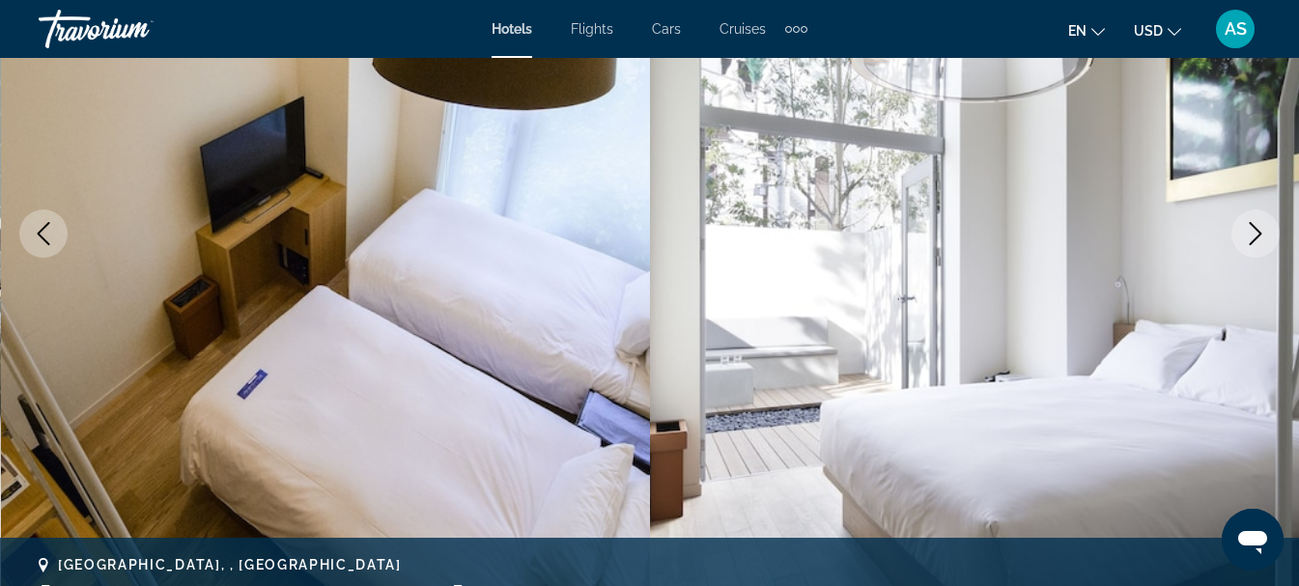
click at [1260, 251] on button "Next image" at bounding box center [1256, 234] width 48 height 48
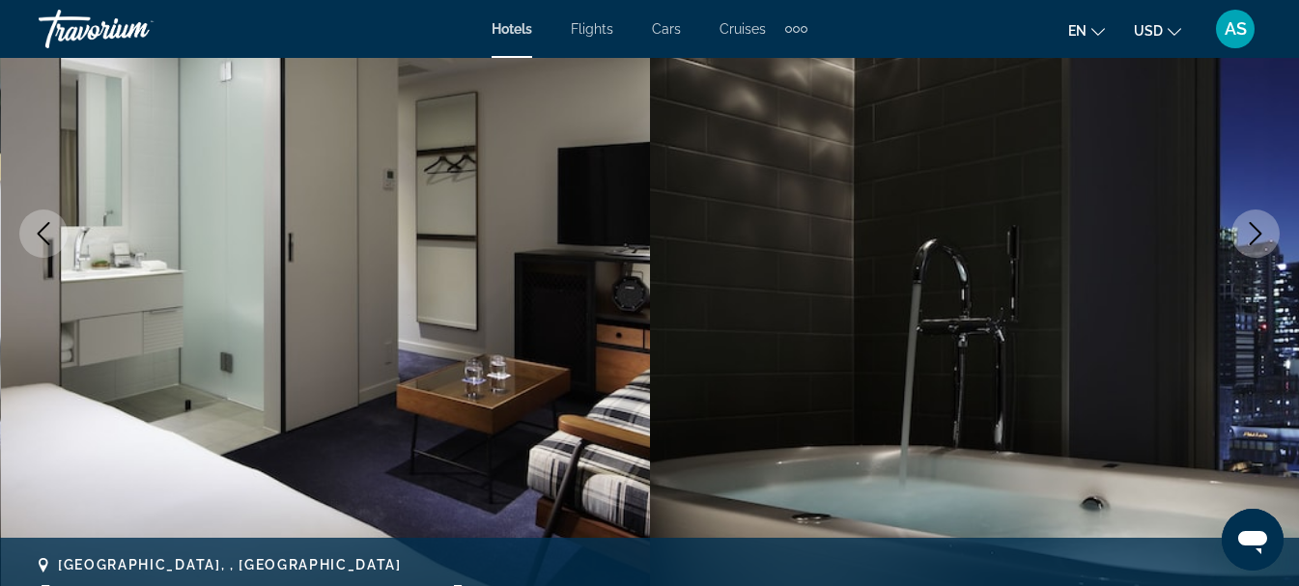
click at [1260, 251] on button "Next image" at bounding box center [1256, 234] width 48 height 48
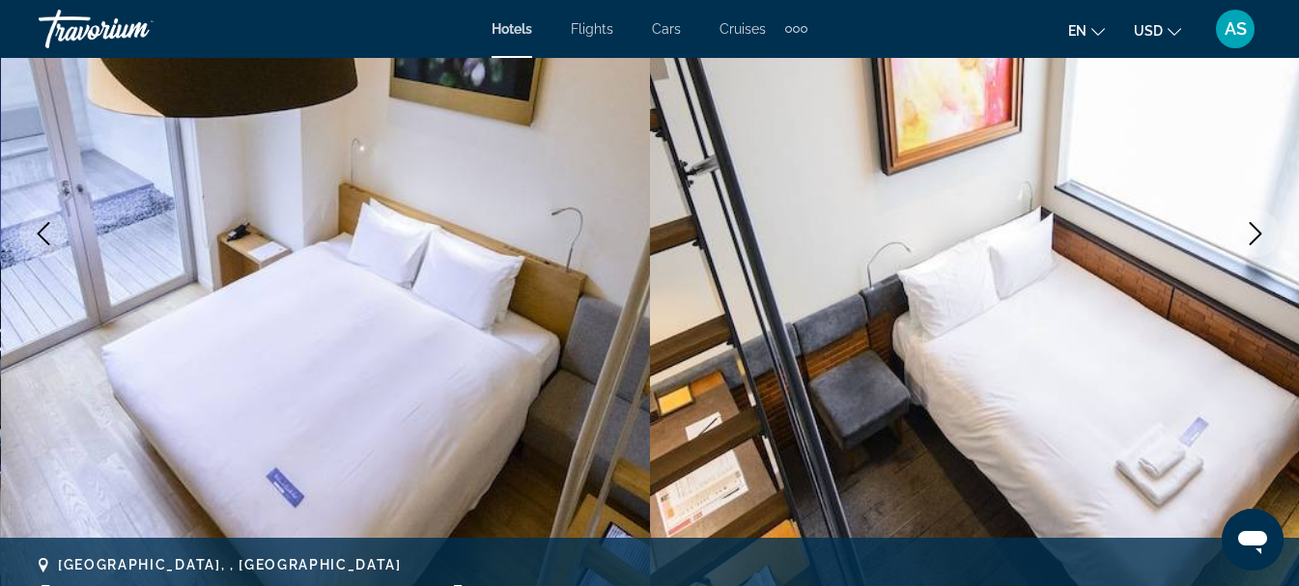
click at [1260, 251] on button "Next image" at bounding box center [1256, 234] width 48 height 48
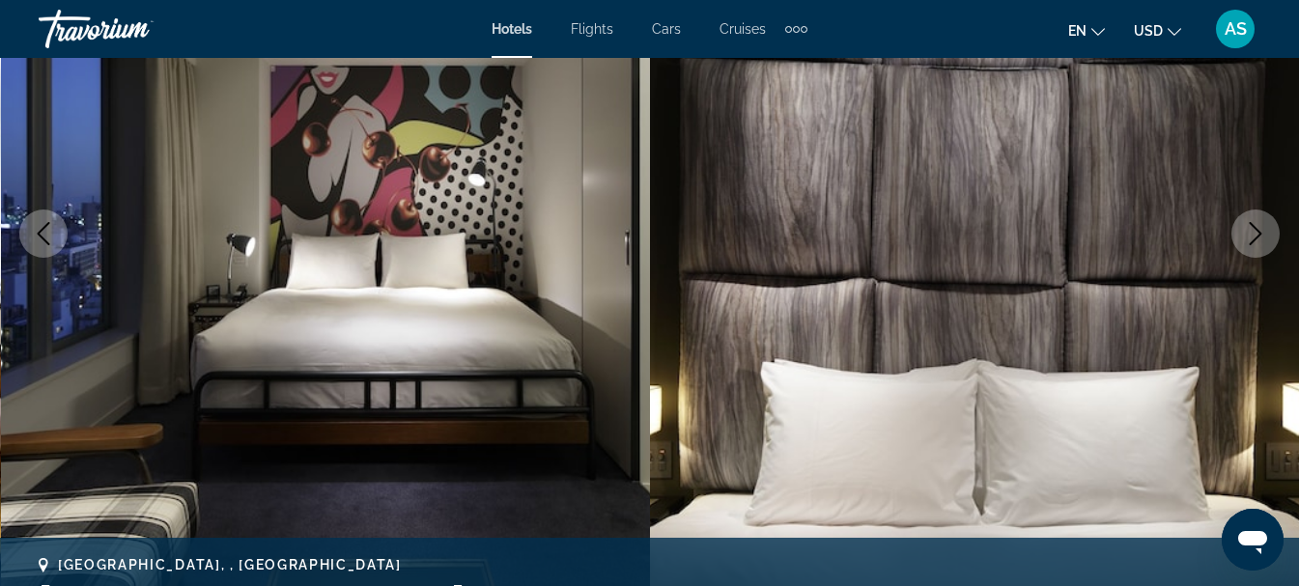
click at [1260, 251] on button "Next image" at bounding box center [1256, 234] width 48 height 48
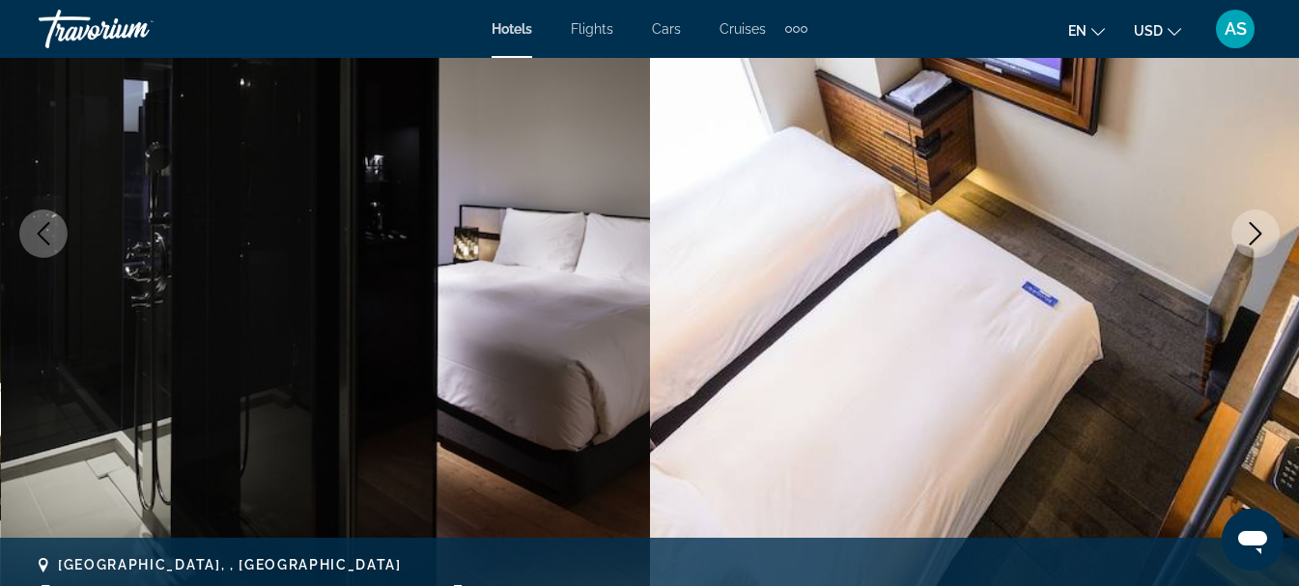
click at [1260, 251] on button "Next image" at bounding box center [1256, 234] width 48 height 48
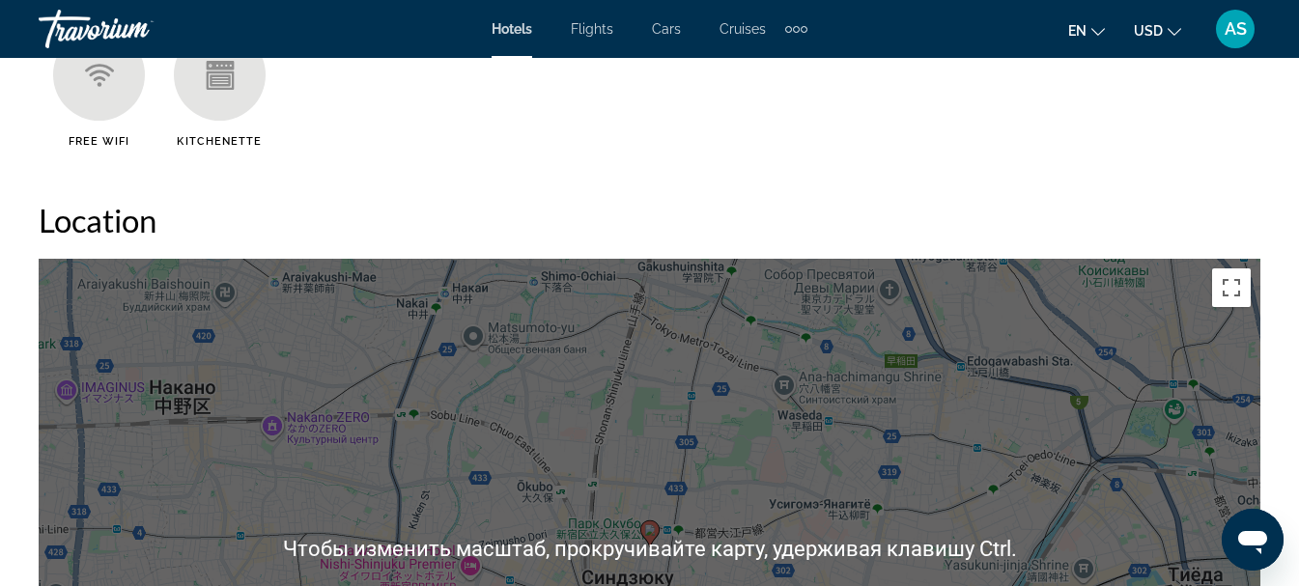
scroll to position [2215, 0]
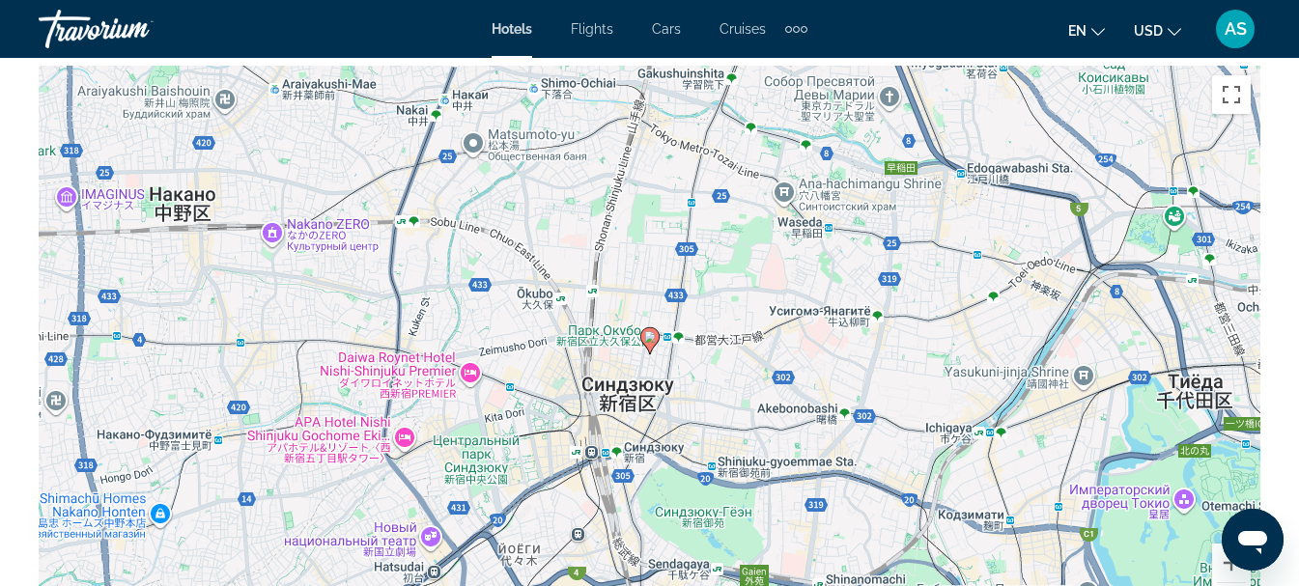
click at [652, 335] on image "Main content" at bounding box center [650, 337] width 12 height 12
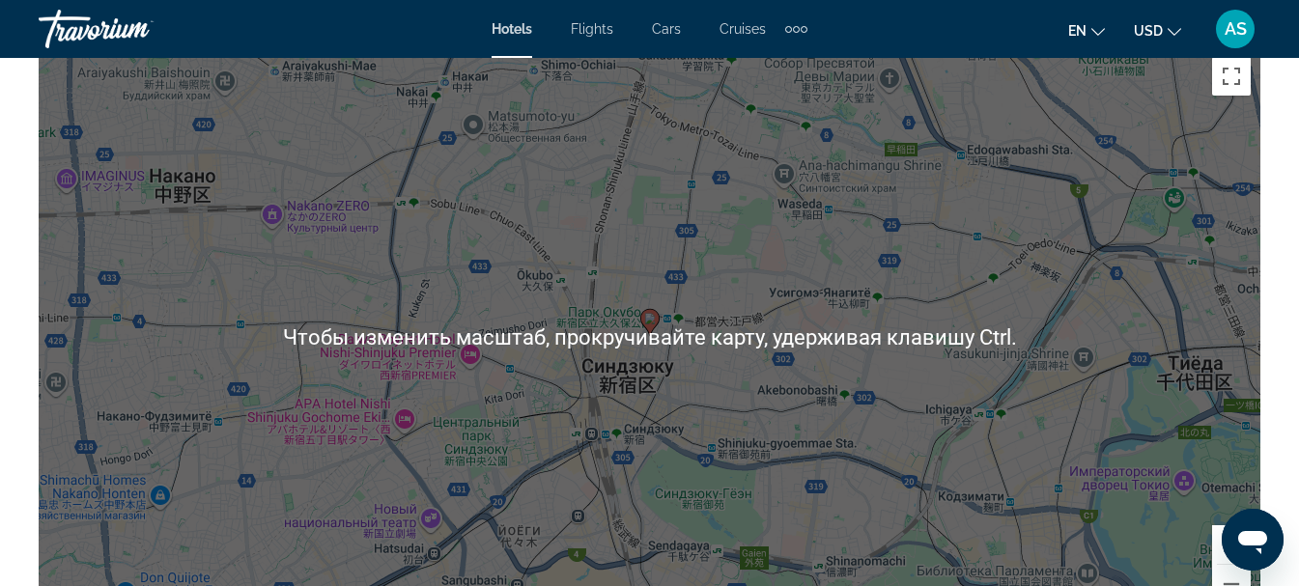
scroll to position [2312, 0]
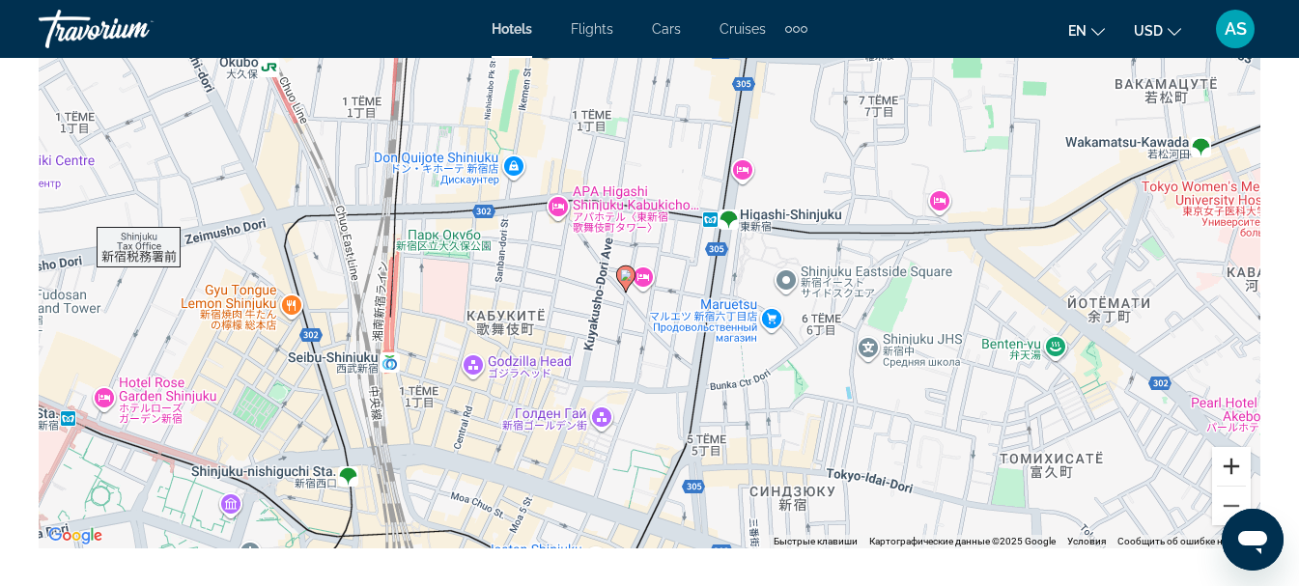
click at [1236, 475] on button "Увеличить" at bounding box center [1231, 466] width 39 height 39
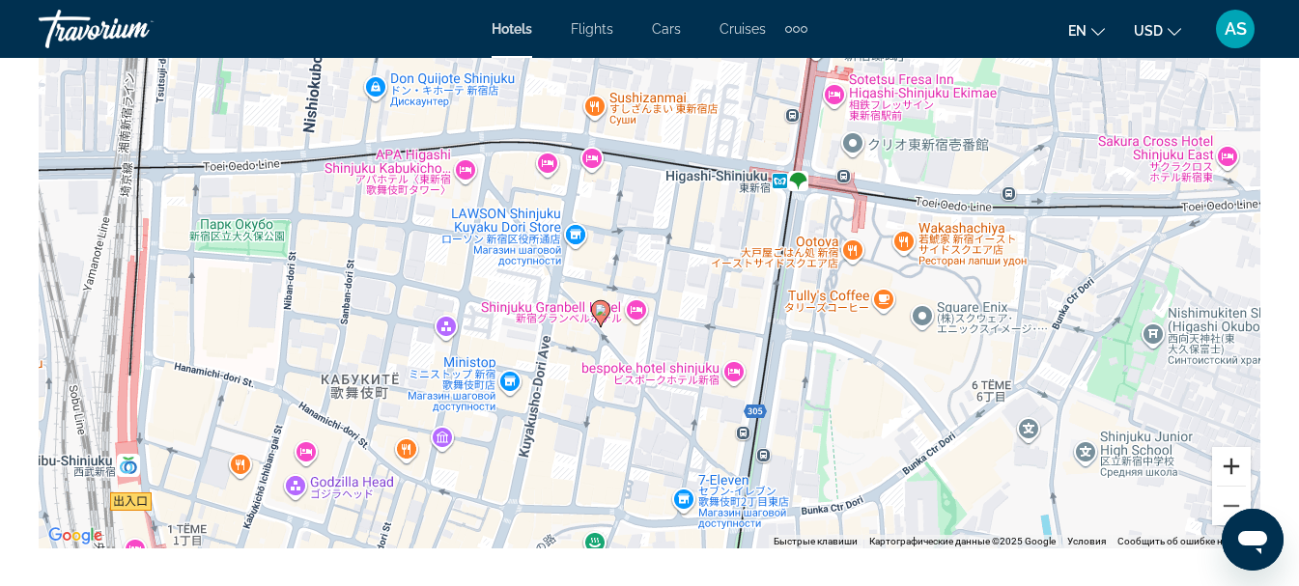
click at [1236, 475] on button "Увеличить" at bounding box center [1231, 466] width 39 height 39
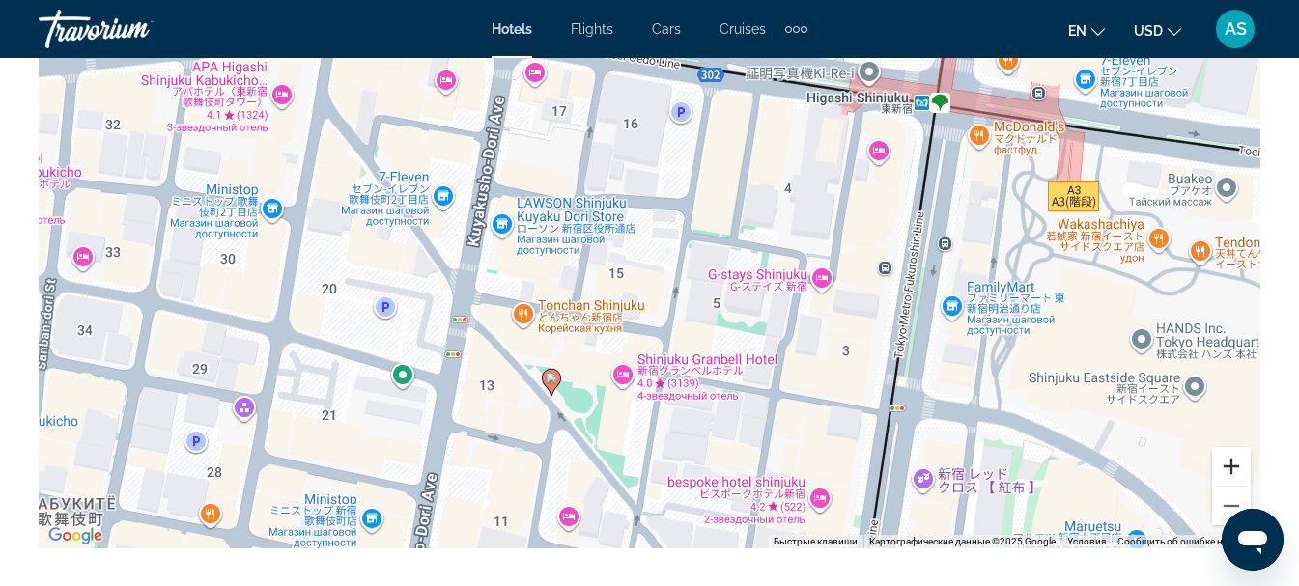
click at [1236, 475] on button "Увеличить" at bounding box center [1231, 466] width 39 height 39
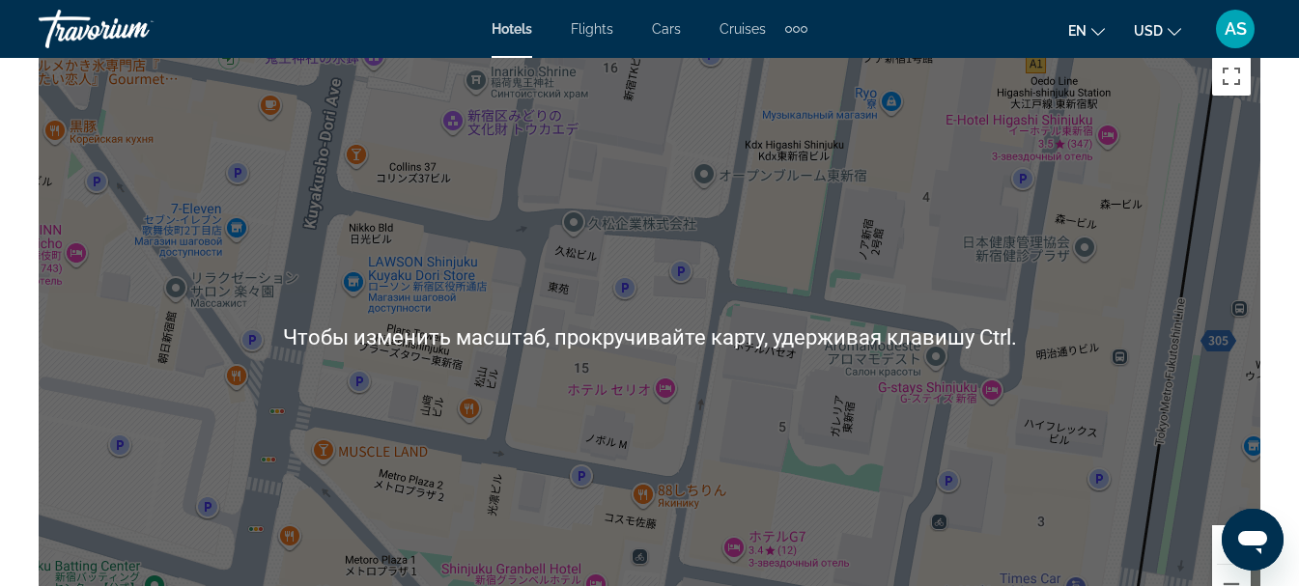
scroll to position [2215, 0]
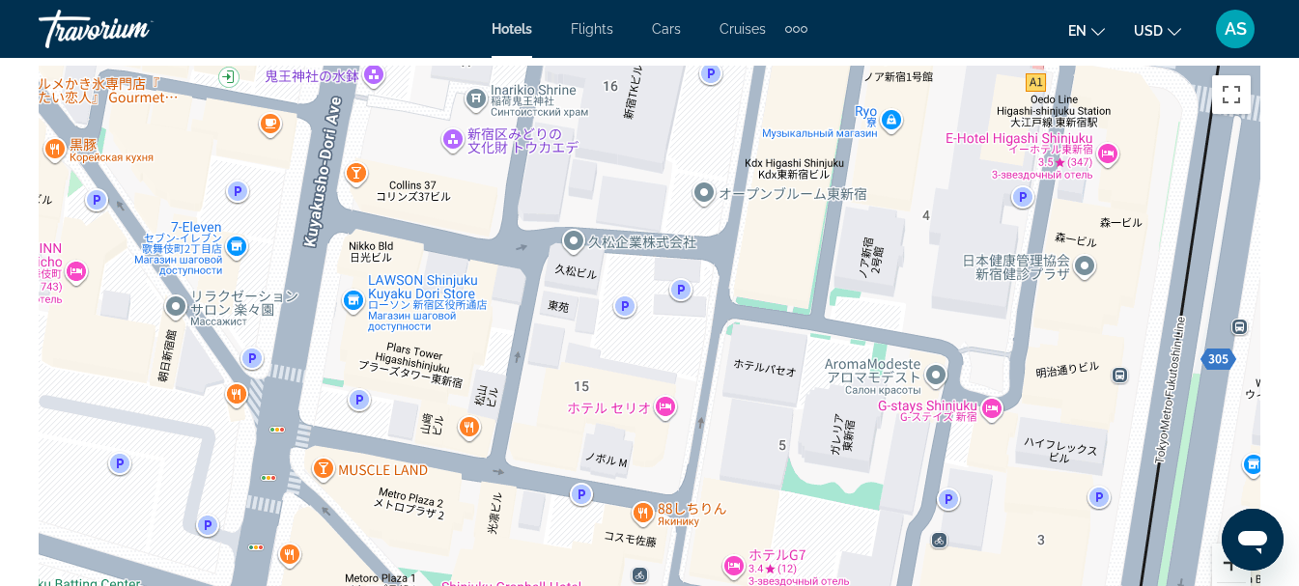
click at [1238, 570] on button "Увеличить" at bounding box center [1231, 563] width 39 height 39
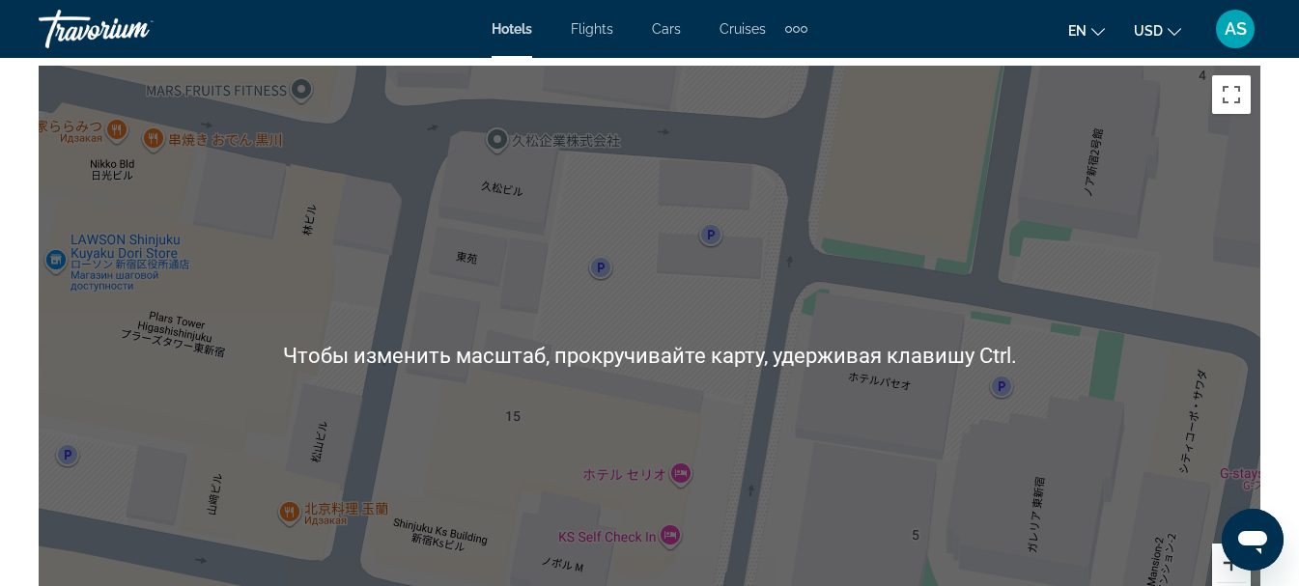
scroll to position [2312, 0]
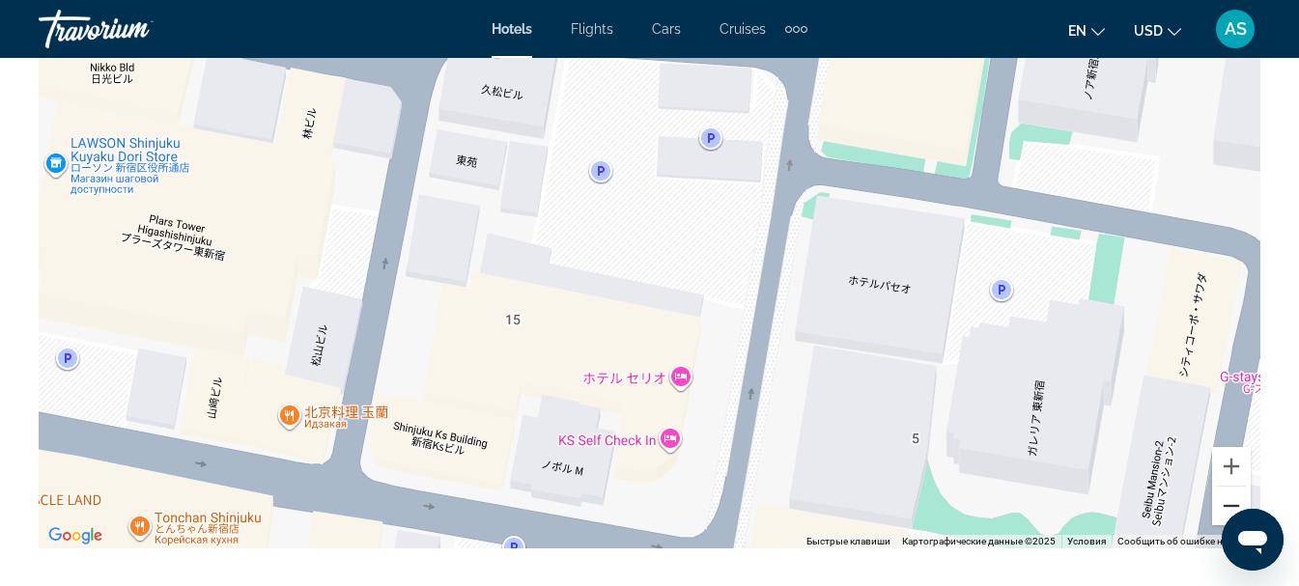
click at [1220, 511] on button "Уменьшить" at bounding box center [1231, 506] width 39 height 39
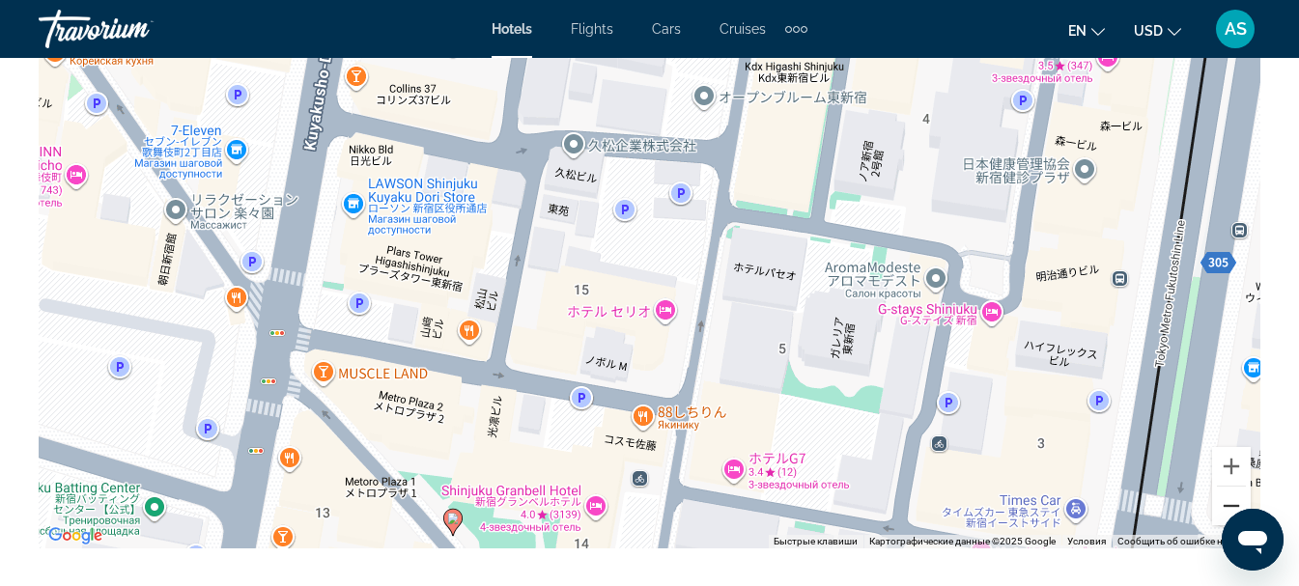
click at [1220, 511] on button "Уменьшить" at bounding box center [1231, 506] width 39 height 39
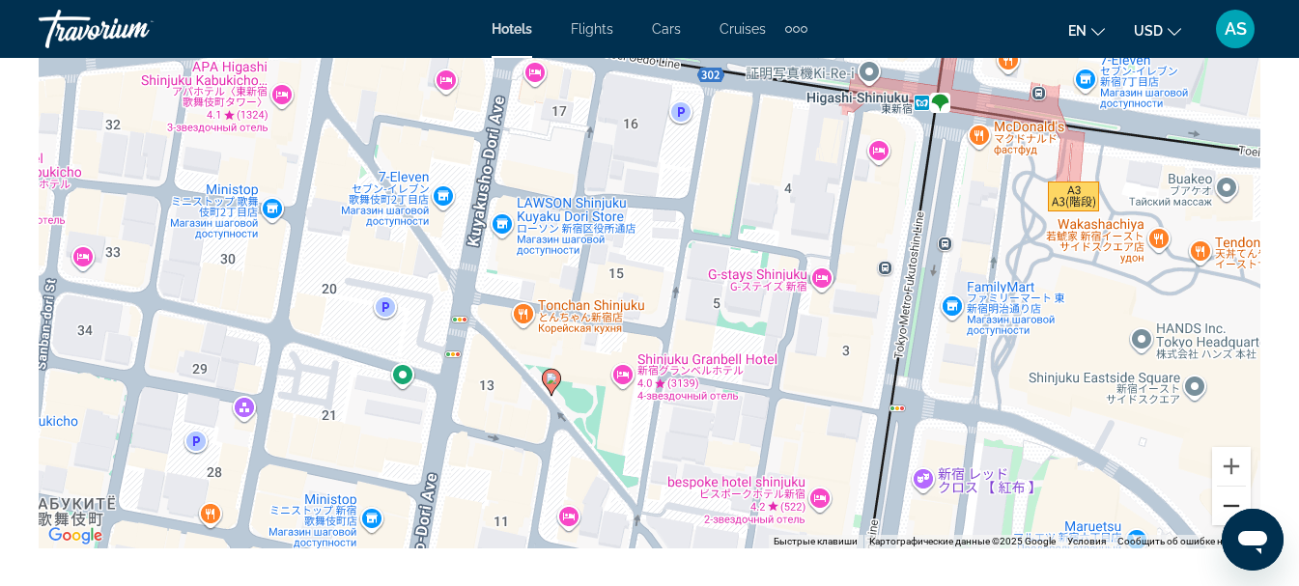
click at [1220, 511] on button "Уменьшить" at bounding box center [1231, 506] width 39 height 39
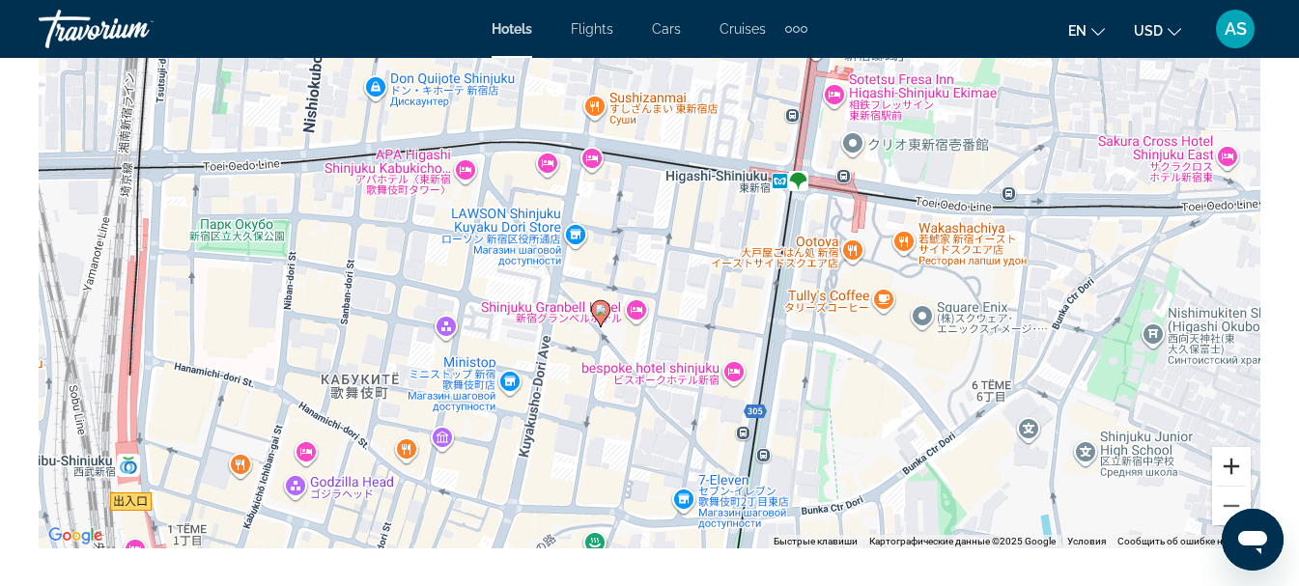
click at [1237, 471] on button "Увеличить" at bounding box center [1231, 466] width 39 height 39
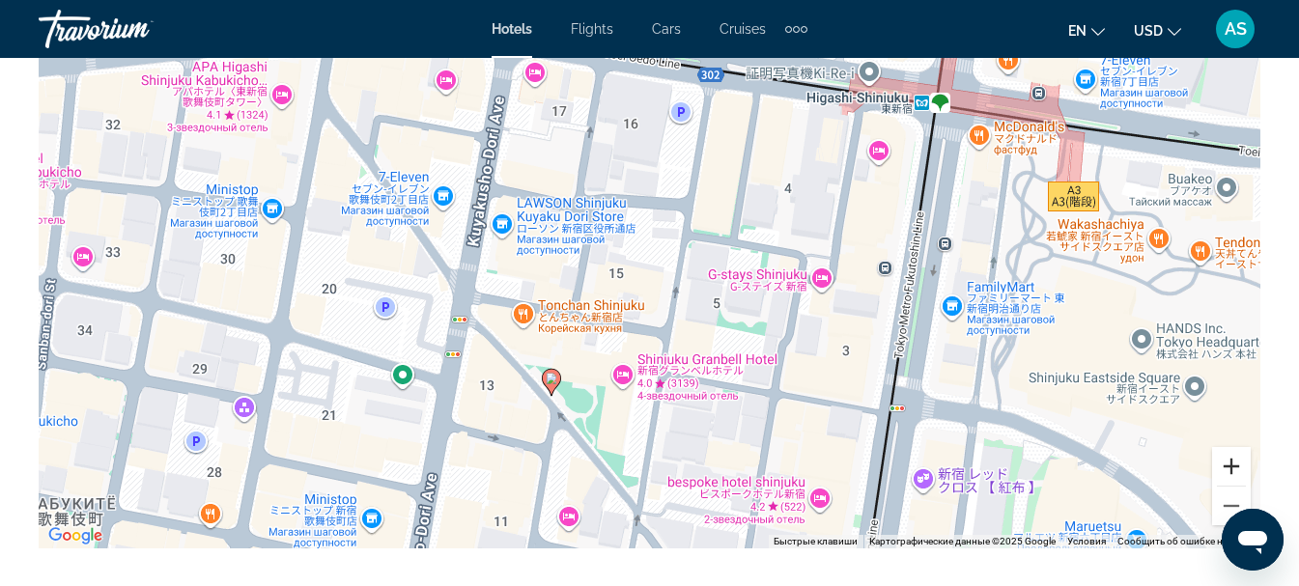
click at [1237, 471] on button "Увеличить" at bounding box center [1231, 466] width 39 height 39
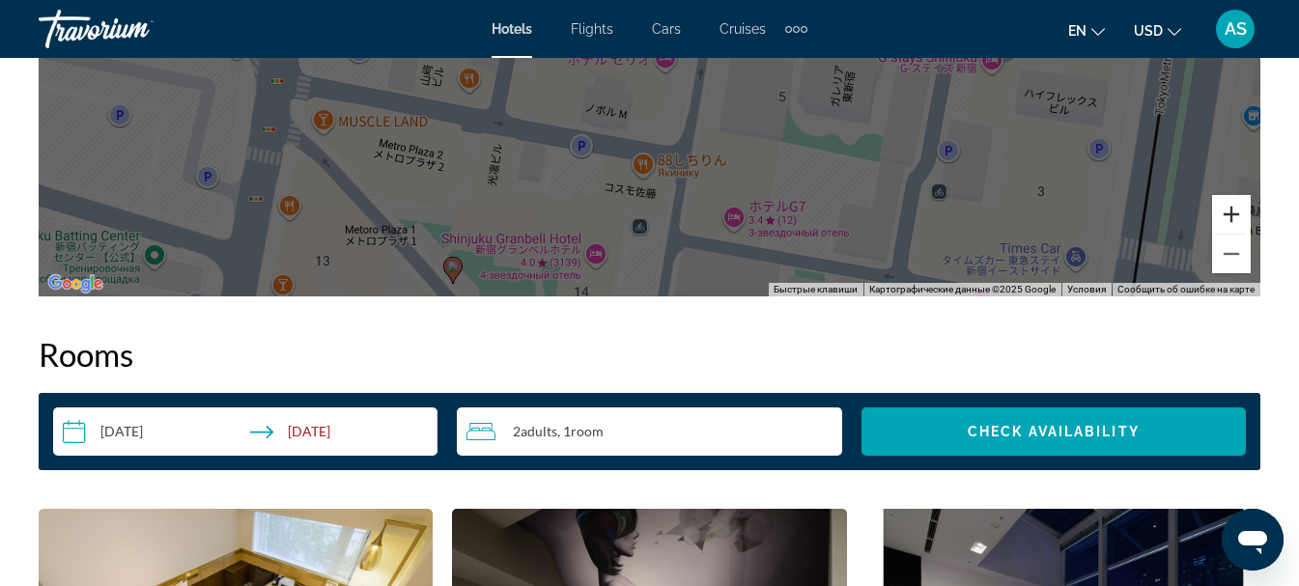
scroll to position [2601, 0]
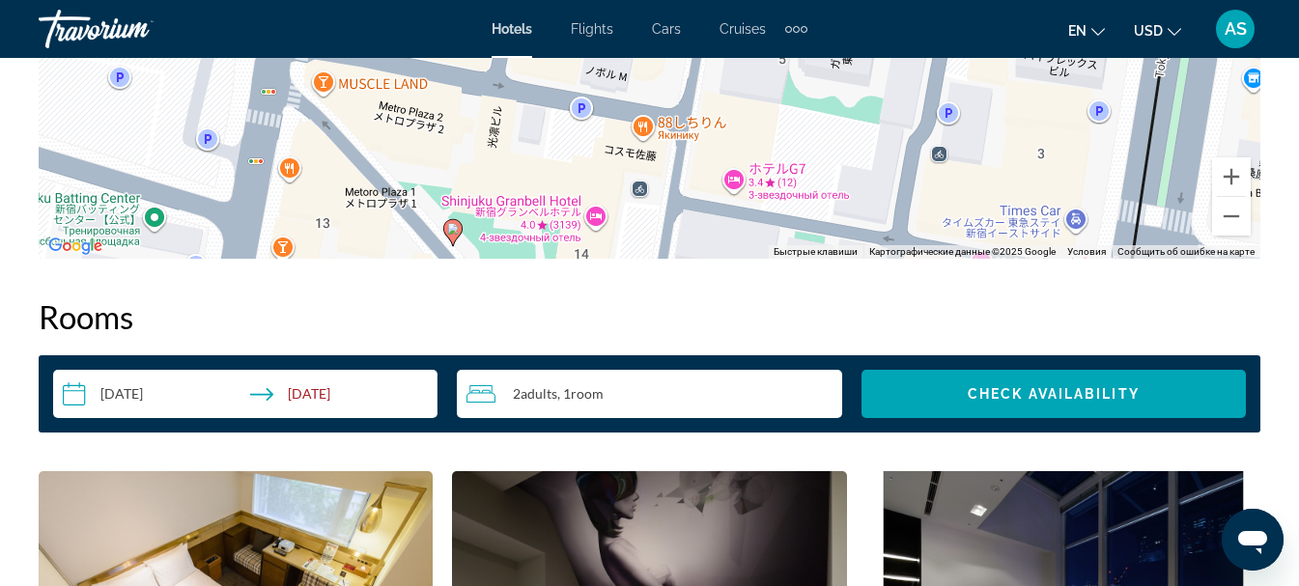
click at [447, 237] on icon "Main content" at bounding box center [452, 232] width 19 height 27
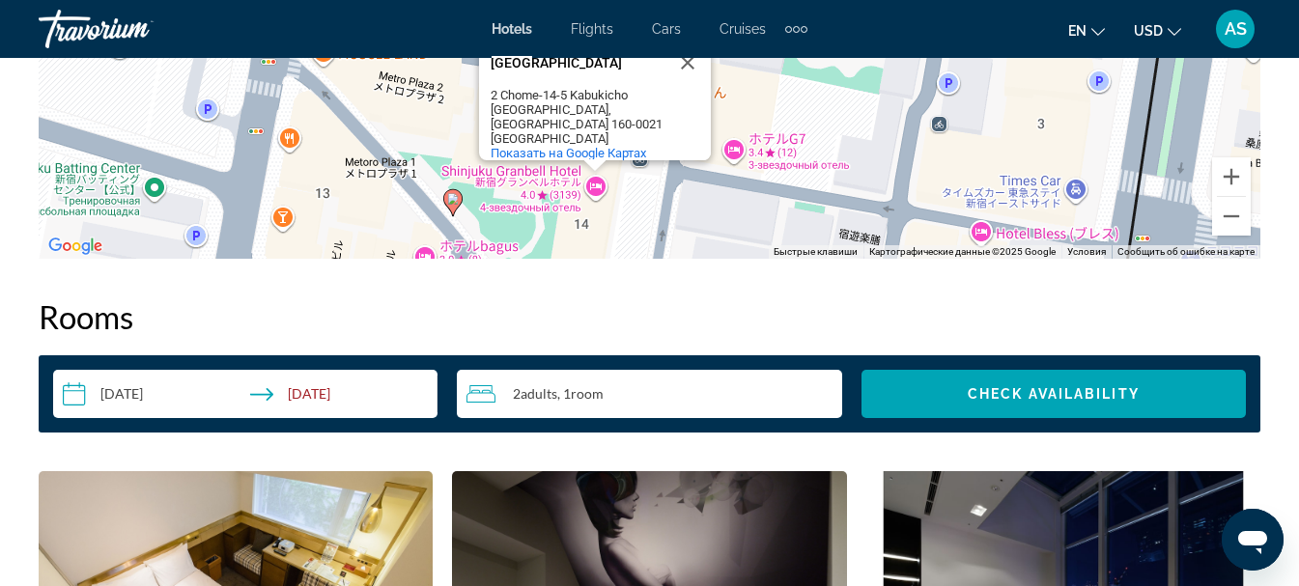
click at [702, 64] on button "Закрыть" at bounding box center [688, 63] width 46 height 46
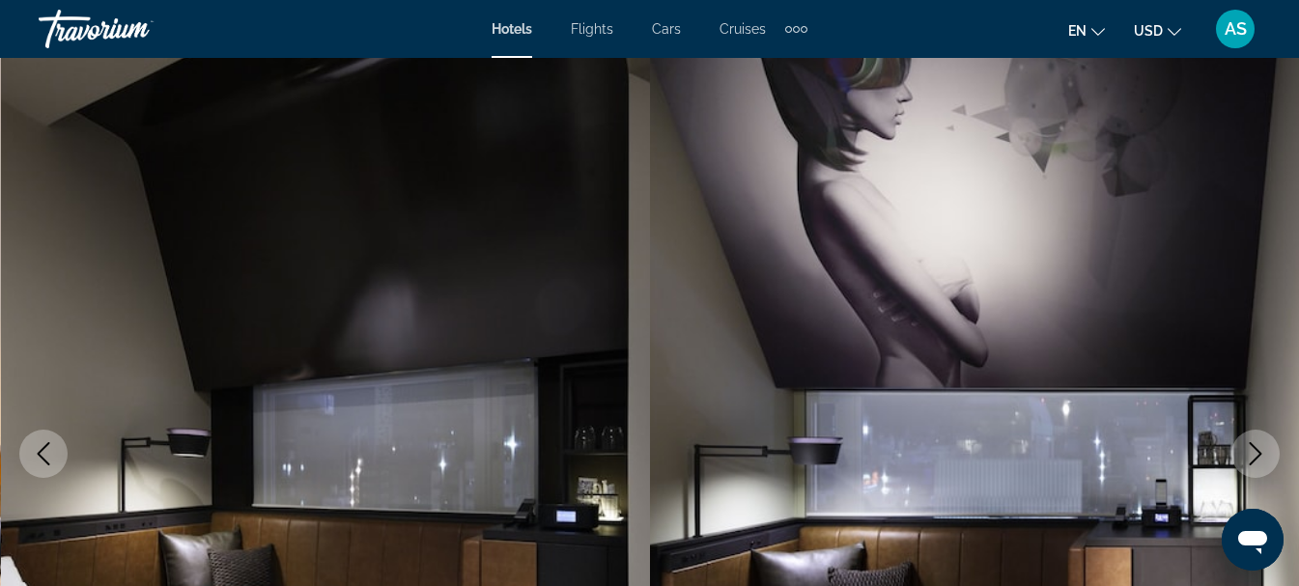
scroll to position [97, 0]
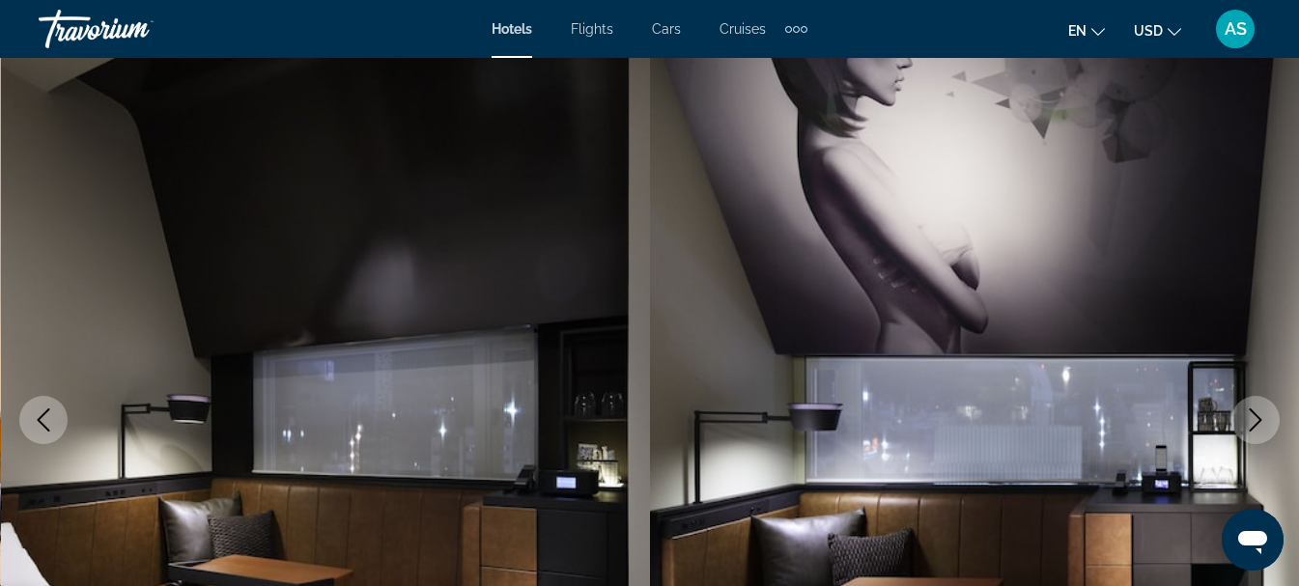
click at [1225, 405] on img "Main content" at bounding box center [975, 420] width 650 height 918
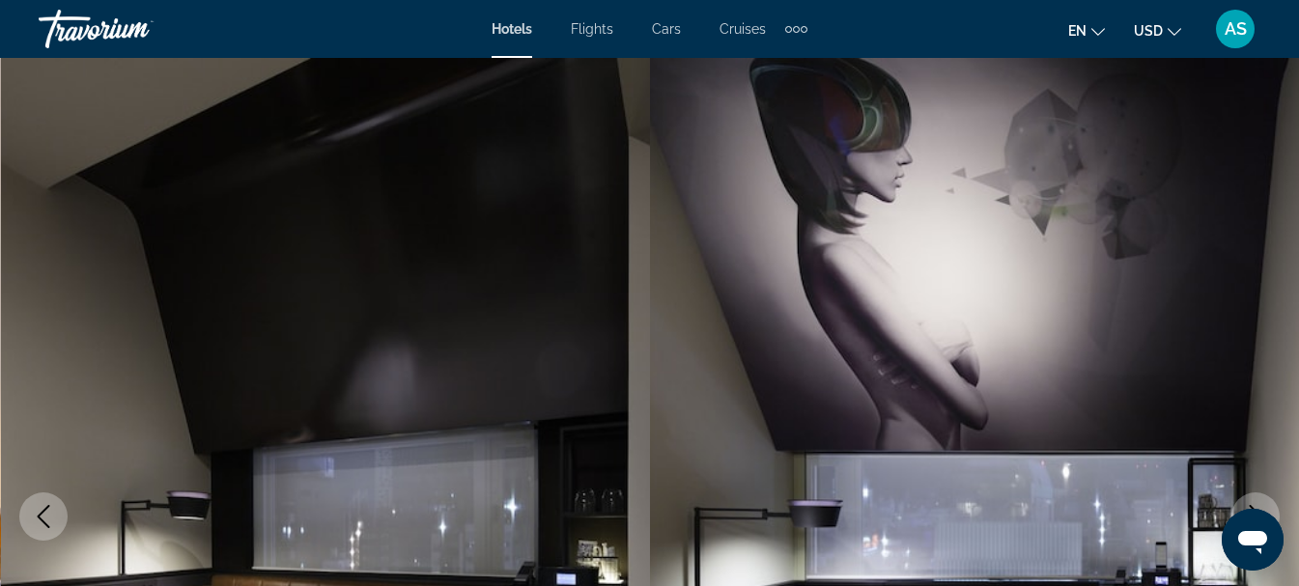
scroll to position [0, 0]
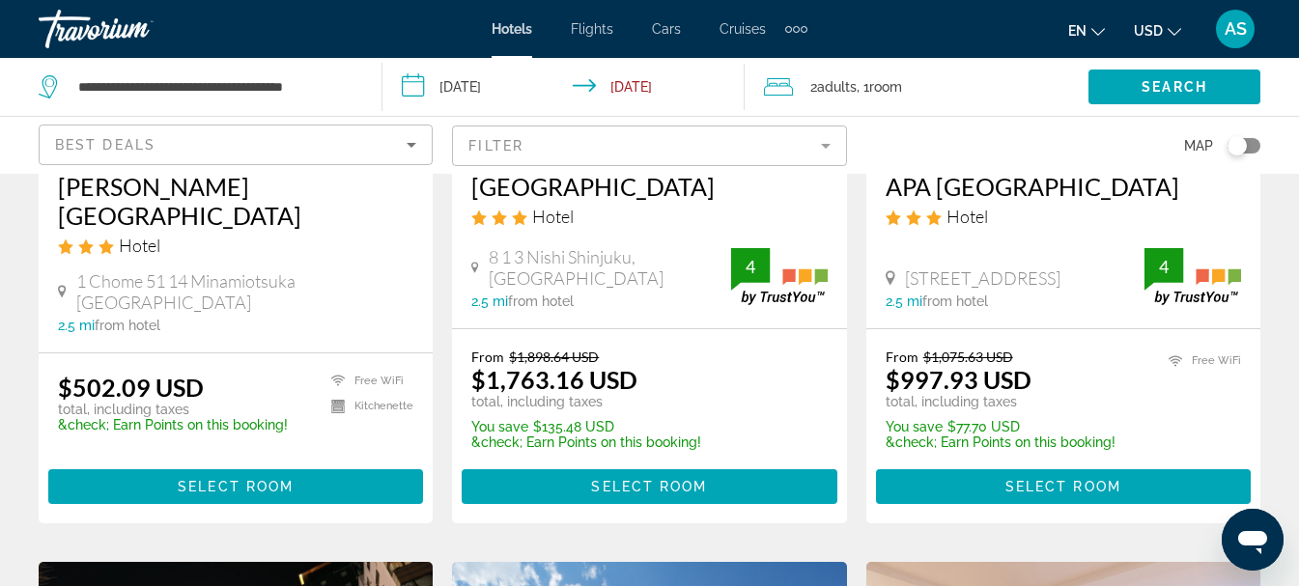
scroll to position [386, 0]
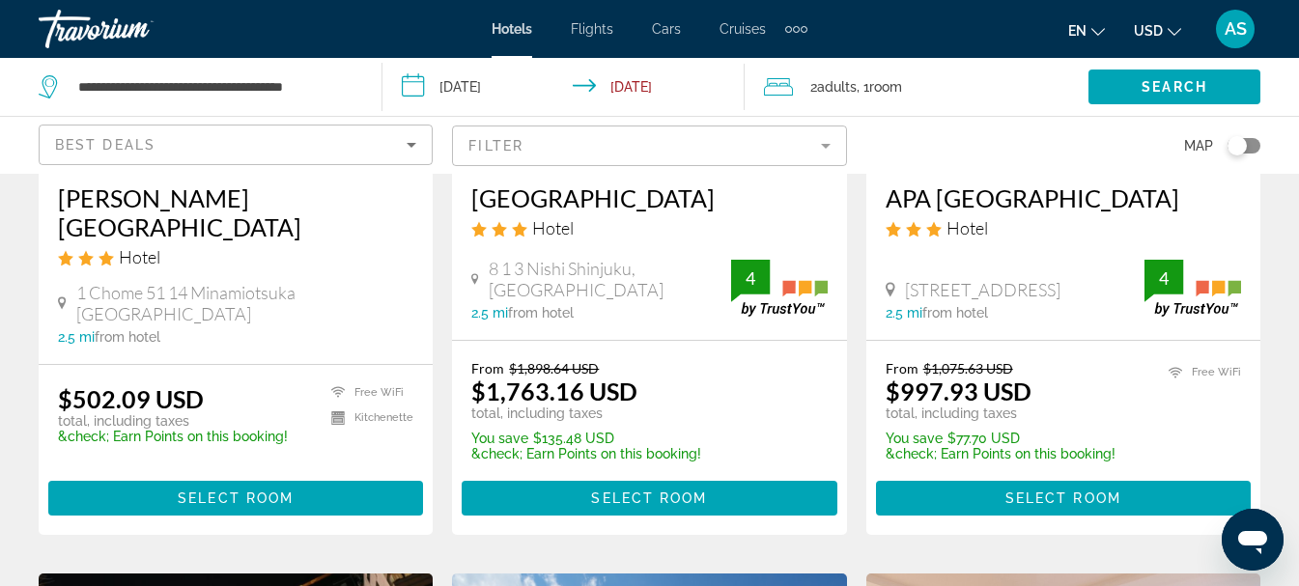
click at [205, 205] on h3 "[PERSON_NAME] [GEOGRAPHIC_DATA]" at bounding box center [235, 213] width 355 height 58
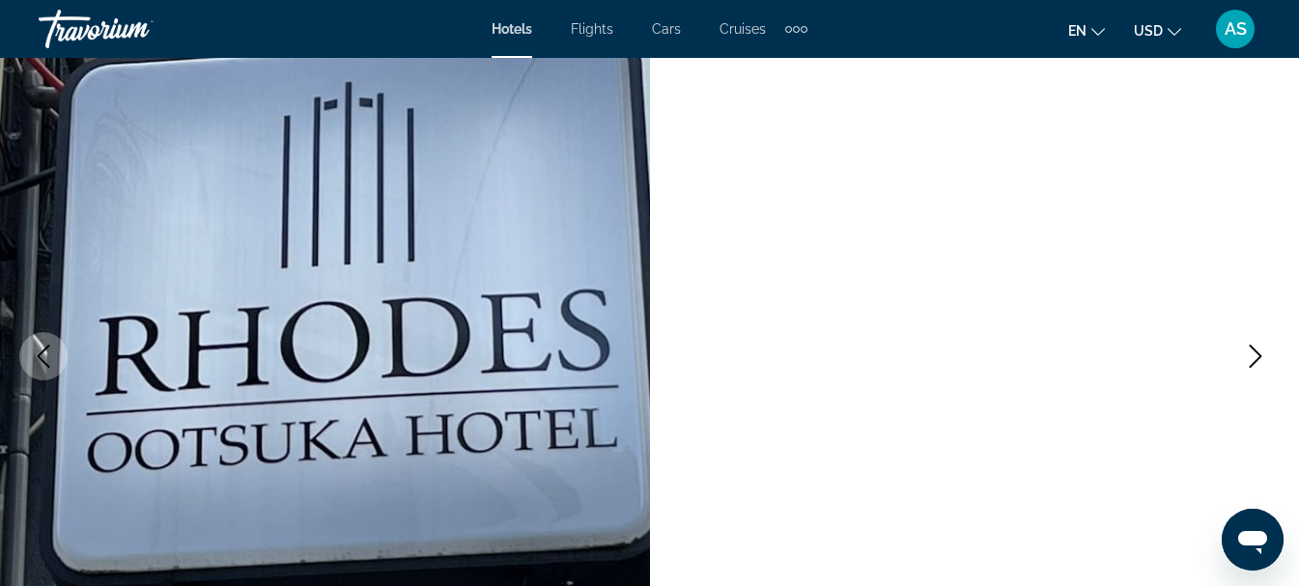
scroll to position [386, 0]
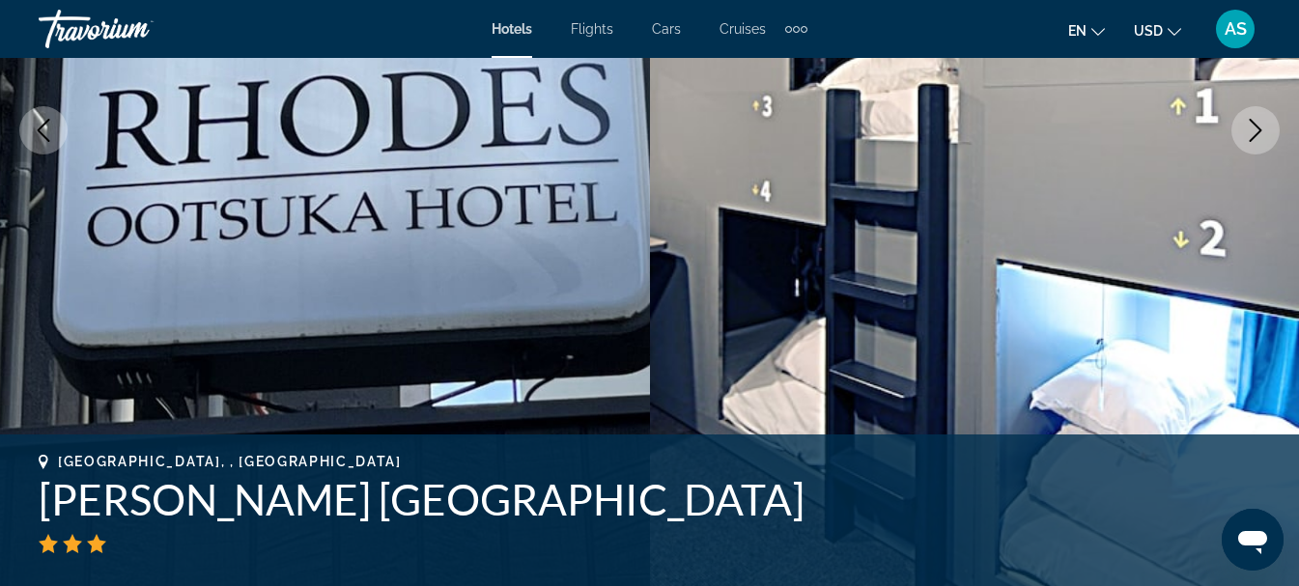
click at [1255, 119] on icon "Next image" at bounding box center [1255, 130] width 23 height 23
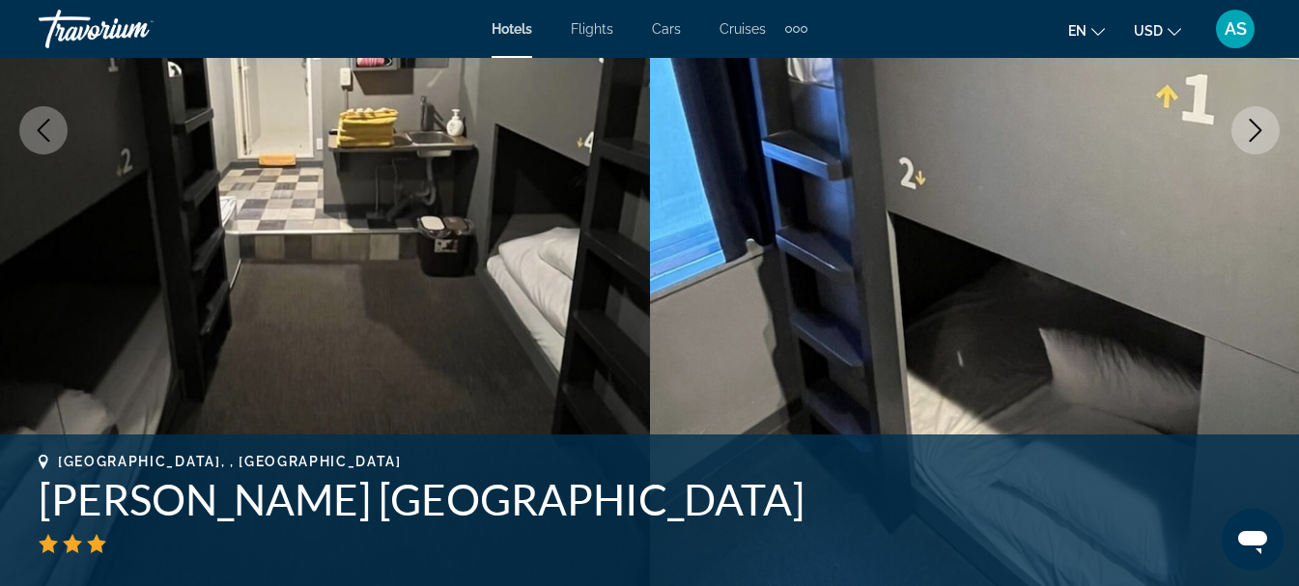
click at [1255, 119] on icon "Next image" at bounding box center [1255, 130] width 23 height 23
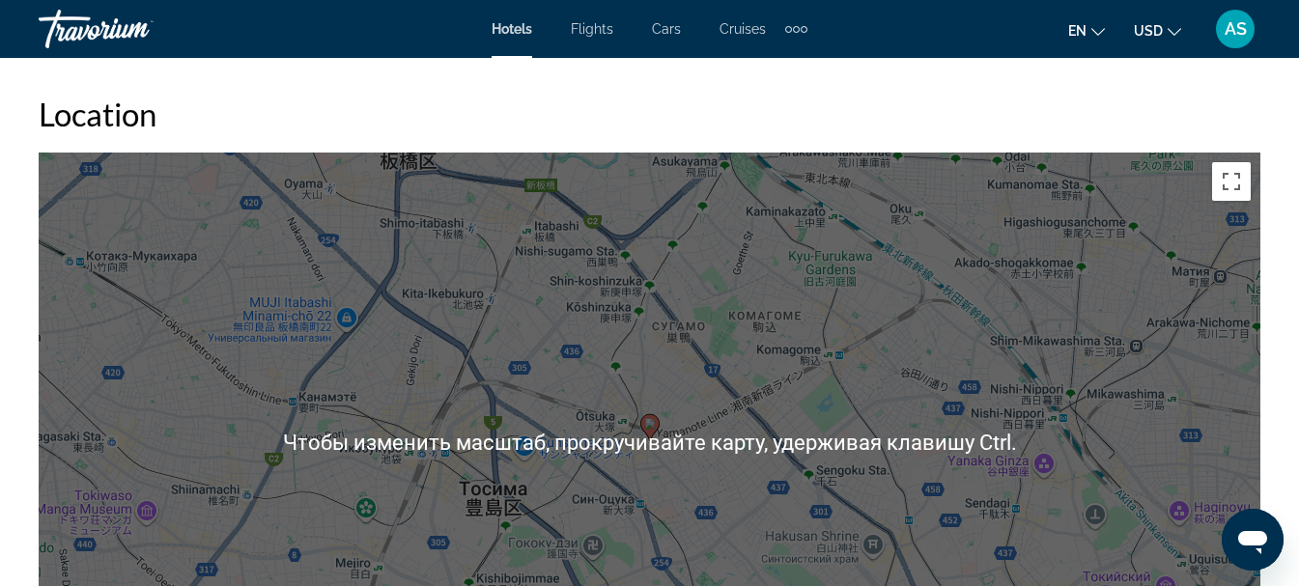
scroll to position [2125, 0]
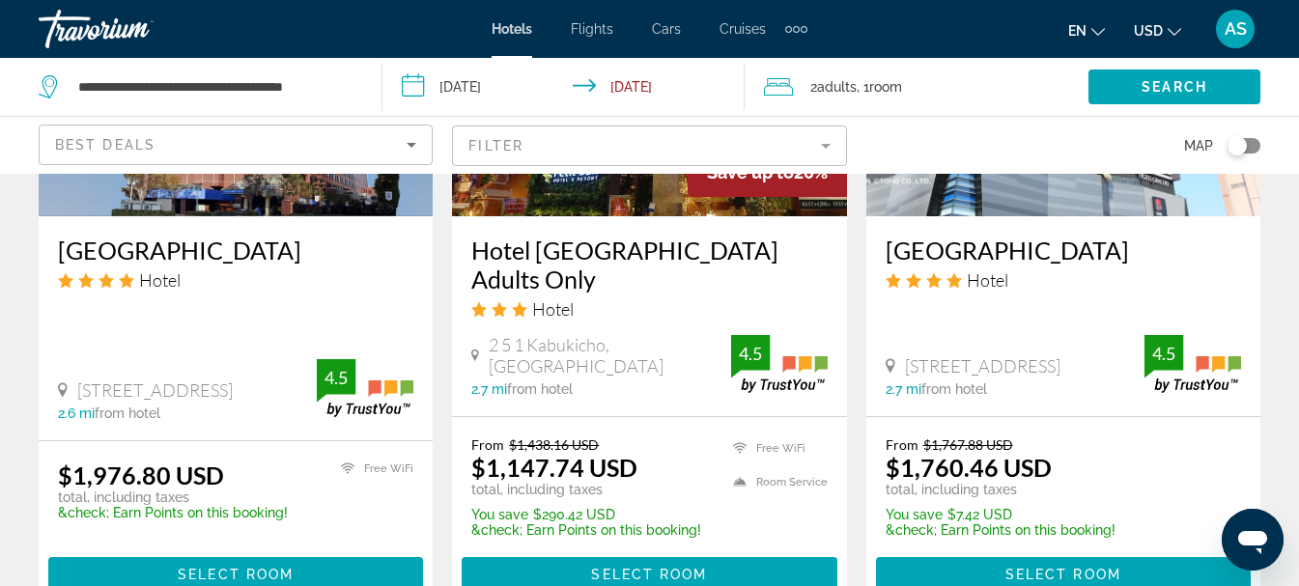
scroll to position [2882, 0]
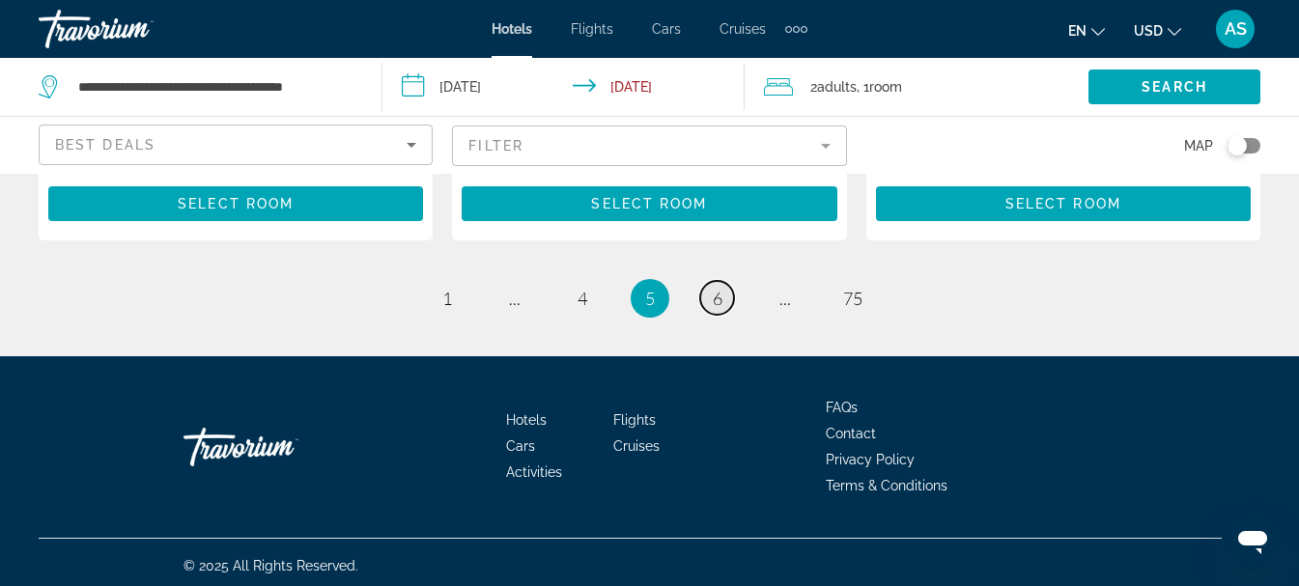
click at [718, 303] on link "page 6" at bounding box center [717, 298] width 34 height 34
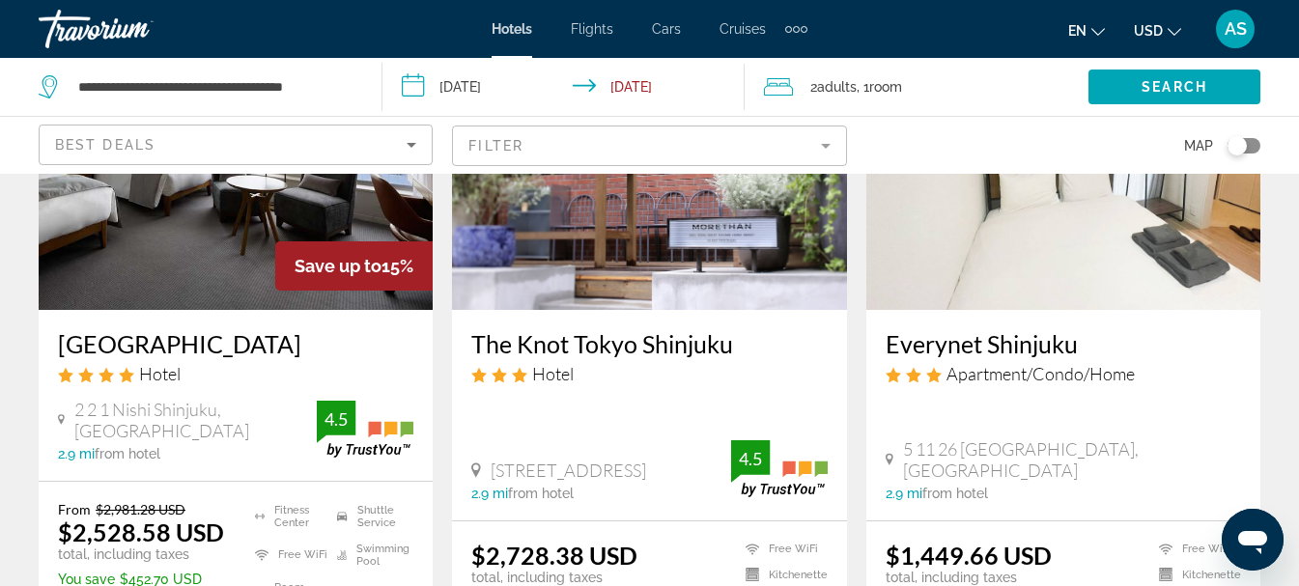
scroll to position [2705, 0]
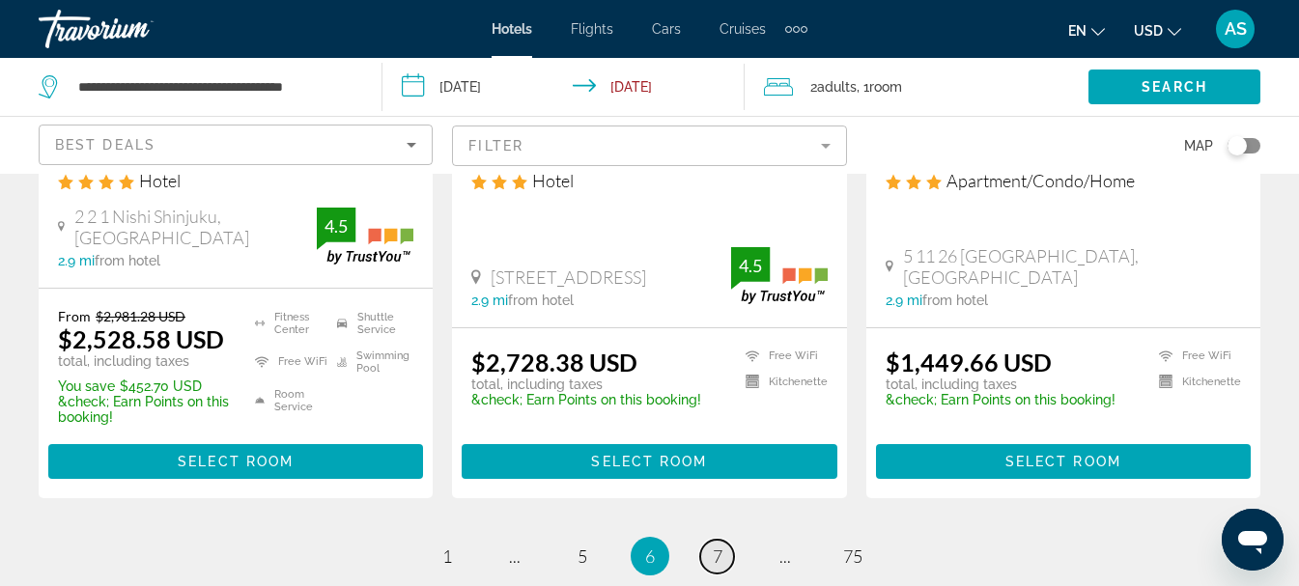
click at [727, 540] on link "page 7" at bounding box center [717, 557] width 34 height 34
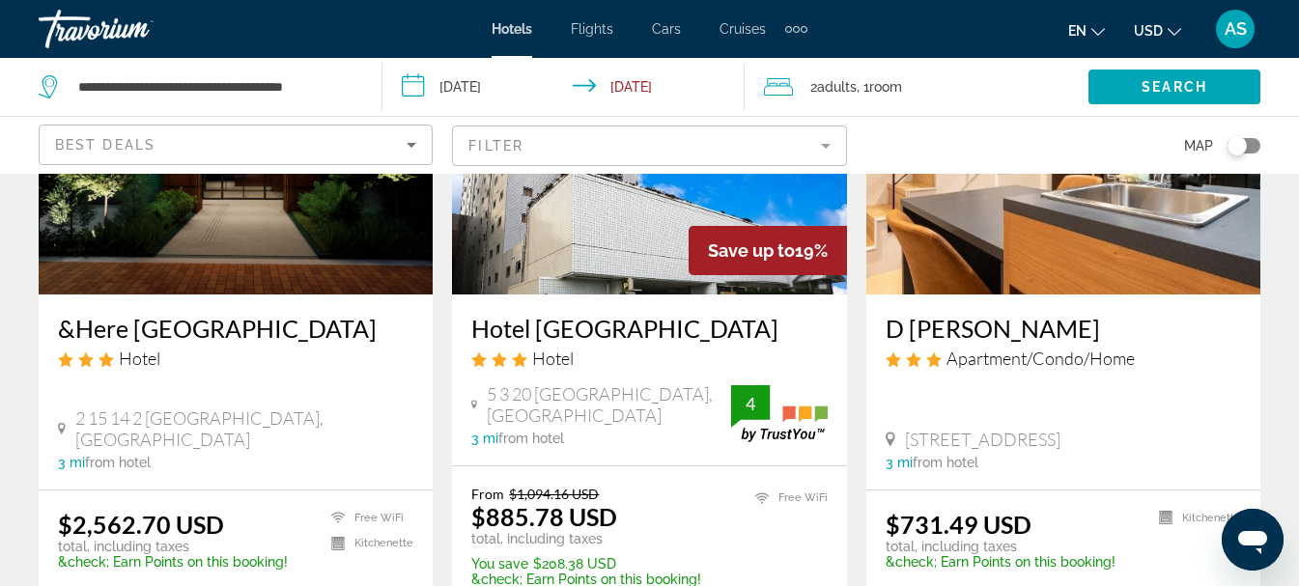
scroll to position [290, 0]
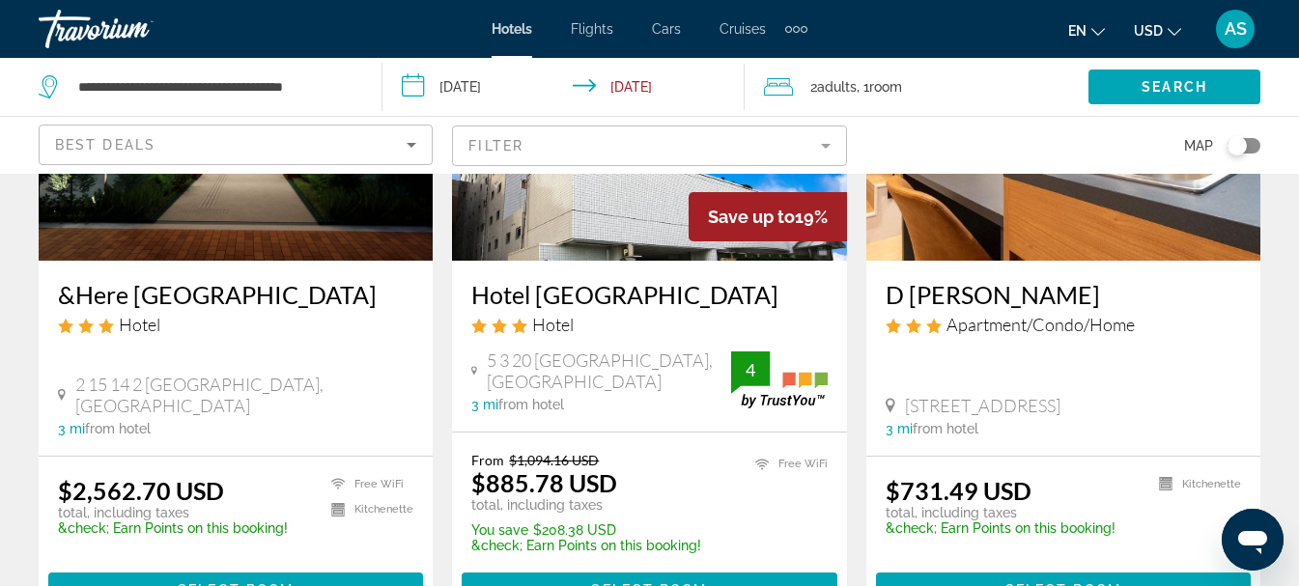
click at [966, 311] on div "D [PERSON_NAME] Apartment/Condo/Home" at bounding box center [1063, 315] width 355 height 70
click at [1016, 234] on img "Main content" at bounding box center [1063, 106] width 394 height 309
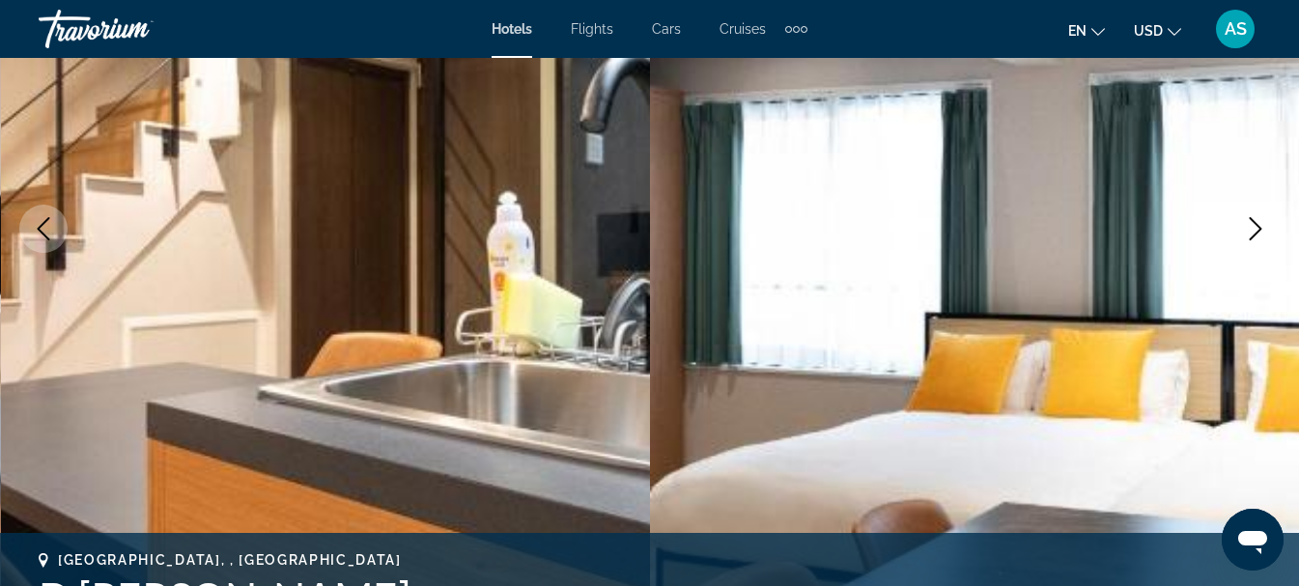
scroll to position [290, 0]
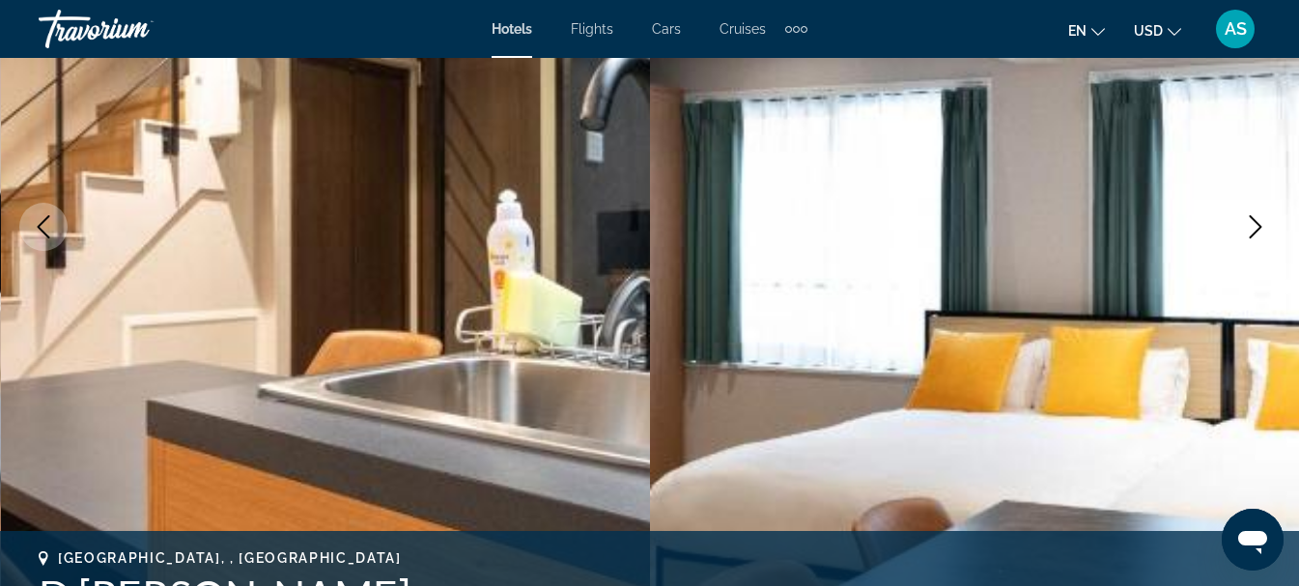
click at [1261, 219] on icon "Next image" at bounding box center [1255, 226] width 23 height 23
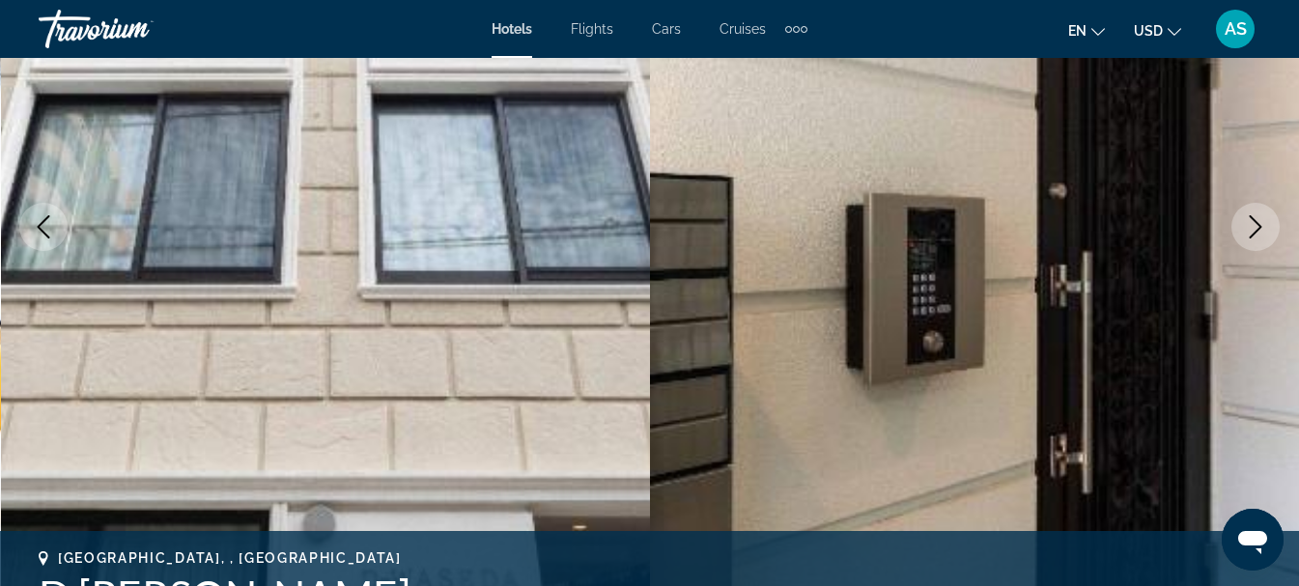
click at [1261, 219] on icon "Next image" at bounding box center [1255, 226] width 23 height 23
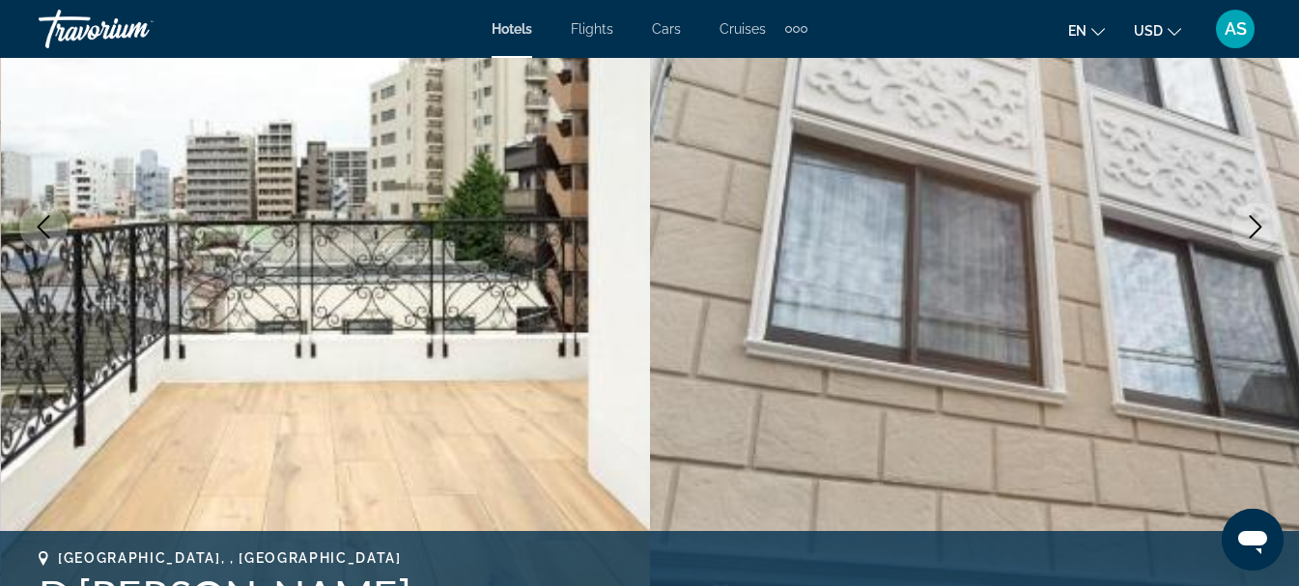
click at [1261, 219] on icon "Next image" at bounding box center [1255, 226] width 23 height 23
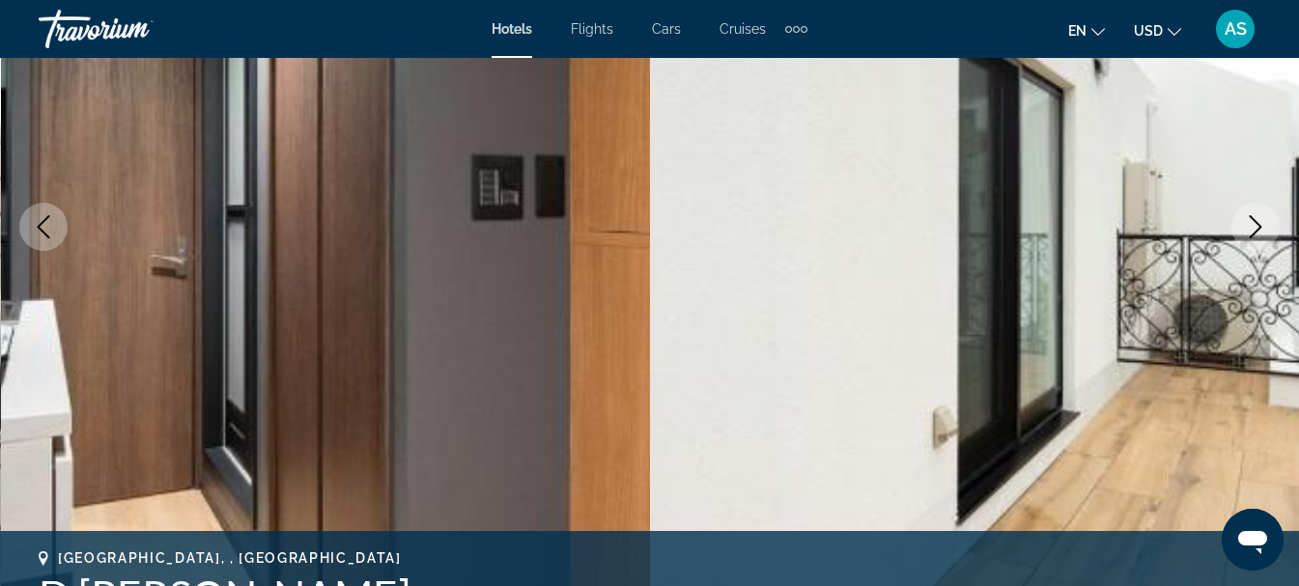
click at [1261, 219] on icon "Next image" at bounding box center [1255, 226] width 23 height 23
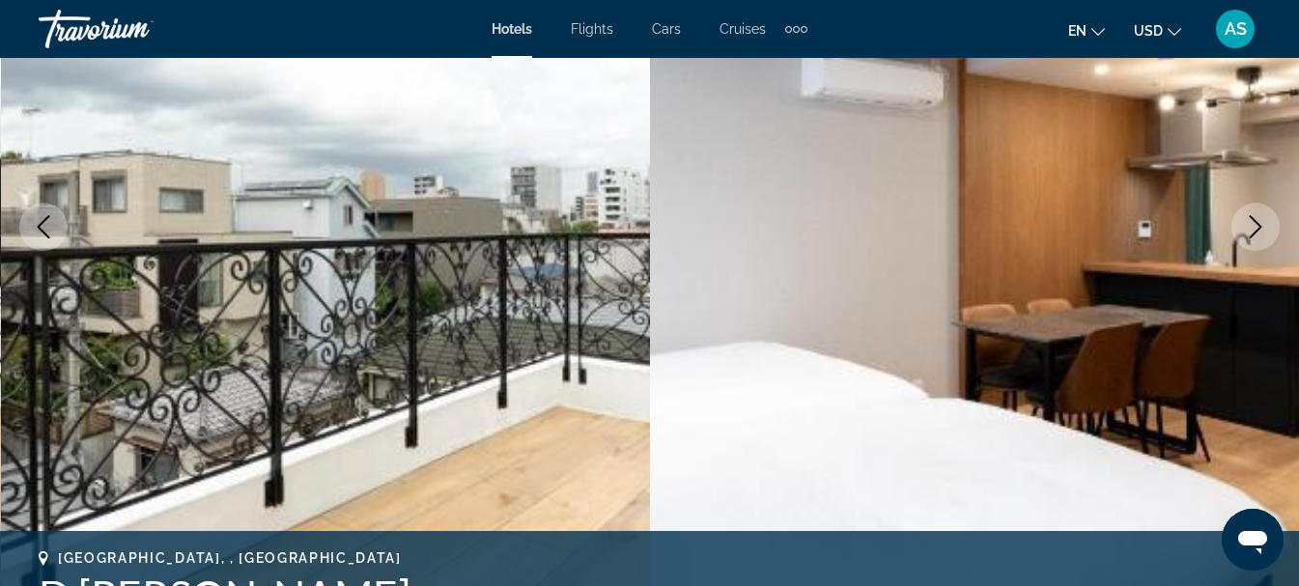
click at [1261, 219] on icon "Next image" at bounding box center [1255, 226] width 23 height 23
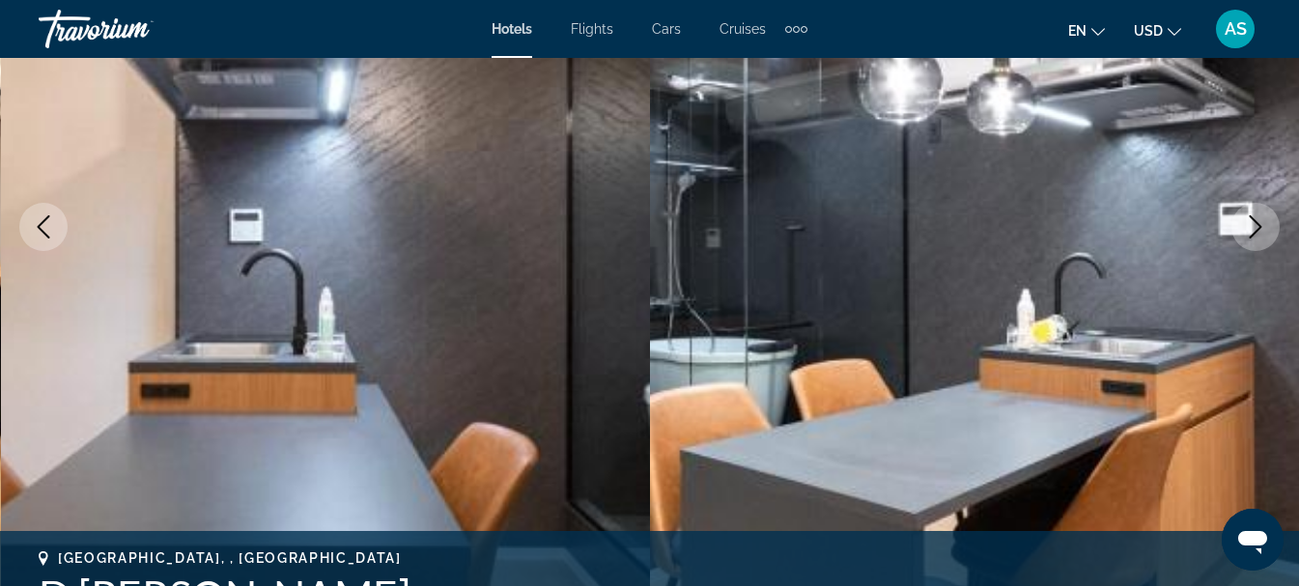
click at [1261, 219] on icon "Next image" at bounding box center [1255, 226] width 23 height 23
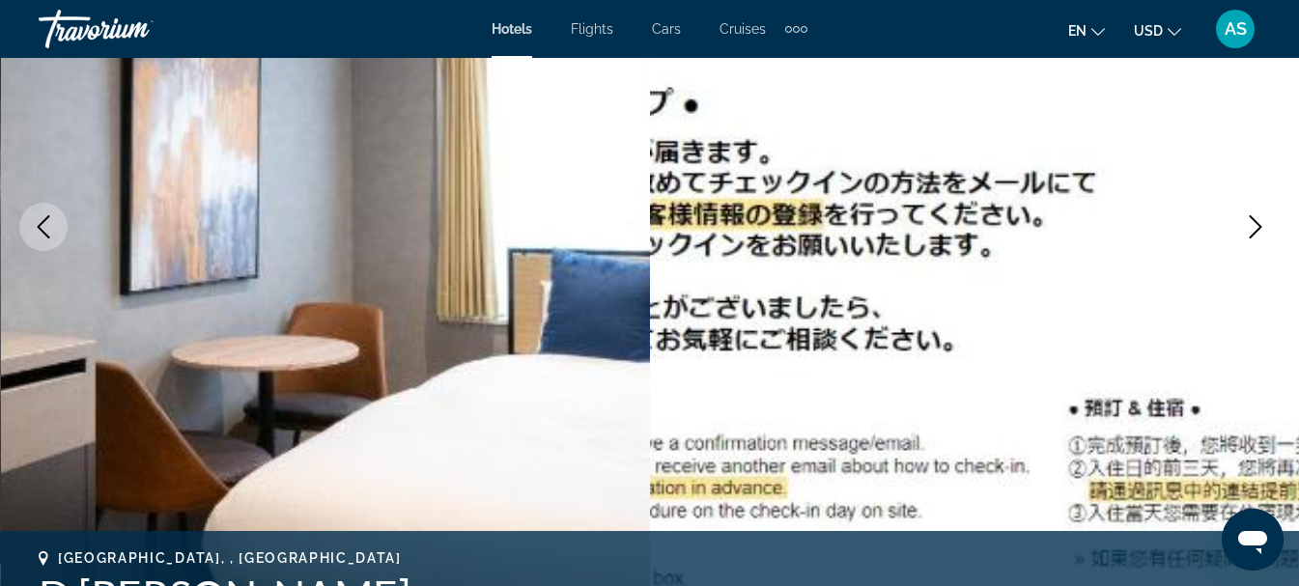
click at [35, 216] on icon "Previous image" at bounding box center [43, 226] width 23 height 23
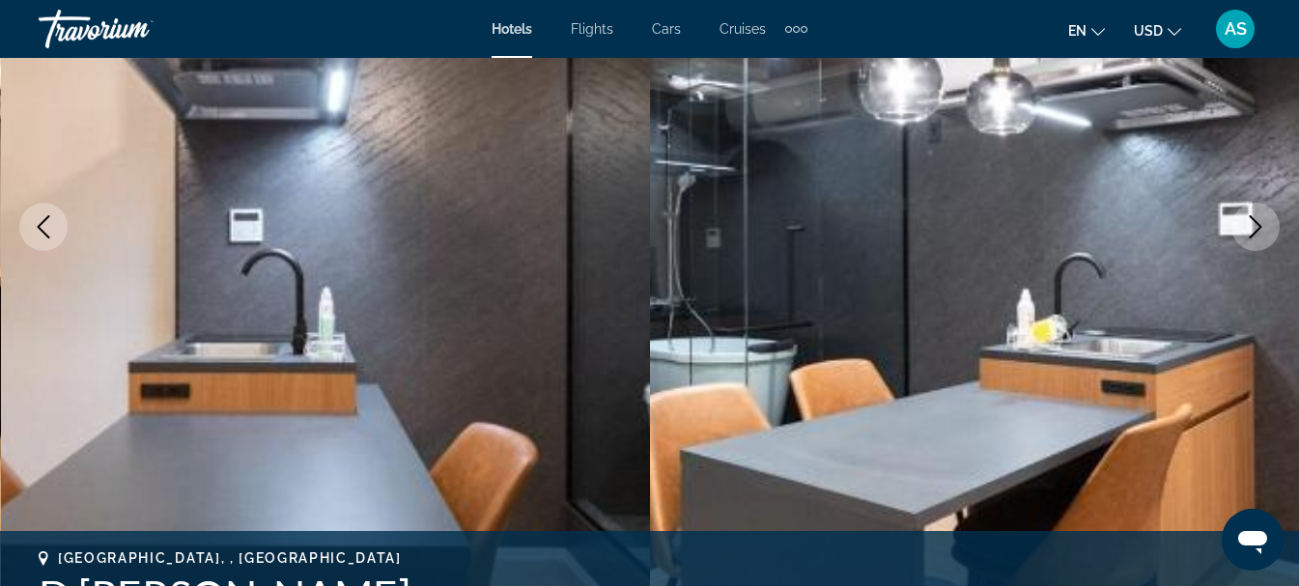
click at [1258, 231] on icon "Next image" at bounding box center [1256, 226] width 13 height 23
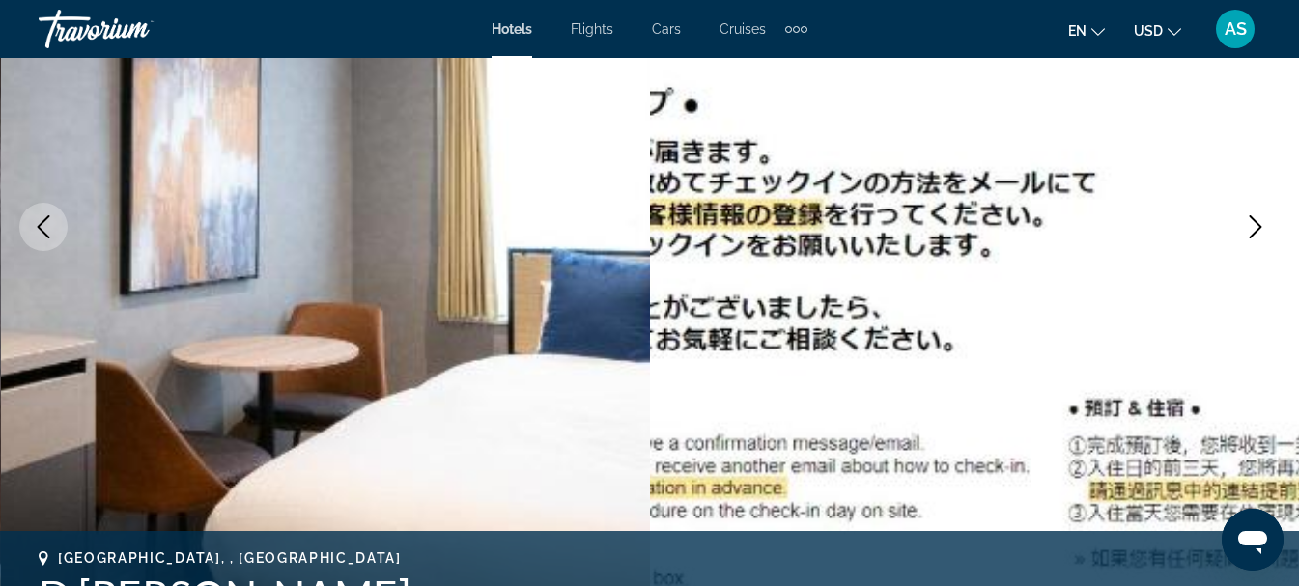
click at [1258, 231] on icon "Next image" at bounding box center [1256, 226] width 13 height 23
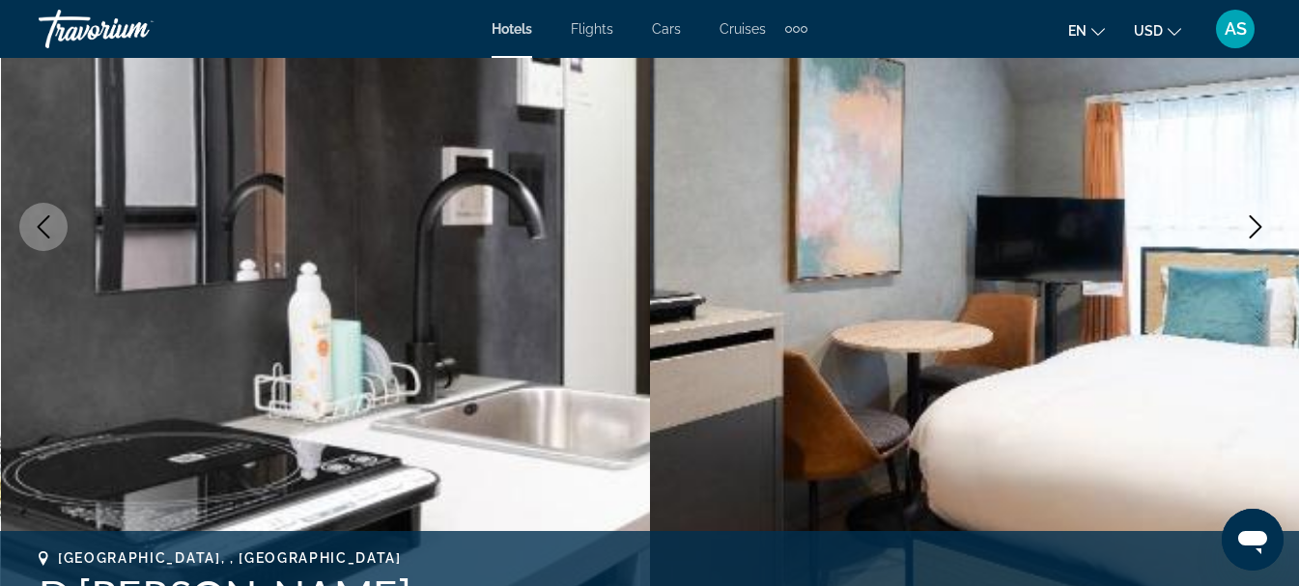
click at [1258, 231] on icon "Next image" at bounding box center [1256, 226] width 13 height 23
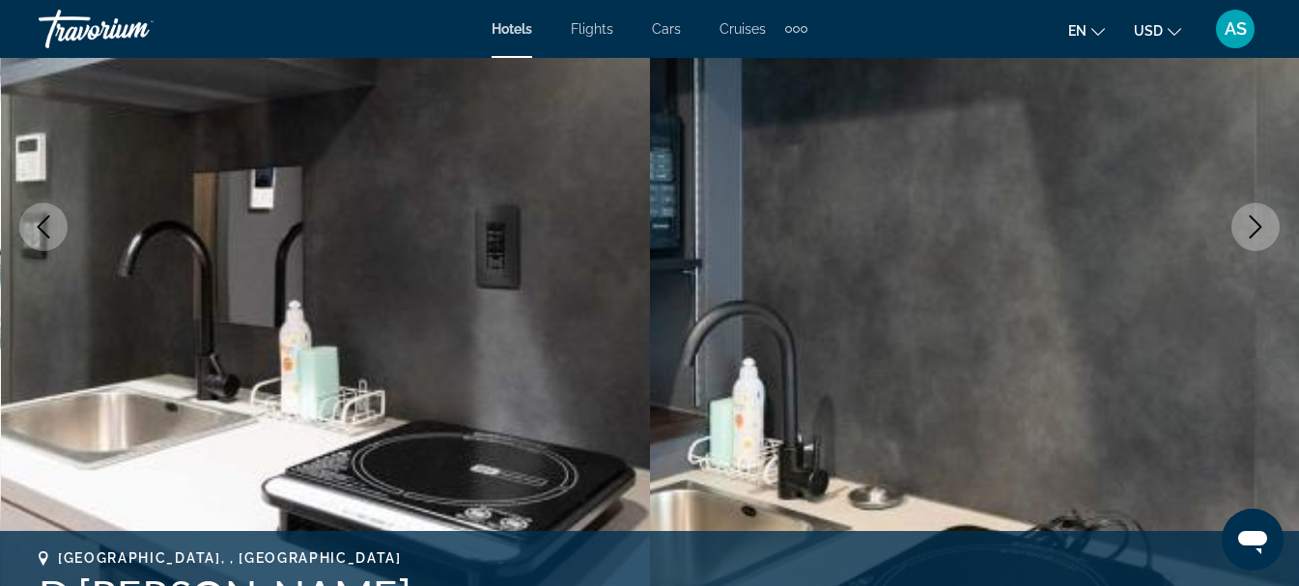
click at [1258, 231] on icon "Next image" at bounding box center [1256, 226] width 13 height 23
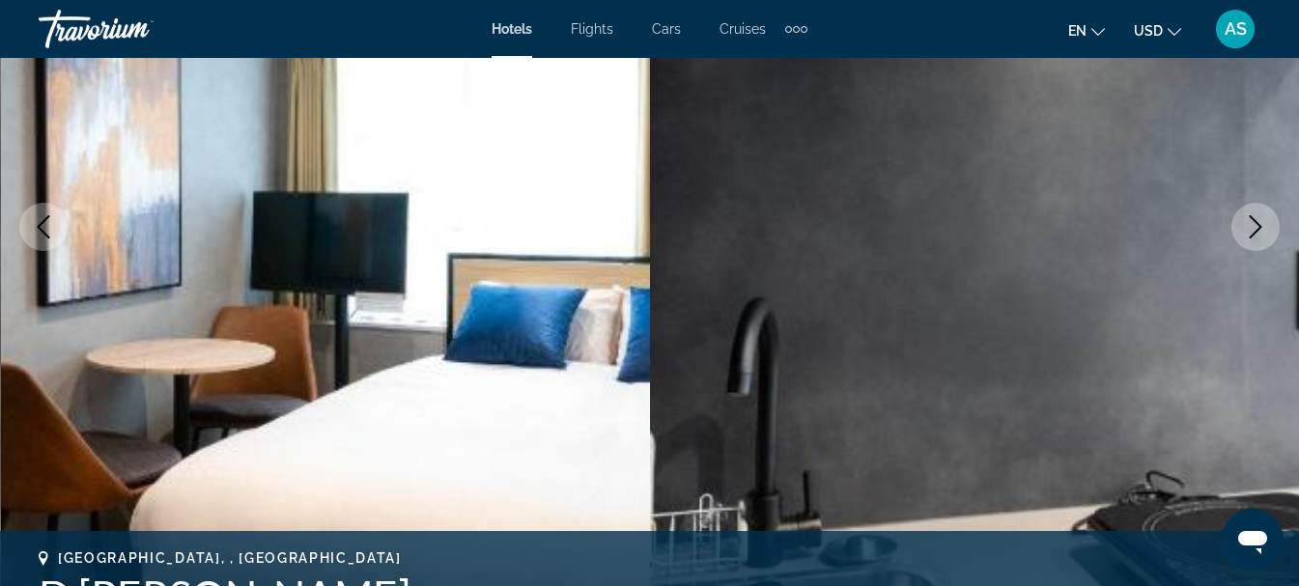
click at [1258, 231] on icon "Next image" at bounding box center [1256, 226] width 13 height 23
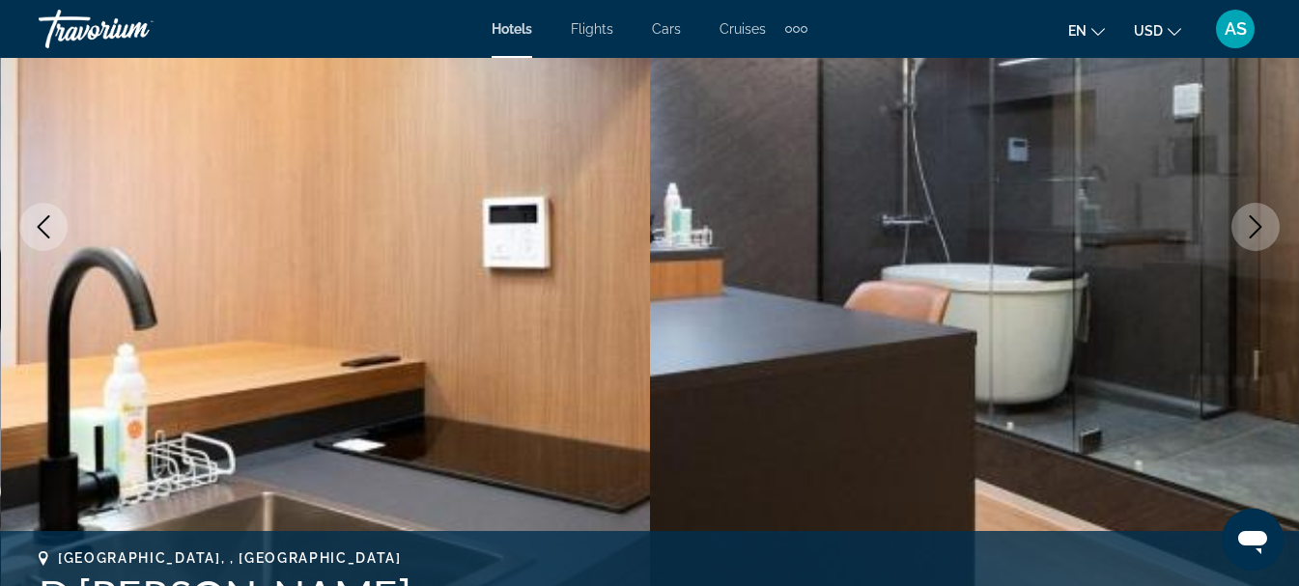
click at [1258, 231] on icon "Next image" at bounding box center [1256, 226] width 13 height 23
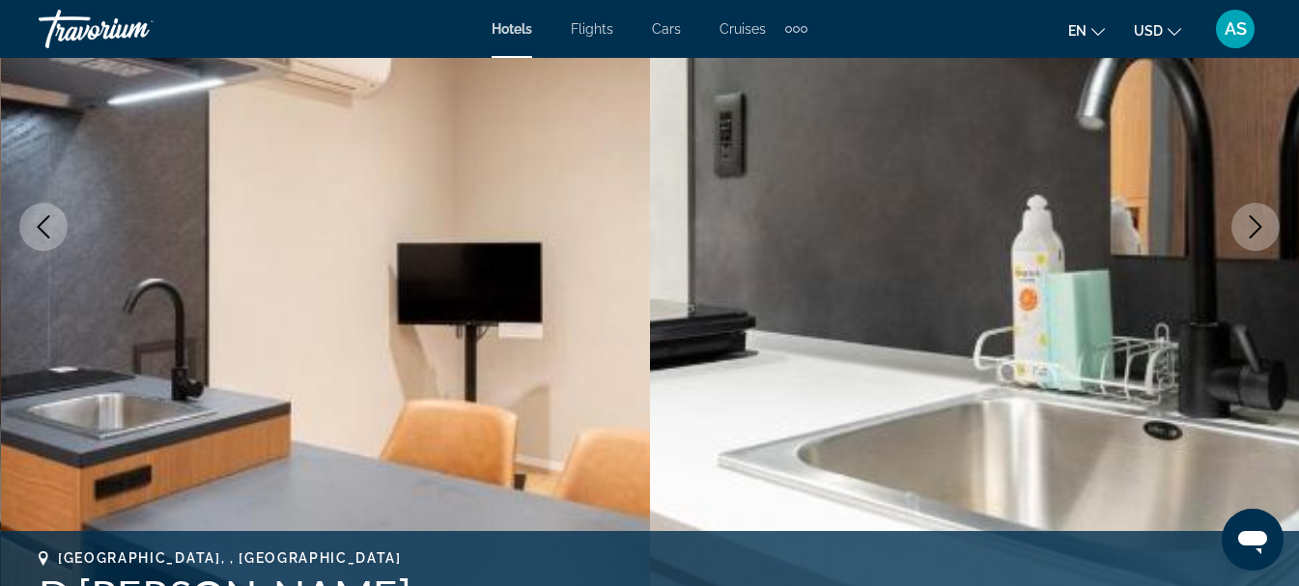
click at [1258, 231] on icon "Next image" at bounding box center [1256, 226] width 13 height 23
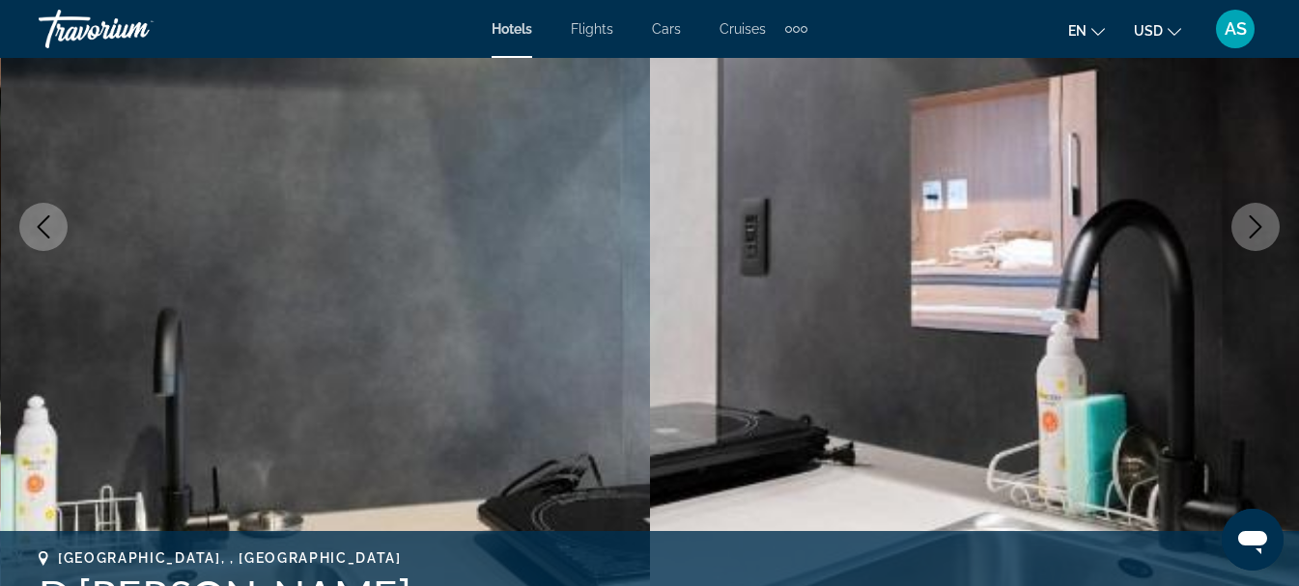
click at [1258, 231] on icon "Next image" at bounding box center [1256, 226] width 13 height 23
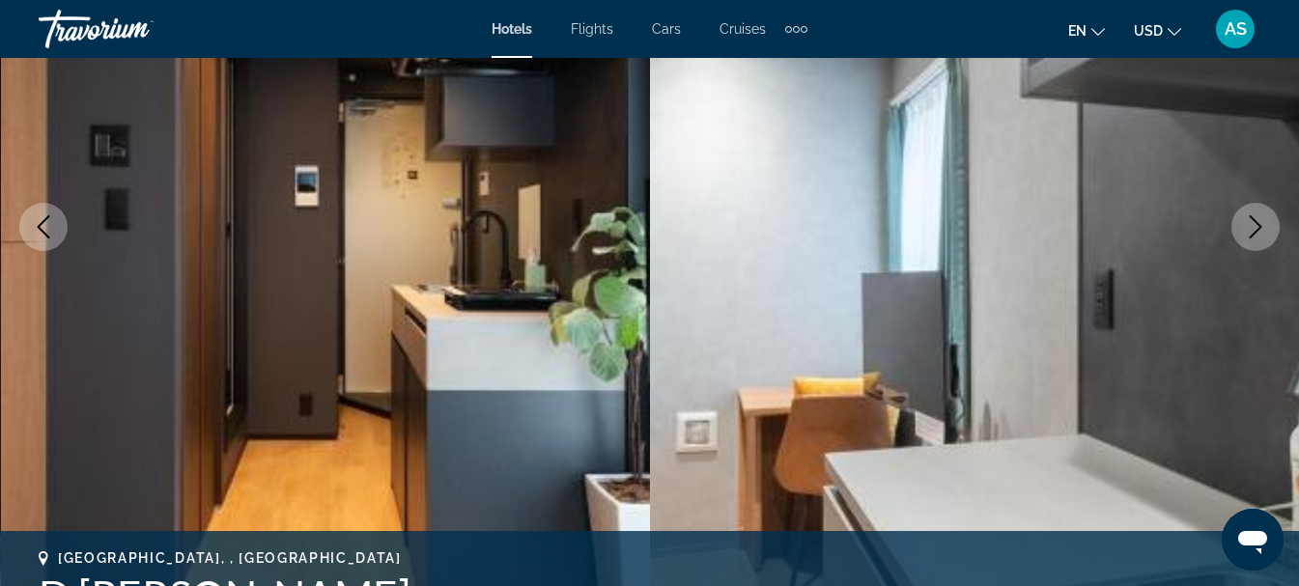
click at [1258, 231] on icon "Next image" at bounding box center [1256, 226] width 13 height 23
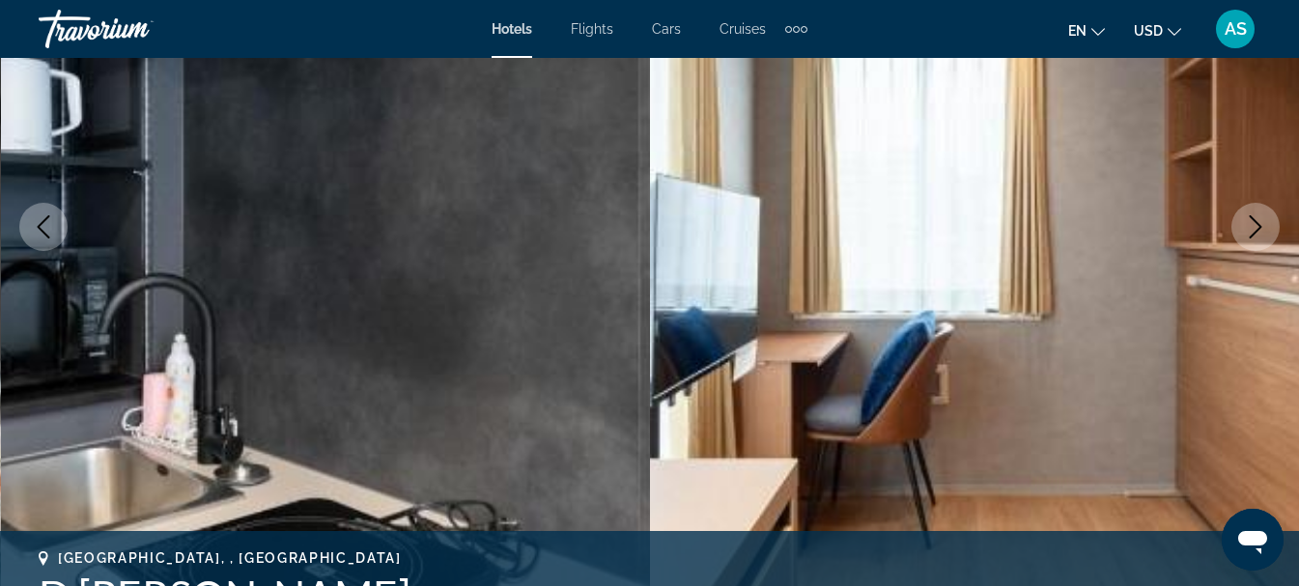
click at [1258, 231] on icon "Next image" at bounding box center [1256, 226] width 13 height 23
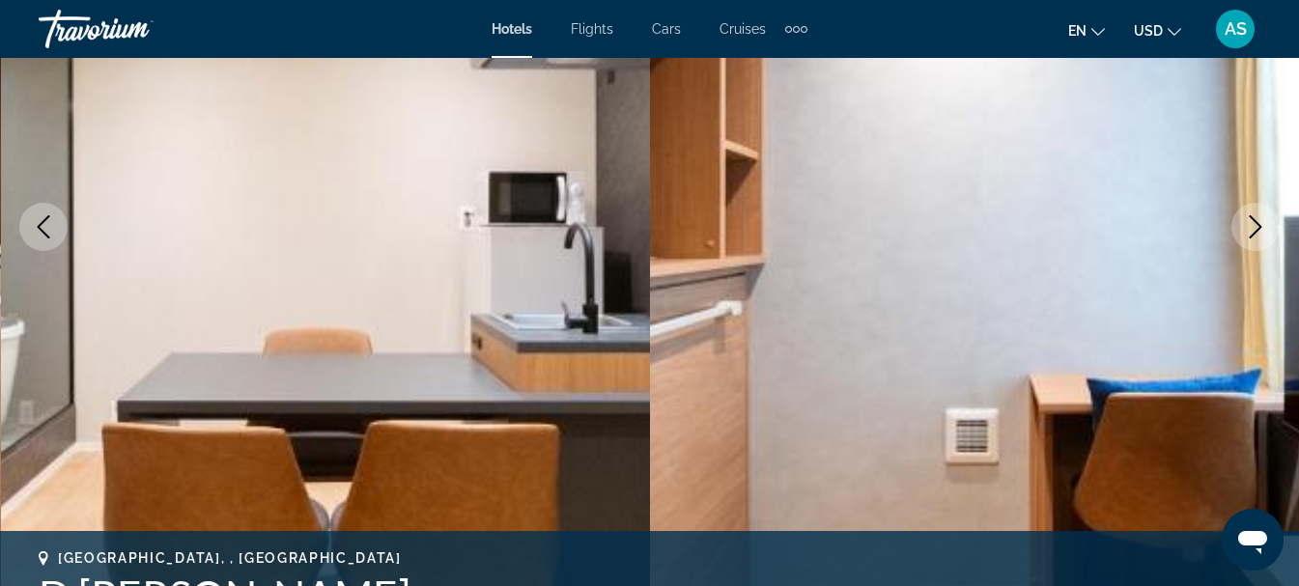
click at [1258, 231] on icon "Next image" at bounding box center [1256, 226] width 13 height 23
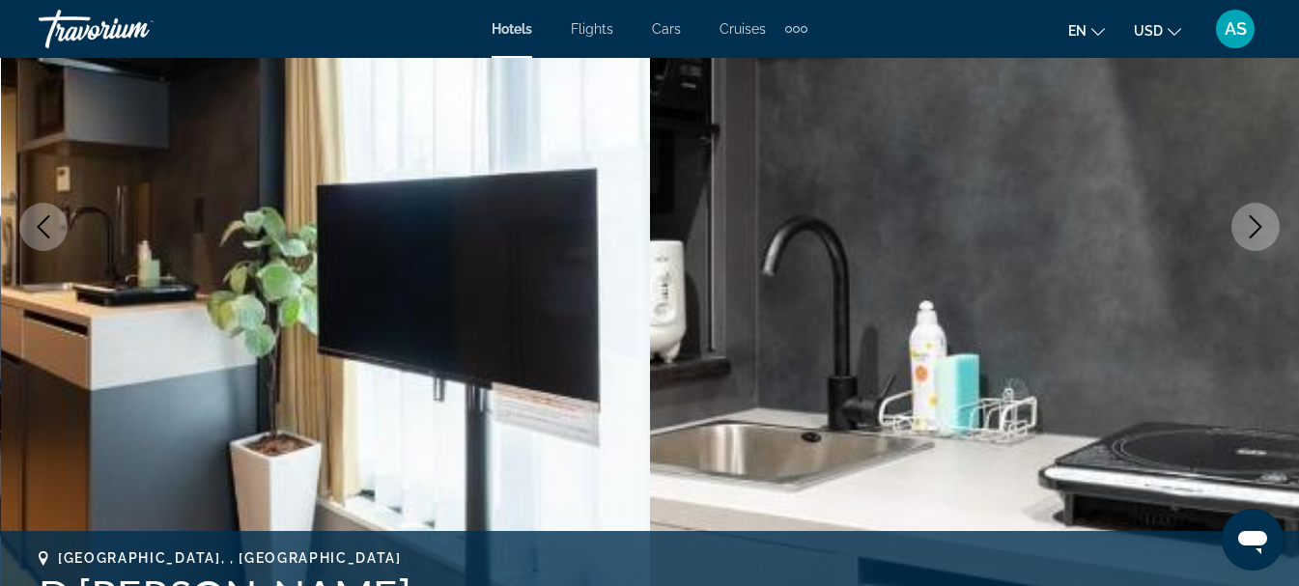
click at [1258, 231] on icon "Next image" at bounding box center [1256, 226] width 13 height 23
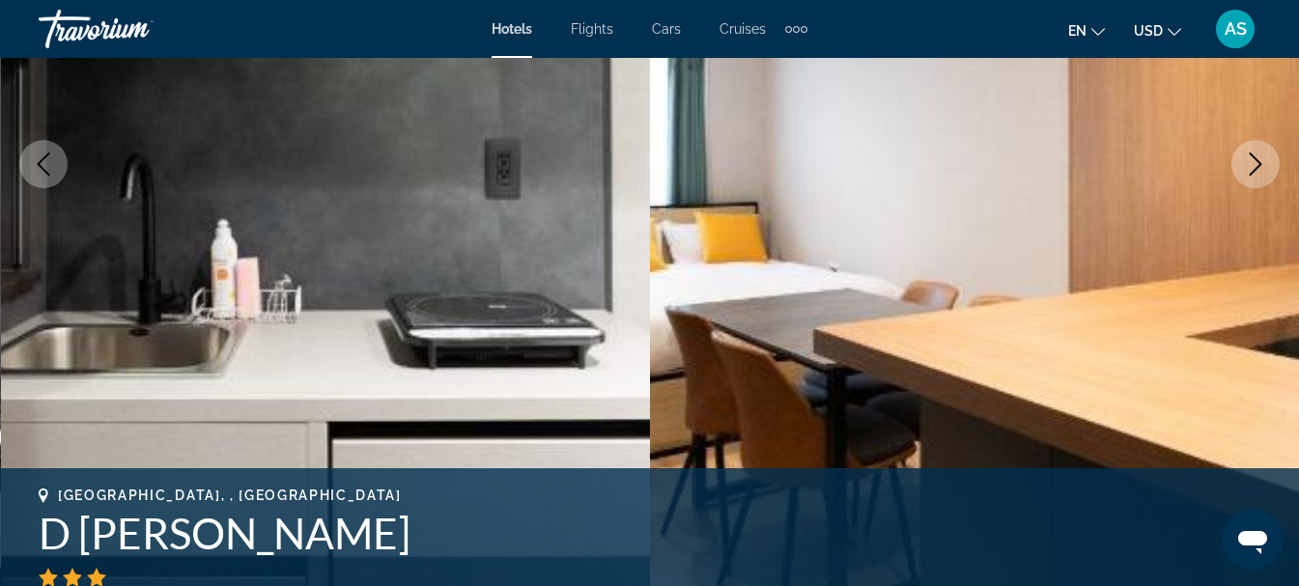
scroll to position [386, 0]
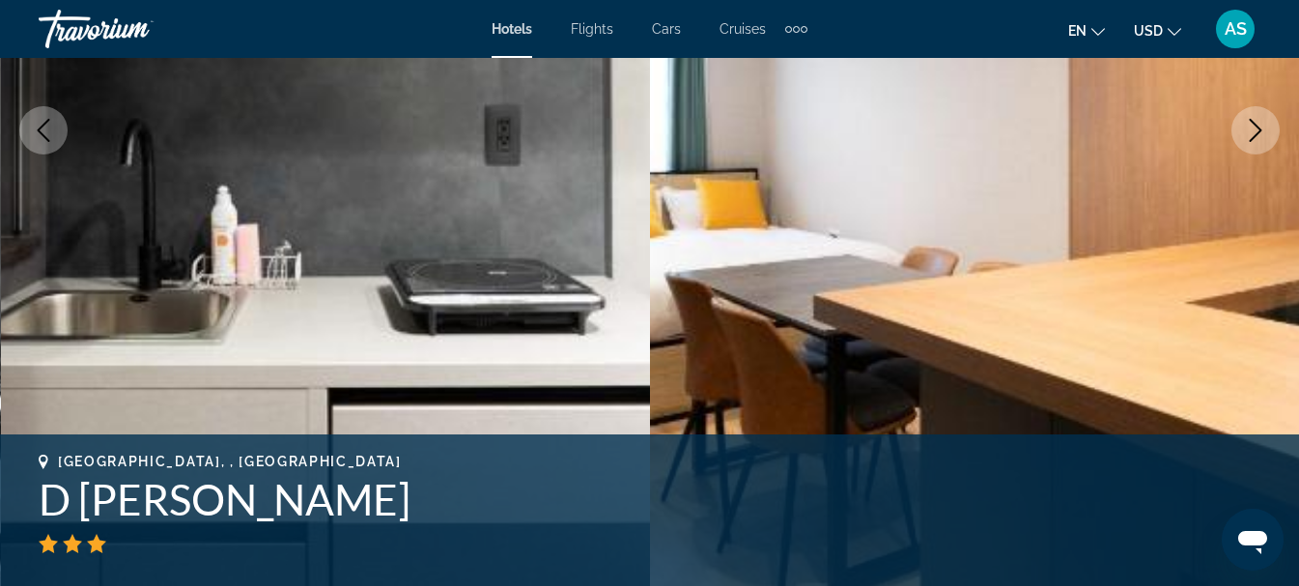
click at [1253, 127] on icon "Next image" at bounding box center [1255, 130] width 23 height 23
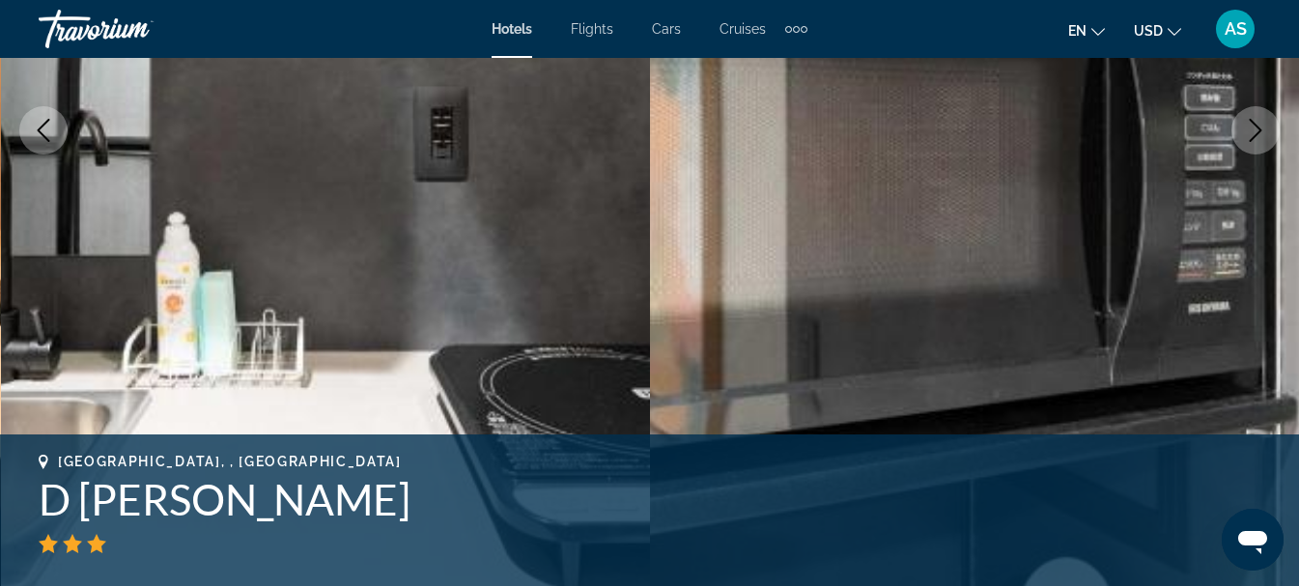
click at [1253, 127] on icon "Next image" at bounding box center [1255, 130] width 23 height 23
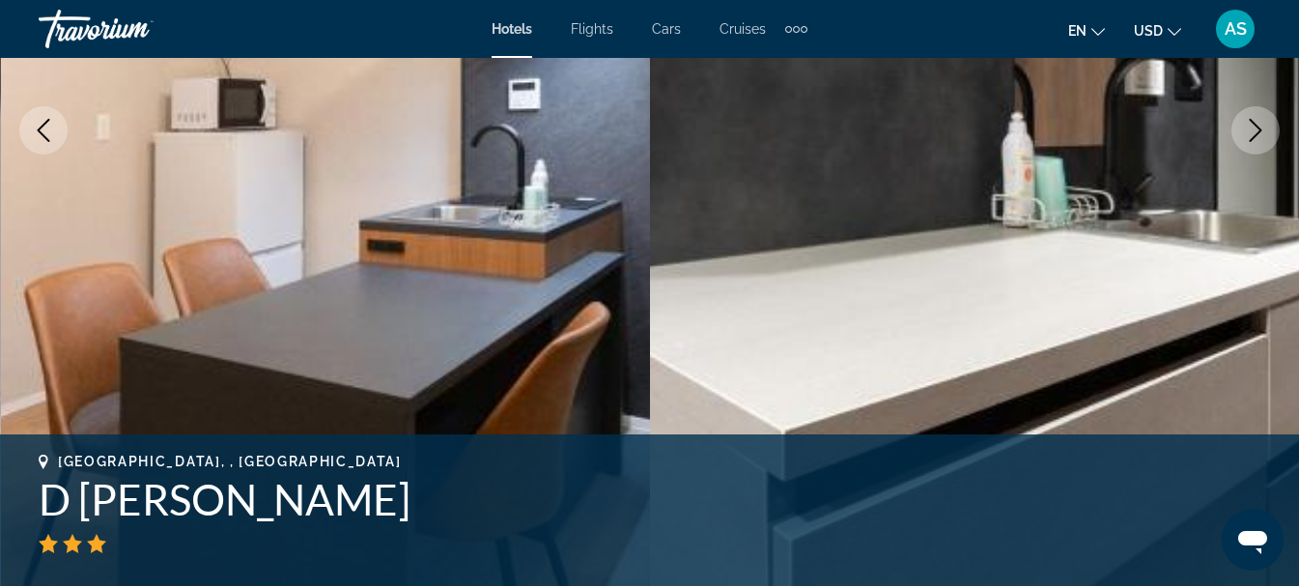
click at [1253, 127] on icon "Next image" at bounding box center [1255, 130] width 23 height 23
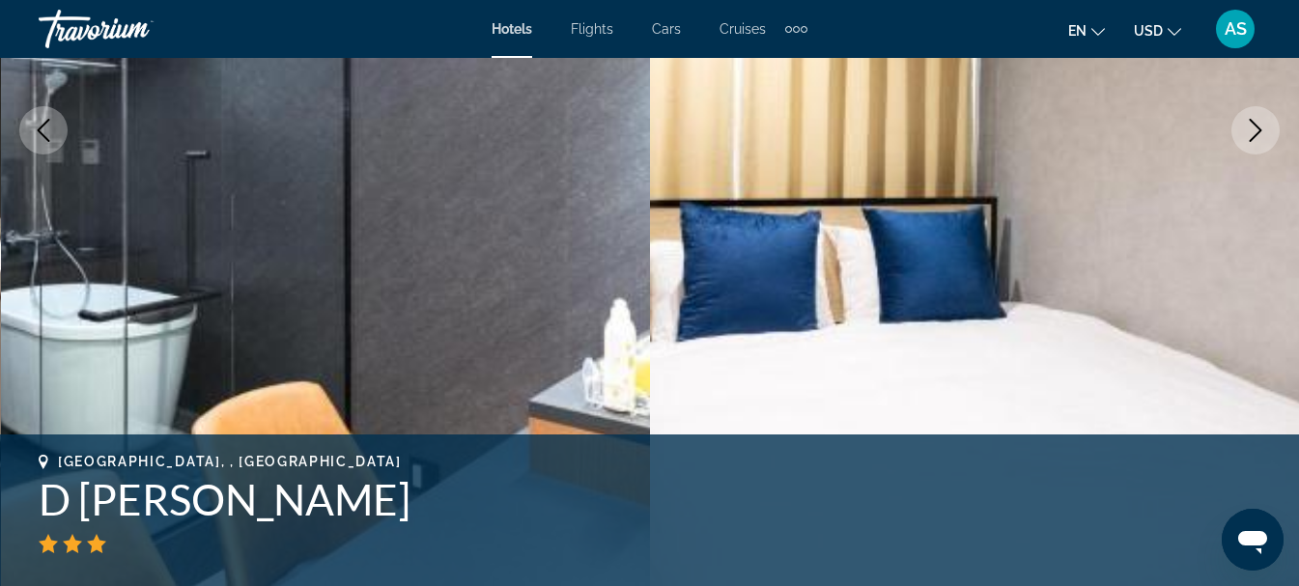
click at [1253, 127] on icon "Next image" at bounding box center [1255, 130] width 23 height 23
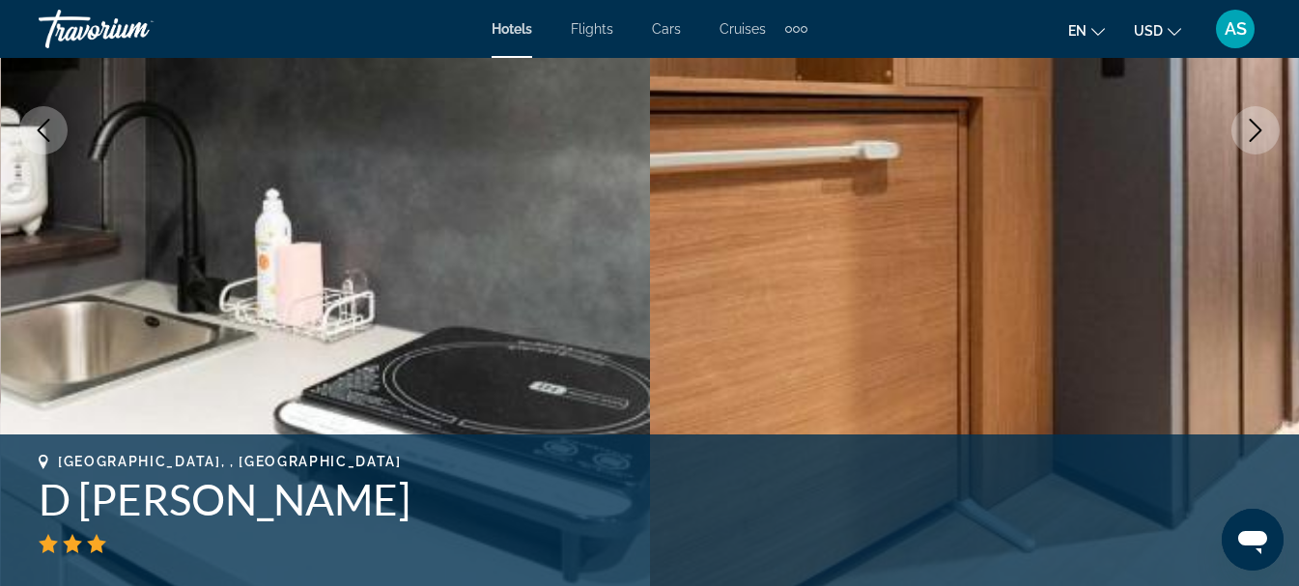
click at [1253, 127] on icon "Next image" at bounding box center [1255, 130] width 23 height 23
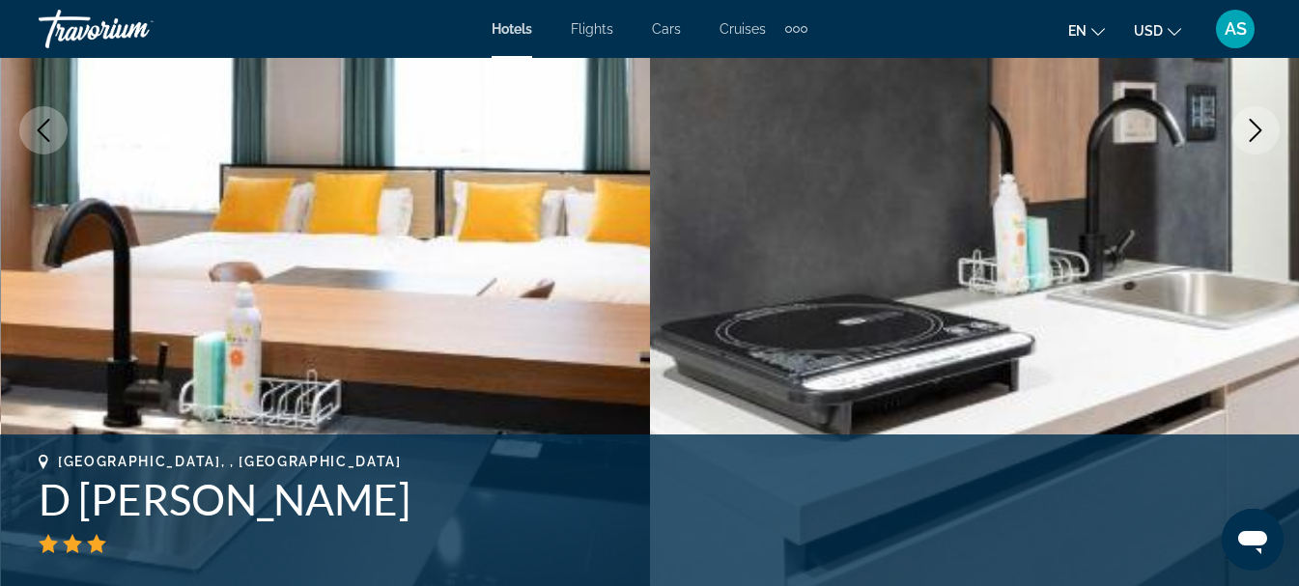
click at [1253, 127] on icon "Next image" at bounding box center [1255, 130] width 23 height 23
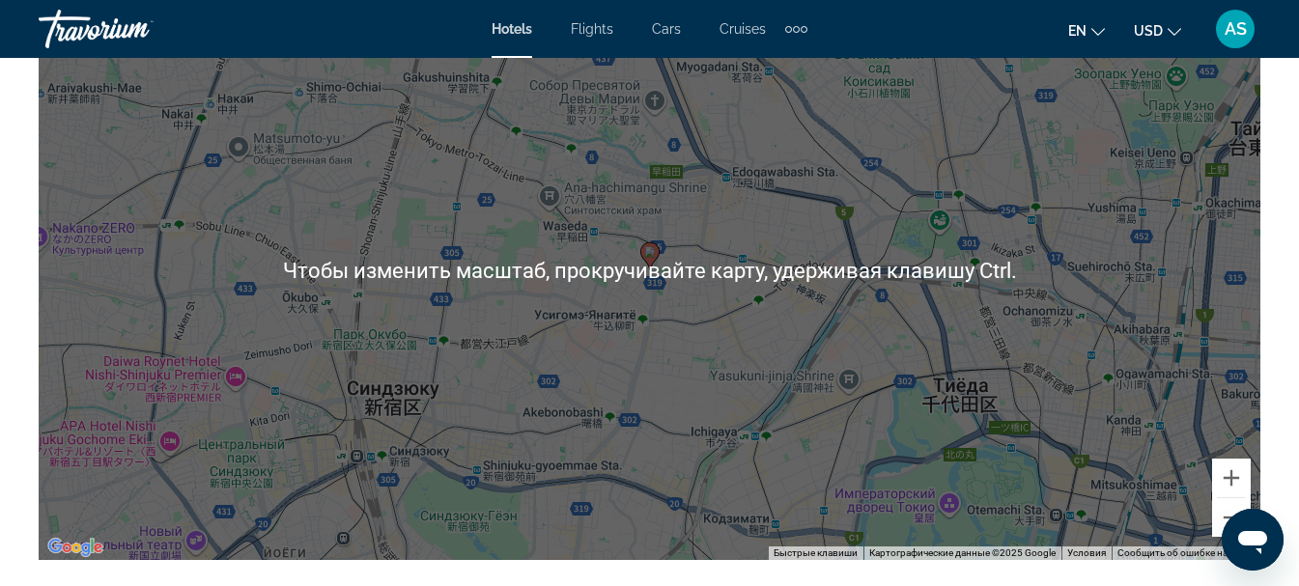
scroll to position [2318, 0]
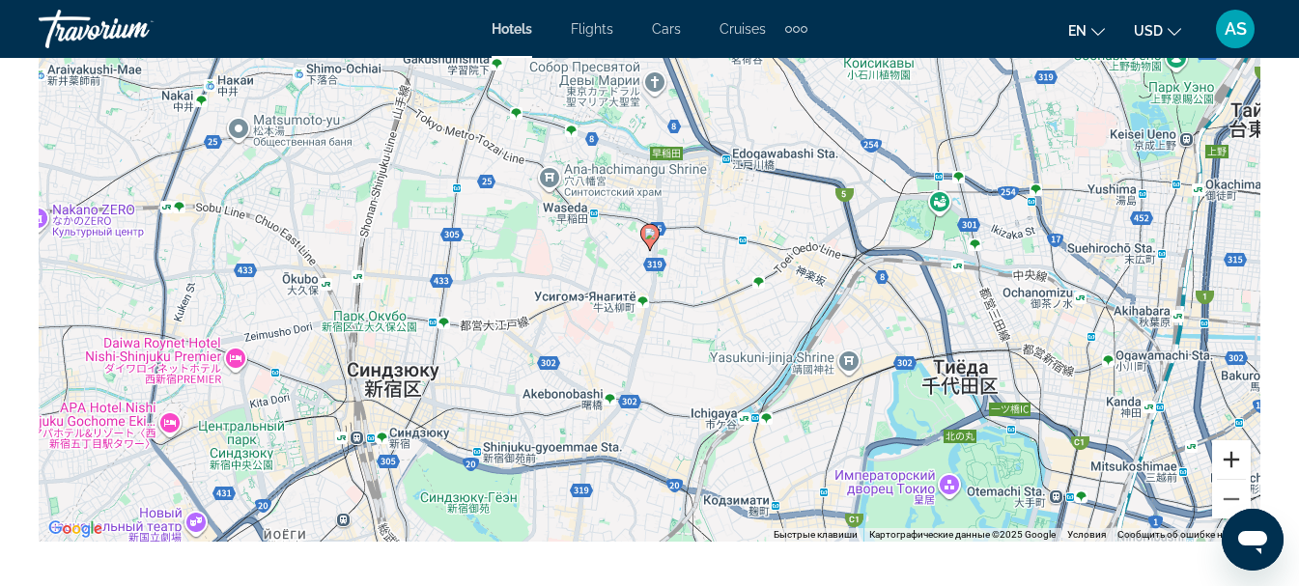
click at [1232, 456] on button "Увеличить" at bounding box center [1231, 459] width 39 height 39
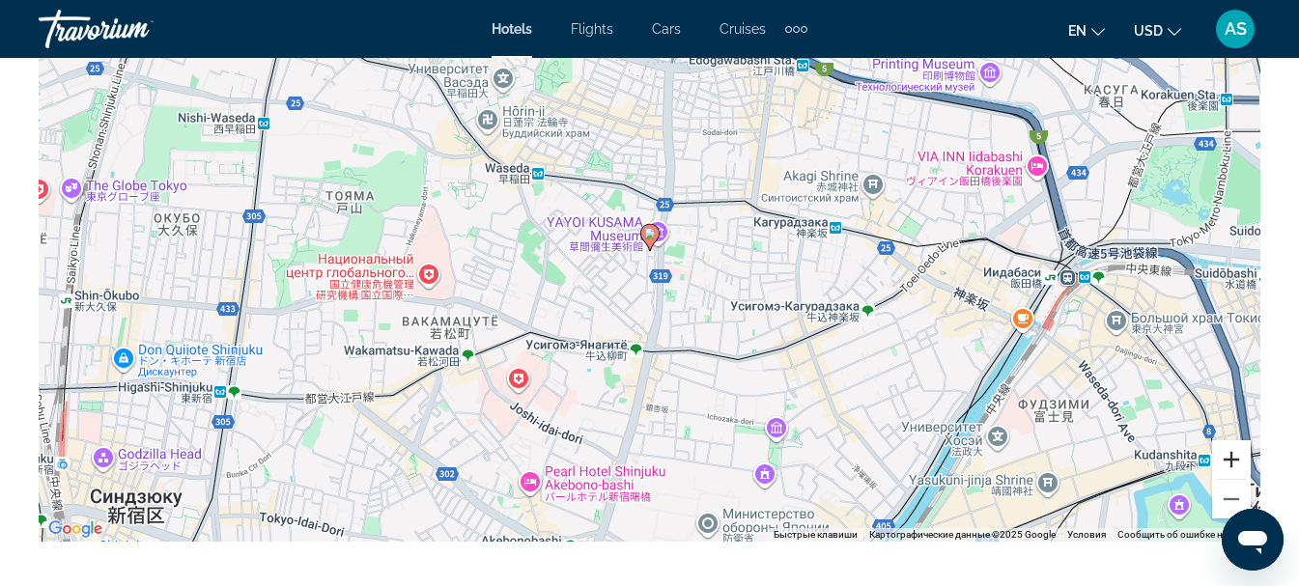
click at [1232, 456] on button "Увеличить" at bounding box center [1231, 459] width 39 height 39
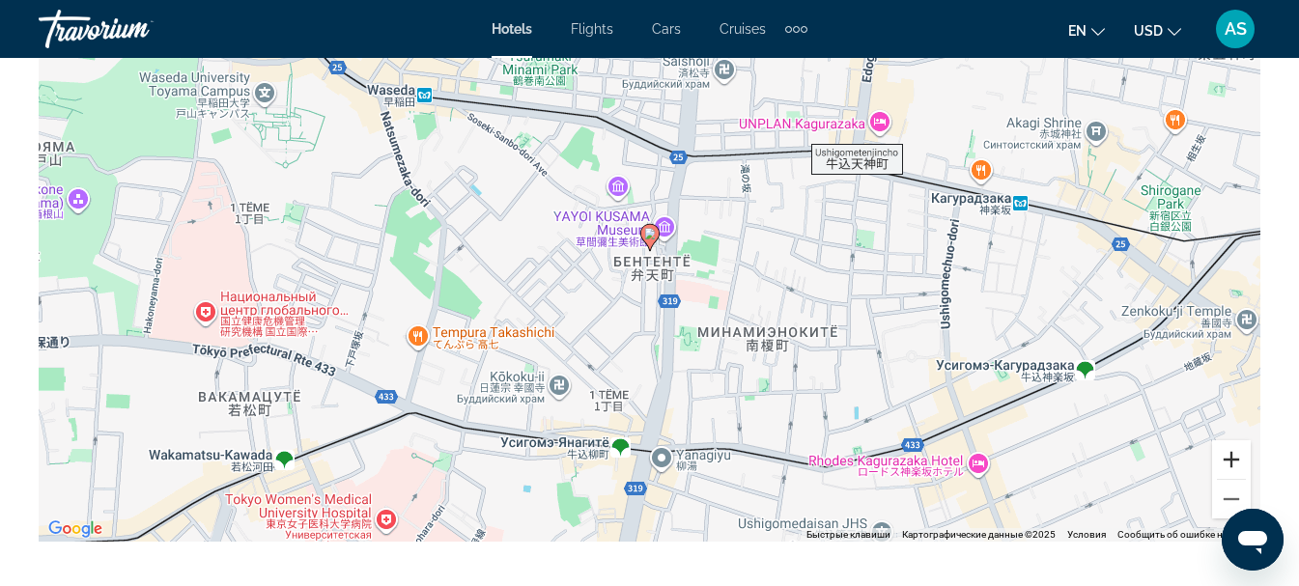
click at [1232, 456] on button "Увеличить" at bounding box center [1231, 459] width 39 height 39
